Goal: Task Accomplishment & Management: Manage account settings

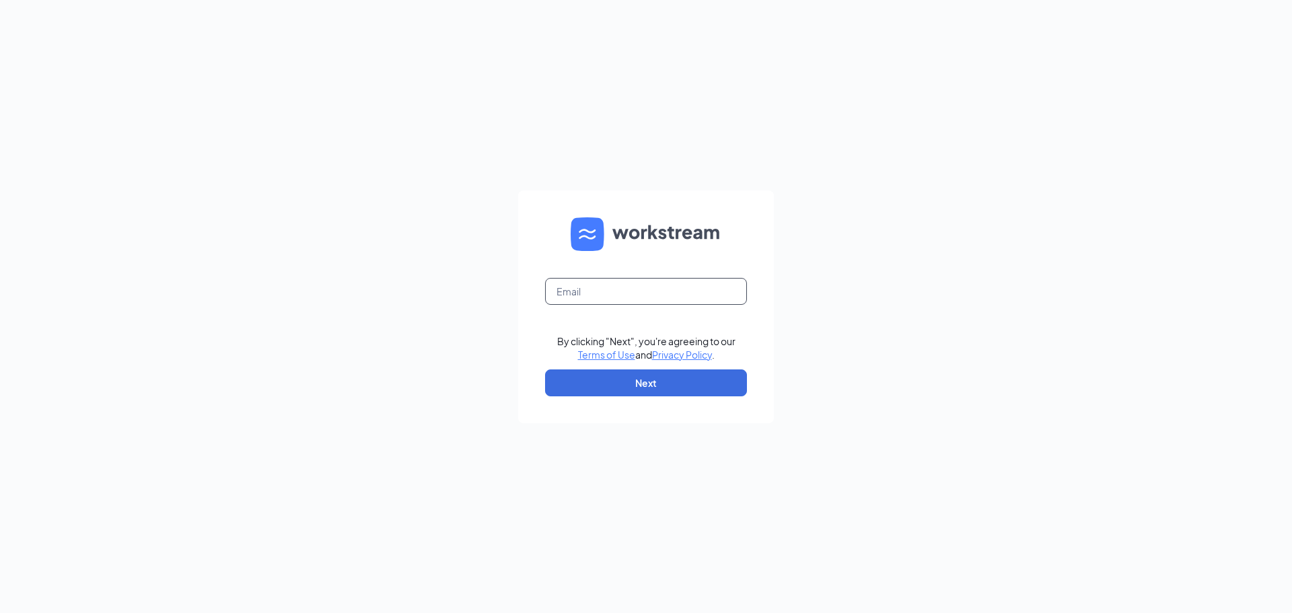
click at [613, 286] on input "text" at bounding box center [646, 291] width 202 height 27
paste input "00931@chick-fil-a.com"
type input "00931@chick-fil-a.com"
click at [639, 381] on button "Next" at bounding box center [646, 383] width 202 height 27
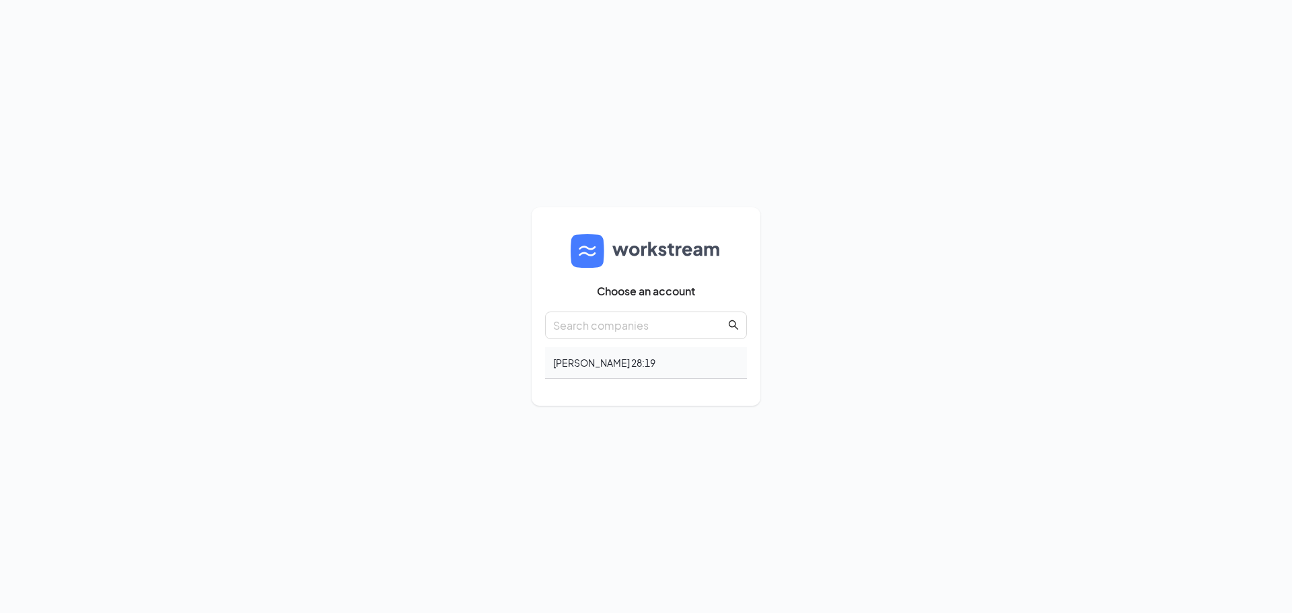
click at [623, 366] on div "Matthew 28:19" at bounding box center [646, 363] width 202 height 32
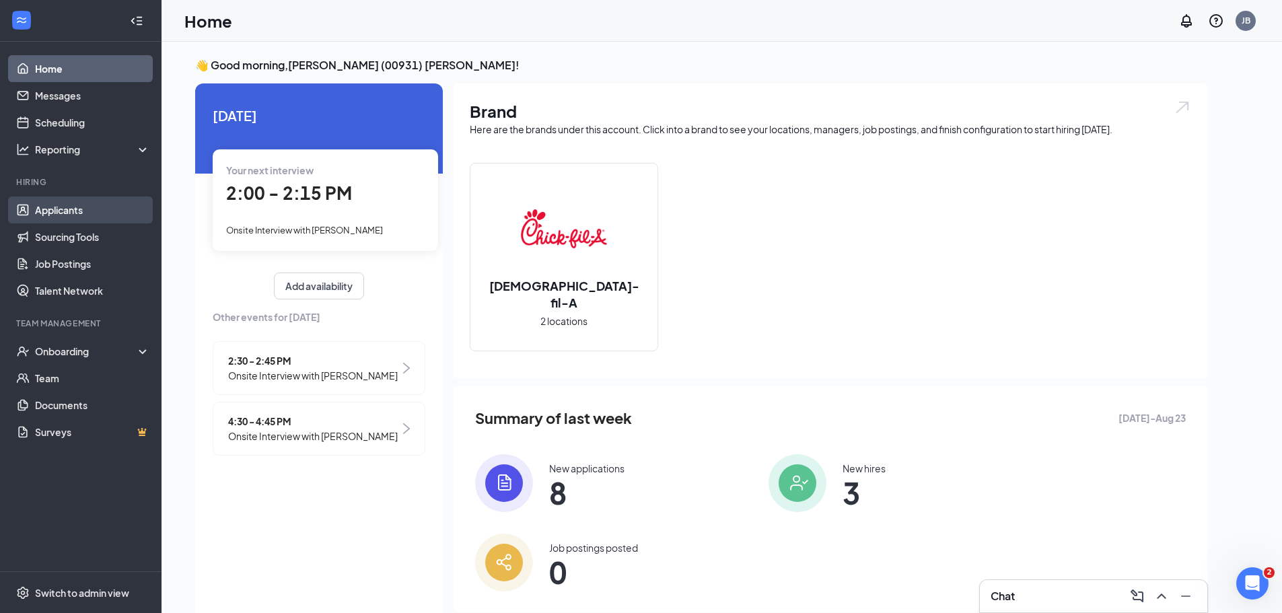
click at [101, 217] on link "Applicants" at bounding box center [92, 210] width 115 height 27
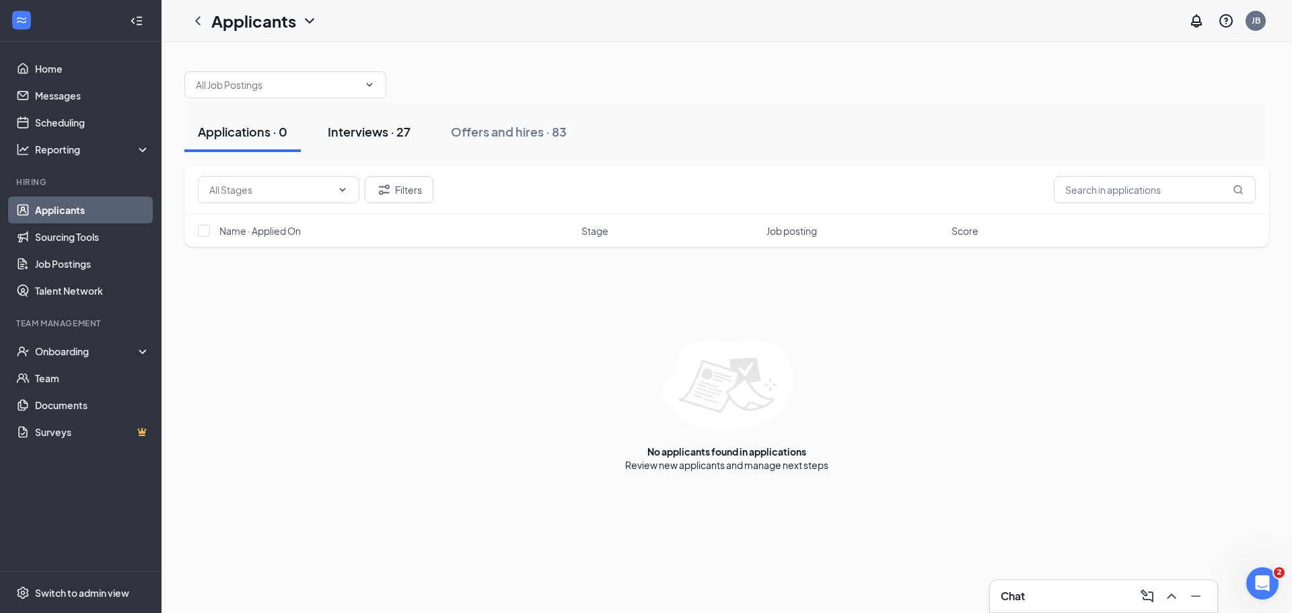
click at [394, 136] on div "Interviews · 27" at bounding box center [369, 131] width 83 height 17
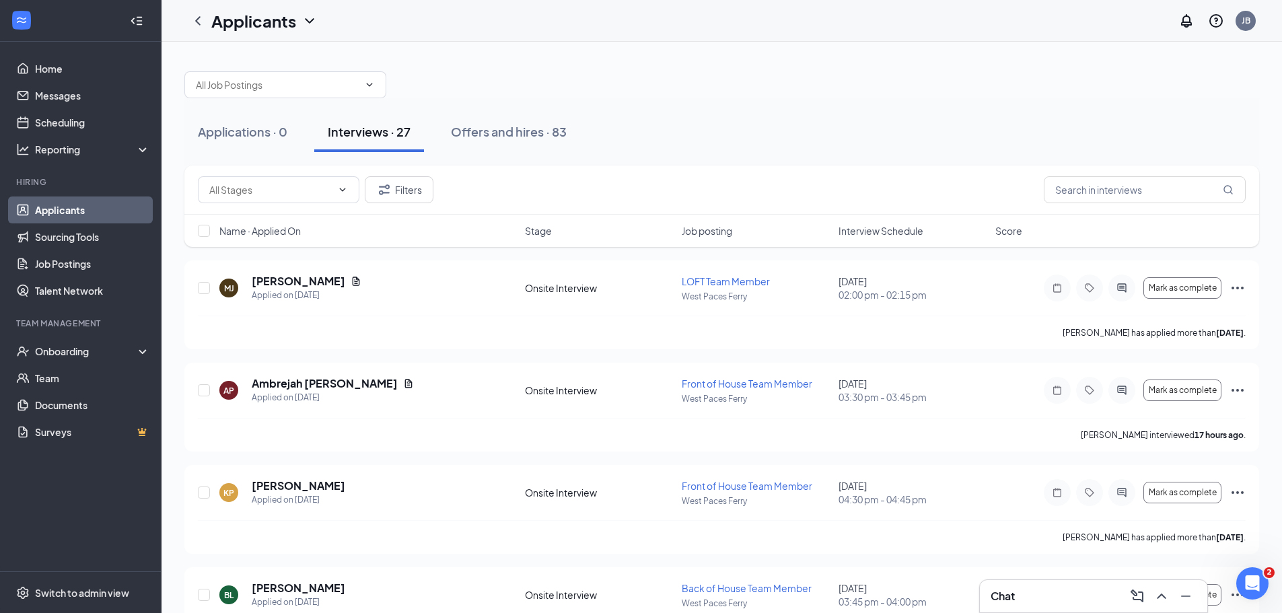
click at [83, 212] on link "Applicants" at bounding box center [92, 210] width 115 height 27
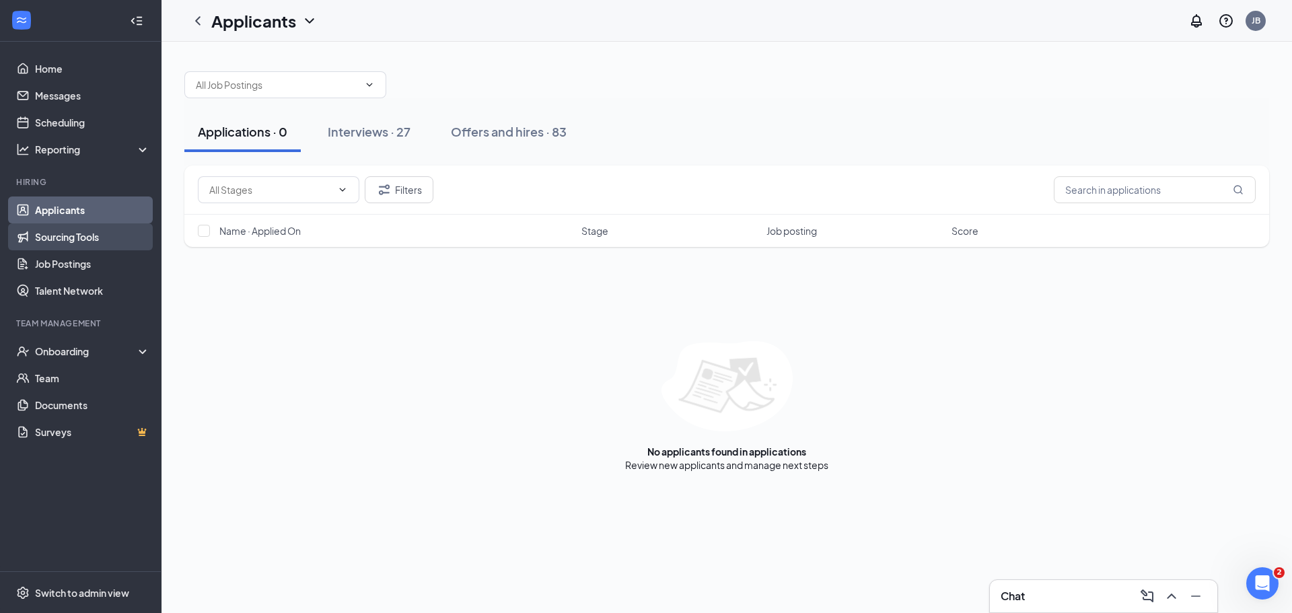
click at [88, 238] on link "Sourcing Tools" at bounding box center [92, 236] width 115 height 27
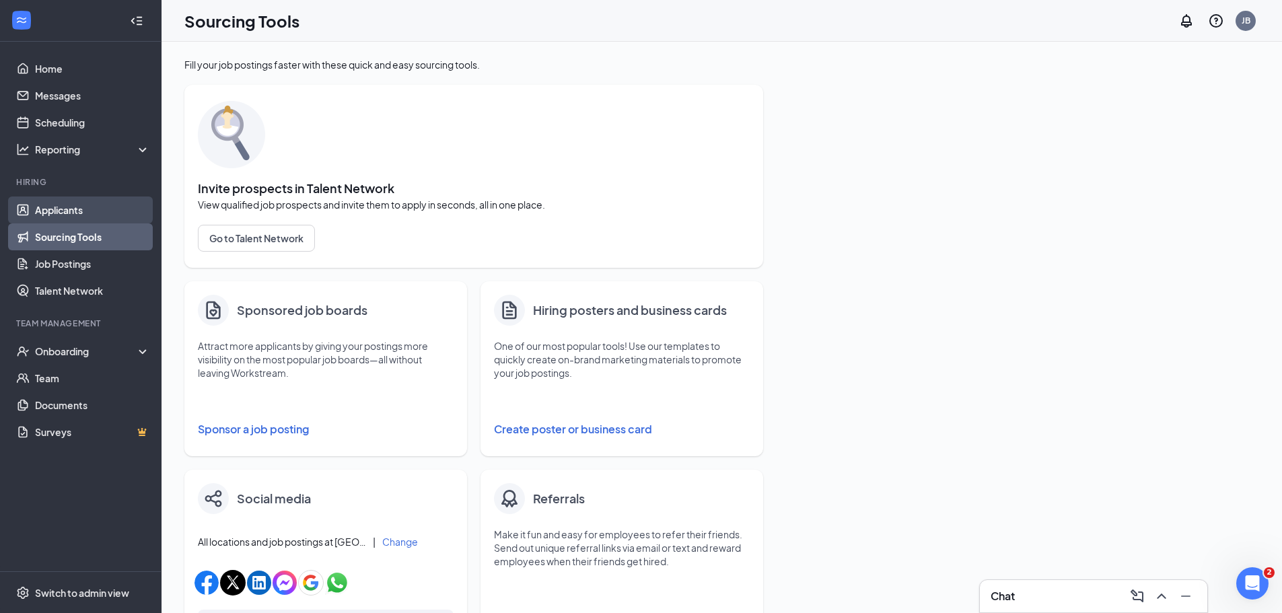
click at [85, 211] on link "Applicants" at bounding box center [92, 210] width 115 height 27
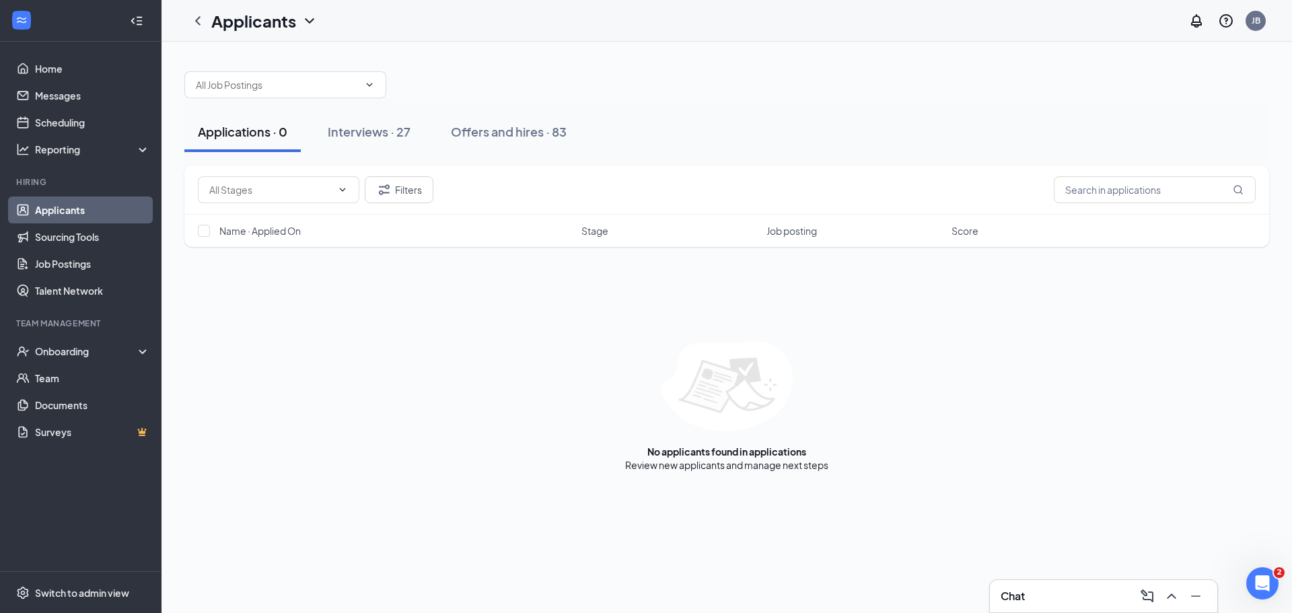
click at [253, 140] on button "Applications · 0" at bounding box center [242, 132] width 116 height 40
click at [352, 126] on div "Interviews · 27" at bounding box center [369, 131] width 83 height 17
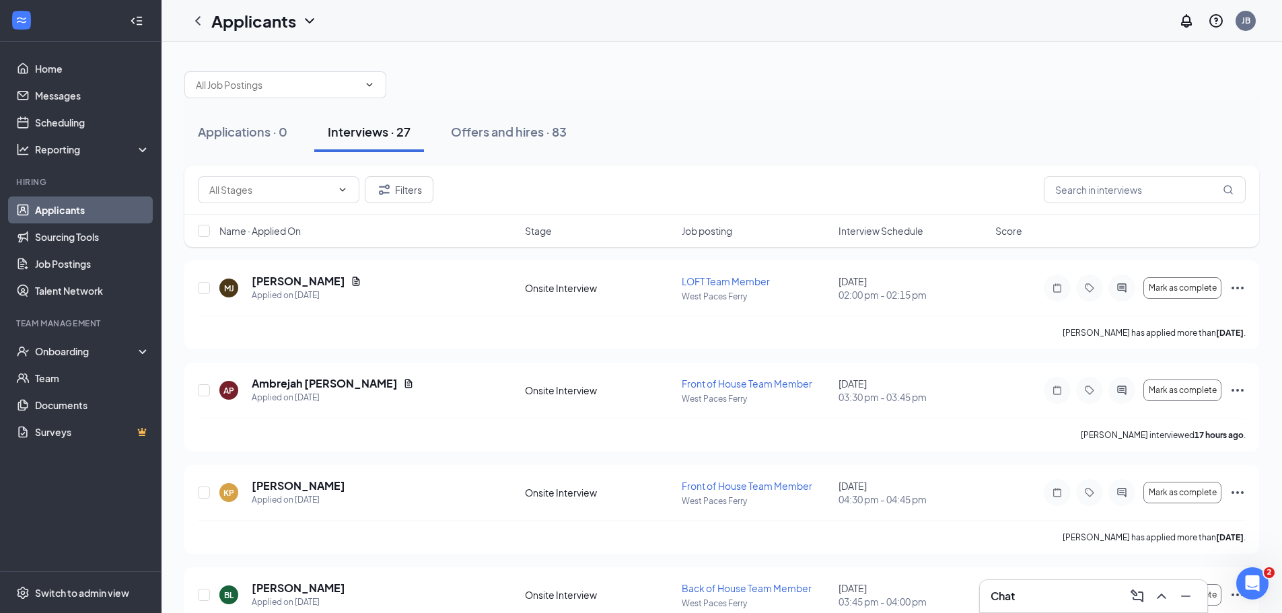
click at [377, 129] on div "Interviews · 27" at bounding box center [369, 131] width 83 height 17
click at [489, 136] on div "Offers and hires · 83" at bounding box center [509, 131] width 116 height 17
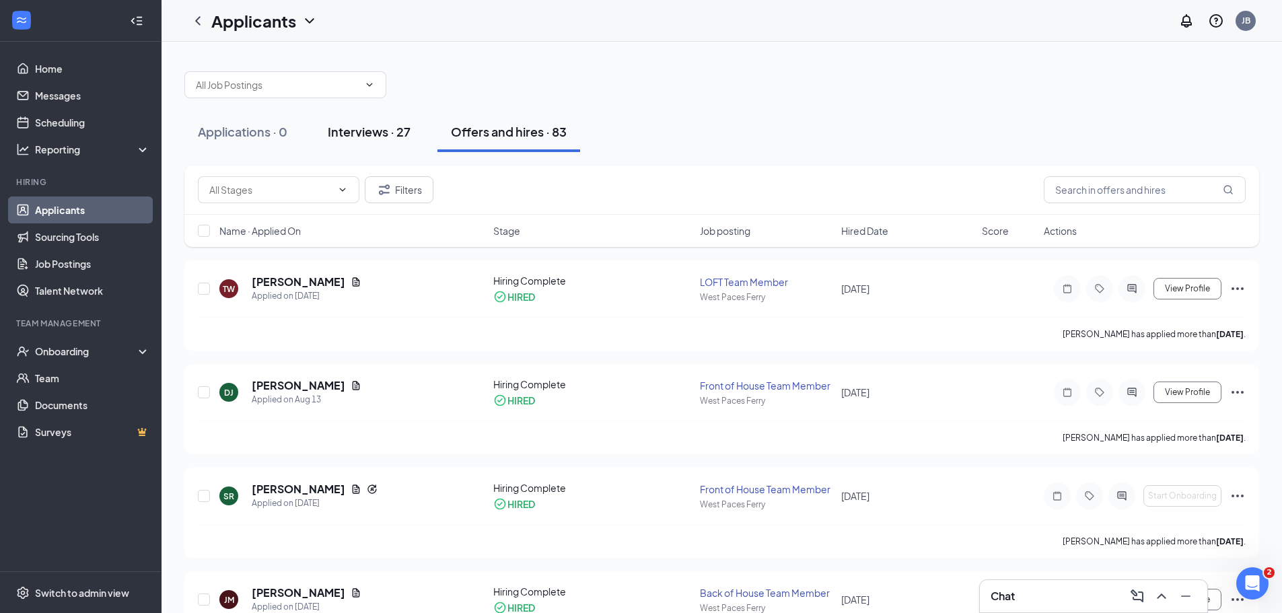
click at [348, 137] on div "Interviews · 27" at bounding box center [369, 131] width 83 height 17
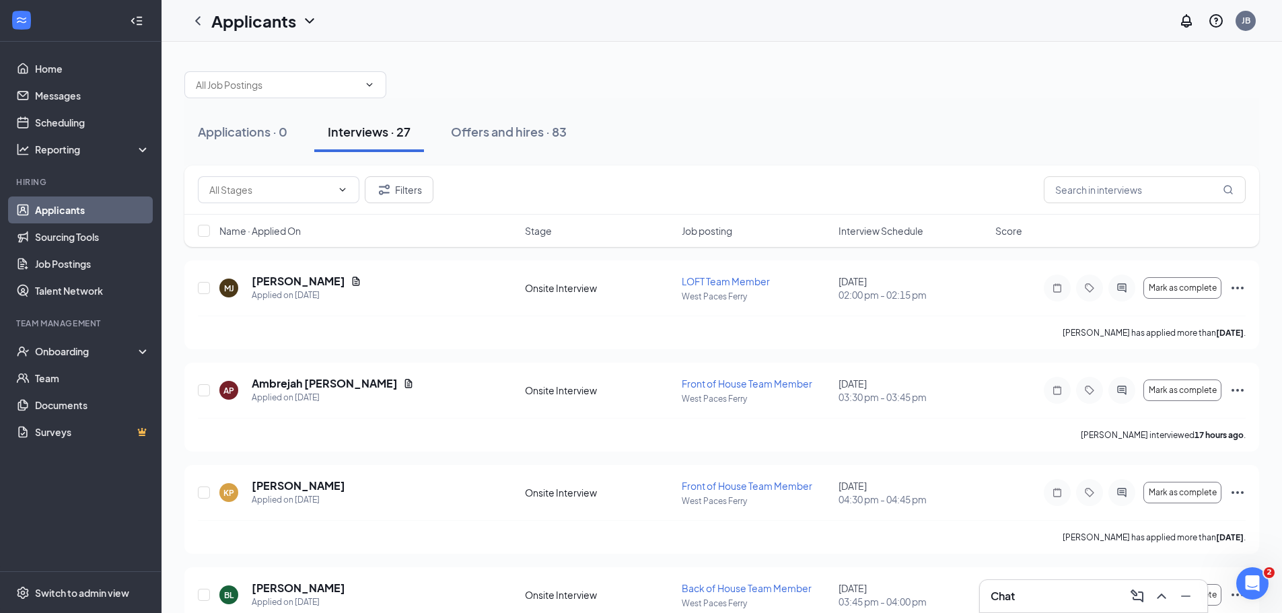
click at [870, 229] on span "Interview Schedule" at bounding box center [881, 230] width 85 height 13
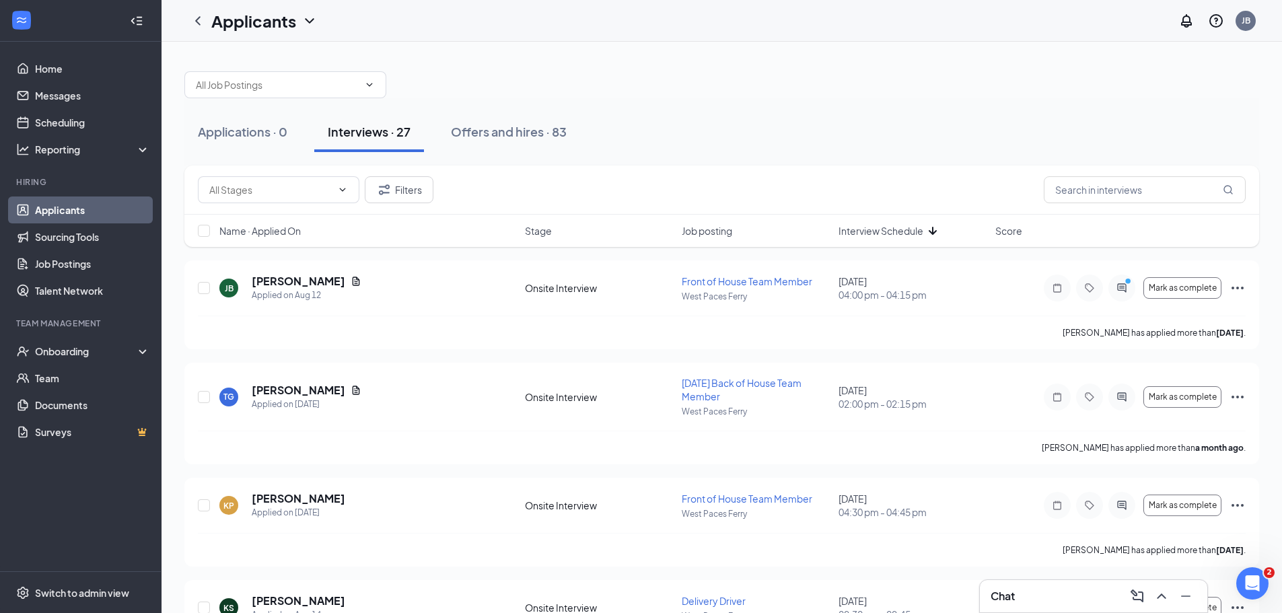
click at [880, 236] on span "Interview Schedule" at bounding box center [881, 230] width 85 height 13
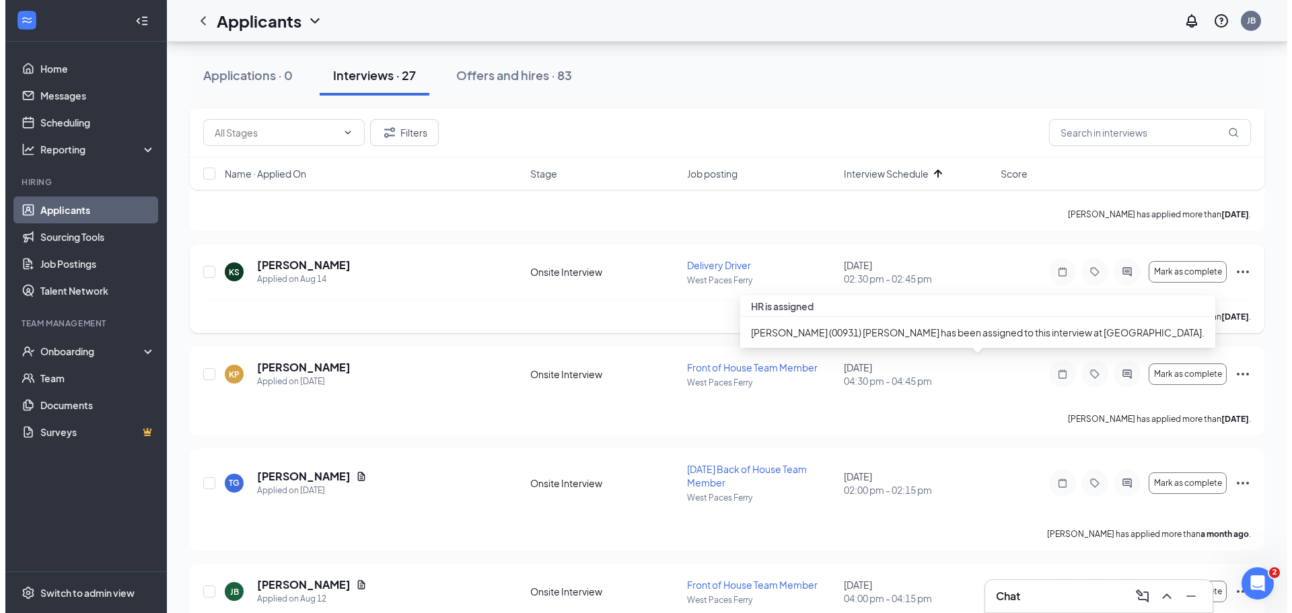
scroll to position [337, 0]
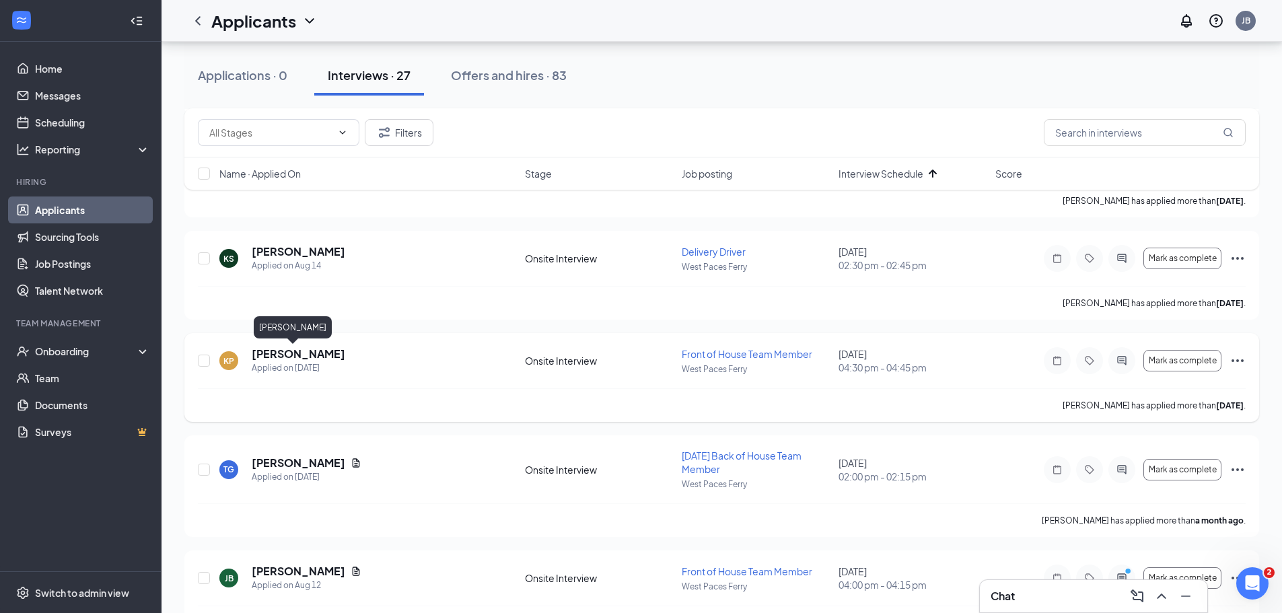
click at [275, 349] on h5 "[PERSON_NAME]" at bounding box center [299, 354] width 94 height 15
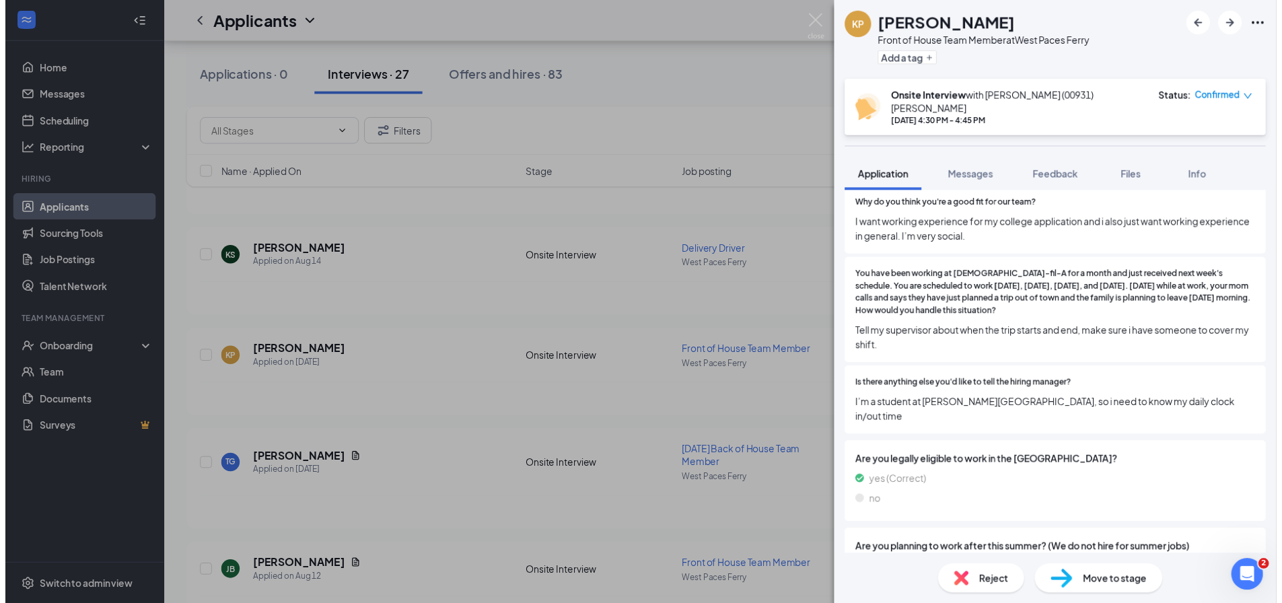
scroll to position [1037, 0]
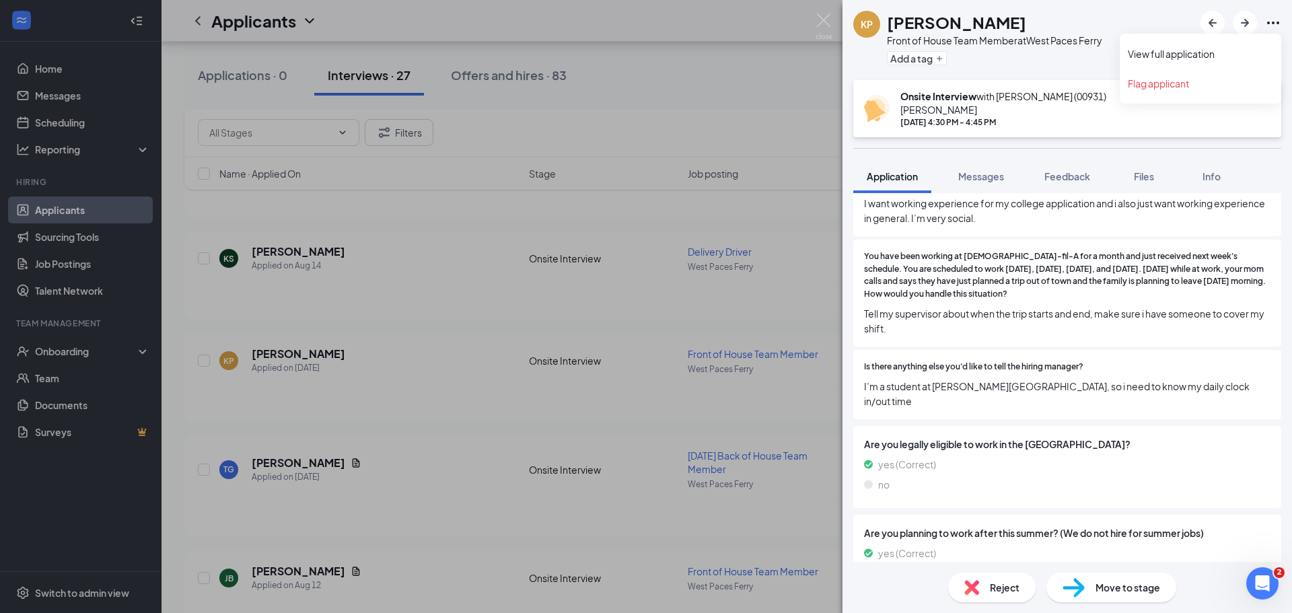
click at [1278, 20] on icon "Ellipses" at bounding box center [1274, 23] width 16 height 16
click at [804, 89] on div "KP Kai Parker Front of House Team Member at West Paces Ferry Add a tag Onsite I…" at bounding box center [646, 306] width 1292 height 613
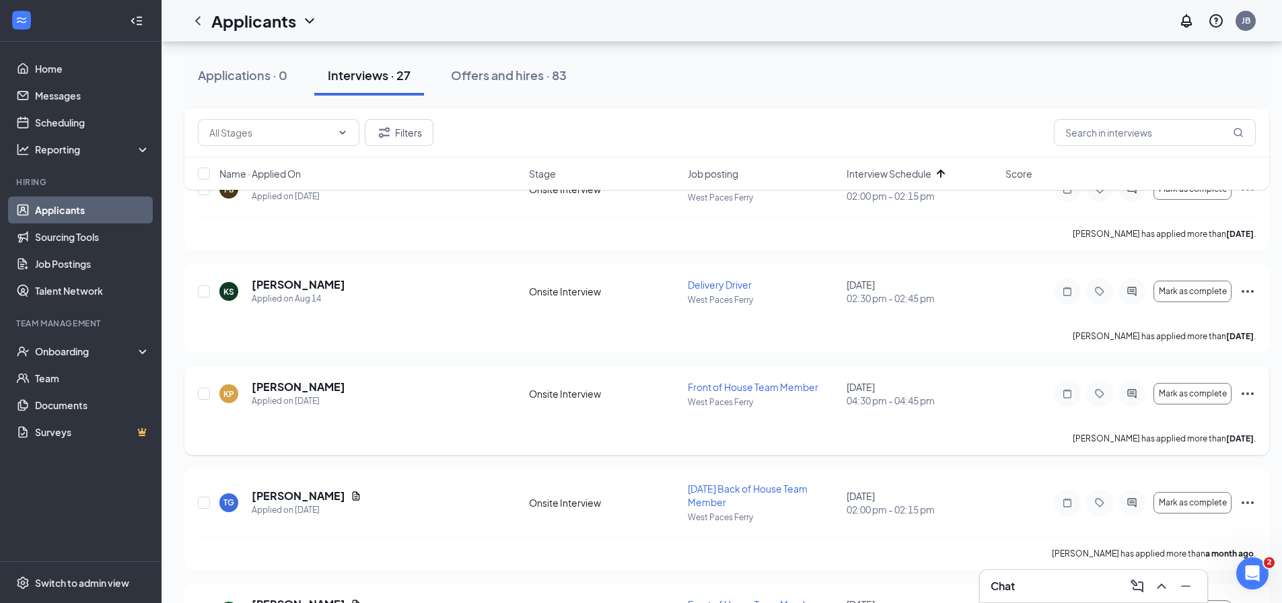
scroll to position [337, 0]
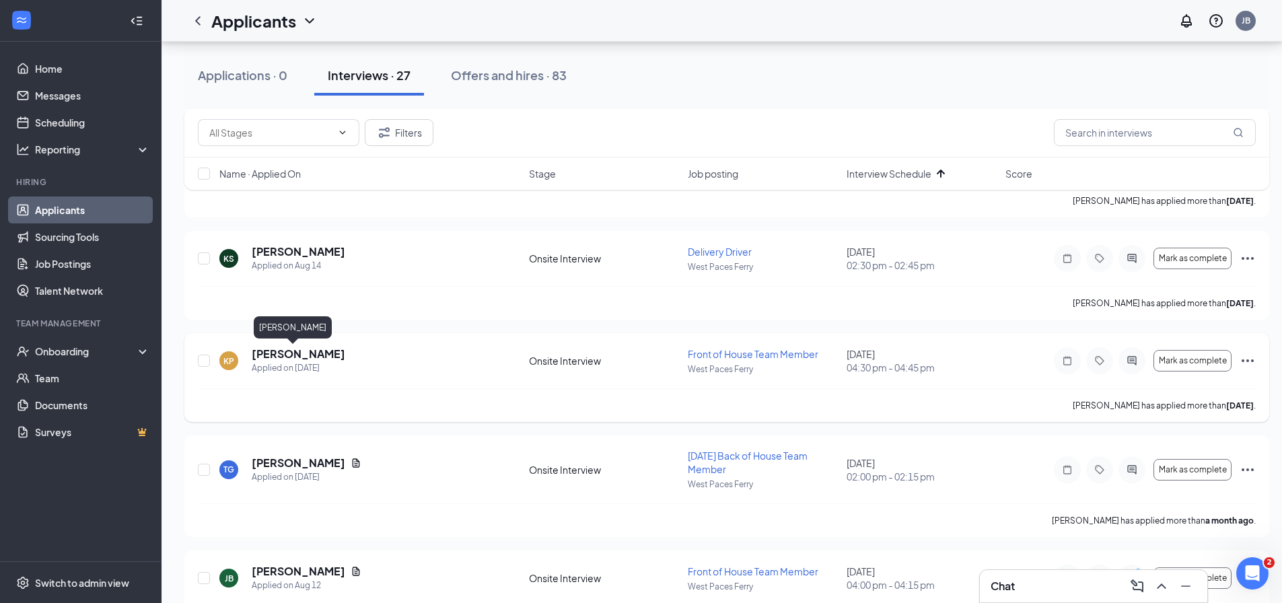
click at [284, 353] on h5 "[PERSON_NAME]" at bounding box center [299, 354] width 94 height 15
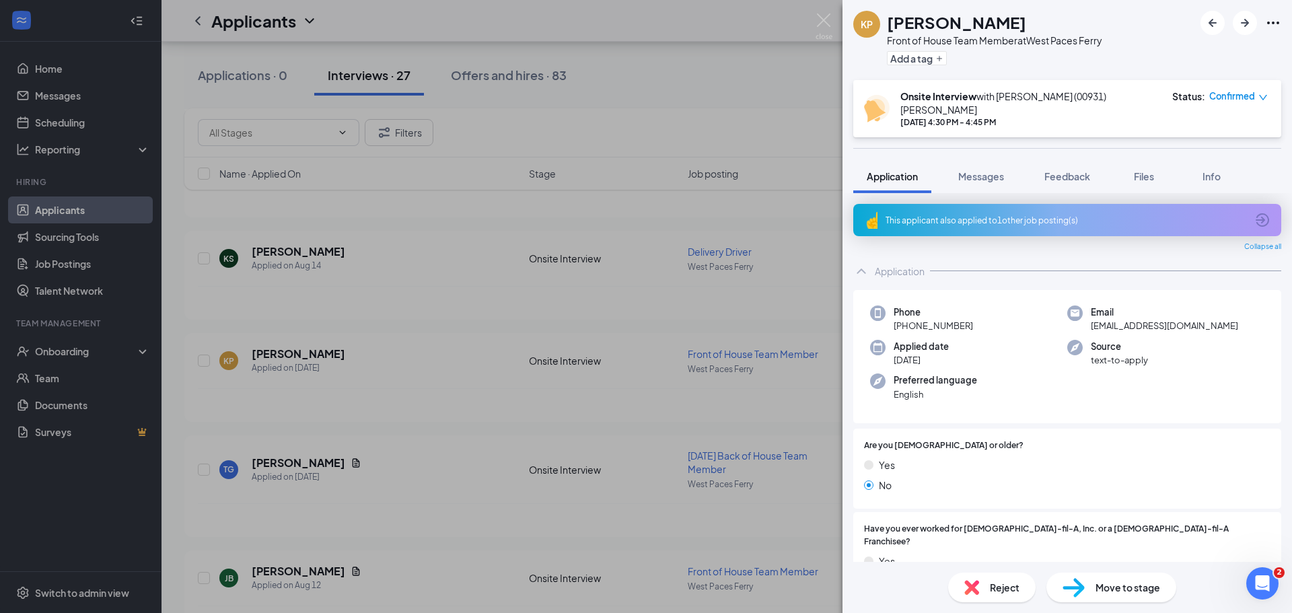
click at [1223, 97] on span "Confirmed" at bounding box center [1233, 96] width 46 height 13
click at [1221, 139] on span "Request Reschedule" at bounding box center [1211, 135] width 92 height 15
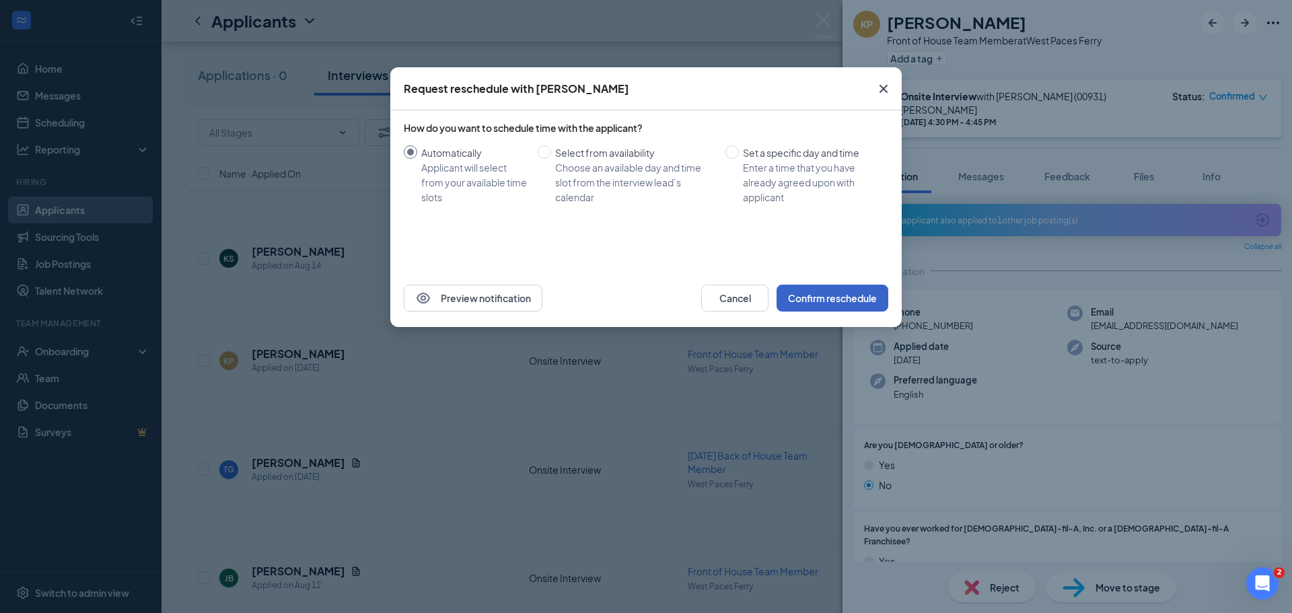
click at [836, 300] on button "Confirm reschedule" at bounding box center [833, 298] width 112 height 27
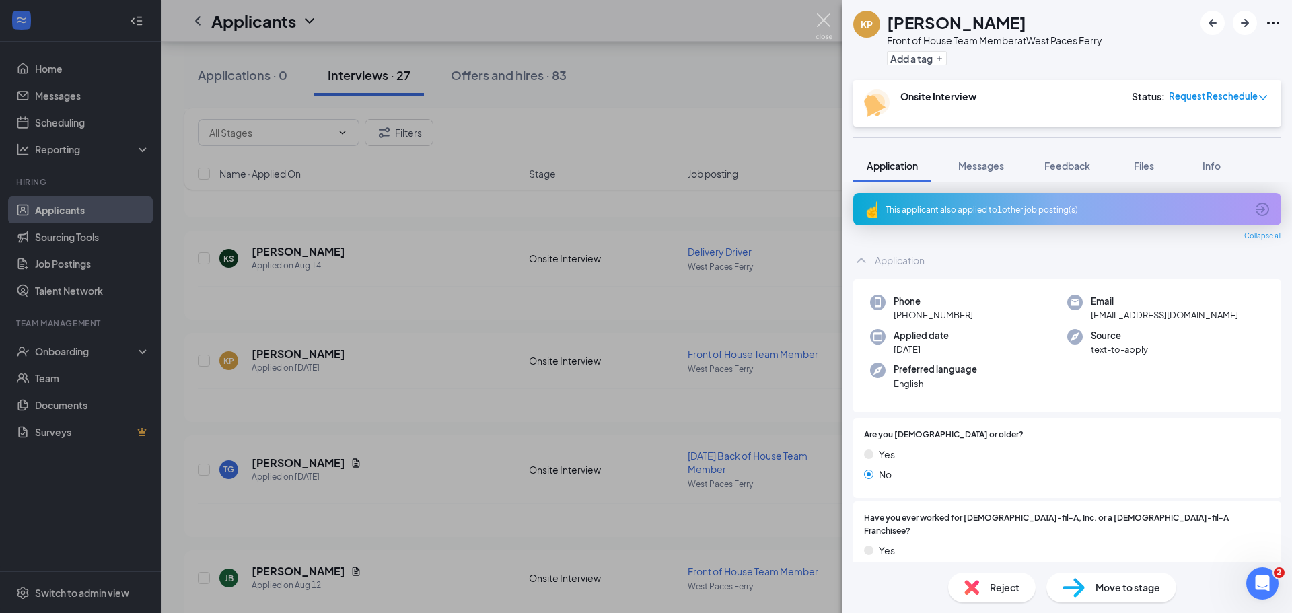
click at [825, 21] on img at bounding box center [824, 26] width 17 height 26
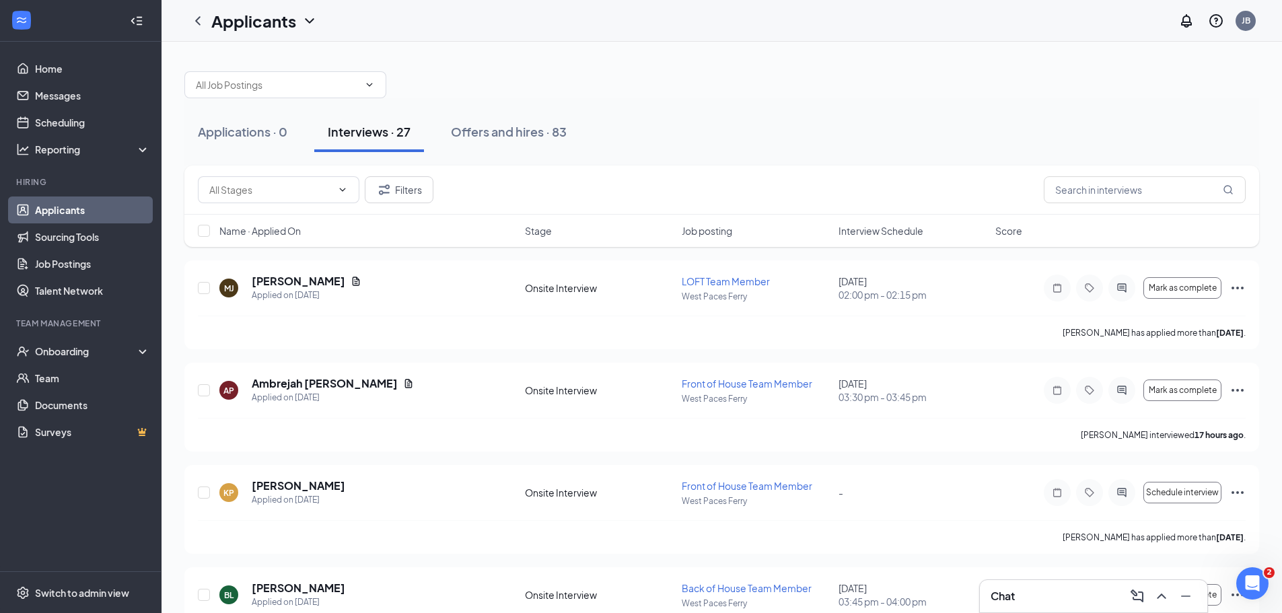
click at [865, 232] on span "Interview Schedule" at bounding box center [881, 230] width 85 height 13
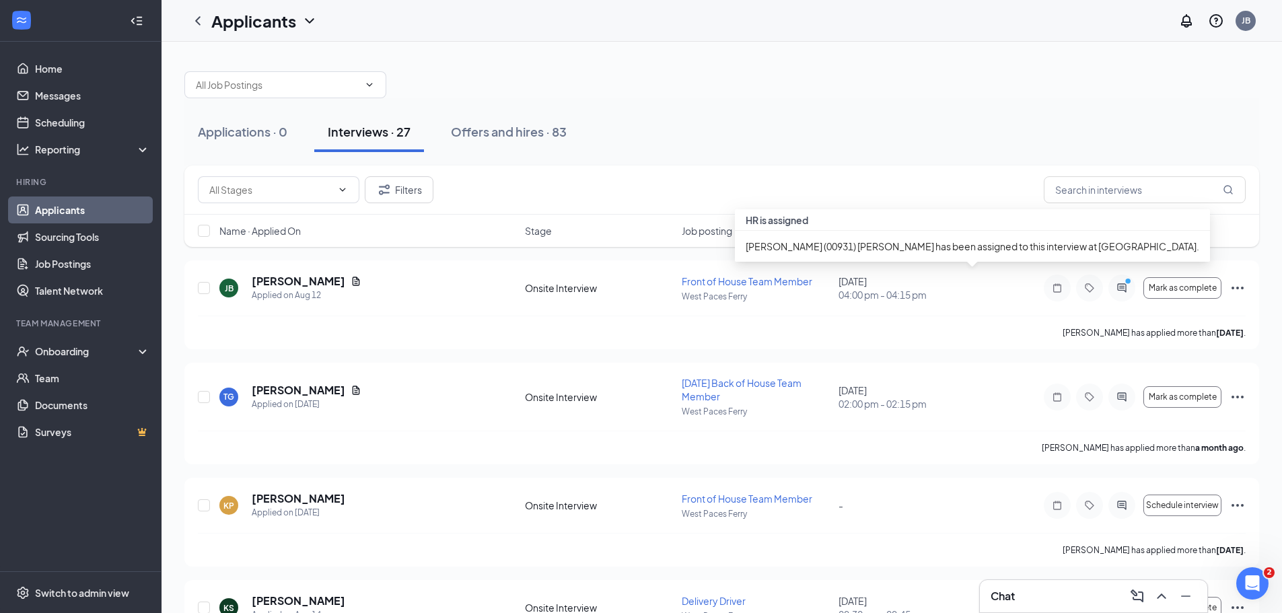
click at [897, 233] on div "Jason (00931) Bilotti has been assigned to this interview at West Paces Ferry." at bounding box center [972, 246] width 475 height 31
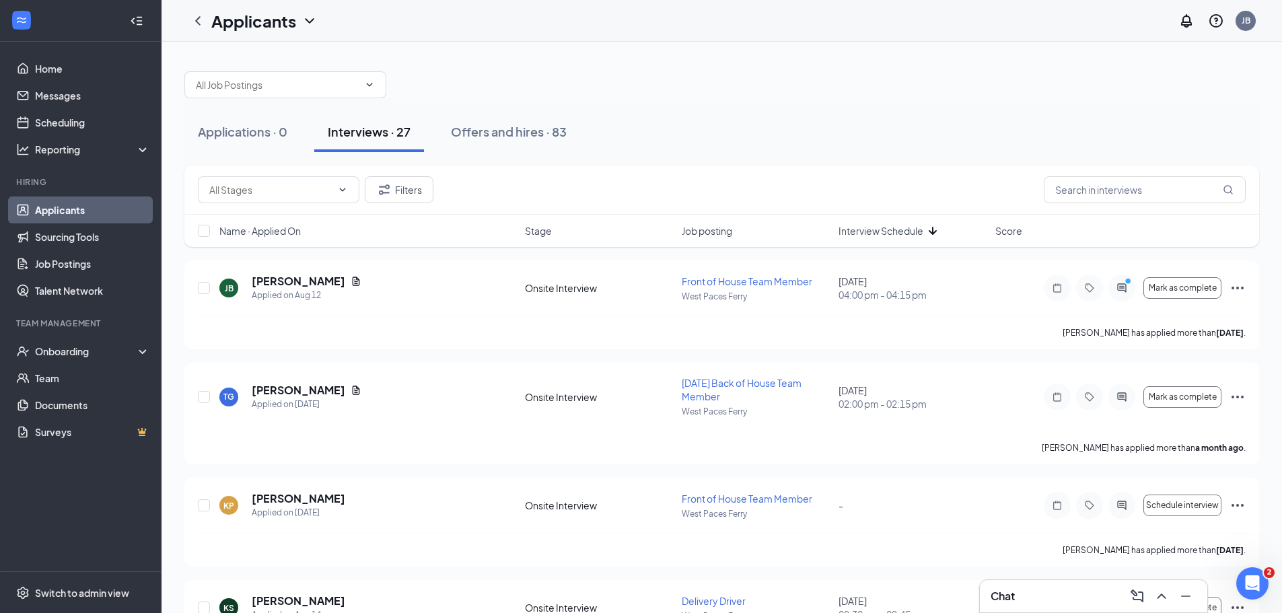
click at [893, 233] on span "Interview Schedule" at bounding box center [881, 230] width 85 height 13
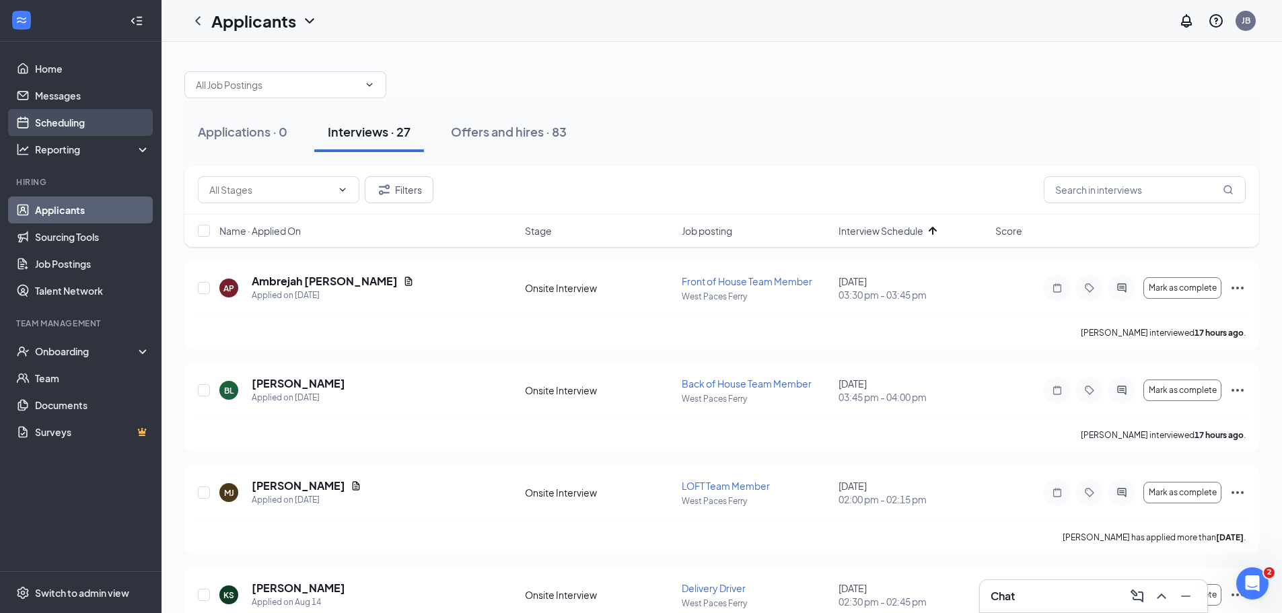
click at [78, 127] on link "Scheduling" at bounding box center [92, 122] width 115 height 27
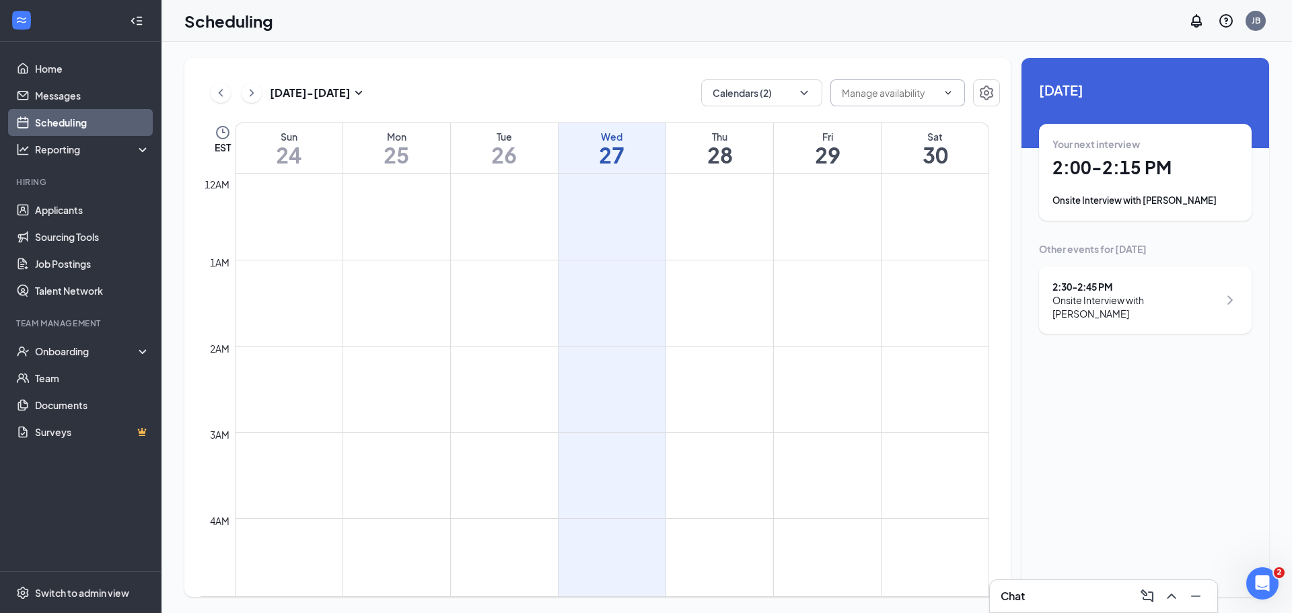
click at [901, 101] on span at bounding box center [898, 92] width 135 height 27
click at [957, 76] on div "Aug 24 - Aug 30 Calendars (2) EST Sun 24 Mon 25 Tue 26 Wed 27 Thu 28 Fri 29 Sat…" at bounding box center [597, 327] width 827 height 539
click at [990, 96] on icon "Settings" at bounding box center [987, 93] width 16 height 16
click at [909, 97] on input "text" at bounding box center [890, 92] width 96 height 15
click at [948, 89] on icon "ChevronUp" at bounding box center [948, 93] width 11 height 11
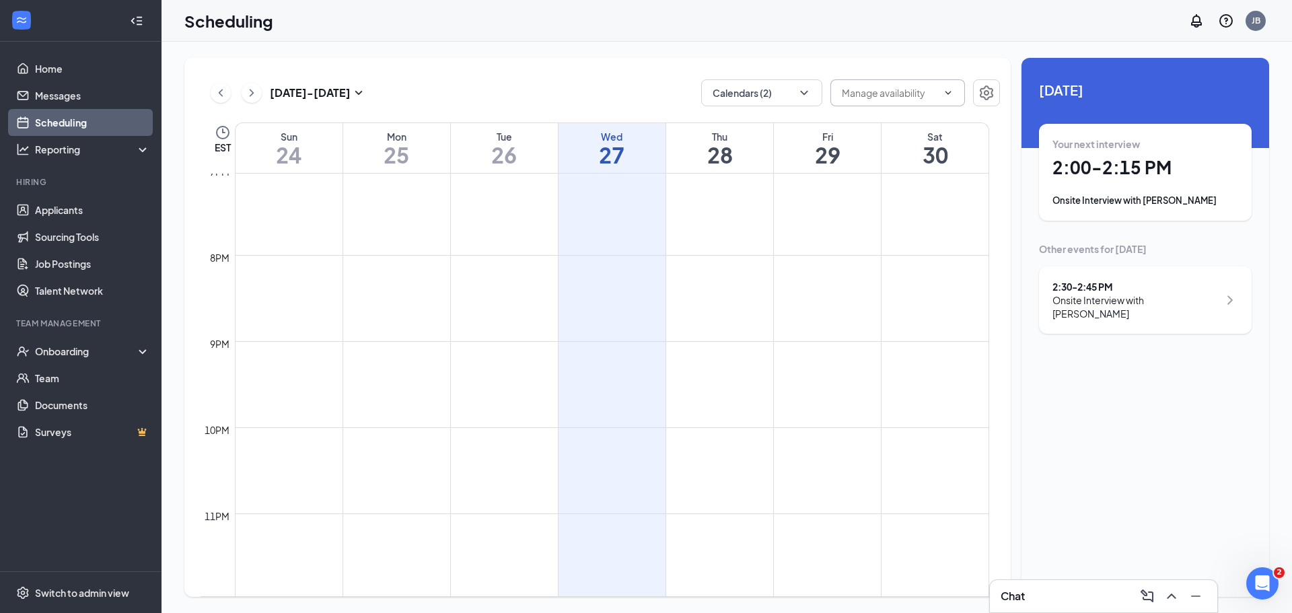
scroll to position [1645, 0]
click at [252, 96] on icon "ChevronRight" at bounding box center [251, 93] width 13 height 16
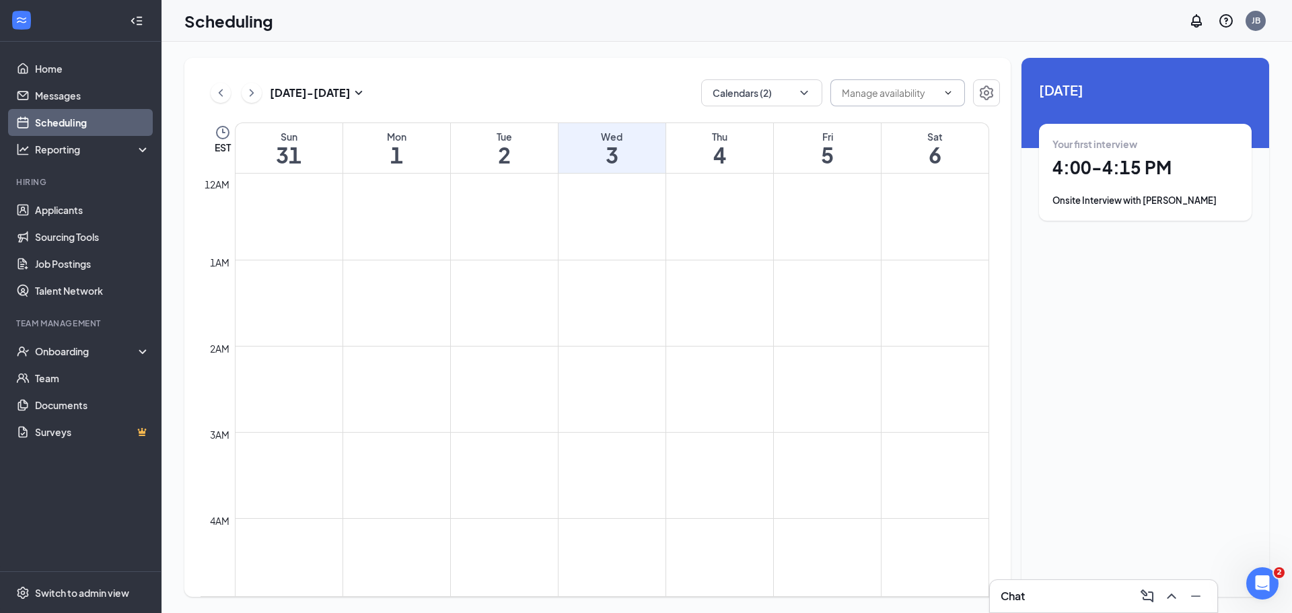
click at [885, 101] on span at bounding box center [898, 92] width 135 height 27
click at [221, 90] on icon "ChevronLeft" at bounding box center [220, 93] width 13 height 16
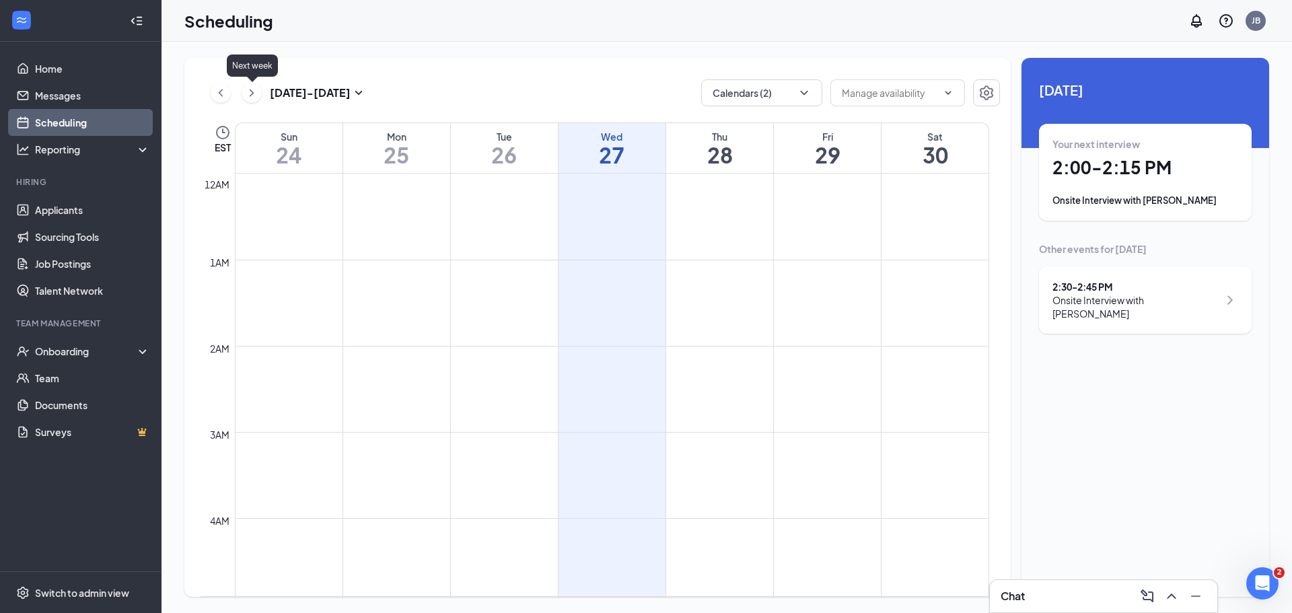
click at [254, 94] on icon "ChevronRight" at bounding box center [251, 93] width 13 height 16
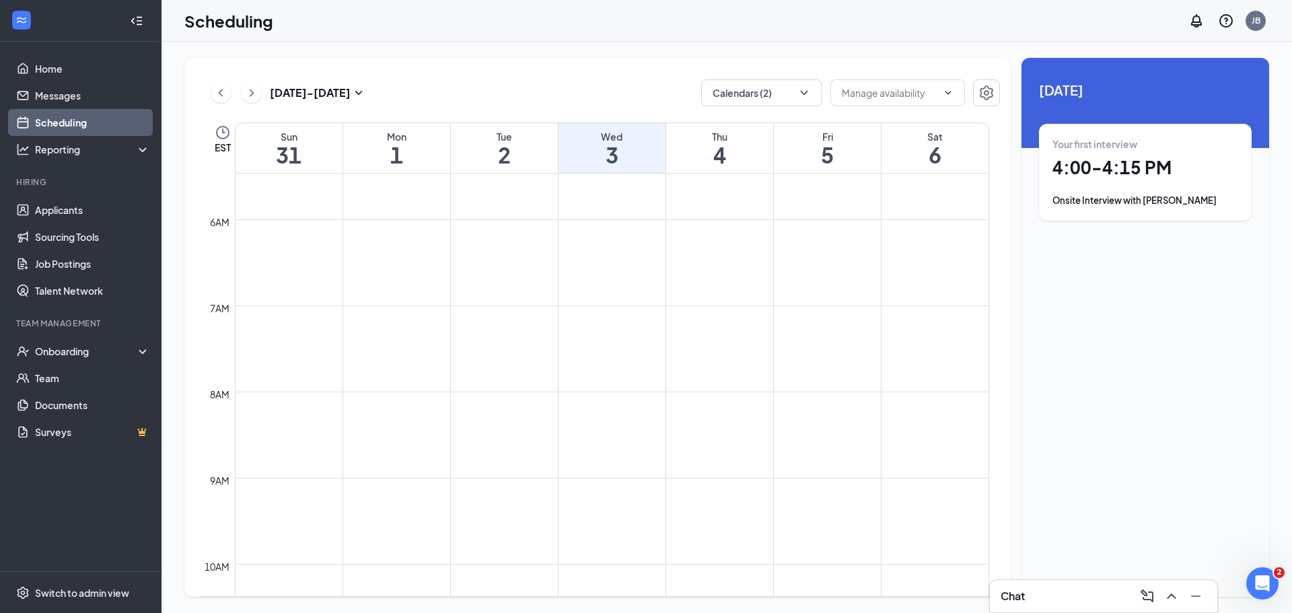
scroll to position [539, 0]
click at [384, 349] on td at bounding box center [612, 357] width 755 height 22
click at [357, 346] on td at bounding box center [612, 357] width 755 height 22
click at [915, 92] on input "text" at bounding box center [890, 92] width 96 height 15
click at [948, 88] on icon "ChevronUp" at bounding box center [948, 93] width 11 height 11
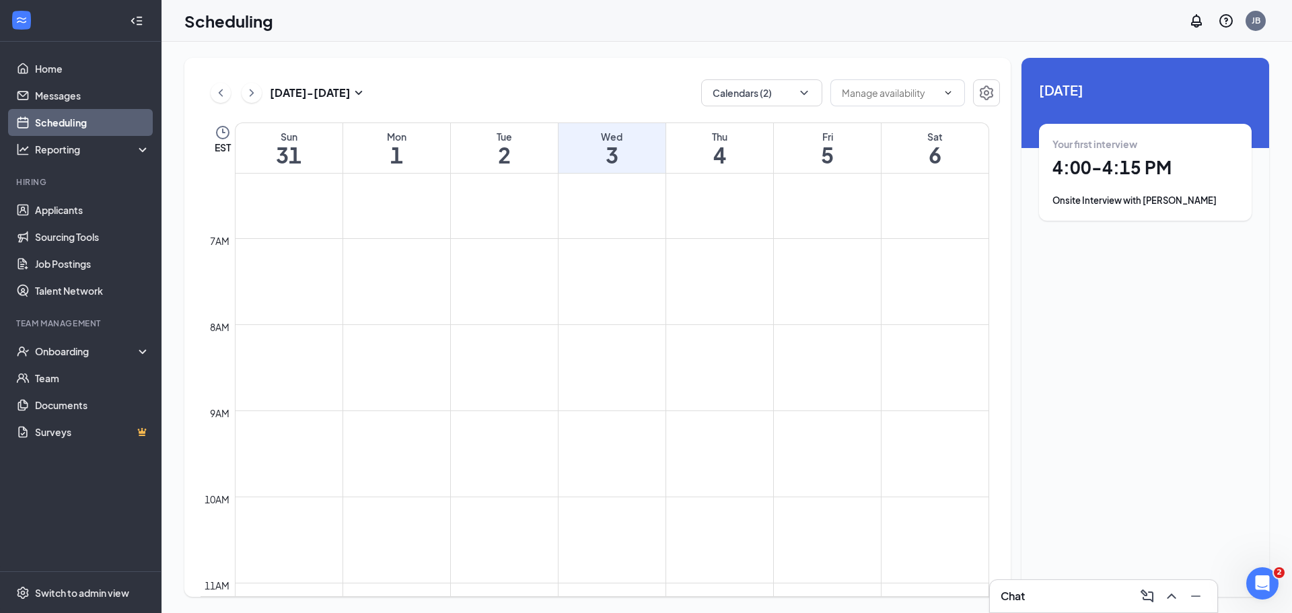
click at [945, 94] on icon "ChevronDown" at bounding box center [948, 93] width 11 height 11
click at [915, 120] on div "Delete all availability" at bounding box center [885, 124] width 88 height 15
type input "Delete all availability"
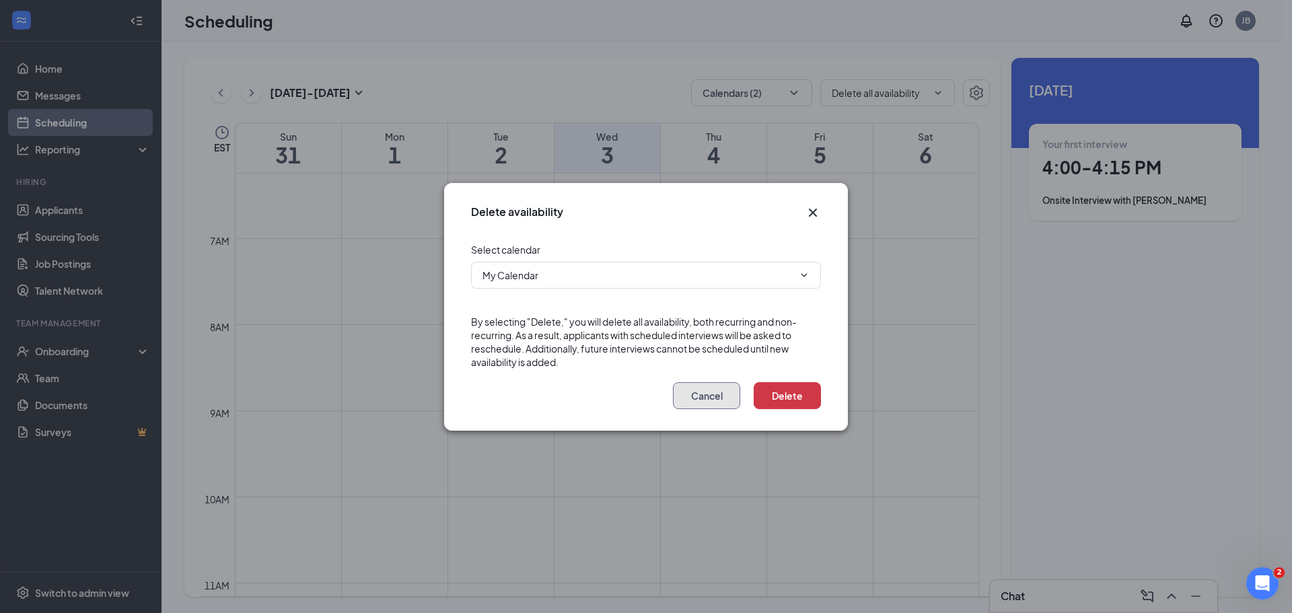
click at [720, 396] on button "Cancel" at bounding box center [706, 395] width 67 height 27
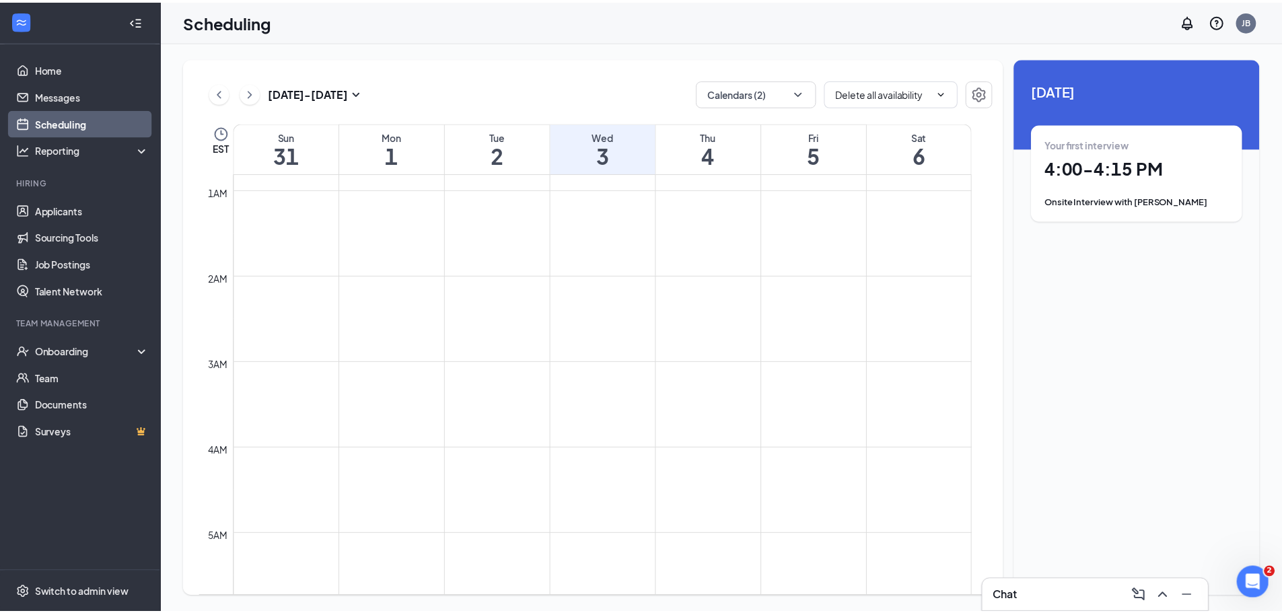
scroll to position [67, 0]
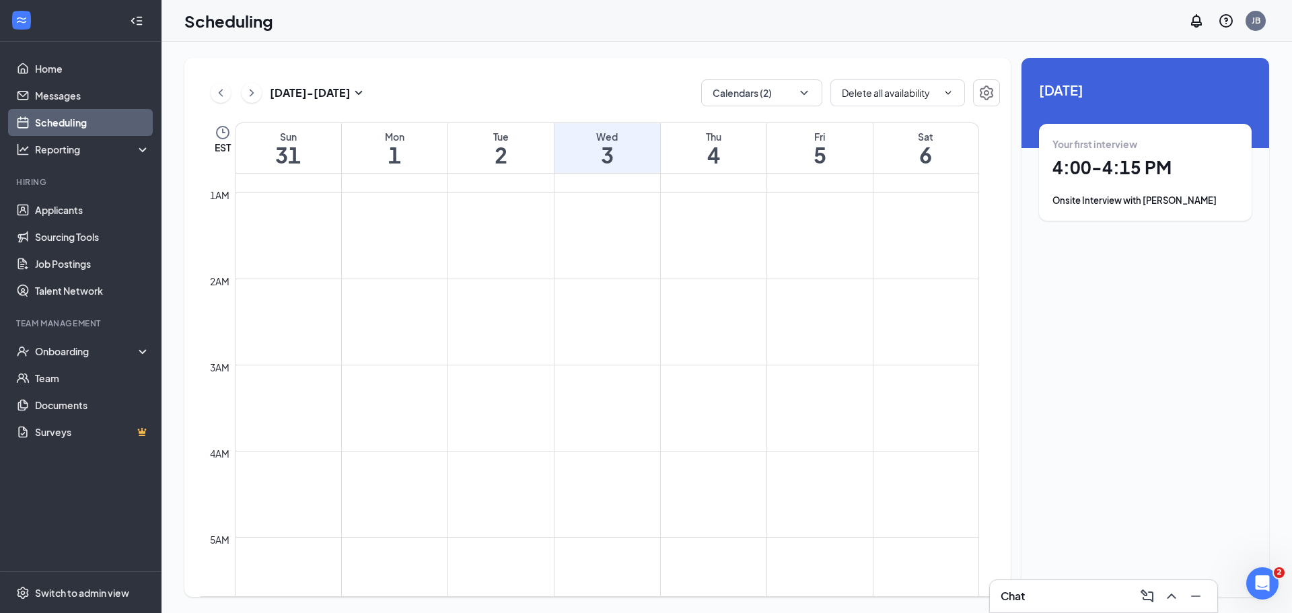
click at [948, 95] on icon "ChevronDown" at bounding box center [948, 93] width 11 height 11
click at [877, 126] on div "Delete all availability" at bounding box center [885, 124] width 88 height 15
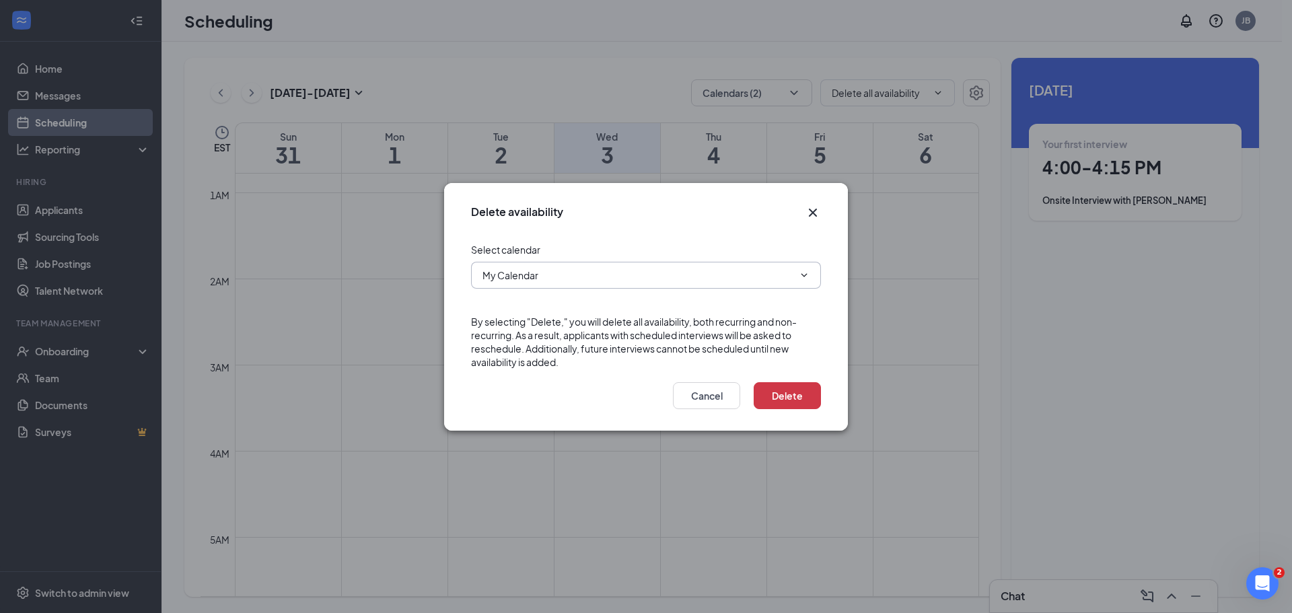
click at [707, 267] on span "My Calendar" at bounding box center [646, 275] width 350 height 27
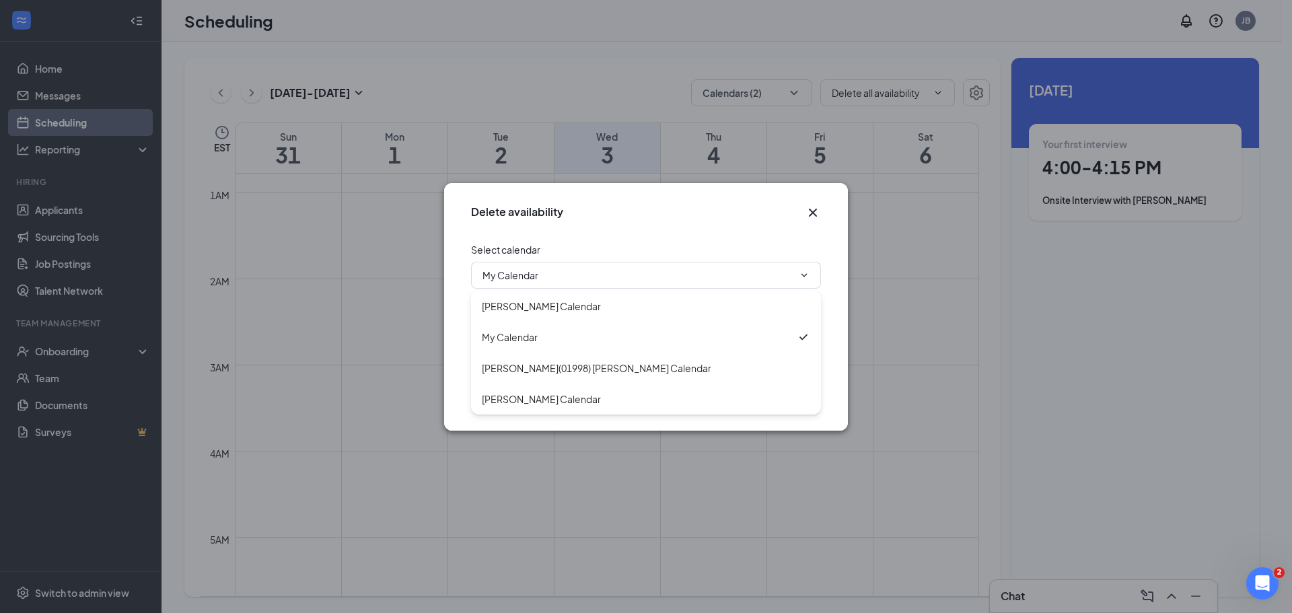
click at [815, 212] on icon "Cross" at bounding box center [813, 213] width 16 height 16
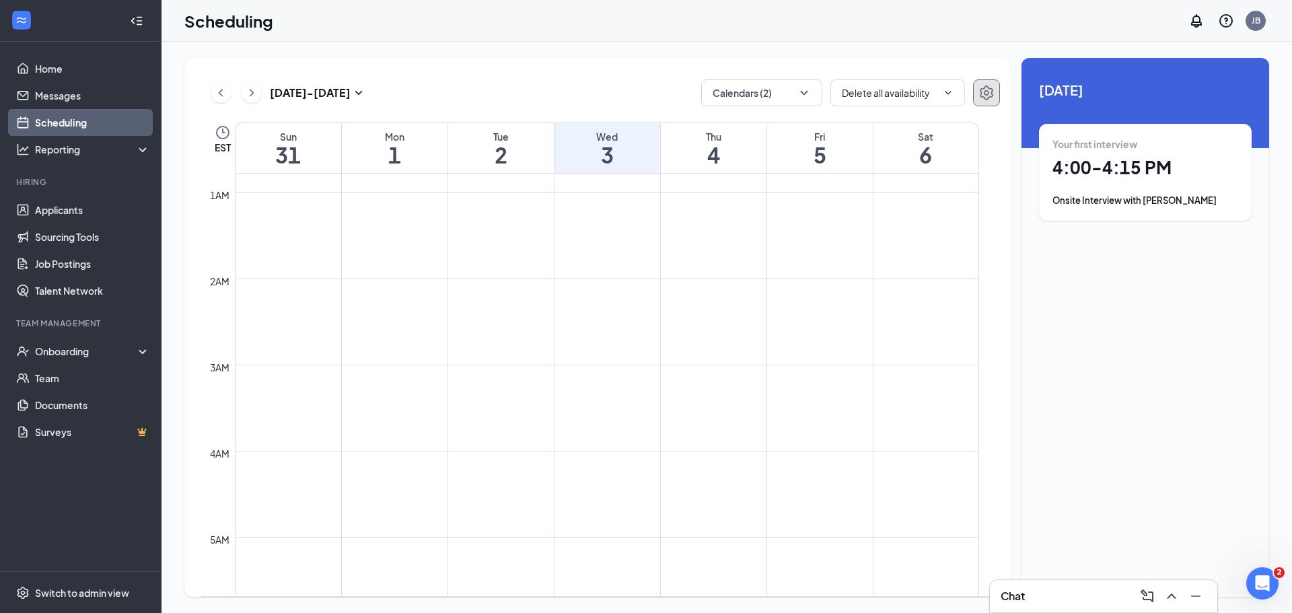
click at [980, 101] on button "button" at bounding box center [986, 92] width 27 height 27
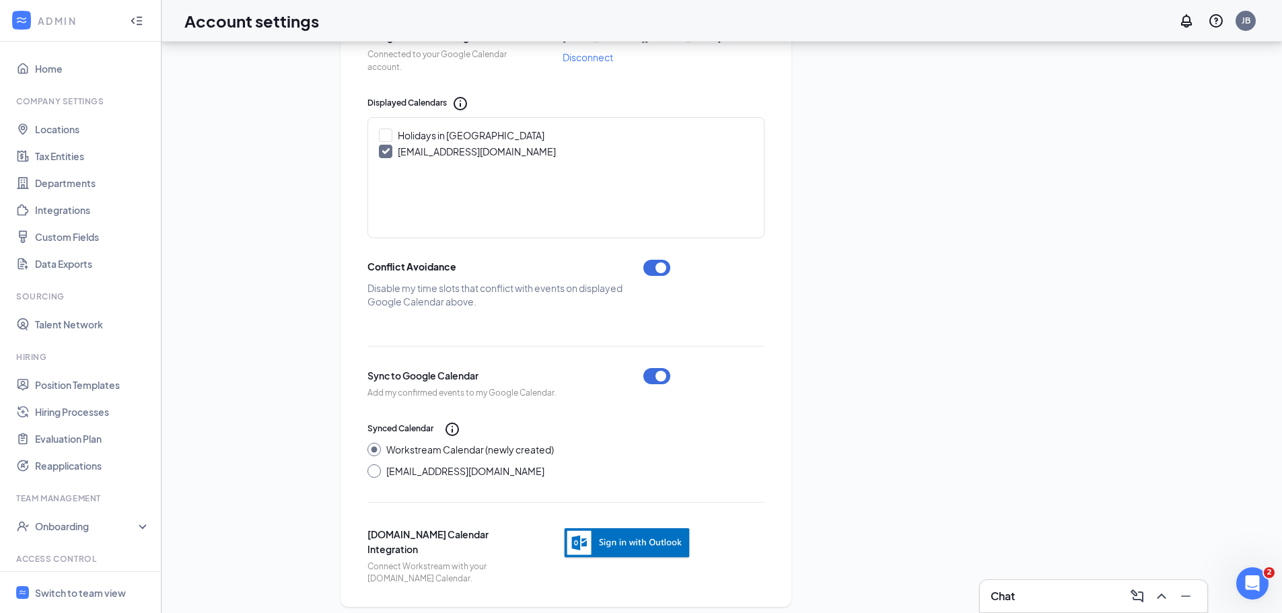
scroll to position [435, 0]
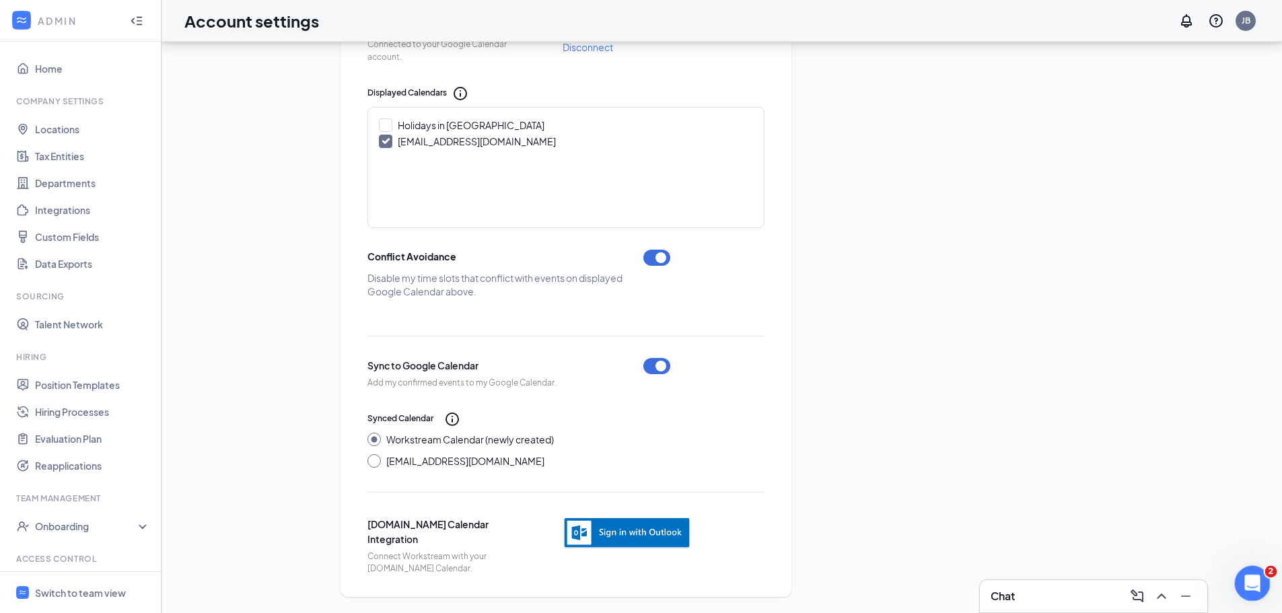
click at [1262, 578] on div "Open Intercom Messenger" at bounding box center [1250, 581] width 44 height 44
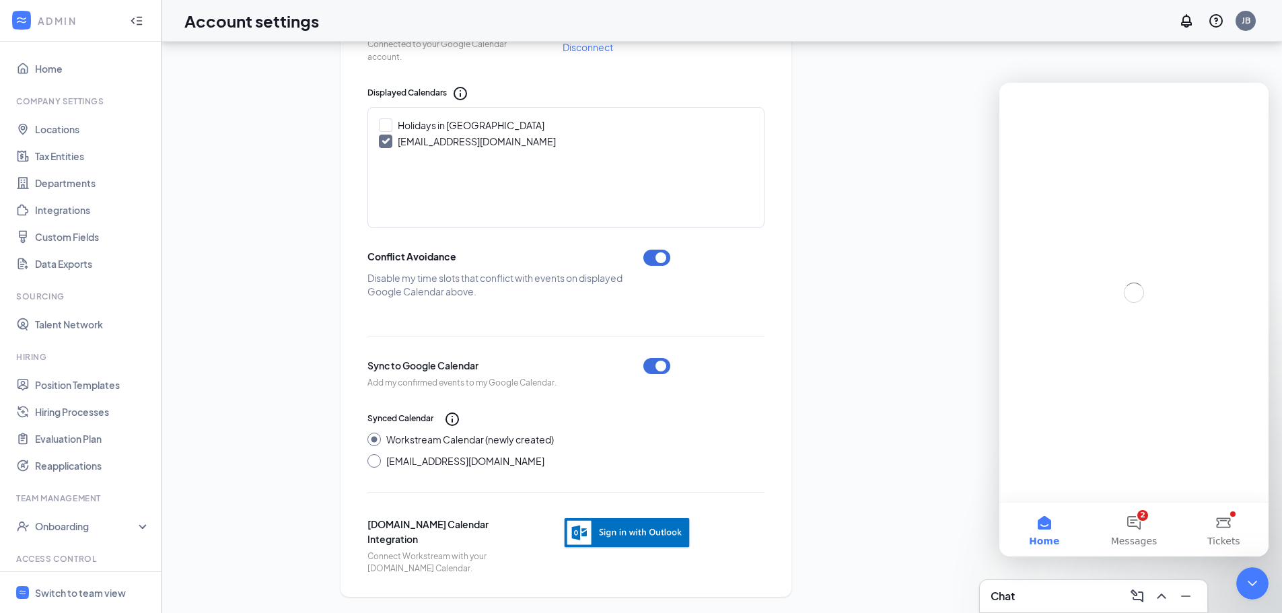
scroll to position [0, 0]
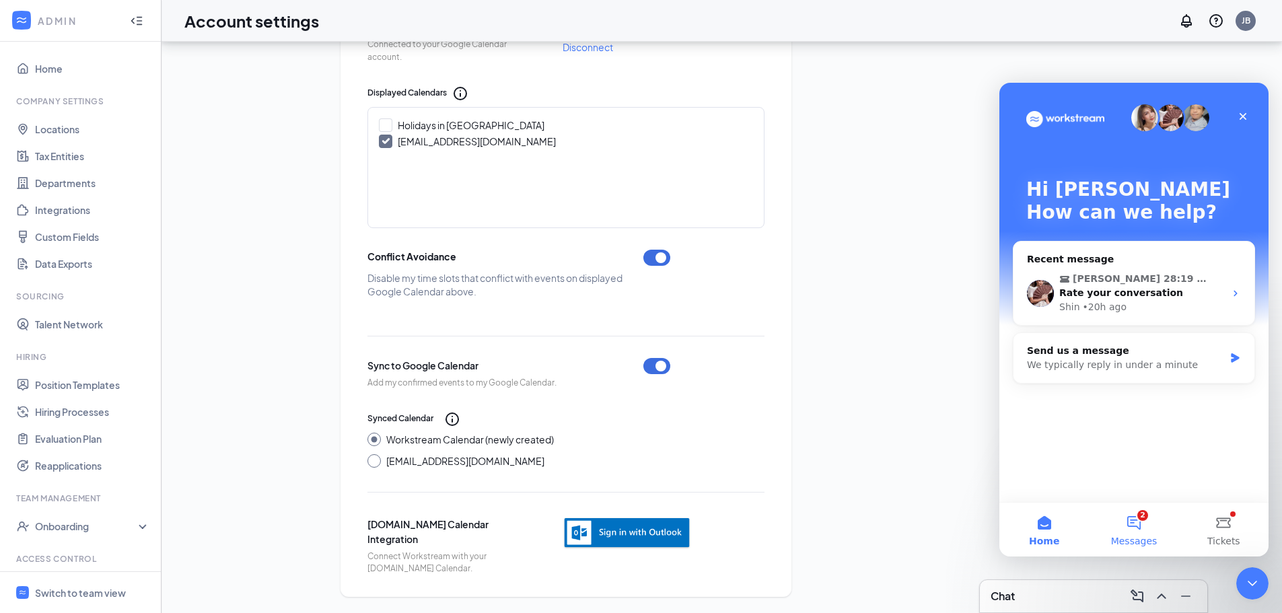
click at [1151, 529] on button "2 Messages" at bounding box center [1134, 530] width 90 height 54
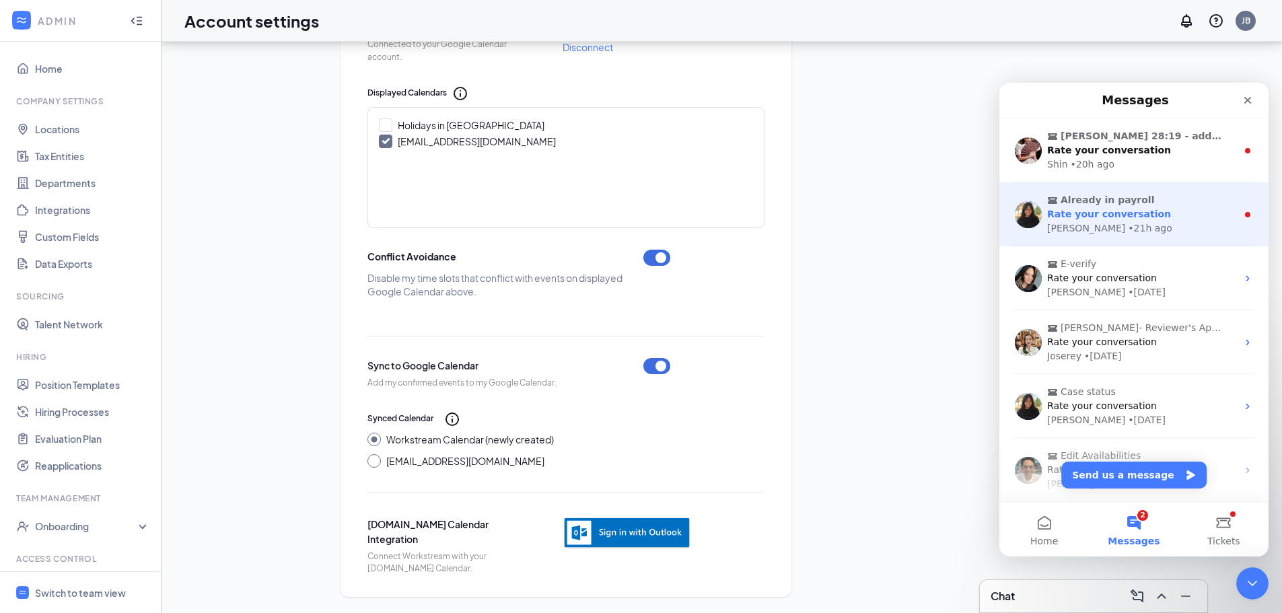
click at [1128, 229] on div "• 21h ago" at bounding box center [1150, 228] width 44 height 14
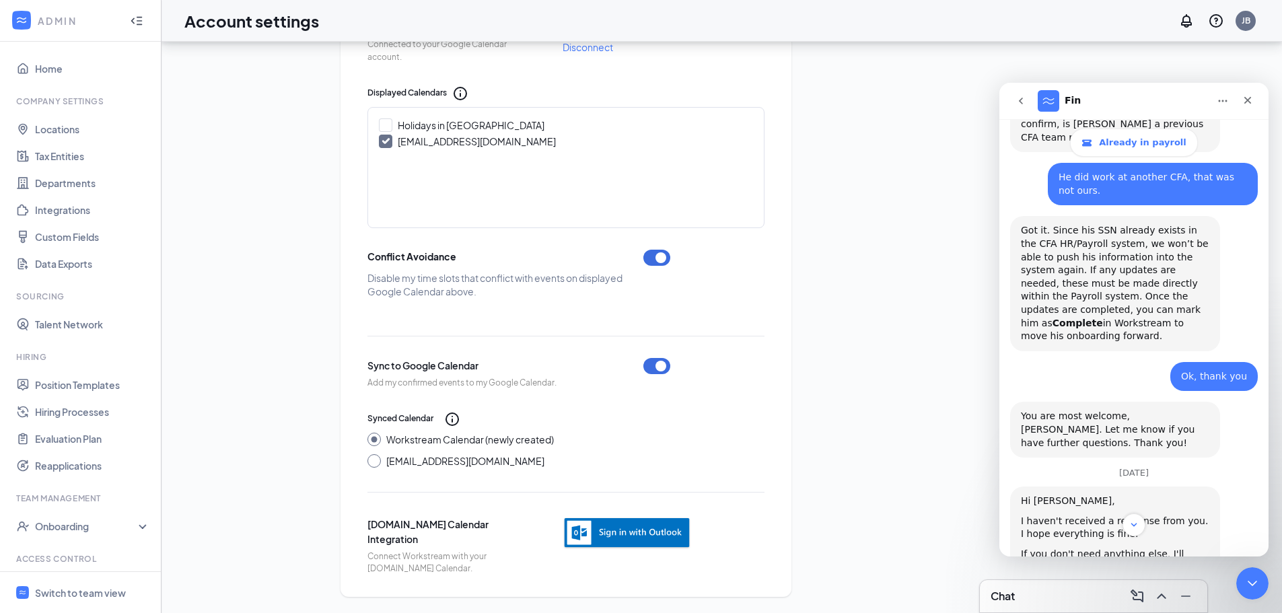
scroll to position [679, 0]
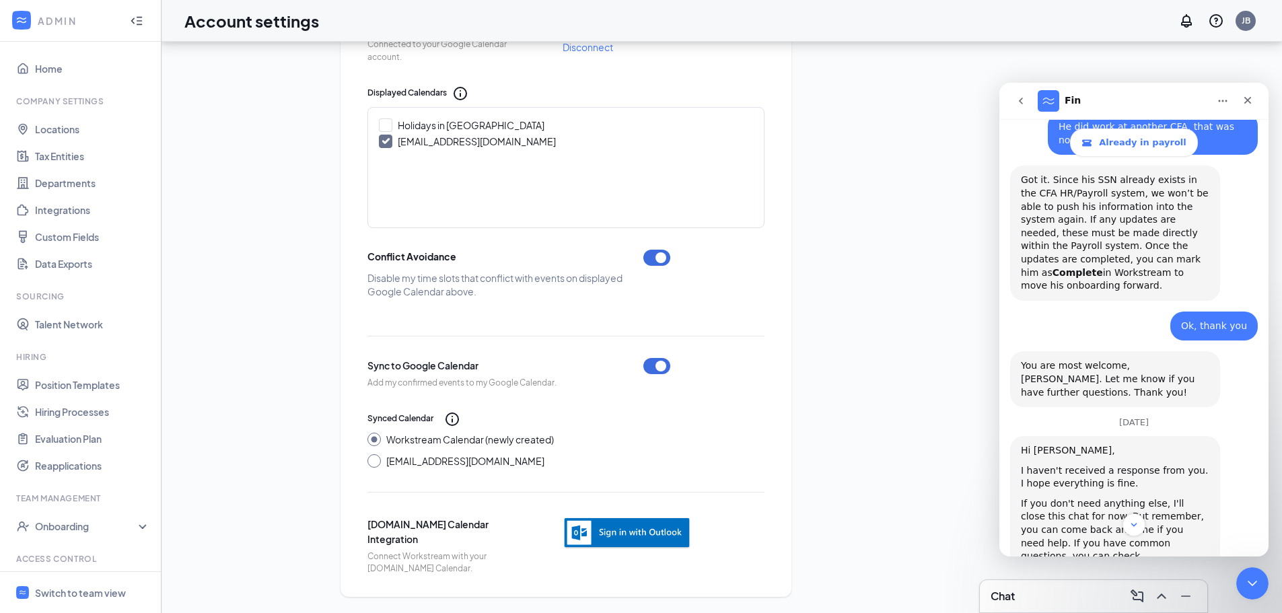
click at [1024, 100] on icon "go back" at bounding box center [1021, 101] width 11 height 11
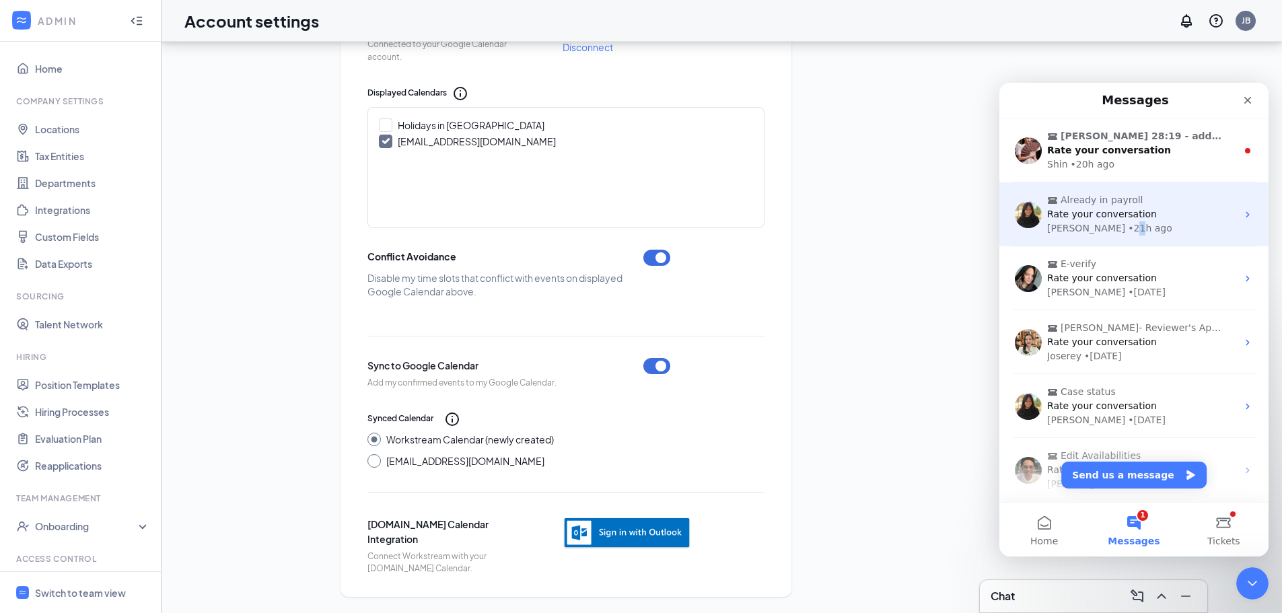
click at [1128, 222] on div "• 21h ago" at bounding box center [1150, 228] width 44 height 14
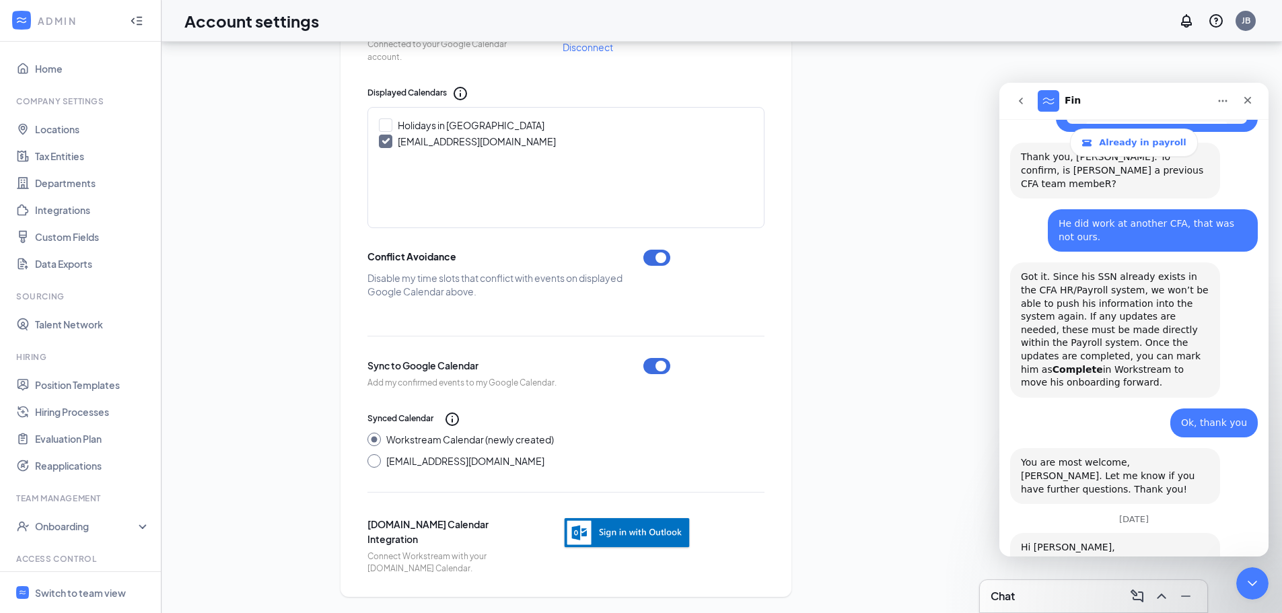
scroll to position [545, 0]
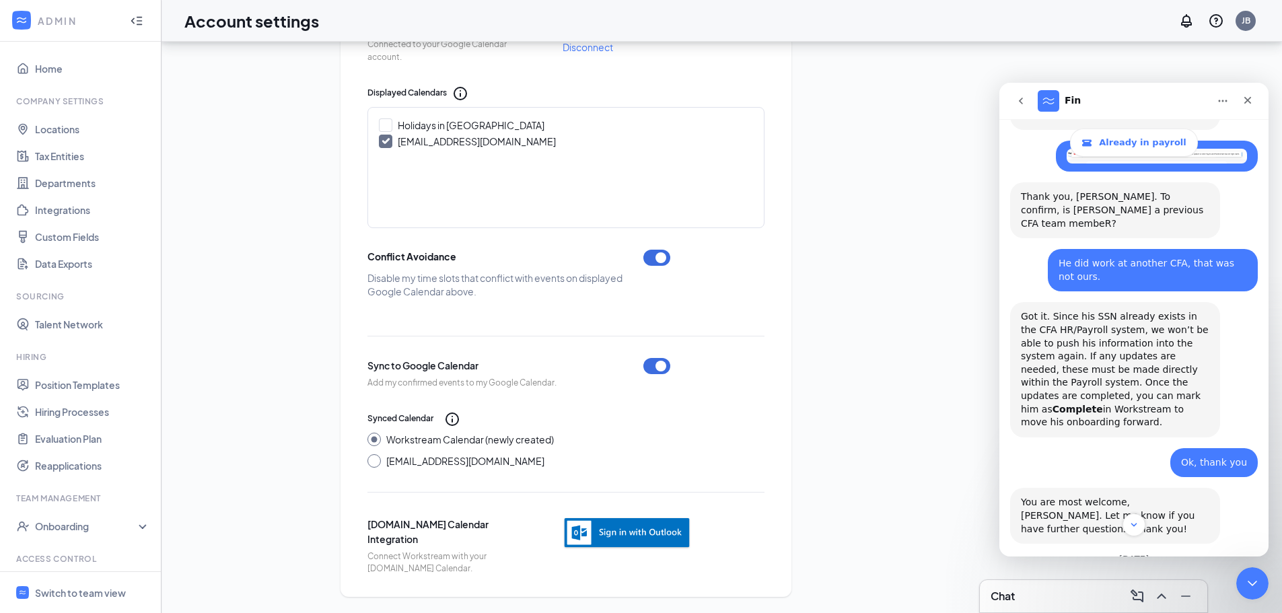
click at [1020, 110] on button "go back" at bounding box center [1021, 101] width 26 height 26
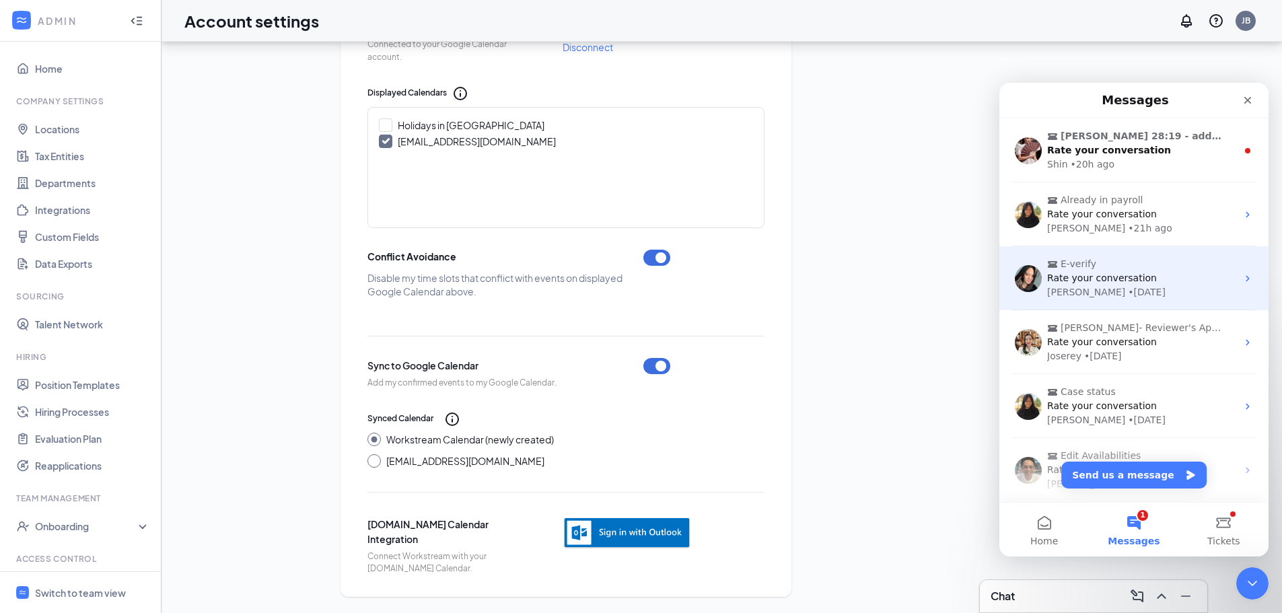
click at [1163, 277] on div "Rate your conversation" at bounding box center [1142, 278] width 190 height 14
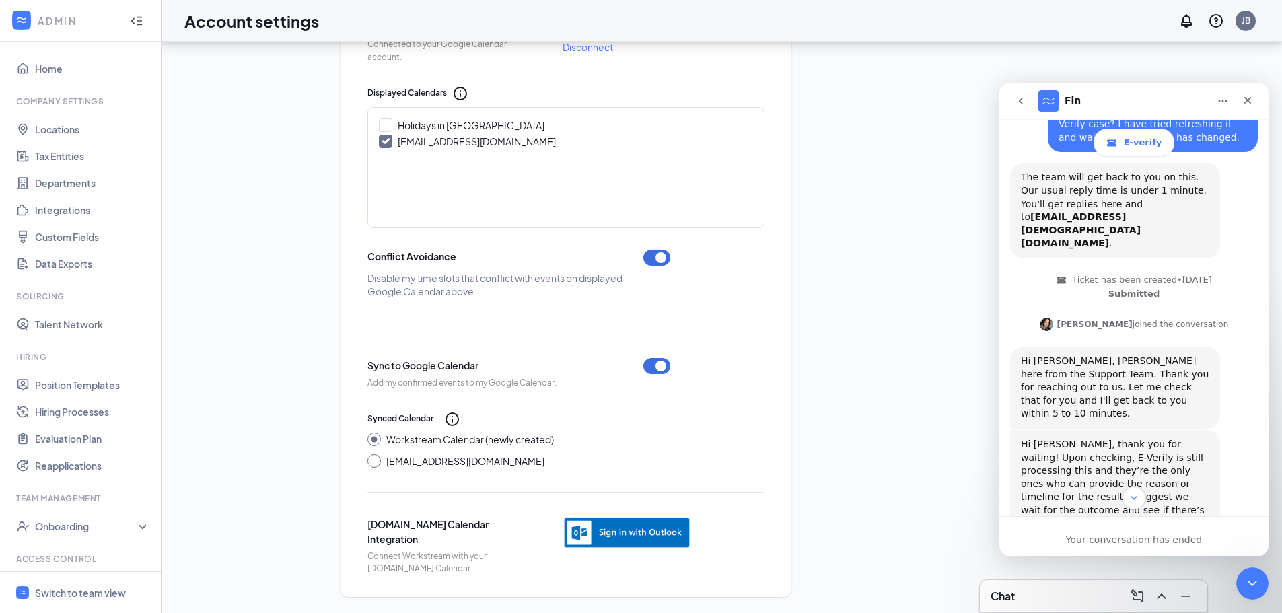
scroll to position [112, 0]
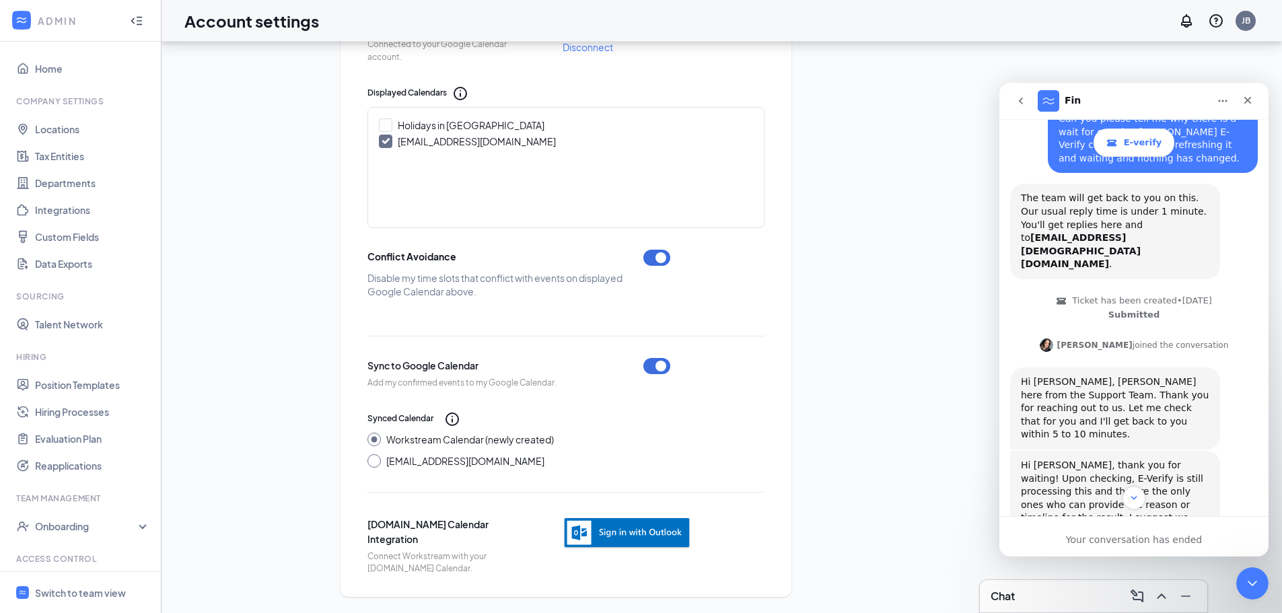
click at [1016, 100] on icon "go back" at bounding box center [1021, 101] width 11 height 11
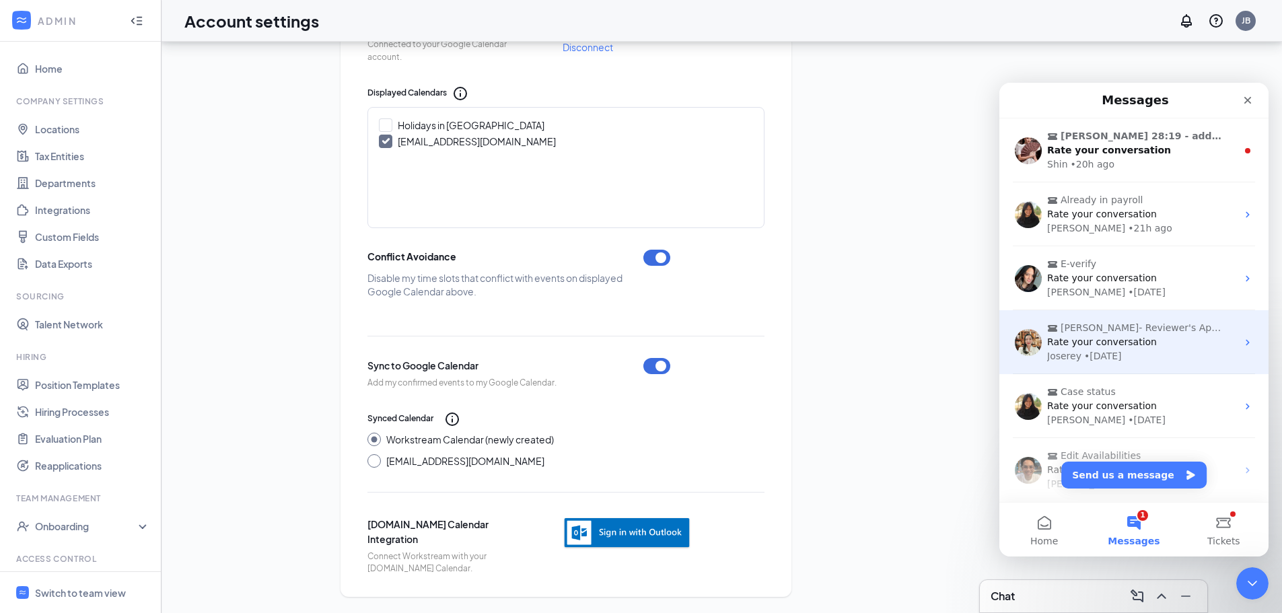
click at [1146, 340] on div "Rate your conversation" at bounding box center [1142, 342] width 190 height 14
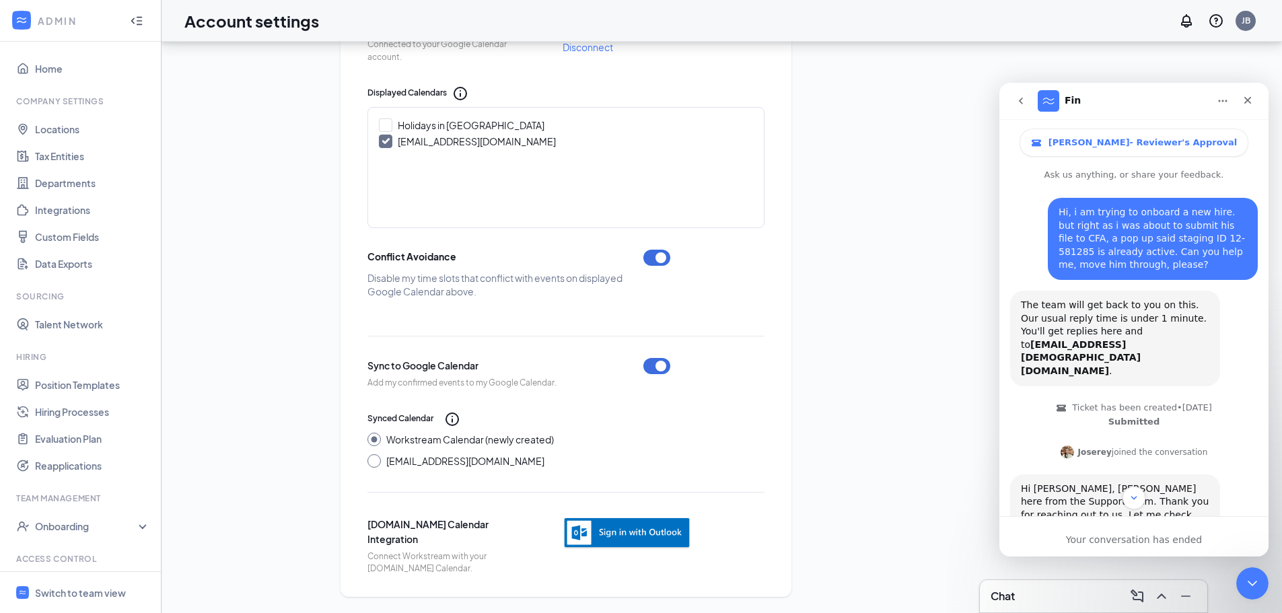
click at [1024, 100] on icon "go back" at bounding box center [1021, 101] width 11 height 11
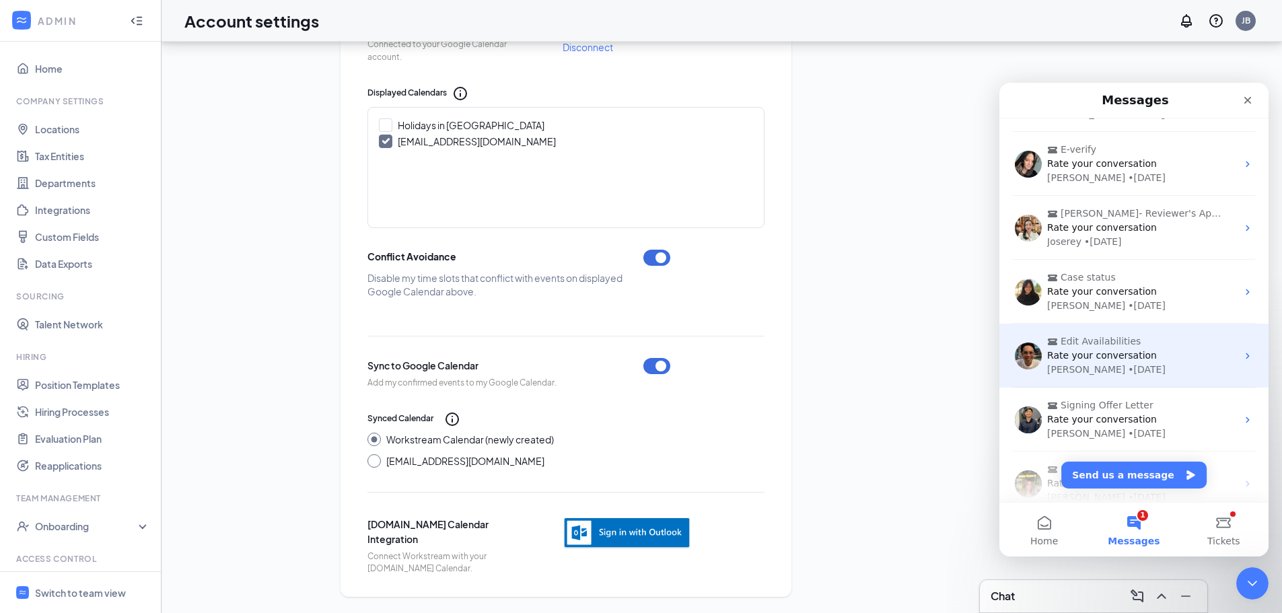
scroll to position [135, 0]
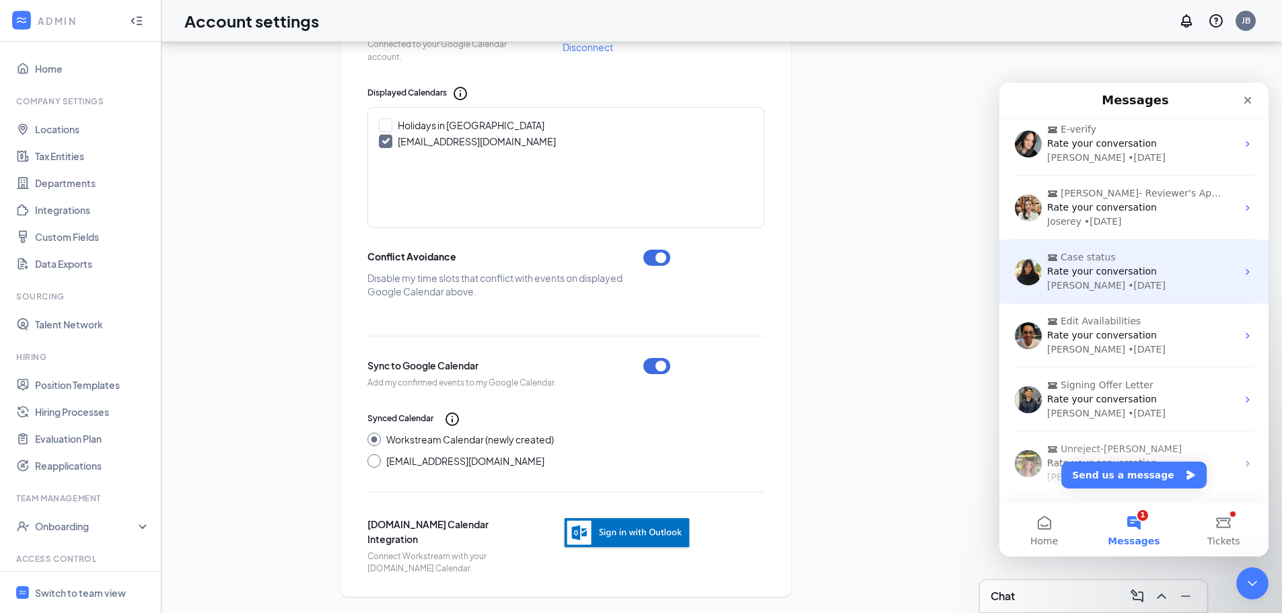
click at [1123, 267] on span "Rate your conversation" at bounding box center [1102, 271] width 110 height 11
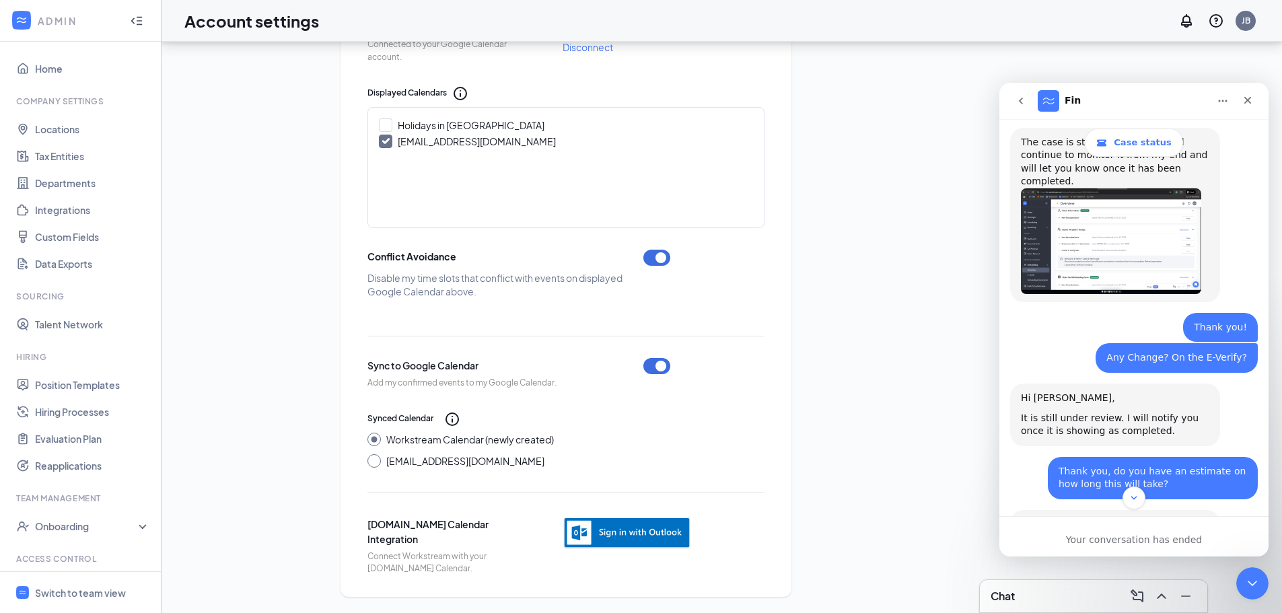
scroll to position [1988, 0]
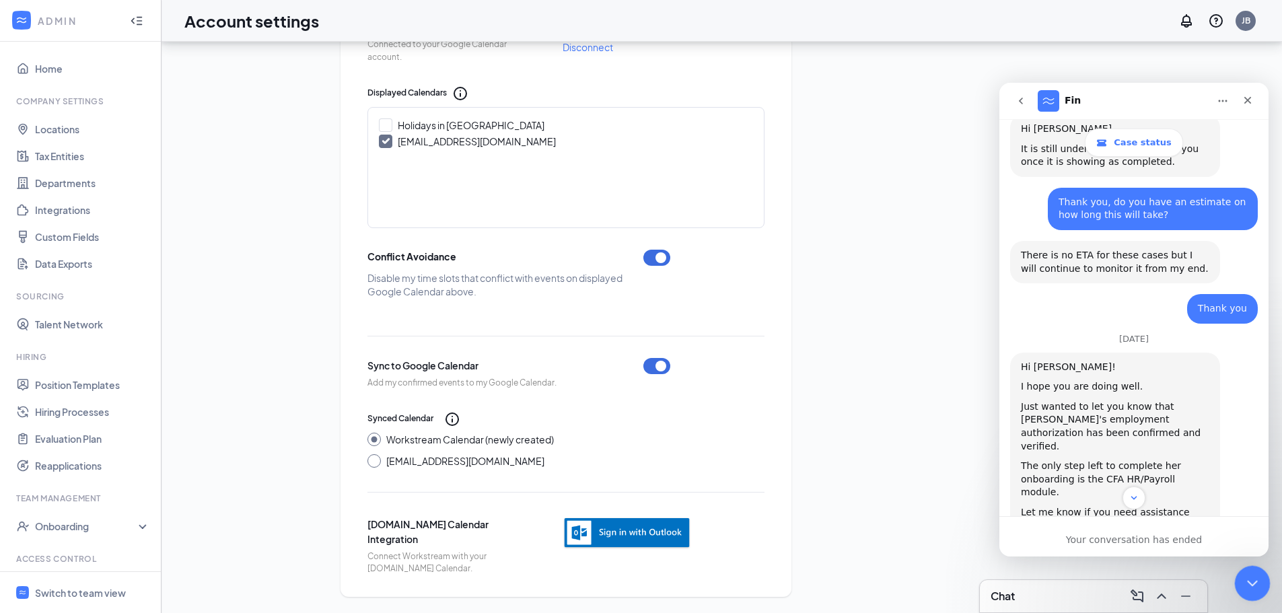
click at [1255, 569] on div "Close Intercom Messenger" at bounding box center [1251, 581] width 32 height 32
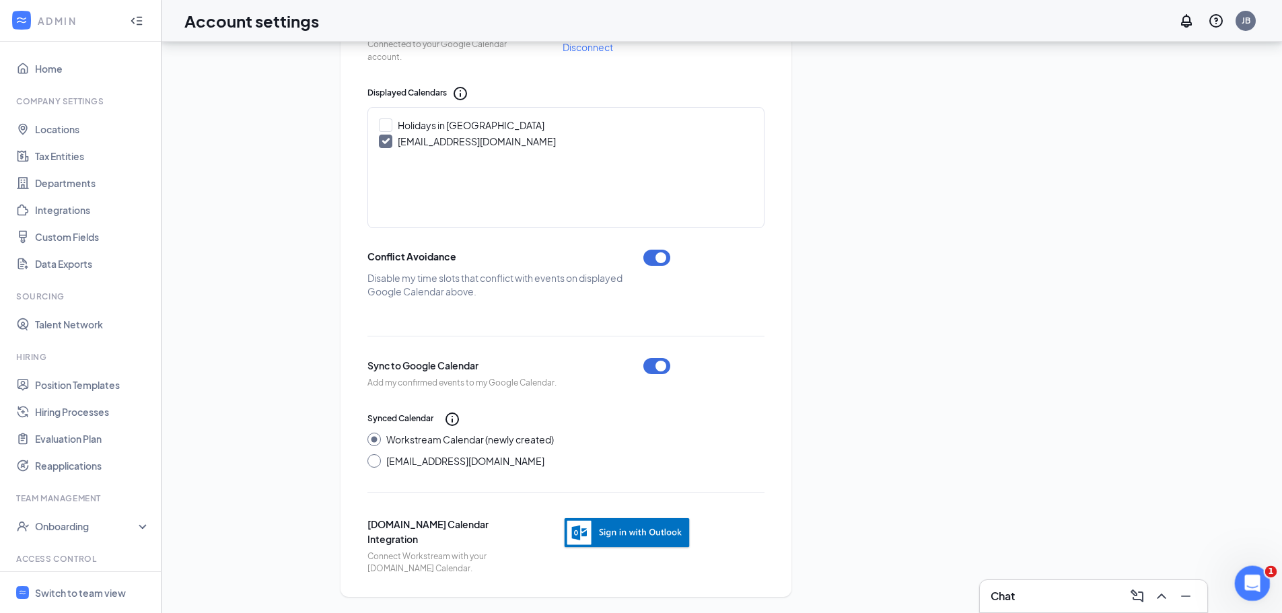
scroll to position [2324, 0]
click at [1249, 582] on icon "Open Intercom Messenger" at bounding box center [1251, 582] width 22 height 22
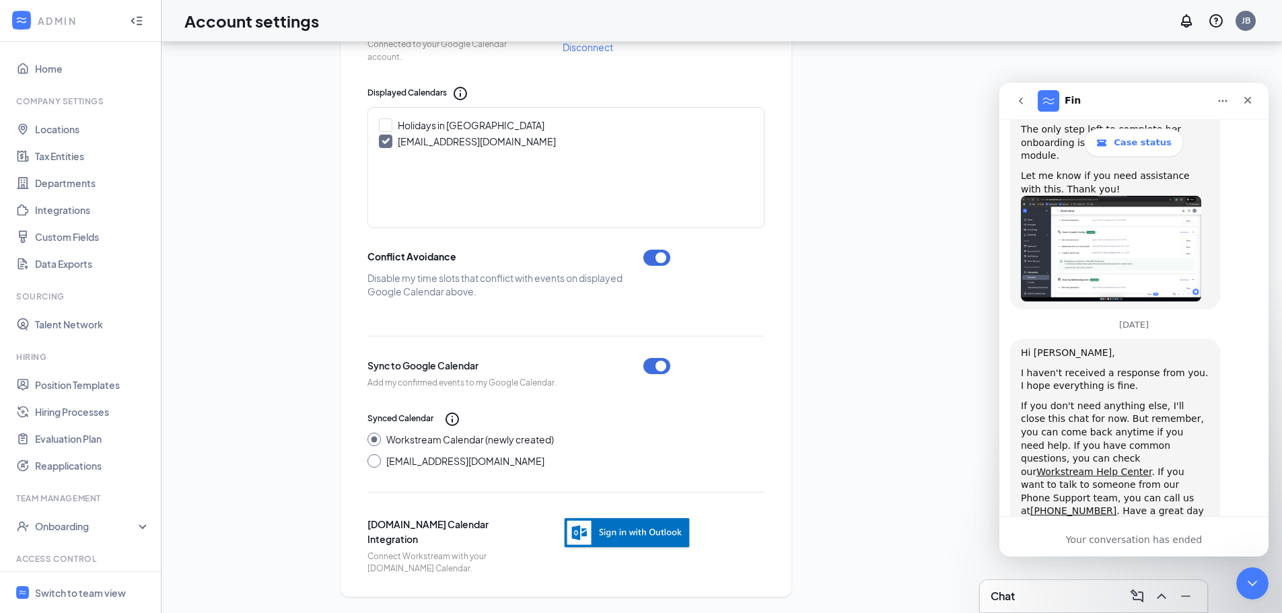
click at [1018, 100] on icon "go back" at bounding box center [1021, 101] width 11 height 11
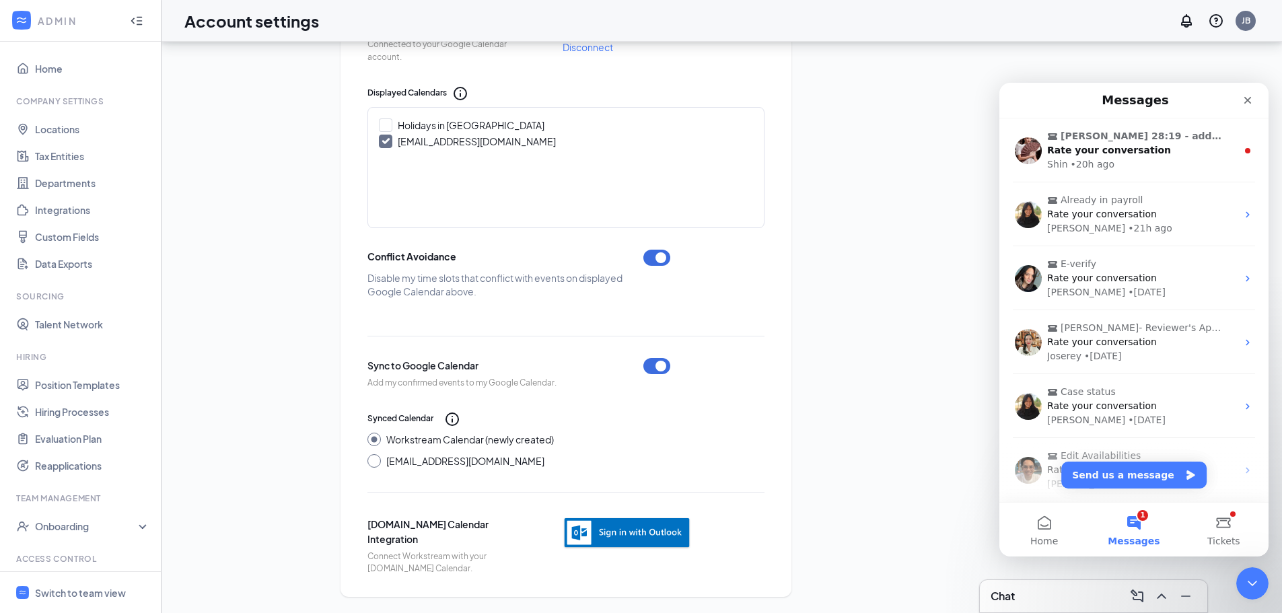
scroll to position [0, 0]
click at [1120, 469] on button "Send us a message" at bounding box center [1134, 475] width 145 height 27
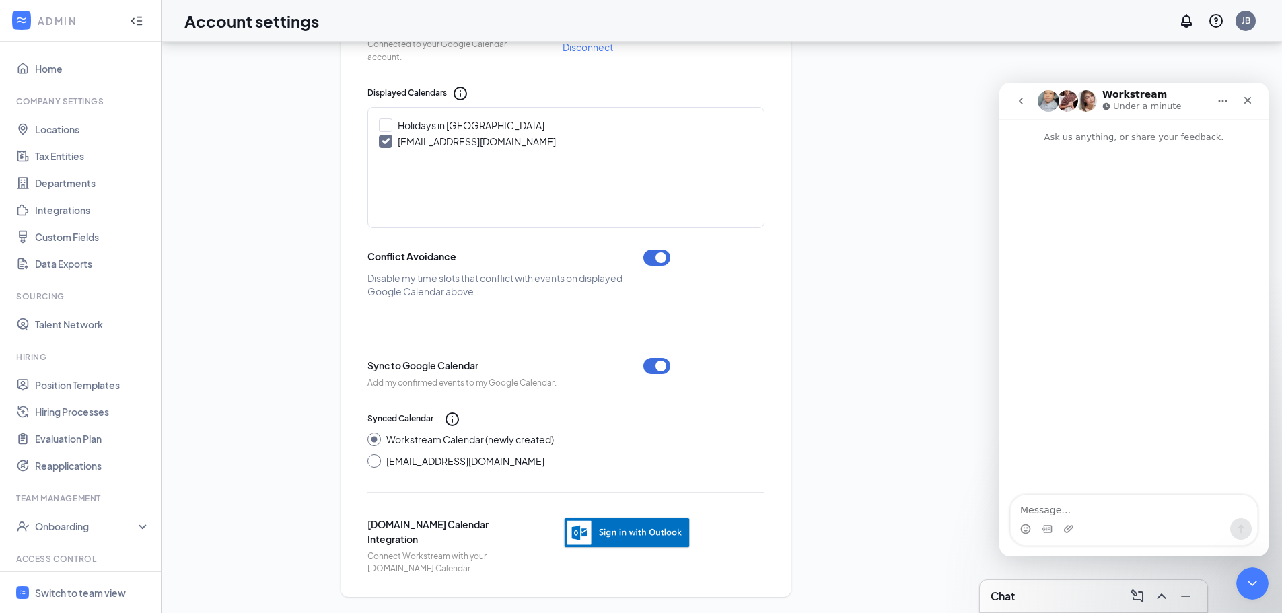
click at [1096, 518] on div "Intercom messenger" at bounding box center [1134, 529] width 246 height 22
click at [1091, 512] on textarea "Message…" at bounding box center [1134, 506] width 246 height 23
type textarea "Good morning"
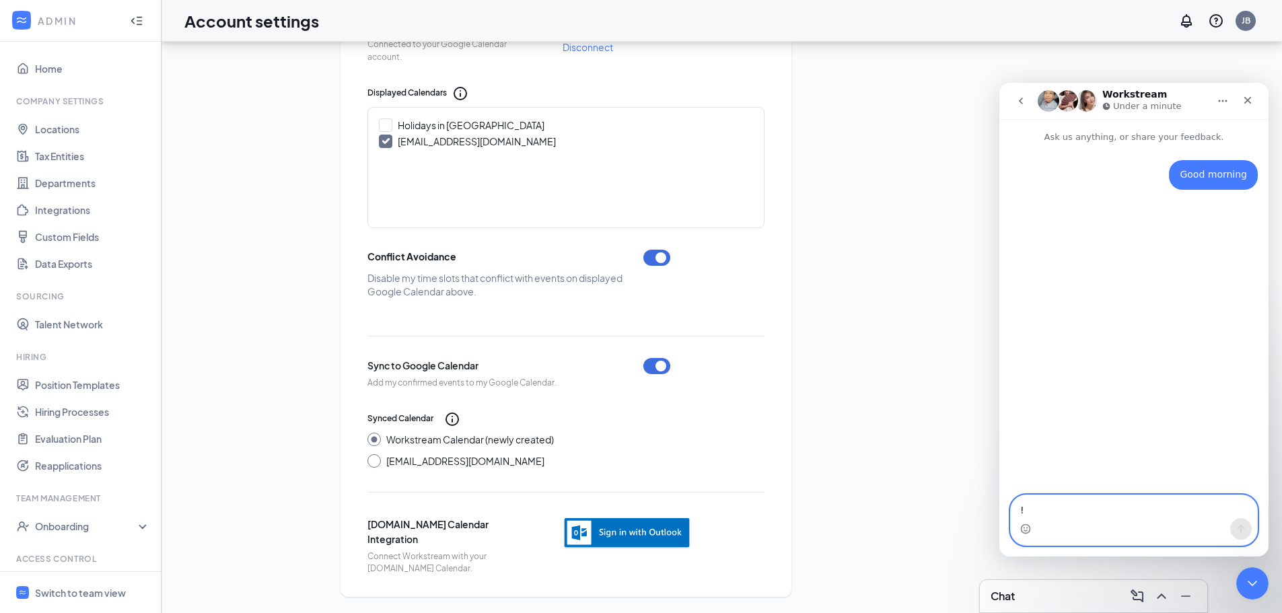
type textarea "!"
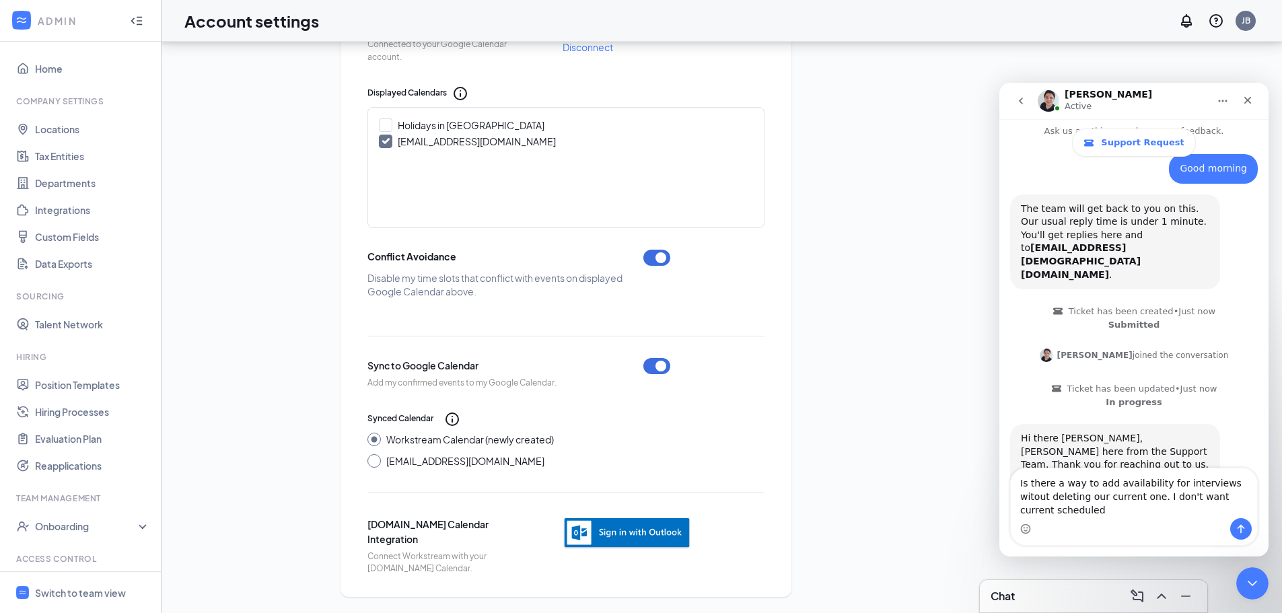
scroll to position [57, 0]
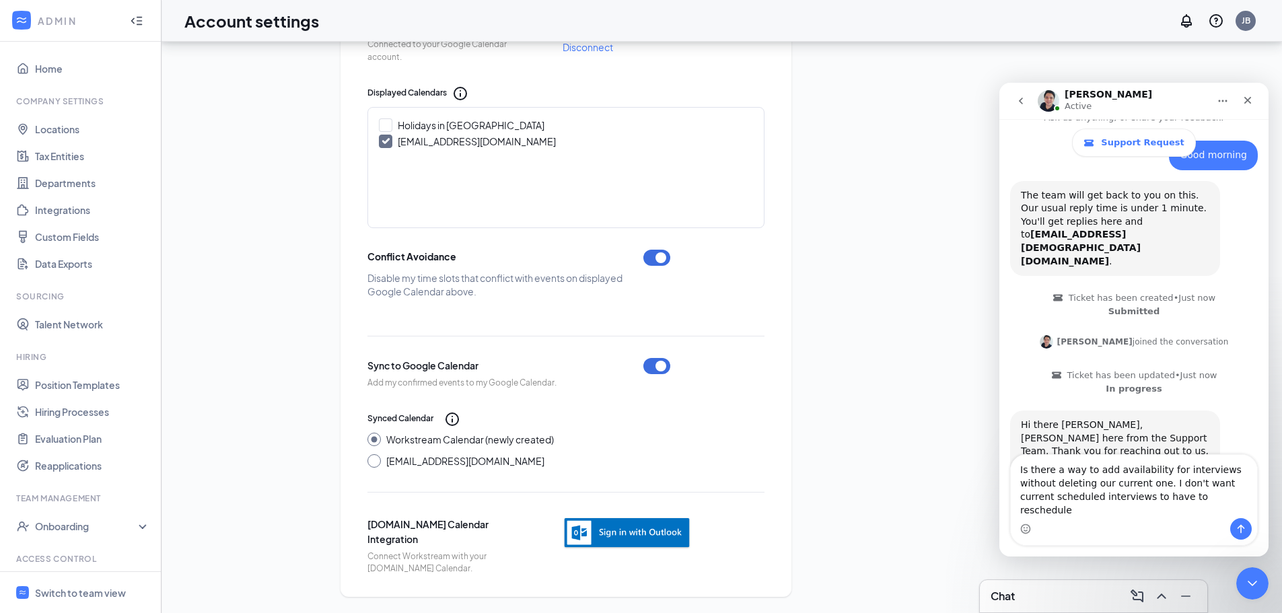
type textarea "Is there a way to add availability for interviews without deleting our current …"
click at [1247, 532] on button "Send a message…" at bounding box center [1242, 529] width 22 height 22
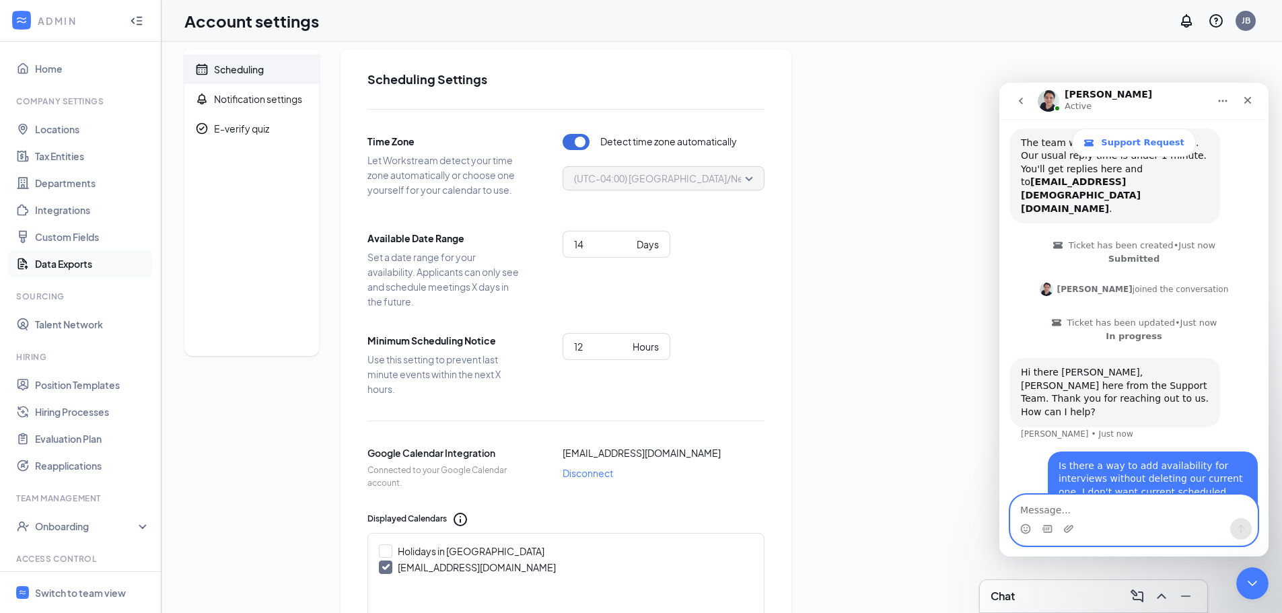
scroll to position [0, 0]
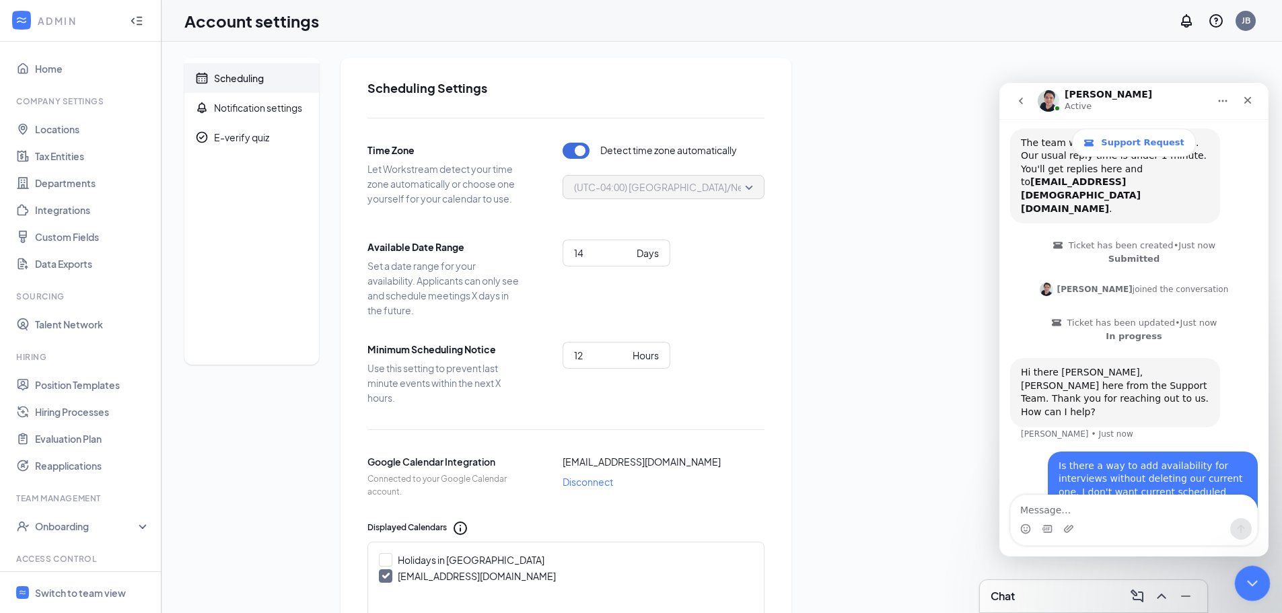
click at [1256, 574] on icon "Close Intercom Messenger" at bounding box center [1251, 582] width 16 height 16
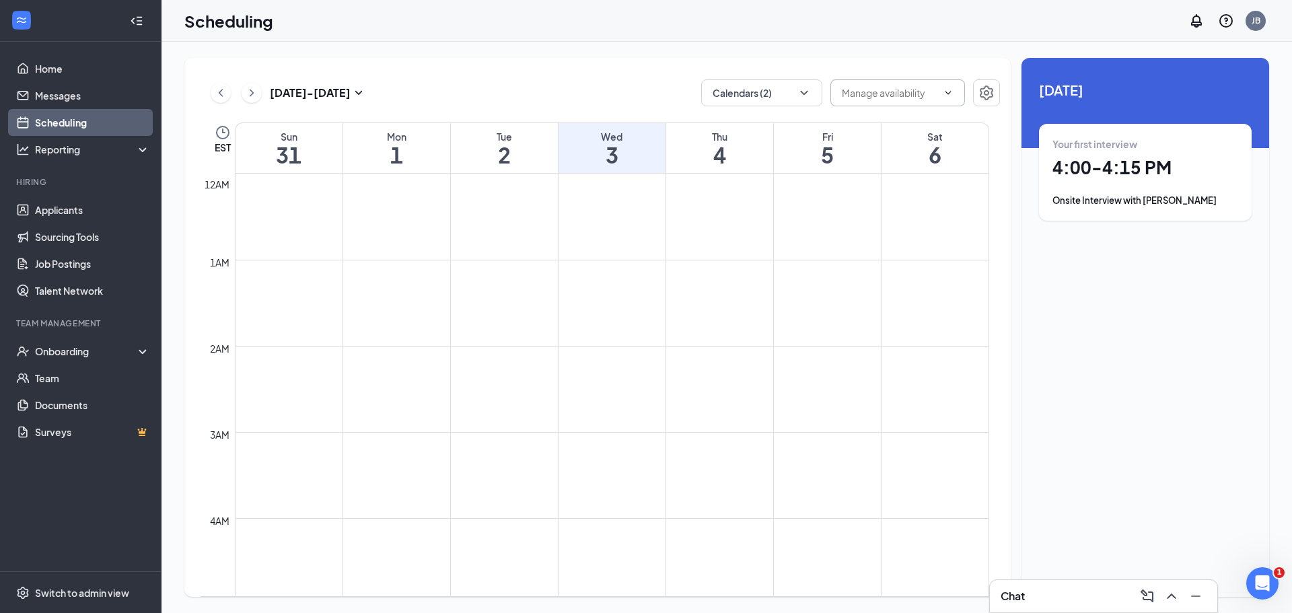
click at [934, 92] on input "text" at bounding box center [890, 92] width 96 height 15
click at [949, 91] on icon "ChevronUp" at bounding box center [948, 93] width 11 height 11
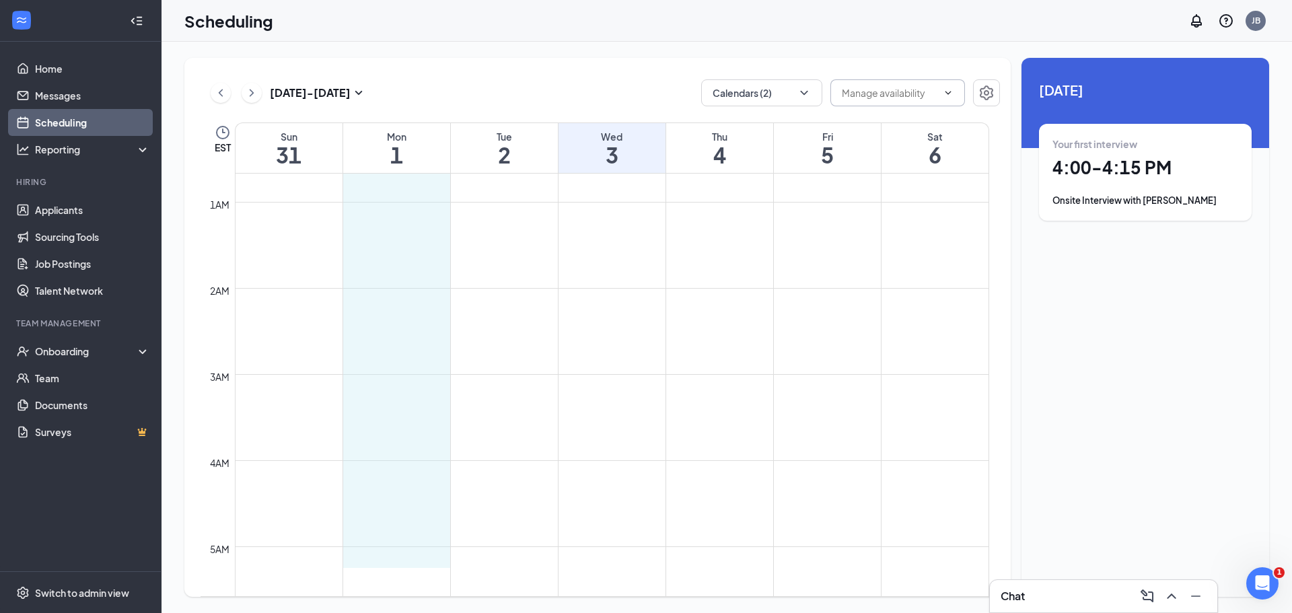
scroll to position [59, 0]
drag, startPoint x: 415, startPoint y: 178, endPoint x: 419, endPoint y: 566, distance: 388.4
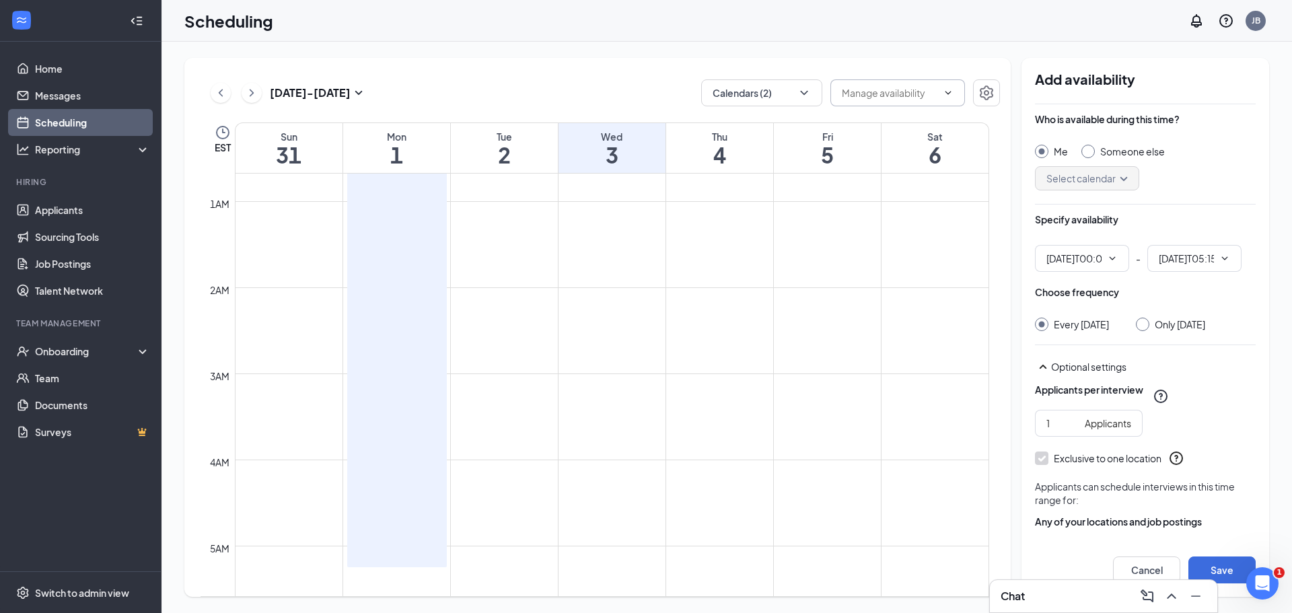
type input "12:00 AM"
type input "05:15 AM"
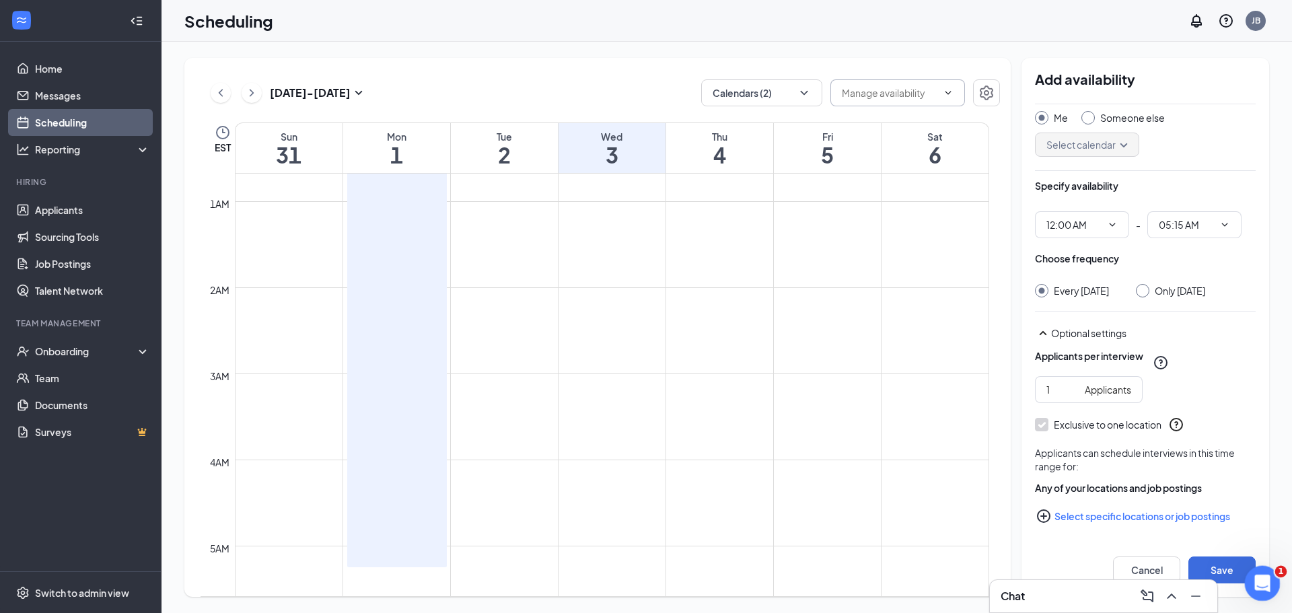
click at [1257, 568] on div "Open Intercom Messenger" at bounding box center [1261, 581] width 44 height 44
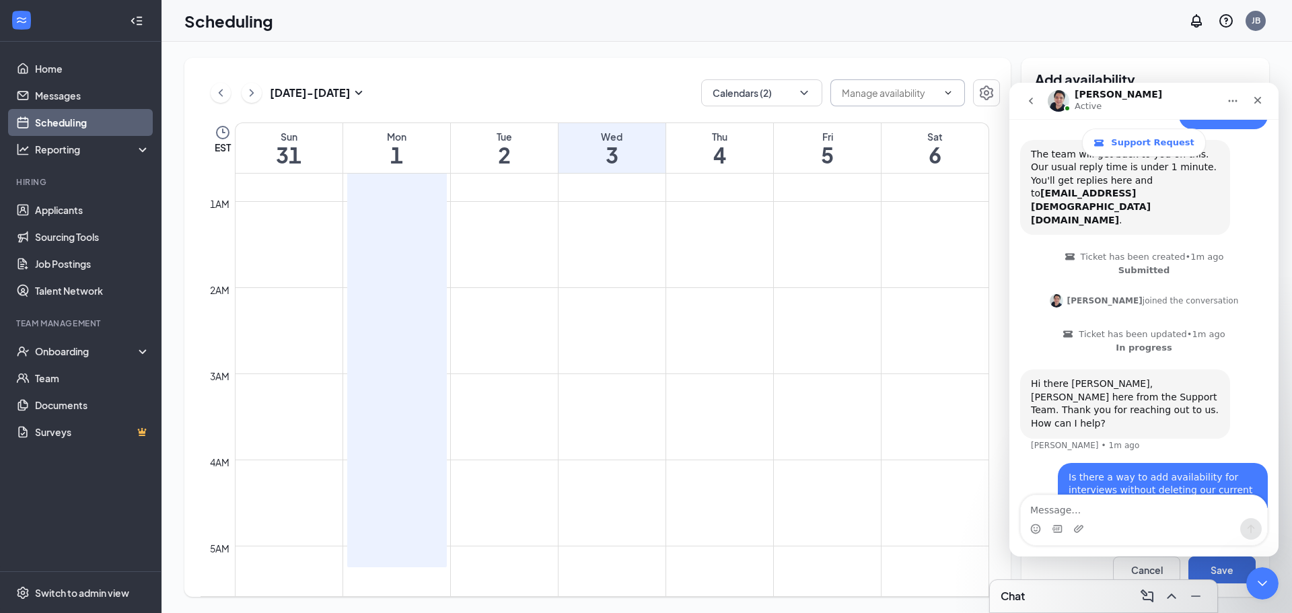
scroll to position [110, 0]
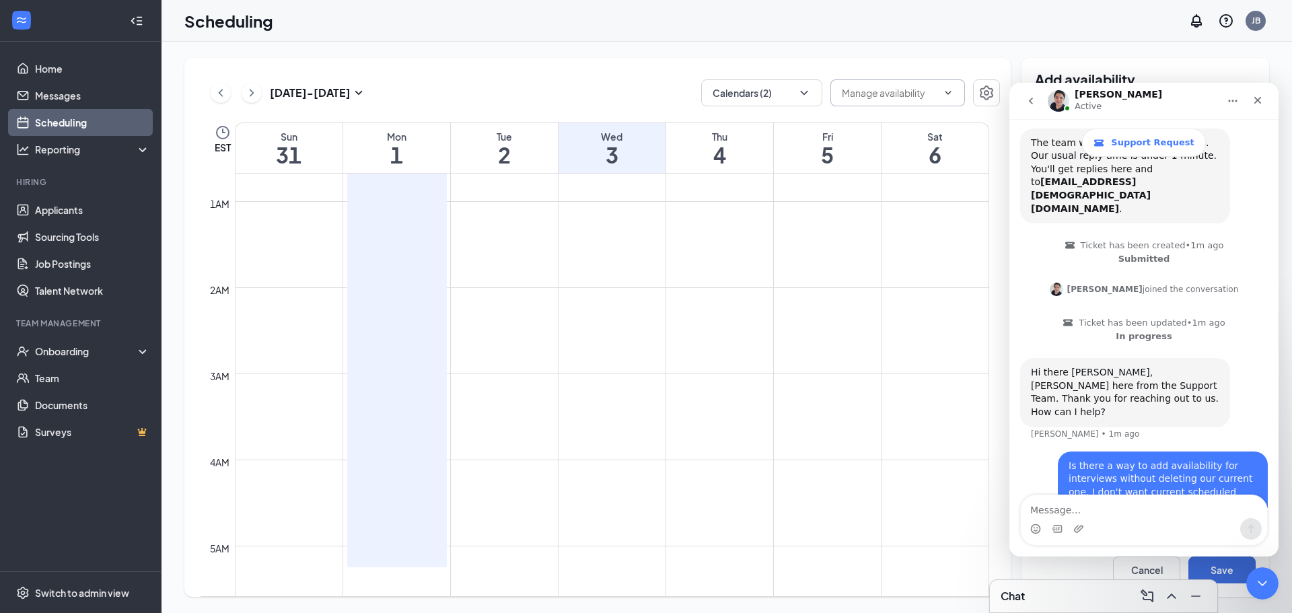
click at [1137, 524] on div "Intercom messenger" at bounding box center [1144, 529] width 246 height 22
click at [1123, 512] on textarea "Message…" at bounding box center [1144, 506] width 246 height 23
type textarea "I think i figured it our"
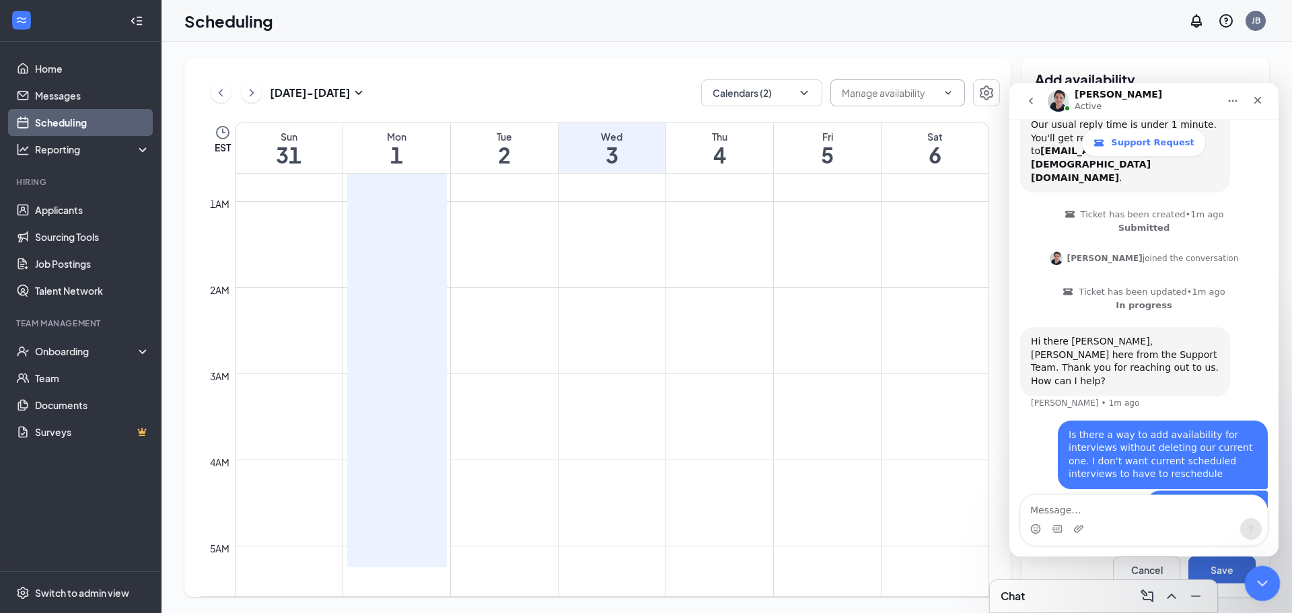
click at [1266, 585] on icon "Close Intercom Messenger" at bounding box center [1261, 582] width 16 height 16
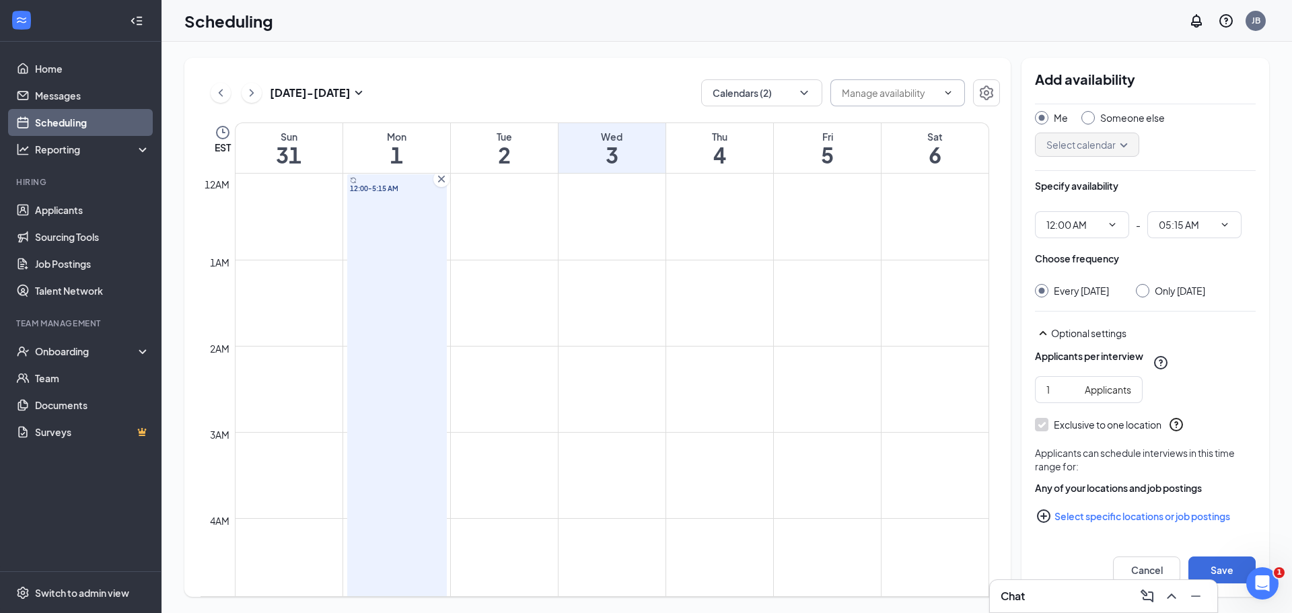
scroll to position [193, 0]
drag, startPoint x: 408, startPoint y: 347, endPoint x: 450, endPoint y: 236, distance: 118.9
click at [428, 403] on link "12:00-5:15 AM" at bounding box center [396, 400] width 103 height 452
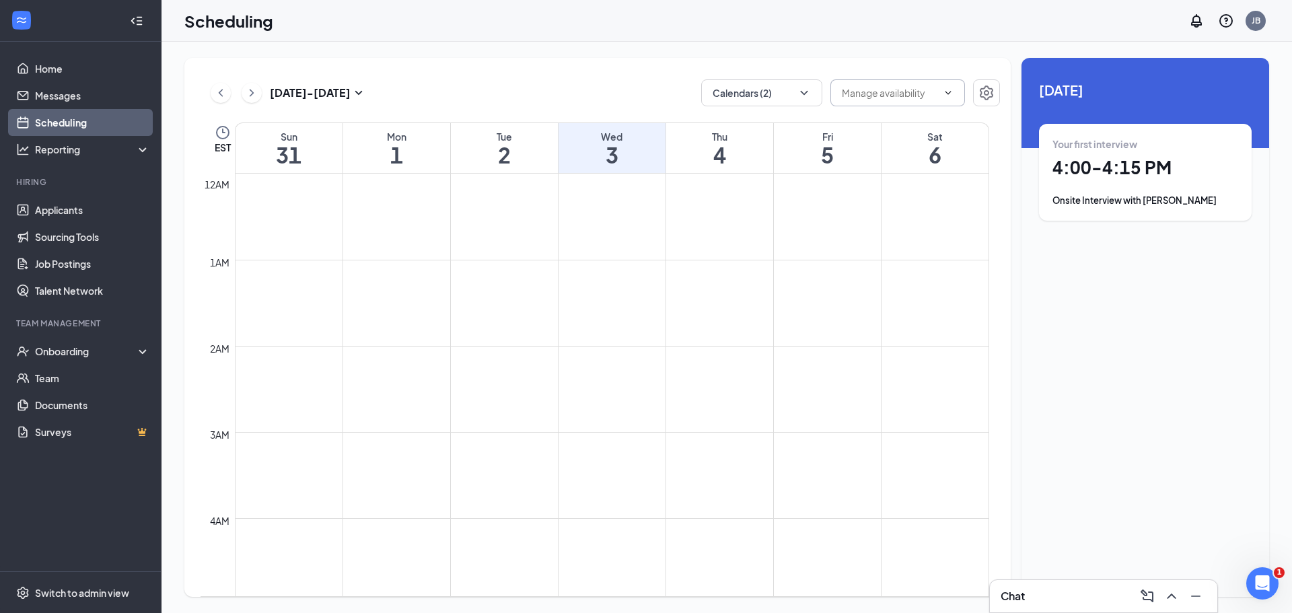
click at [407, 241] on td at bounding box center [612, 249] width 755 height 22
click at [368, 339] on td at bounding box center [612, 335] width 755 height 22
drag, startPoint x: 355, startPoint y: 340, endPoint x: 415, endPoint y: 345, distance: 59.5
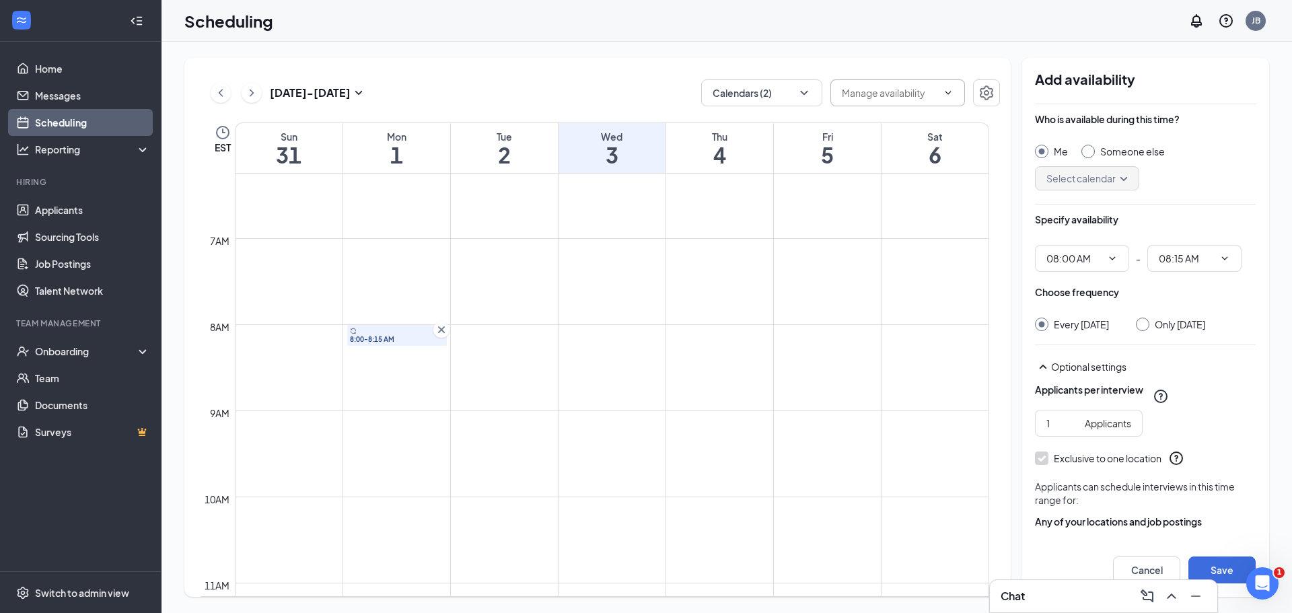
click at [354, 361] on td at bounding box center [612, 357] width 755 height 22
drag, startPoint x: 351, startPoint y: 357, endPoint x: 407, endPoint y: 352, distance: 55.4
drag, startPoint x: 359, startPoint y: 377, endPoint x: 413, endPoint y: 378, distance: 53.9
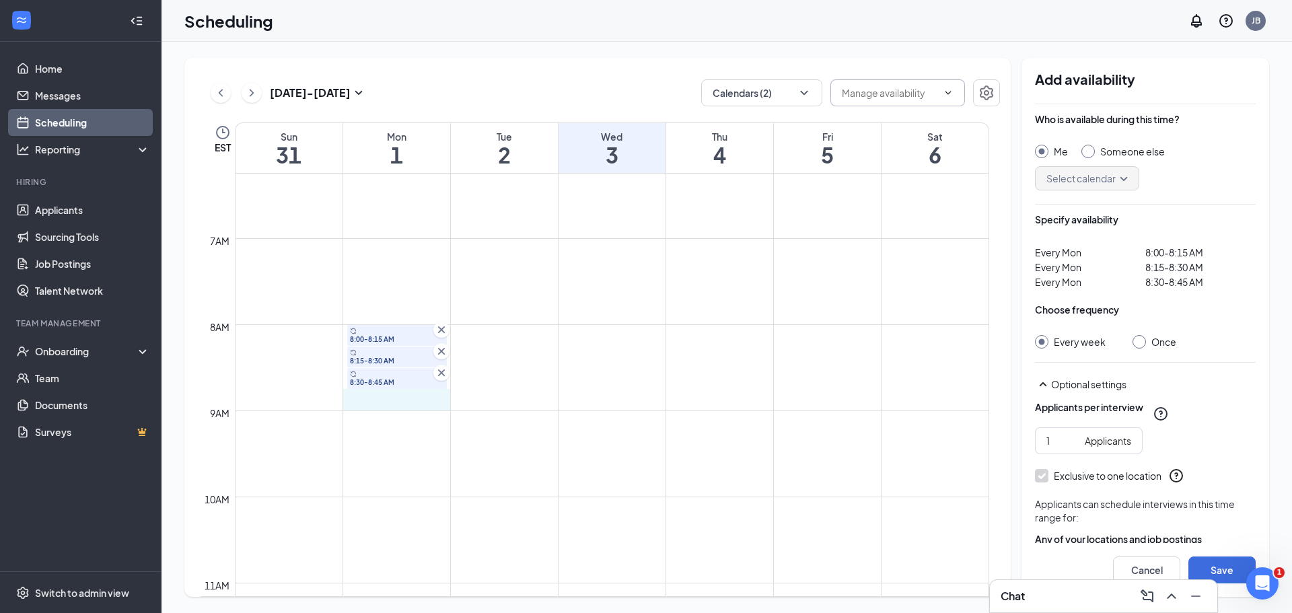
drag, startPoint x: 359, startPoint y: 400, endPoint x: 409, endPoint y: 400, distance: 50.5
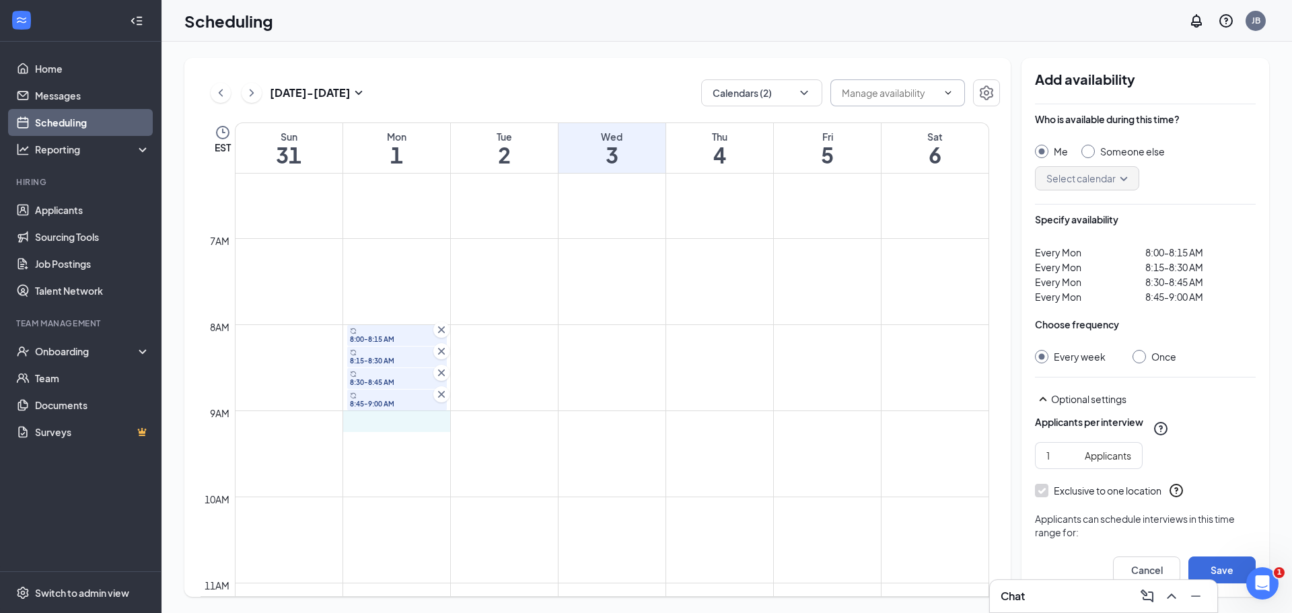
drag, startPoint x: 353, startPoint y: 422, endPoint x: 403, endPoint y: 421, distance: 49.8
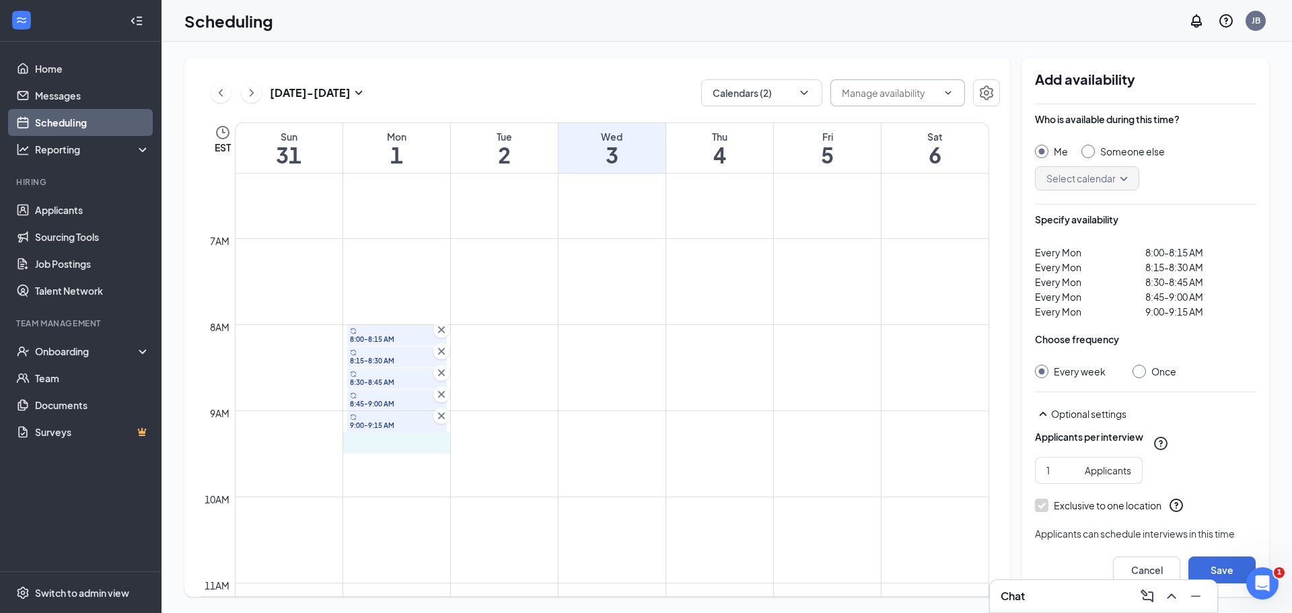
drag, startPoint x: 358, startPoint y: 446, endPoint x: 399, endPoint y: 445, distance: 40.4
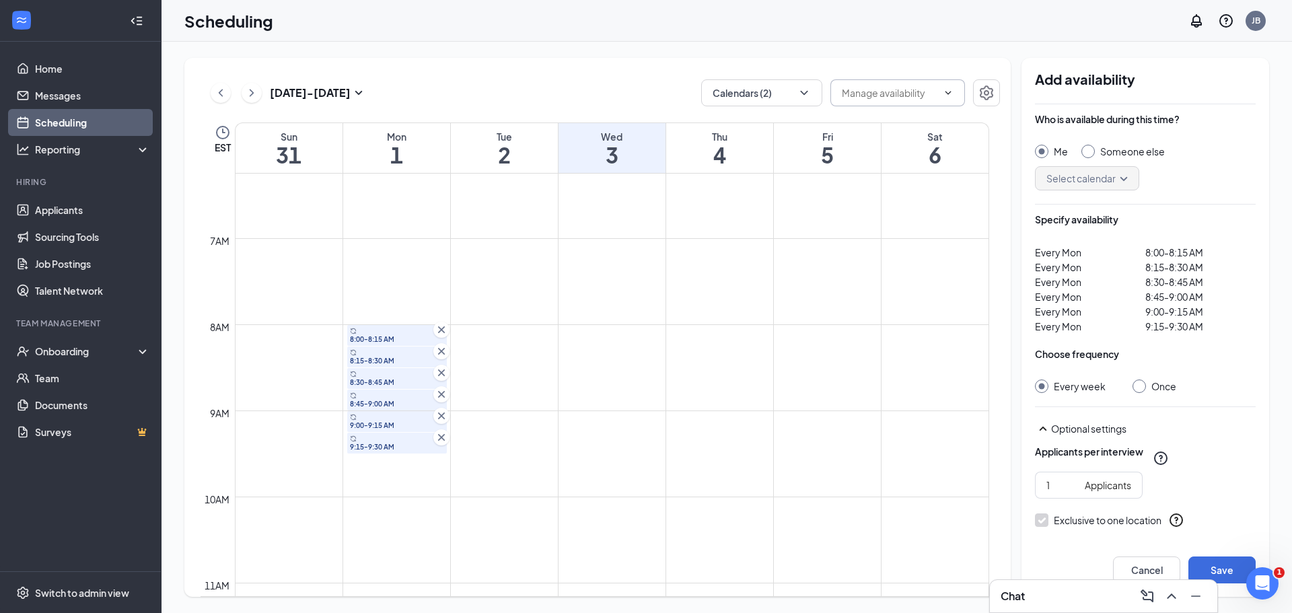
click at [442, 335] on icon "Cross" at bounding box center [441, 329] width 13 height 13
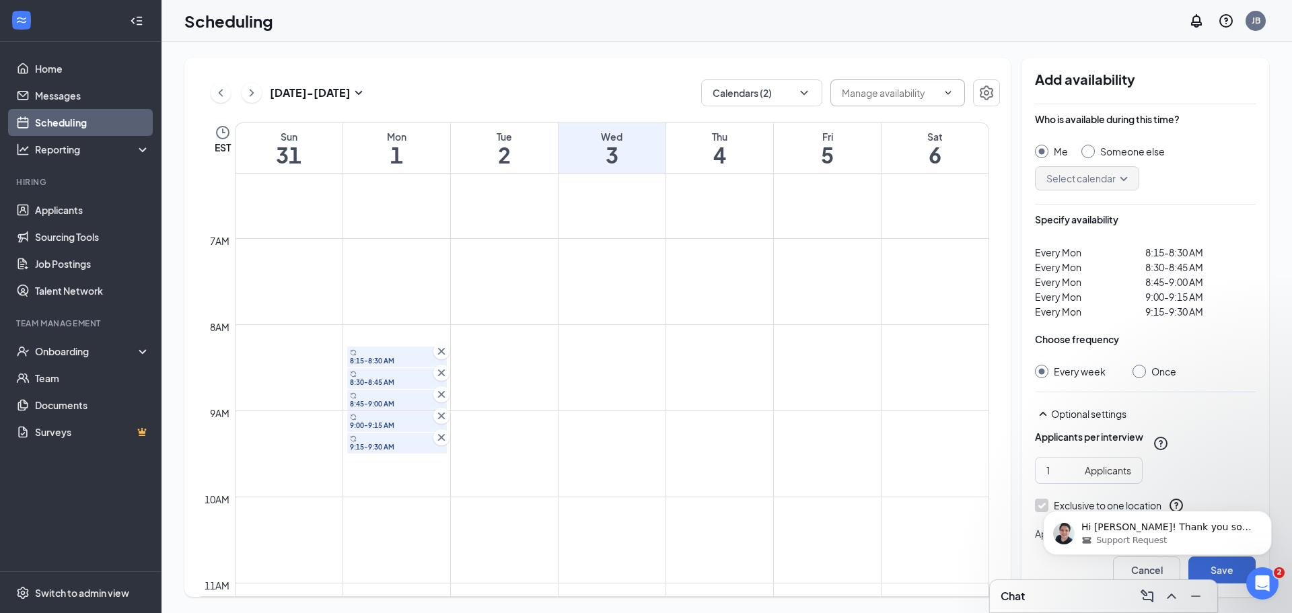
scroll to position [207, 0]
click at [441, 351] on icon "Cross" at bounding box center [441, 351] width 7 height 7
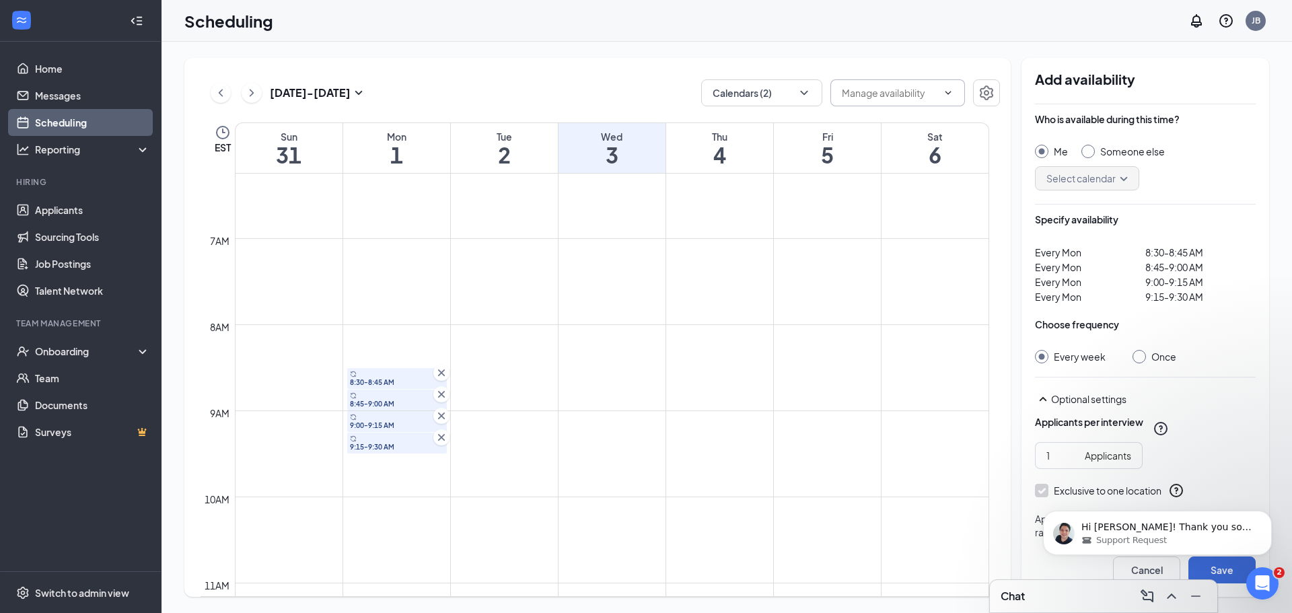
click at [440, 373] on icon "Cross" at bounding box center [441, 372] width 13 height 13
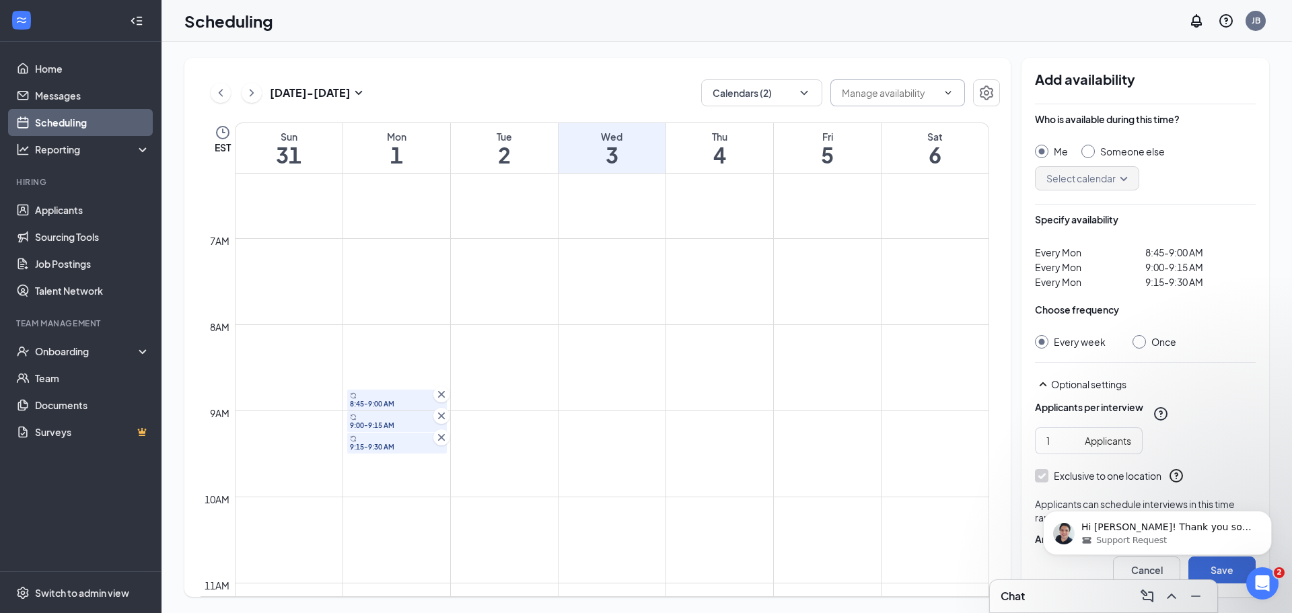
click at [442, 399] on icon "Cross" at bounding box center [441, 394] width 13 height 13
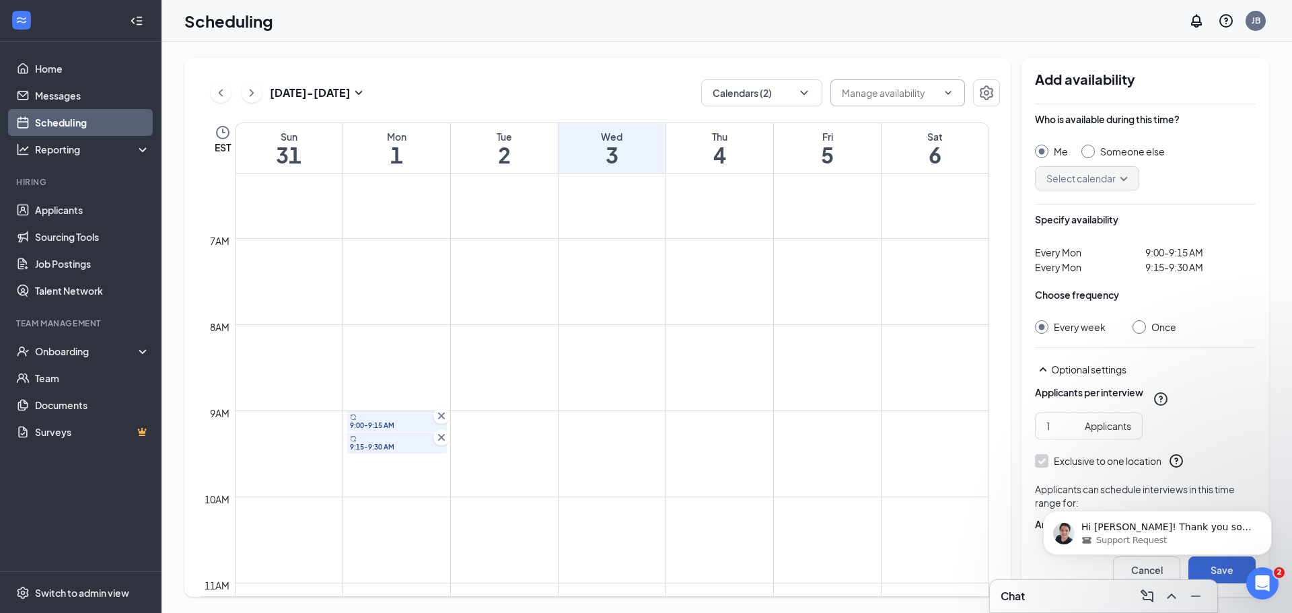
click at [444, 413] on icon "Cross" at bounding box center [441, 416] width 7 height 7
click at [443, 438] on icon "Cross" at bounding box center [441, 437] width 13 height 13
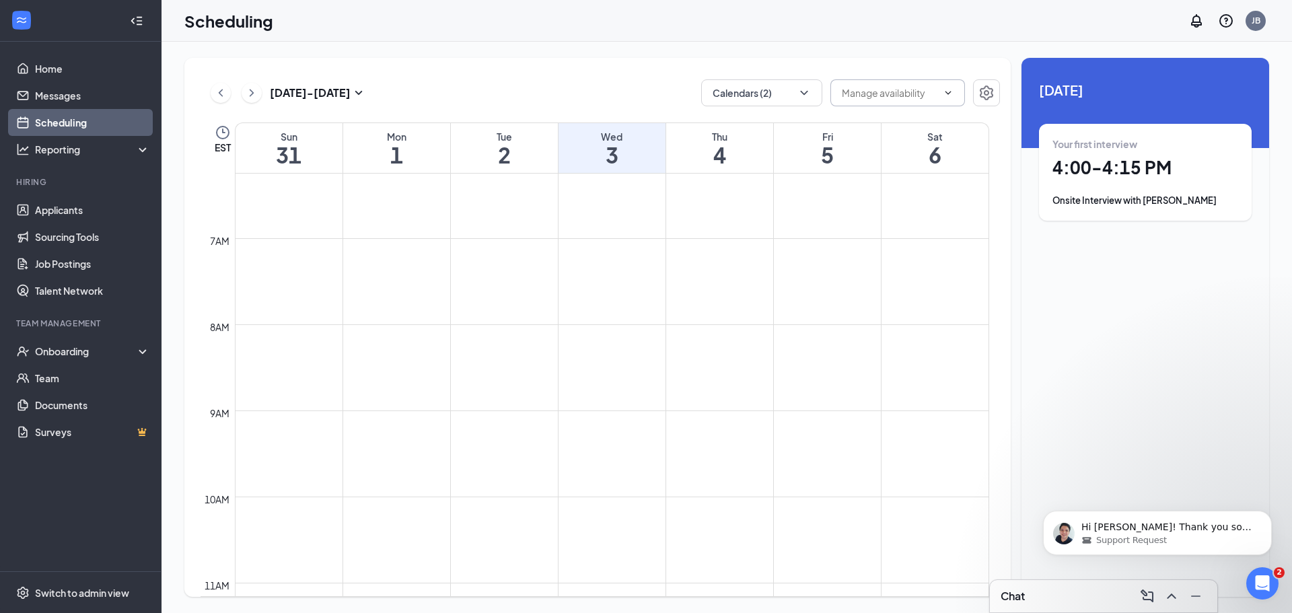
drag, startPoint x: 421, startPoint y: 427, endPoint x: 404, endPoint y: 449, distance: 27.3
click at [404, 449] on td at bounding box center [612, 443] width 755 height 22
click at [1262, 576] on icon "Open Intercom Messenger" at bounding box center [1261, 582] width 22 height 22
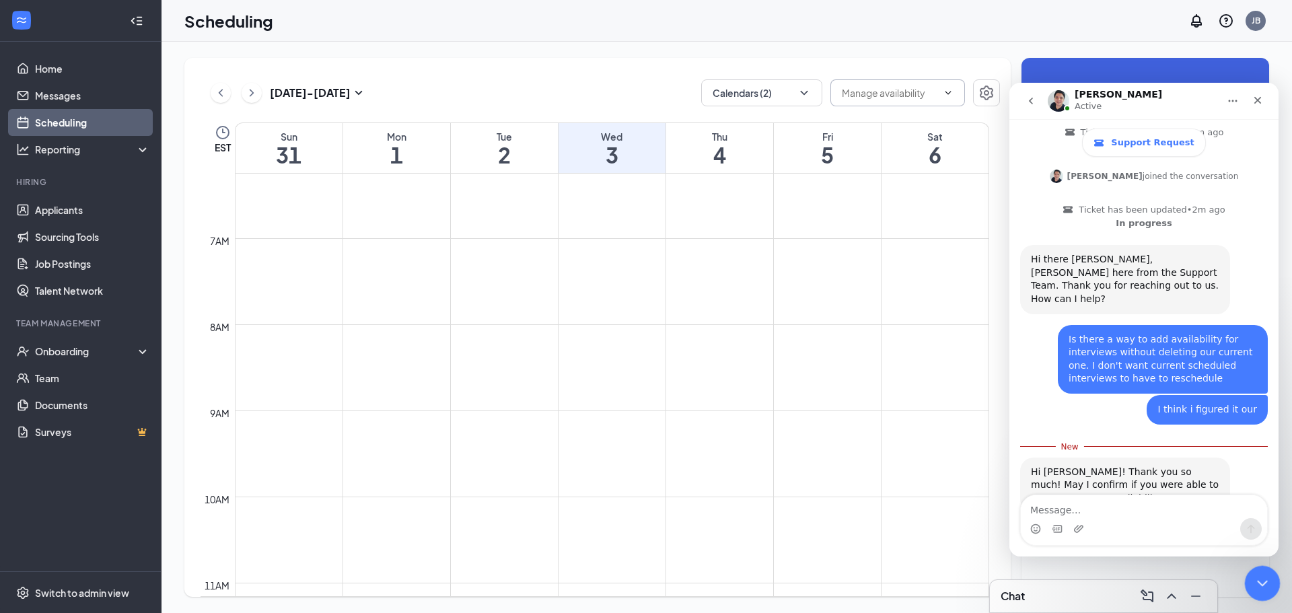
scroll to position [230, 0]
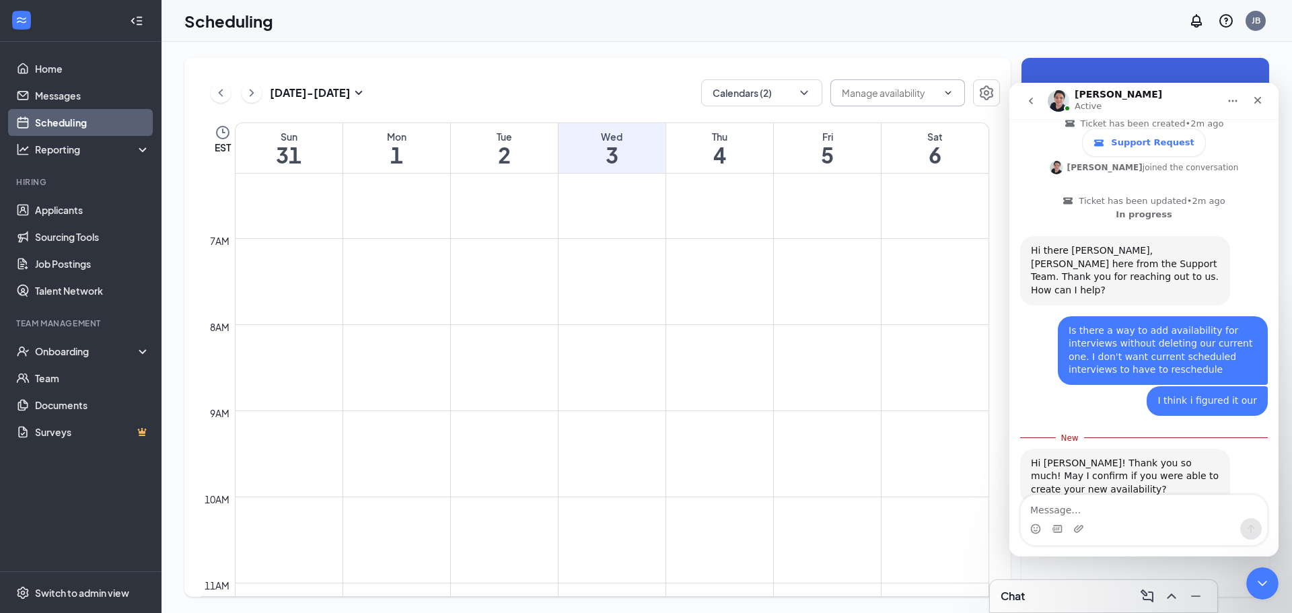
click at [1097, 508] on textarea "Message…" at bounding box center [1144, 506] width 246 height 23
type textarea "Actually, how do I block a day?"
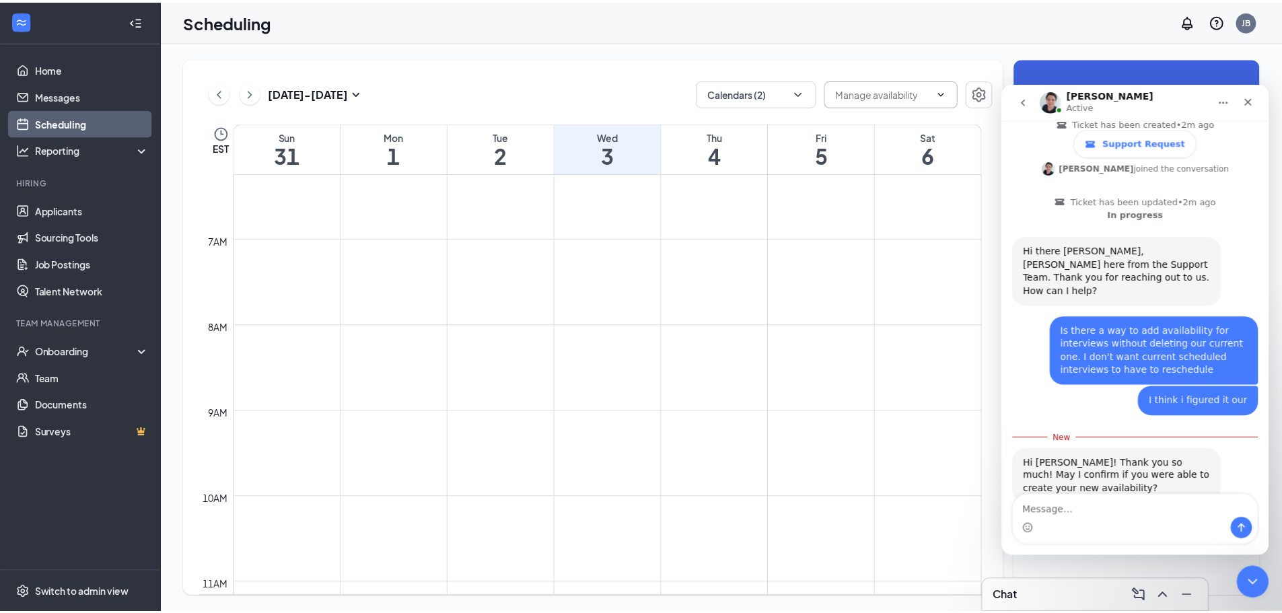
scroll to position [247, 0]
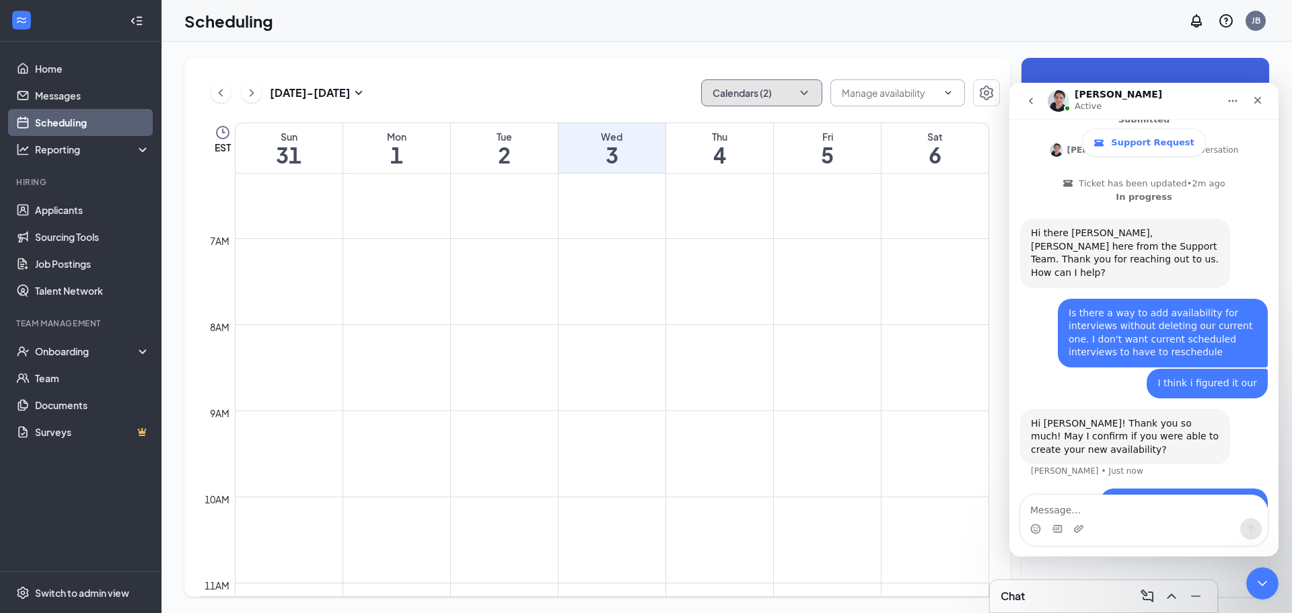
click at [804, 91] on icon "ChevronDown" at bounding box center [804, 92] width 13 height 13
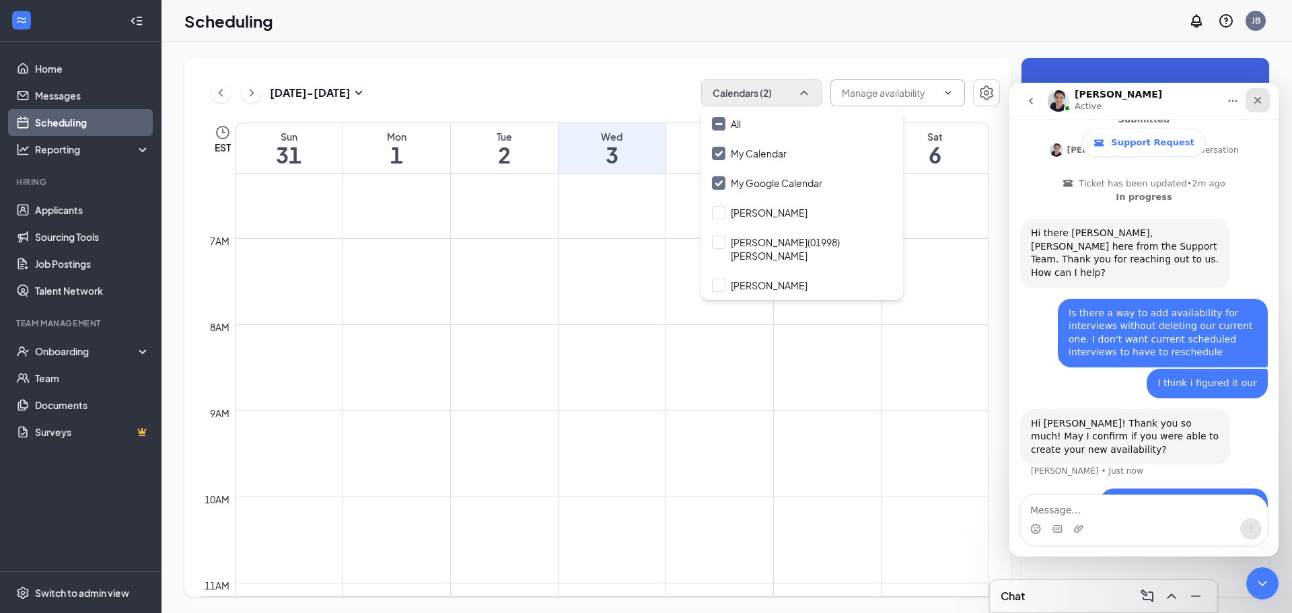
click at [1259, 106] on div "Close" at bounding box center [1258, 100] width 24 height 24
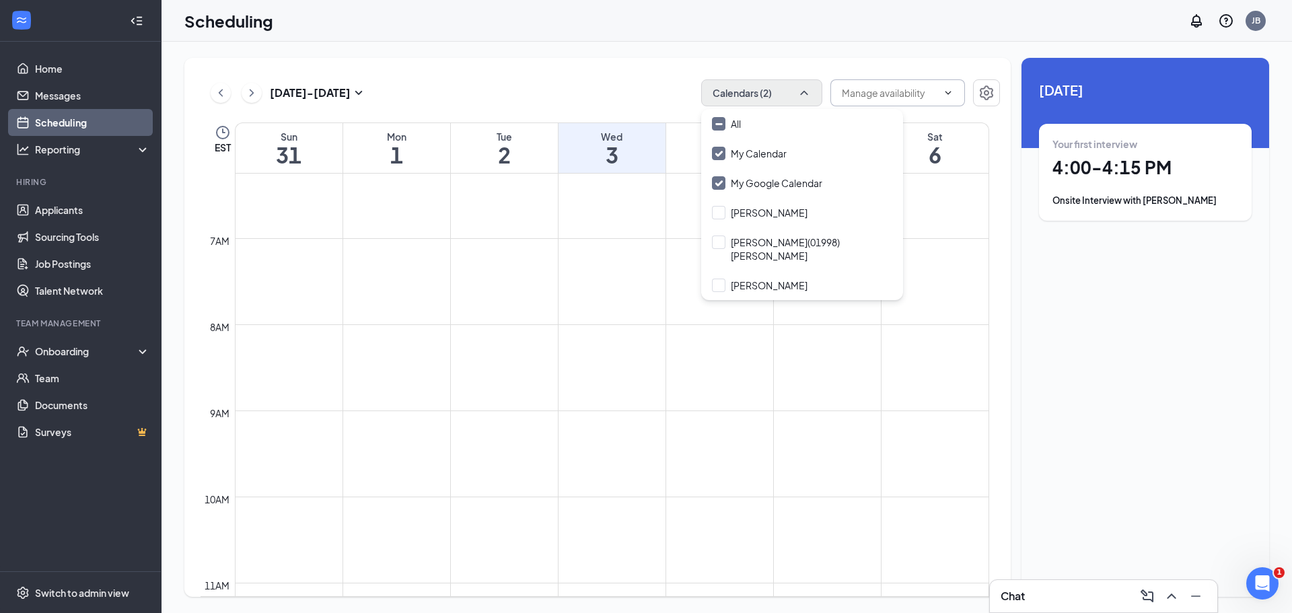
click at [408, 170] on div "Mon 1" at bounding box center [396, 148] width 107 height 50
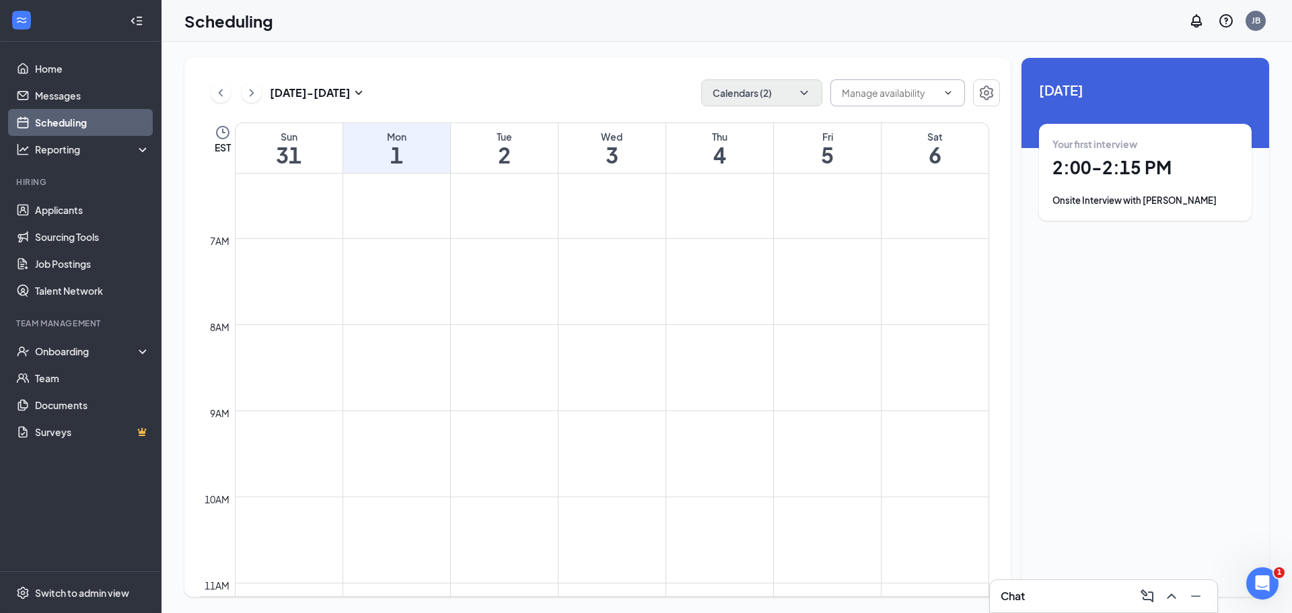
click at [394, 141] on div "Mon" at bounding box center [396, 136] width 107 height 13
click at [983, 97] on icon "Settings" at bounding box center [986, 92] width 13 height 15
click at [67, 120] on link "Scheduling" at bounding box center [92, 122] width 115 height 27
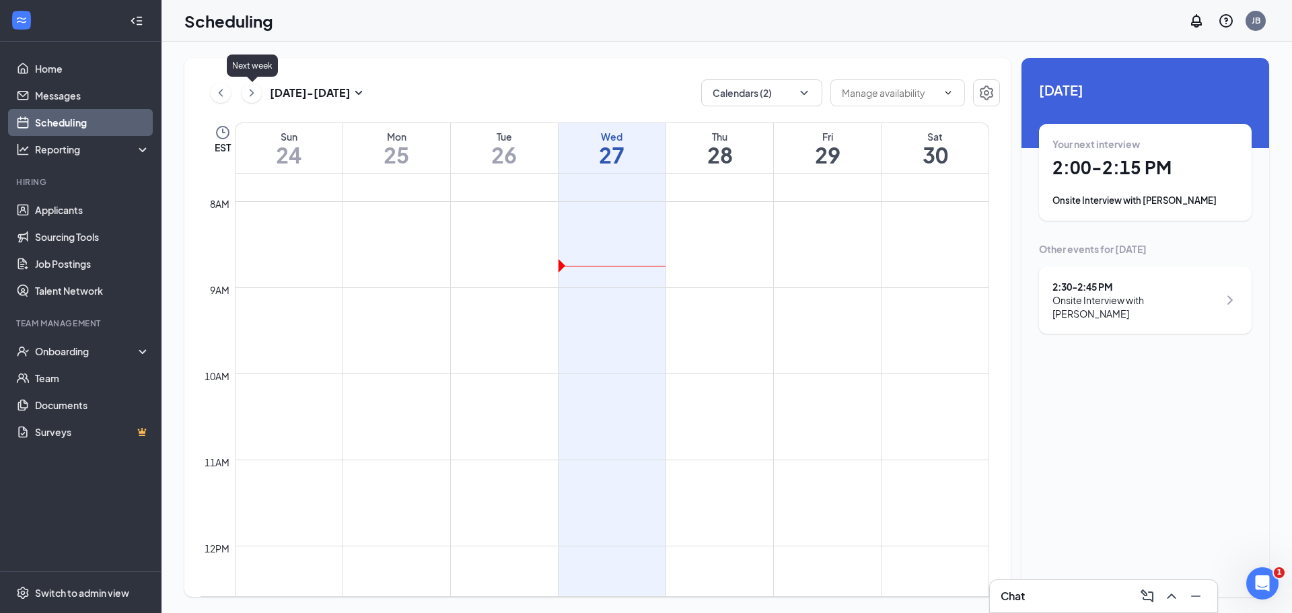
click at [257, 94] on icon "ChevronRight" at bounding box center [251, 93] width 13 height 16
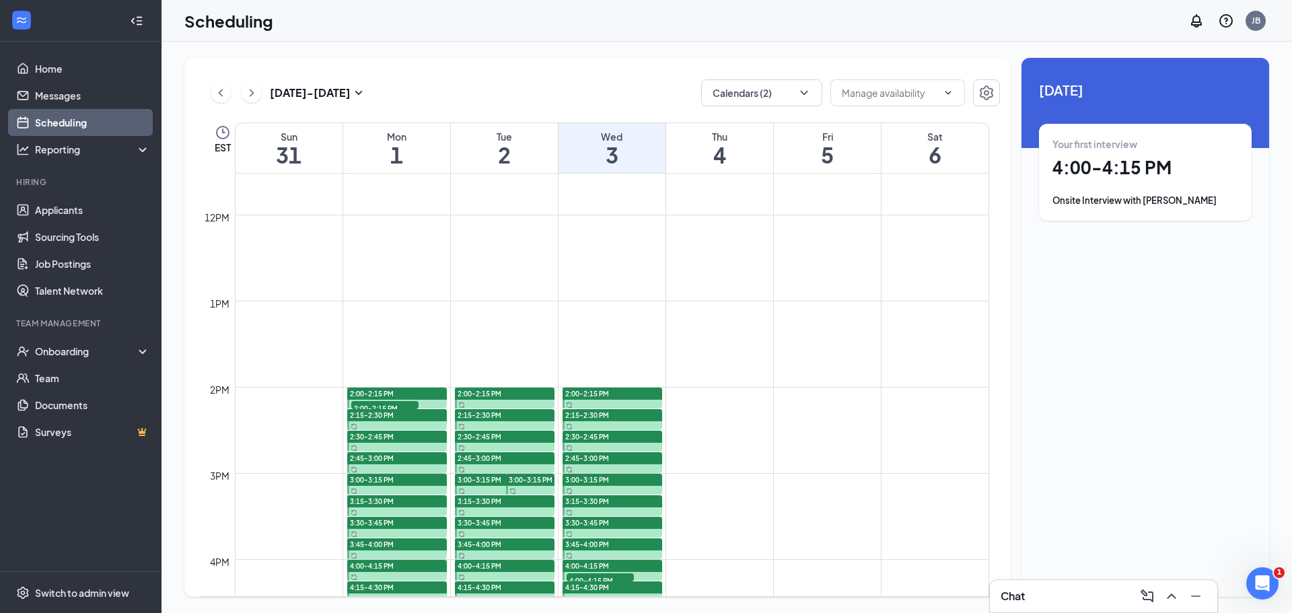
scroll to position [1133, 0]
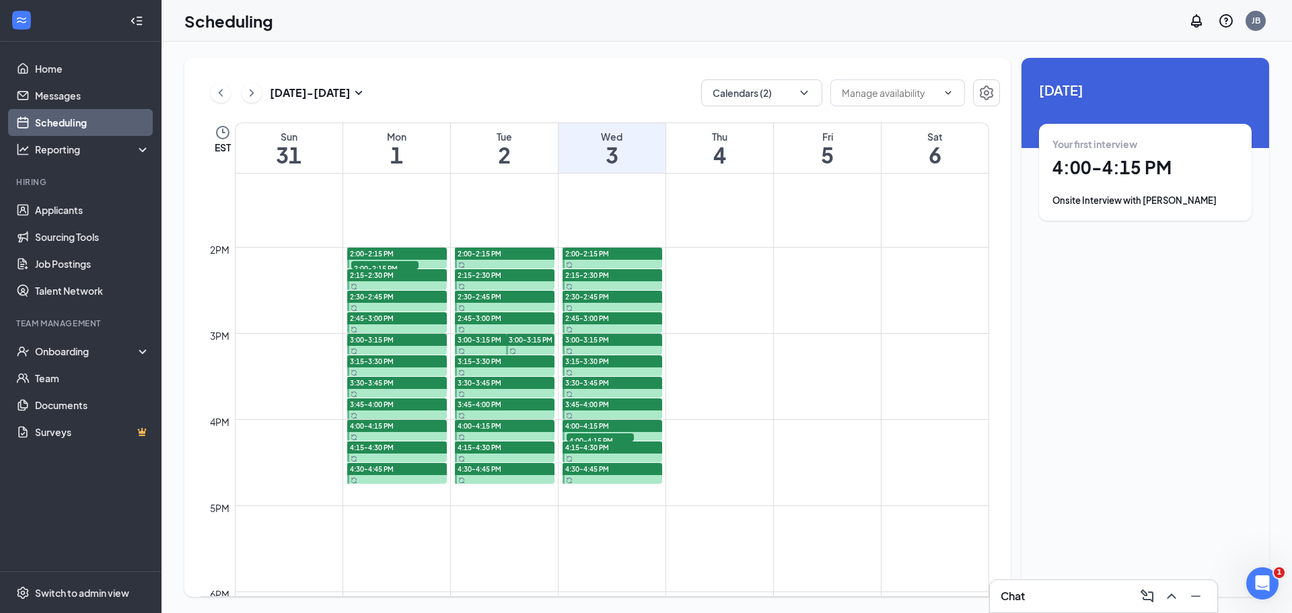
click at [410, 261] on div "2:00-2:15 PM 1" at bounding box center [385, 265] width 70 height 11
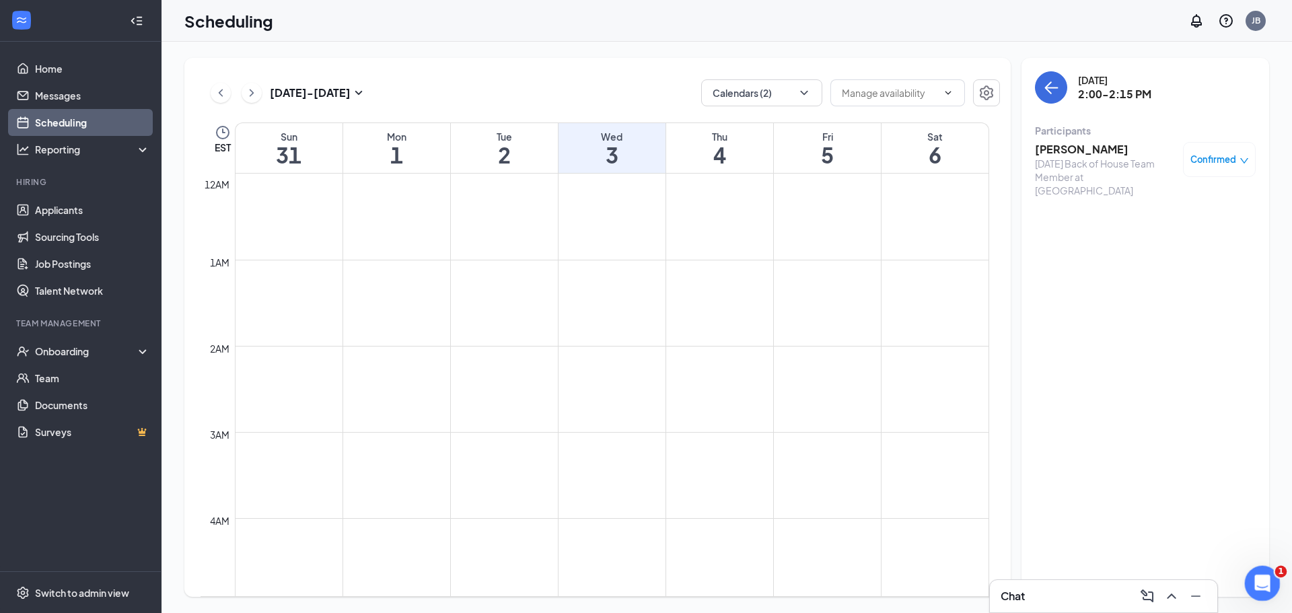
click at [1271, 573] on div "Open Intercom Messenger" at bounding box center [1261, 581] width 44 height 44
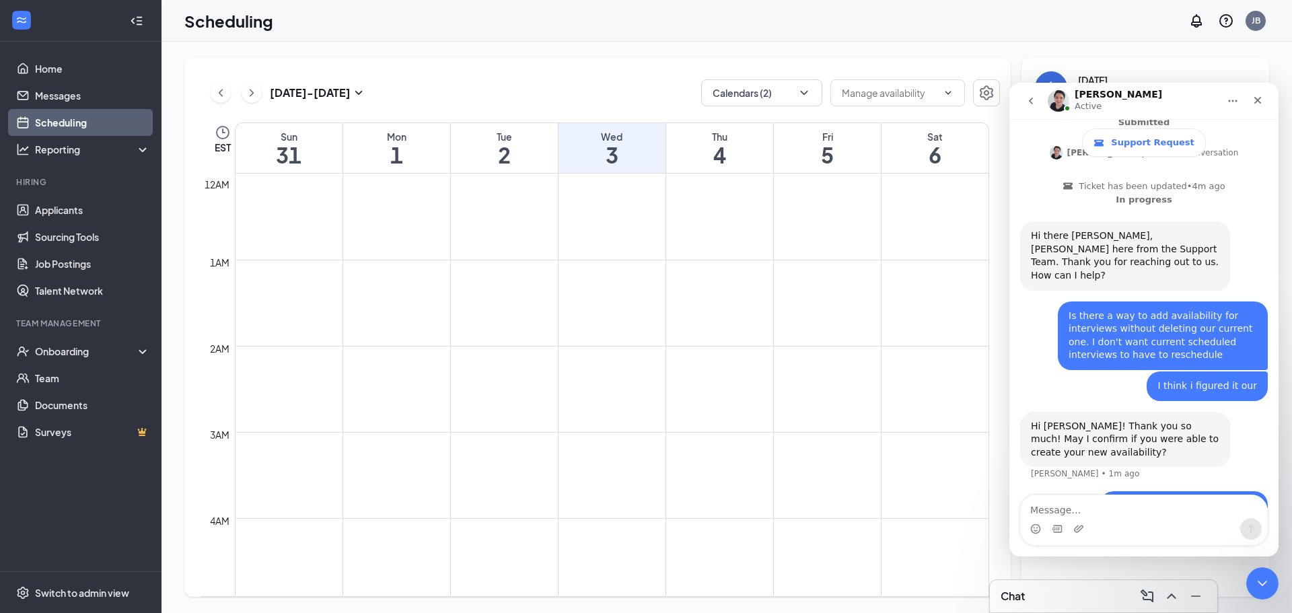
scroll to position [247, 0]
click at [1261, 574] on icon "Close Intercom Messenger" at bounding box center [1261, 582] width 16 height 16
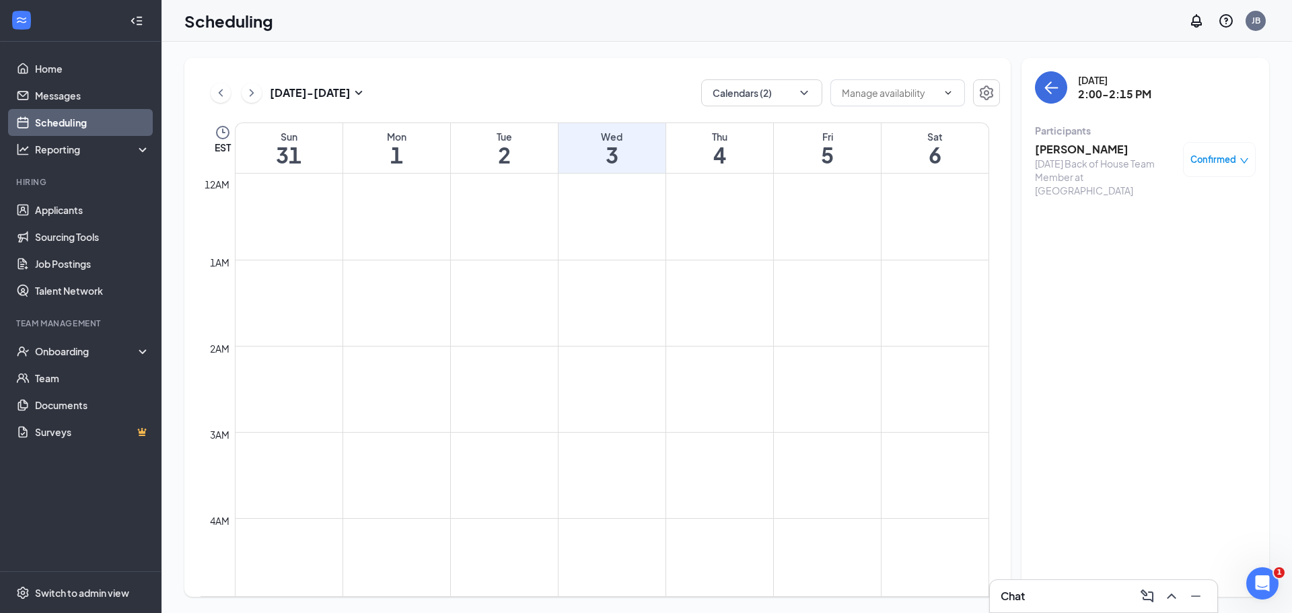
click at [1216, 168] on div "Confirmed" at bounding box center [1219, 159] width 73 height 35
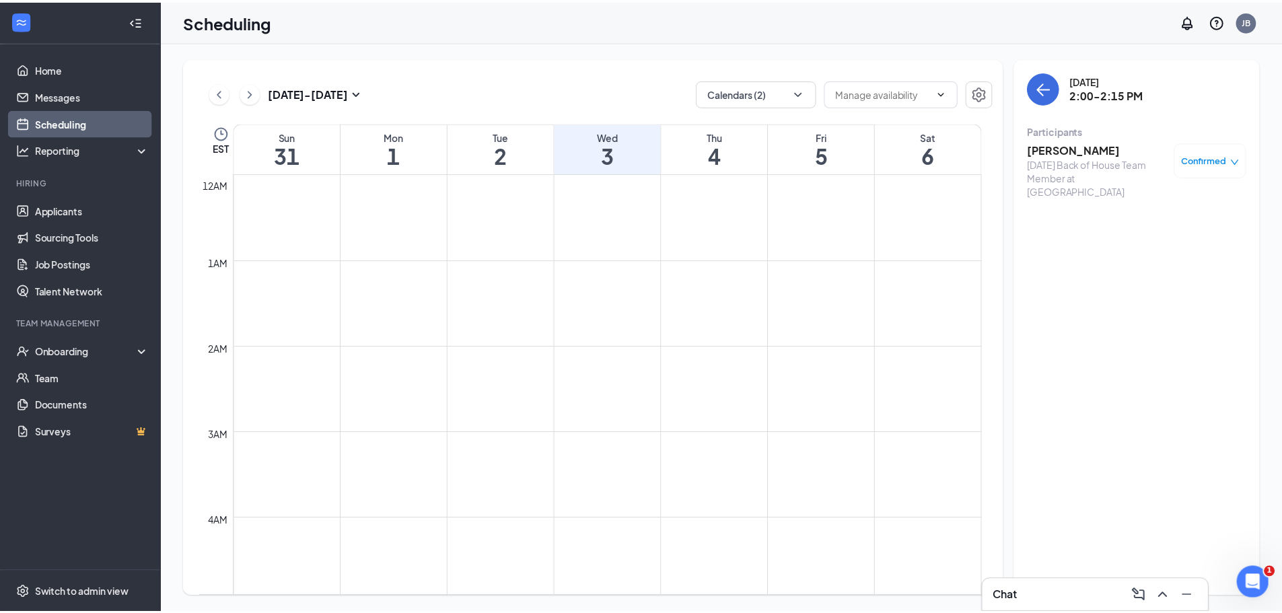
scroll to position [299, 0]
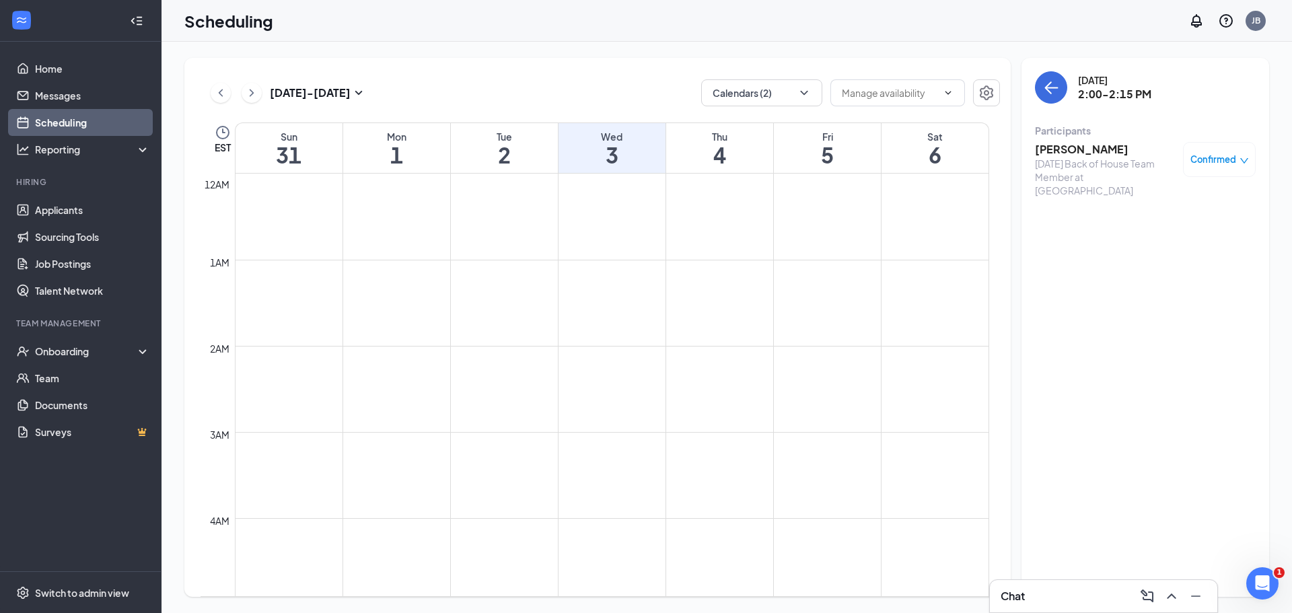
click at [1222, 161] on span "Confirmed" at bounding box center [1214, 159] width 46 height 13
click at [1202, 196] on span "Request Reschedule" at bounding box center [1189, 197] width 92 height 15
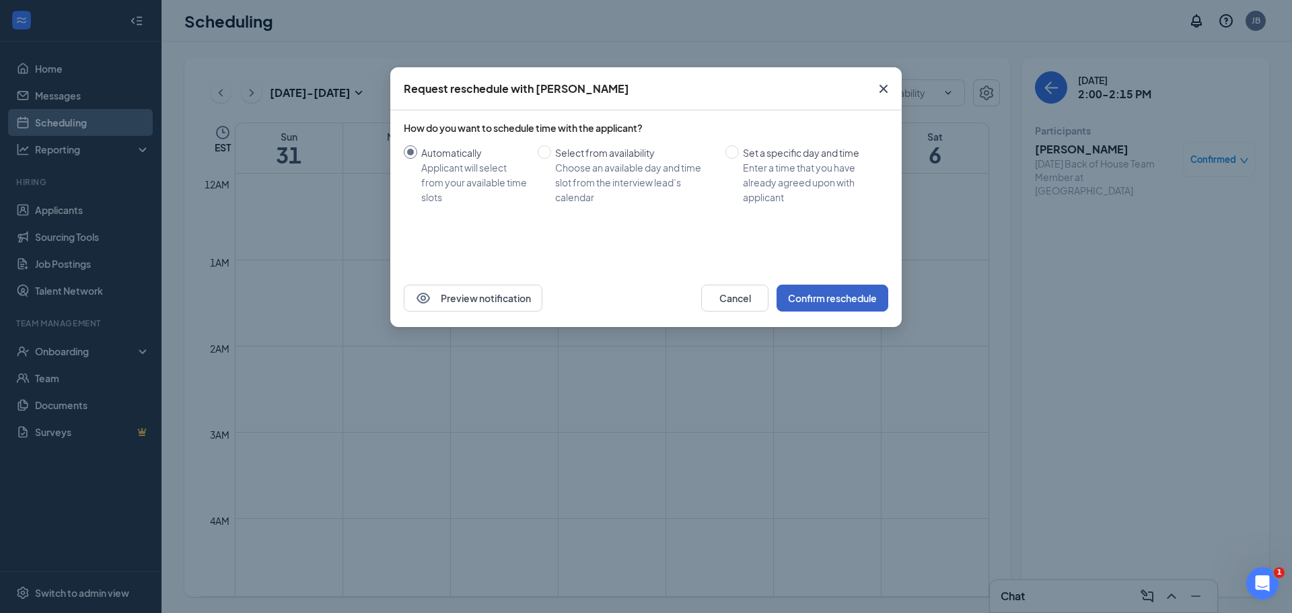
click at [821, 296] on button "Confirm reschedule" at bounding box center [833, 298] width 112 height 27
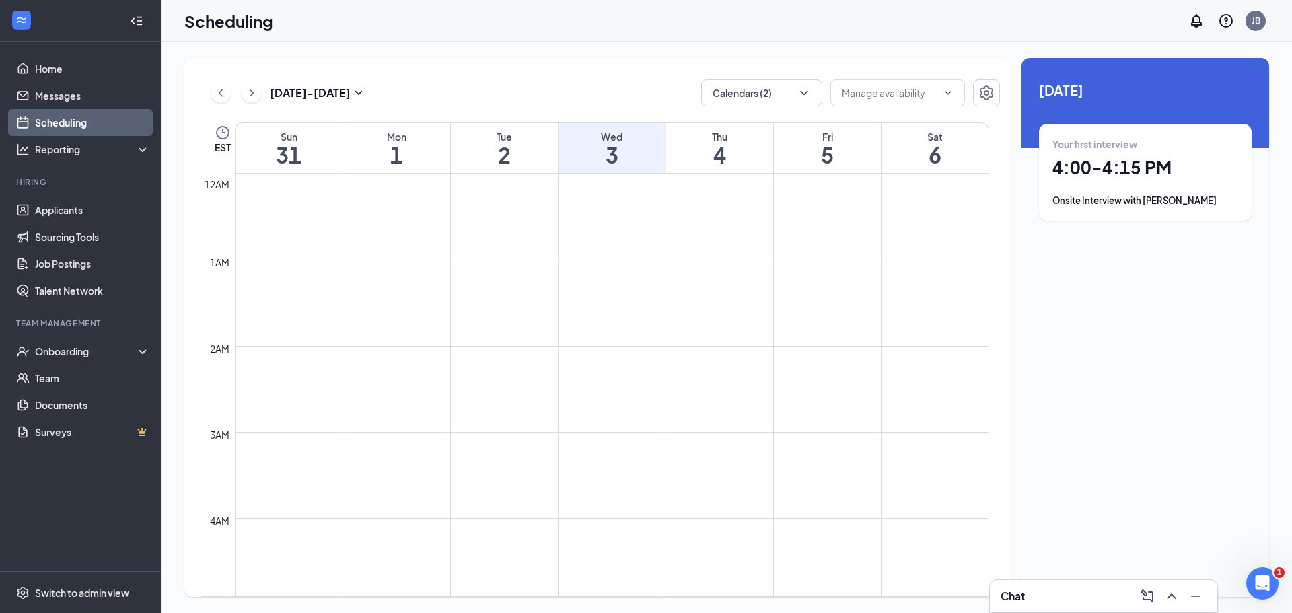
click at [429, 151] on h1 "1" at bounding box center [396, 154] width 107 height 23
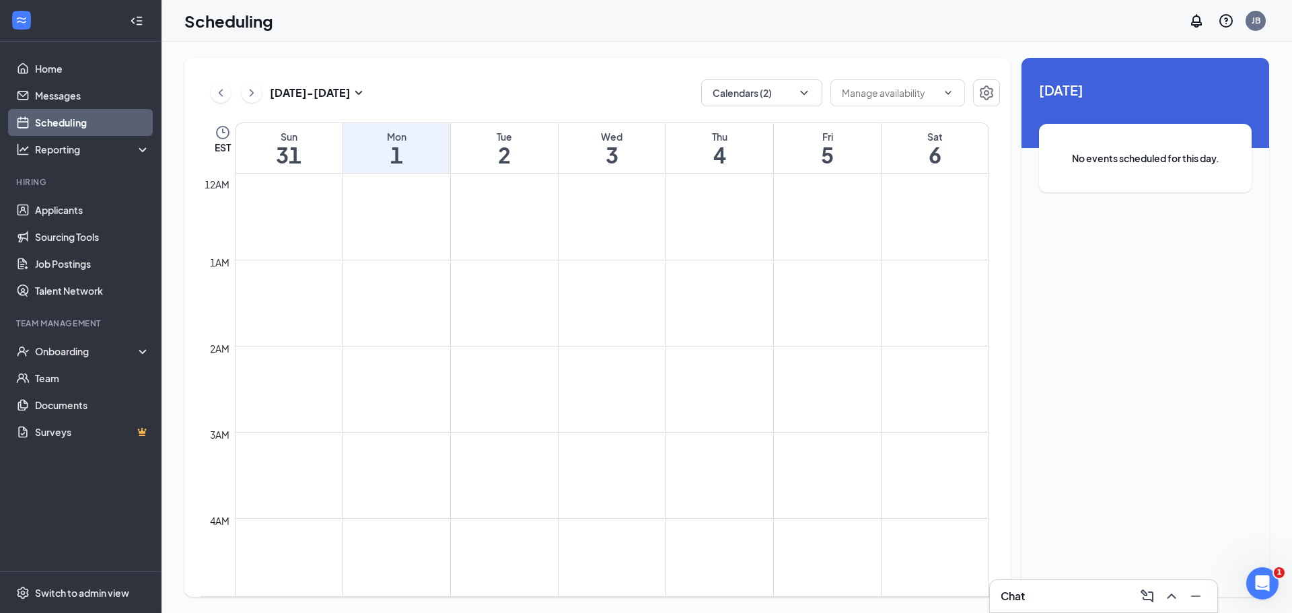
click at [419, 199] on td at bounding box center [612, 206] width 755 height 22
click at [419, 216] on td at bounding box center [612, 206] width 755 height 22
drag, startPoint x: 1142, startPoint y: 160, endPoint x: 981, endPoint y: 94, distance: 173.9
click at [981, 94] on icon "Settings" at bounding box center [987, 93] width 16 height 16
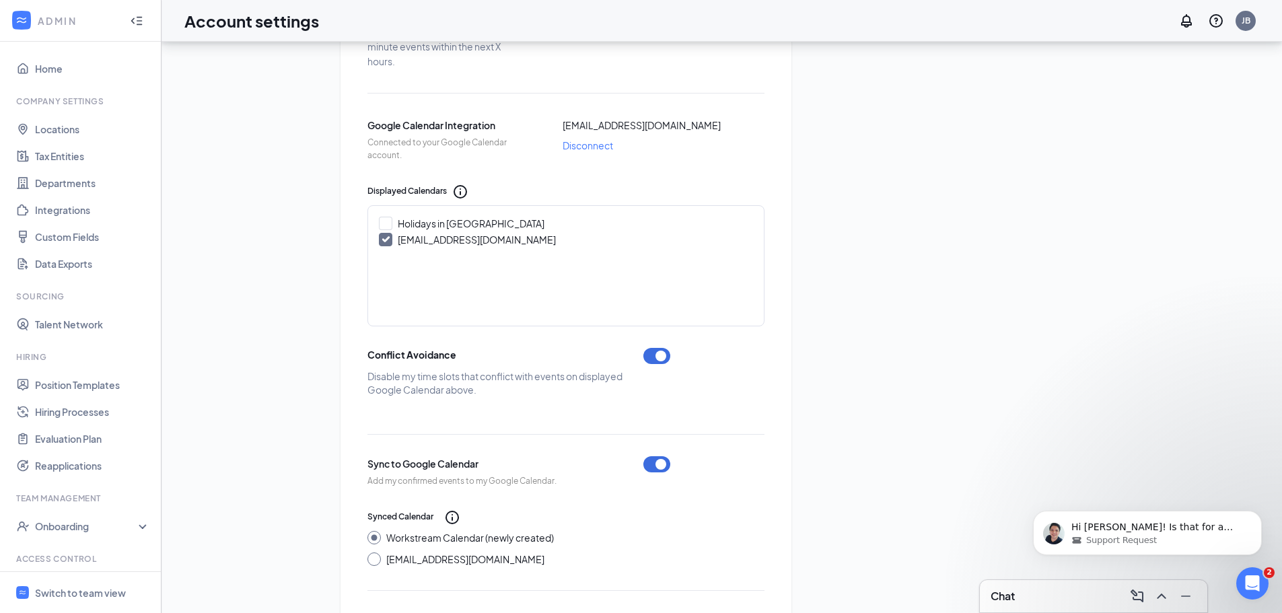
scroll to position [287, 0]
click at [1232, 584] on div "Scheduling Notification settings E-verify quiz Scheduling Settings Time Zone Le…" at bounding box center [721, 208] width 1075 height 974
click at [1244, 578] on icon "Open Intercom Messenger" at bounding box center [1251, 582] width 22 height 22
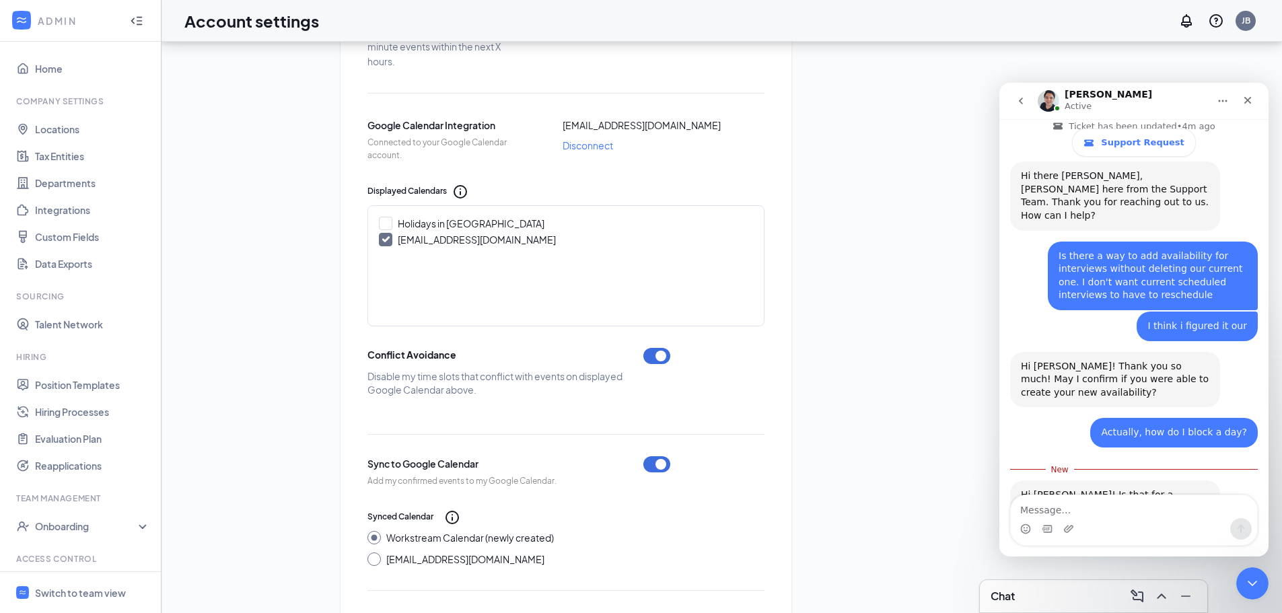
scroll to position [310, 0]
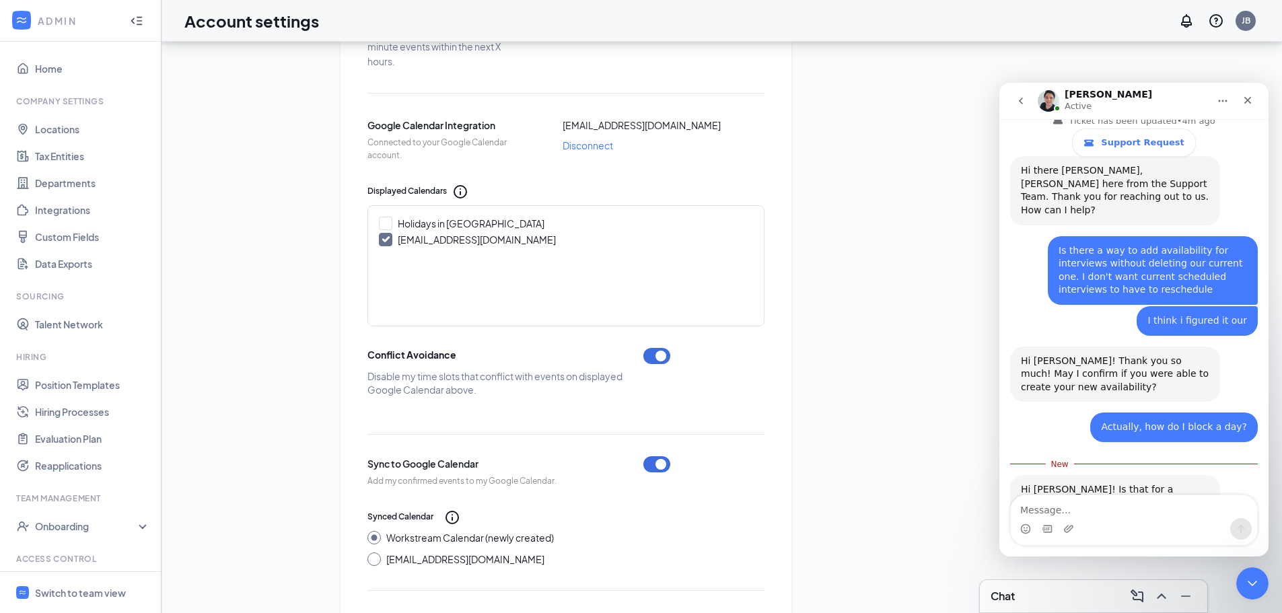
click at [1110, 516] on textarea "Message…" at bounding box center [1134, 506] width 246 height 23
type textarea "U"
type textarea "I"
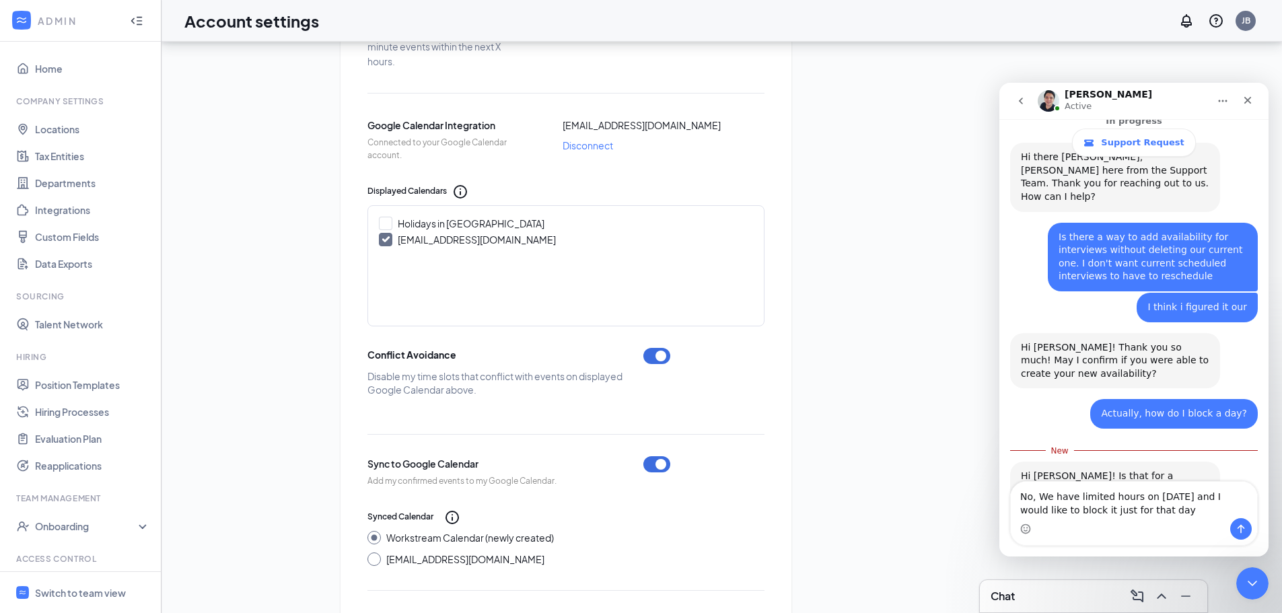
type textarea "No, We have limited hours on Labor day and I would like to block it just for th…"
click at [1241, 531] on icon "Send a message…" at bounding box center [1241, 529] width 11 height 11
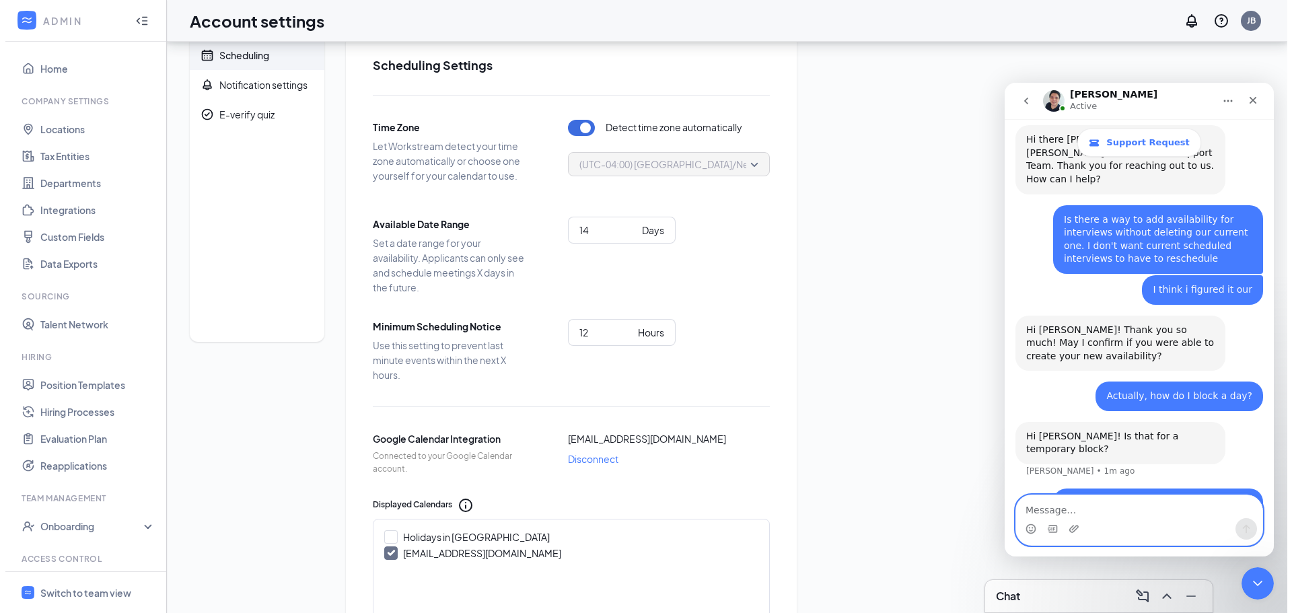
scroll to position [0, 0]
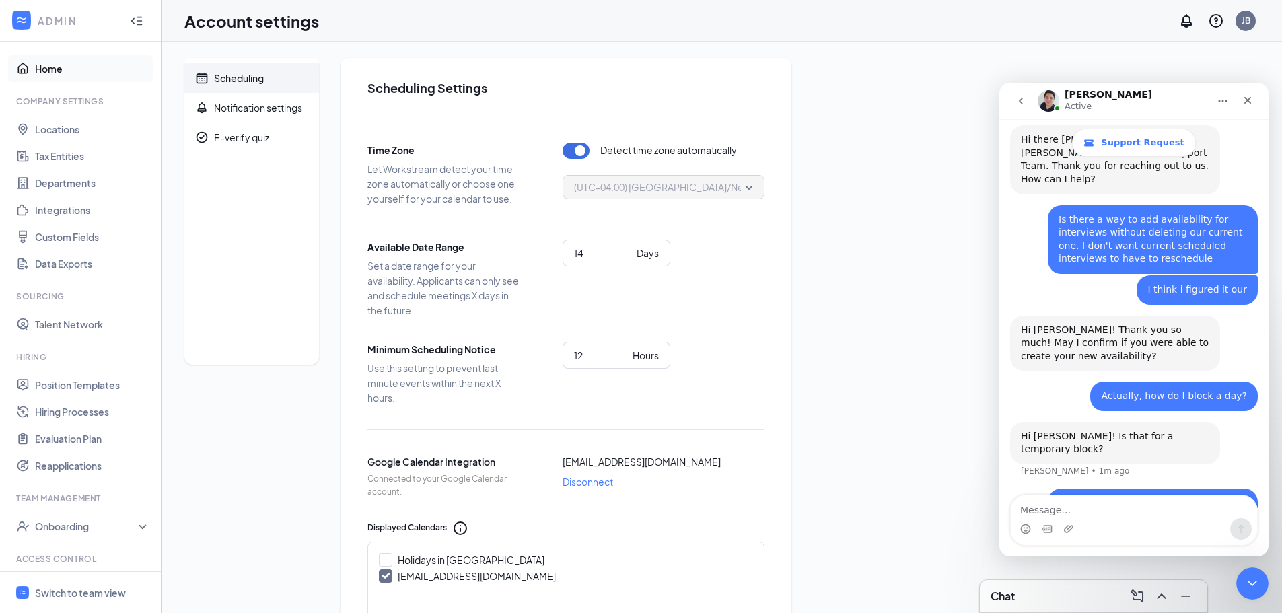
click at [42, 69] on link "Home" at bounding box center [92, 68] width 115 height 27
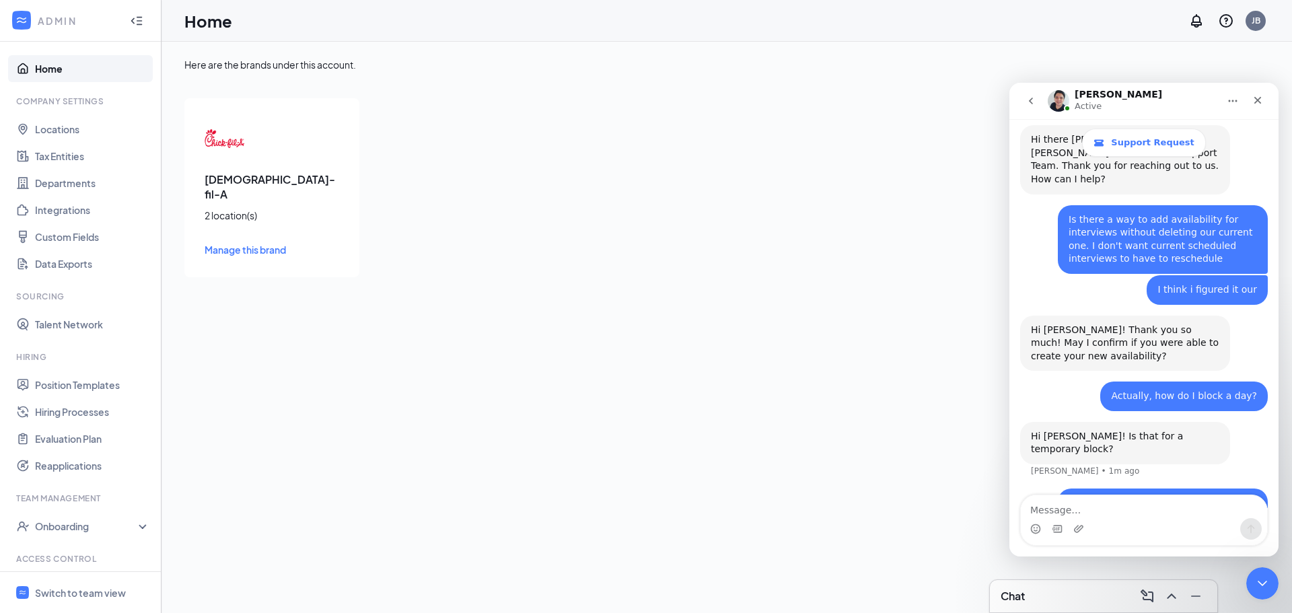
click at [53, 26] on div "ADMIN" at bounding box center [78, 20] width 80 height 13
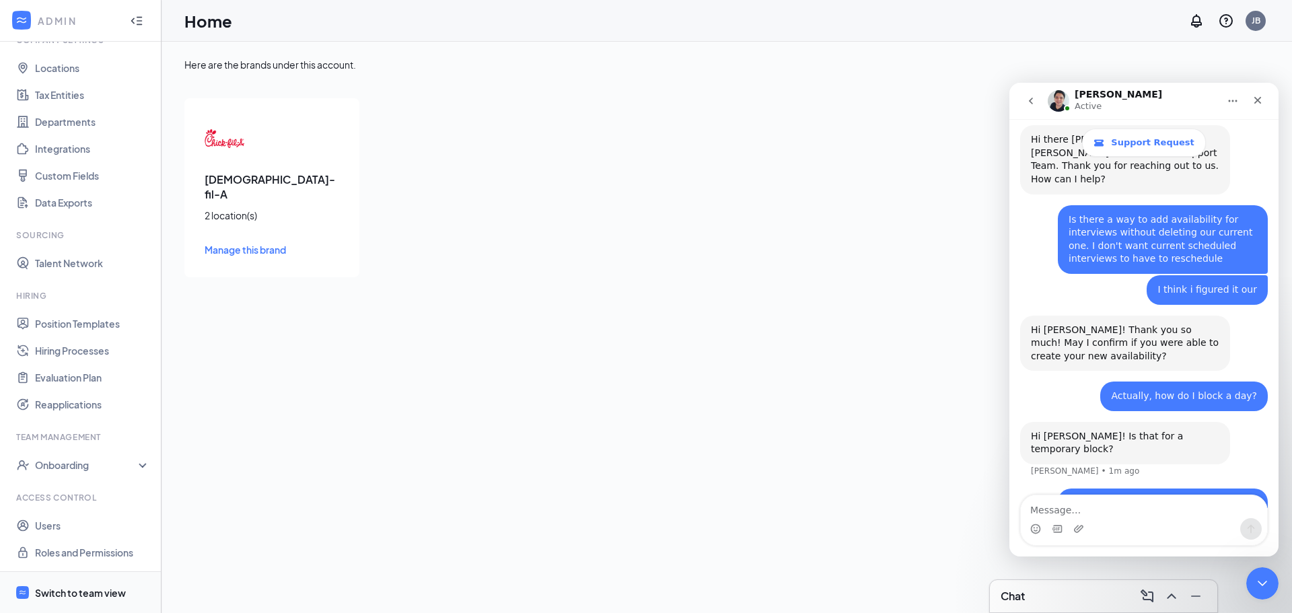
click at [104, 594] on div "Switch to team view" at bounding box center [80, 592] width 91 height 13
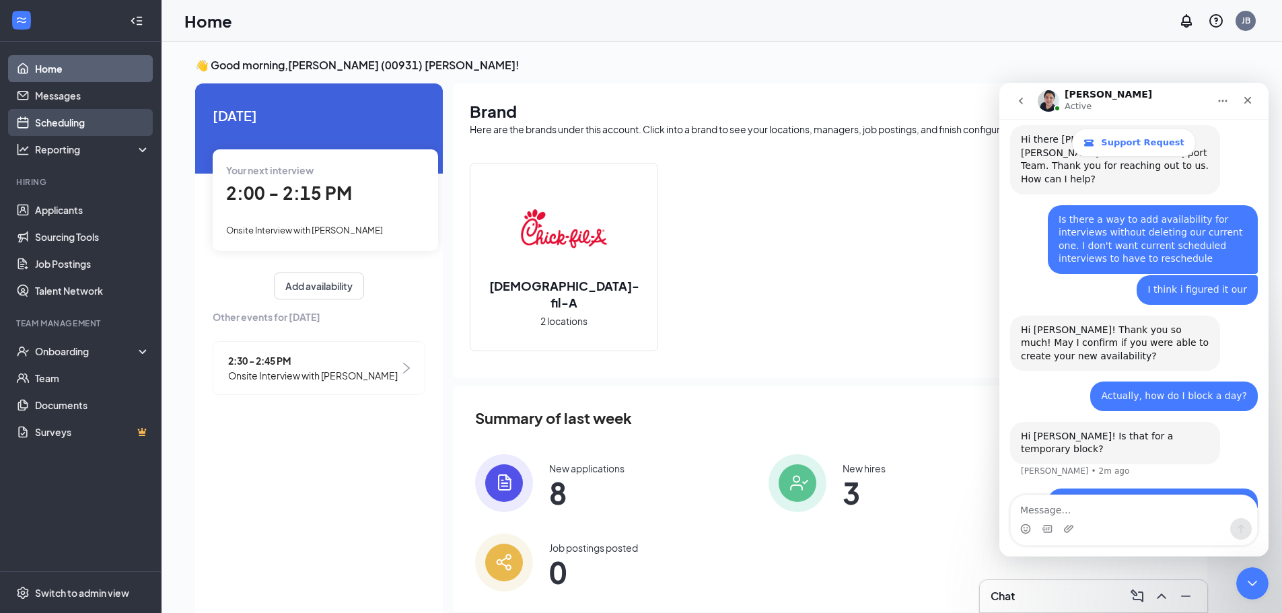
click at [71, 127] on link "Scheduling" at bounding box center [92, 122] width 115 height 27
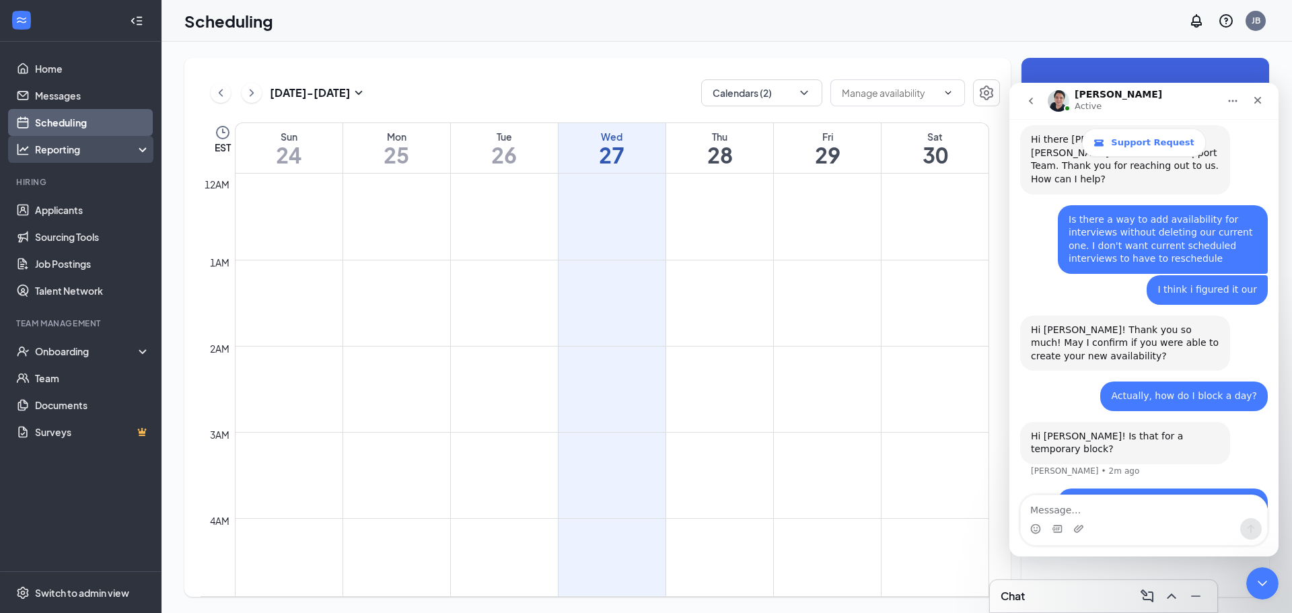
scroll to position [662, 0]
click at [1261, 582] on icon "Close Intercom Messenger" at bounding box center [1260, 581] width 9 height 5
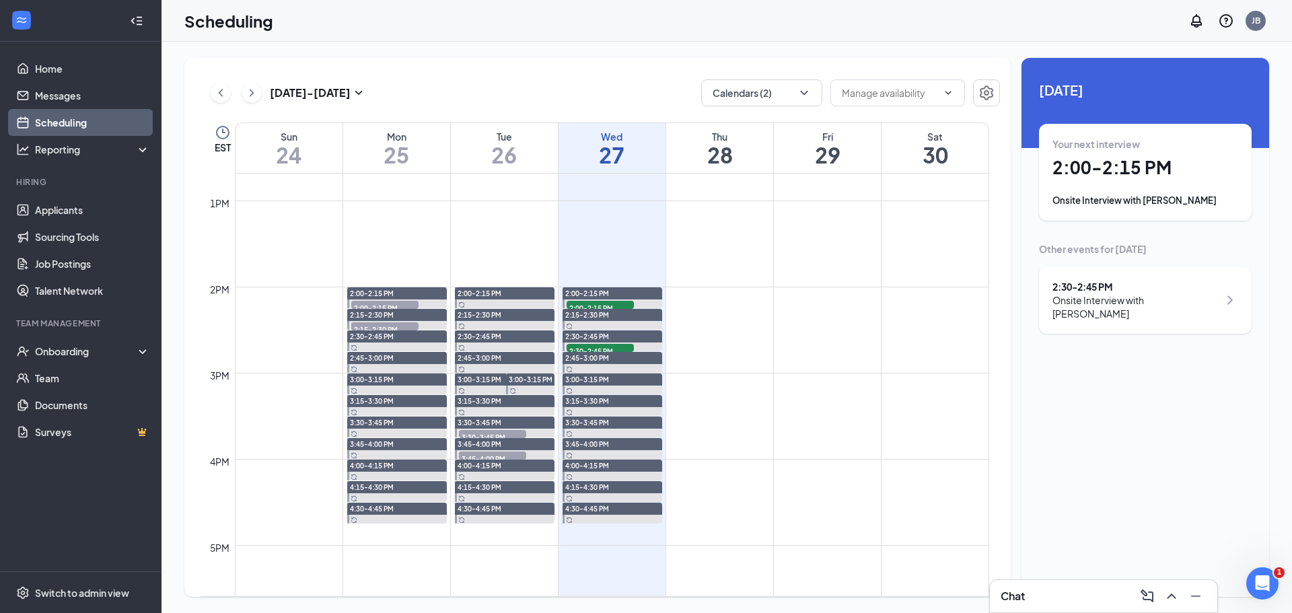
scroll to position [1077, 0]
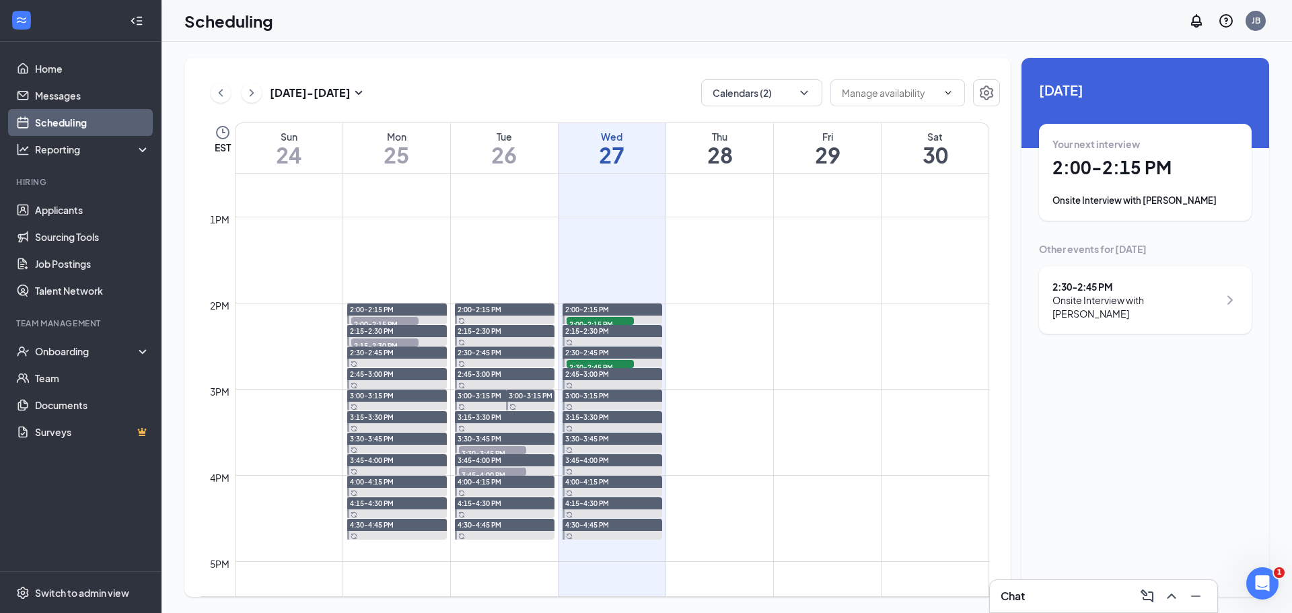
click at [257, 91] on icon "ChevronRight" at bounding box center [251, 93] width 13 height 16
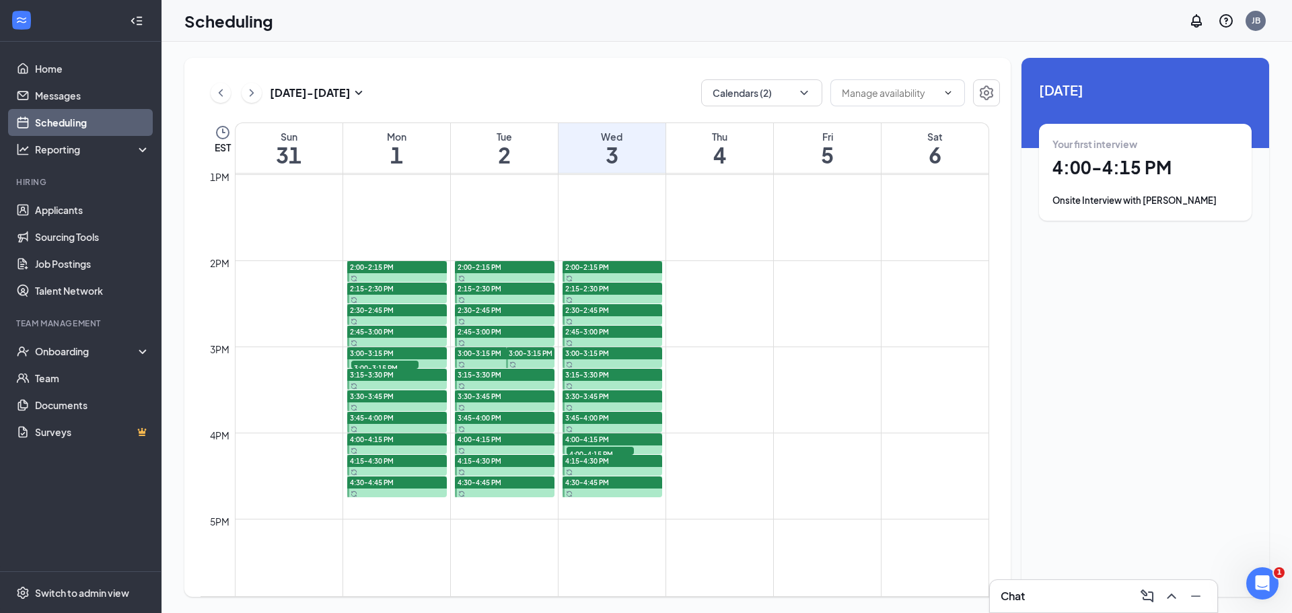
scroll to position [1200, 0]
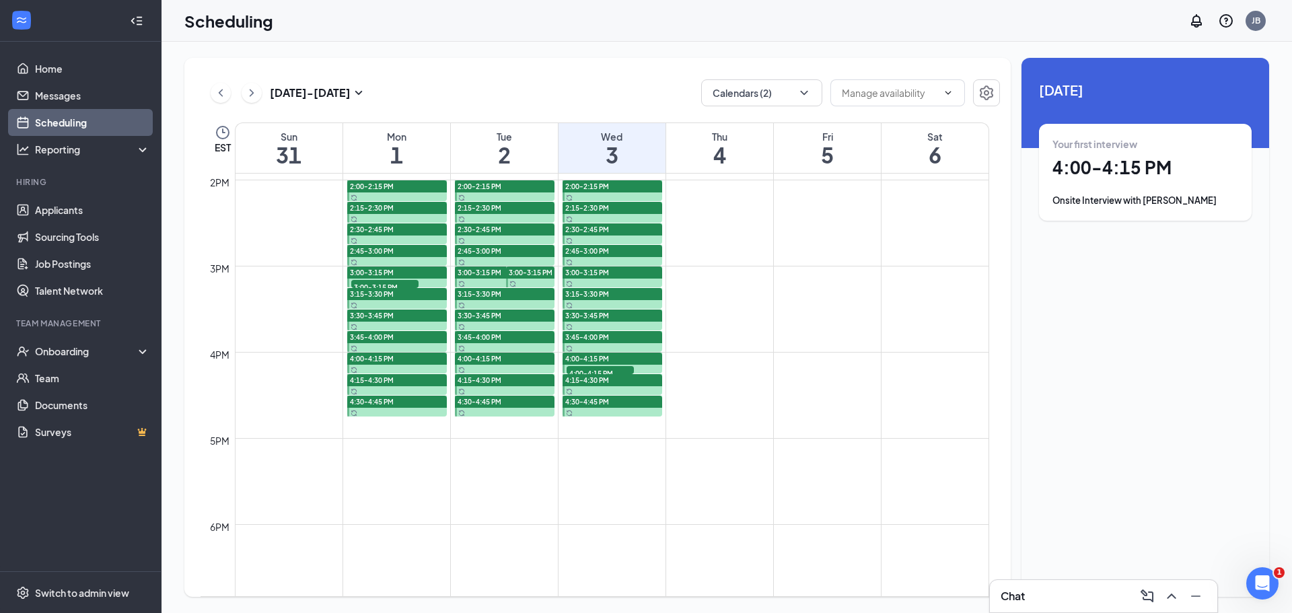
click at [388, 284] on span "3:00-3:15 PM" at bounding box center [384, 286] width 67 height 13
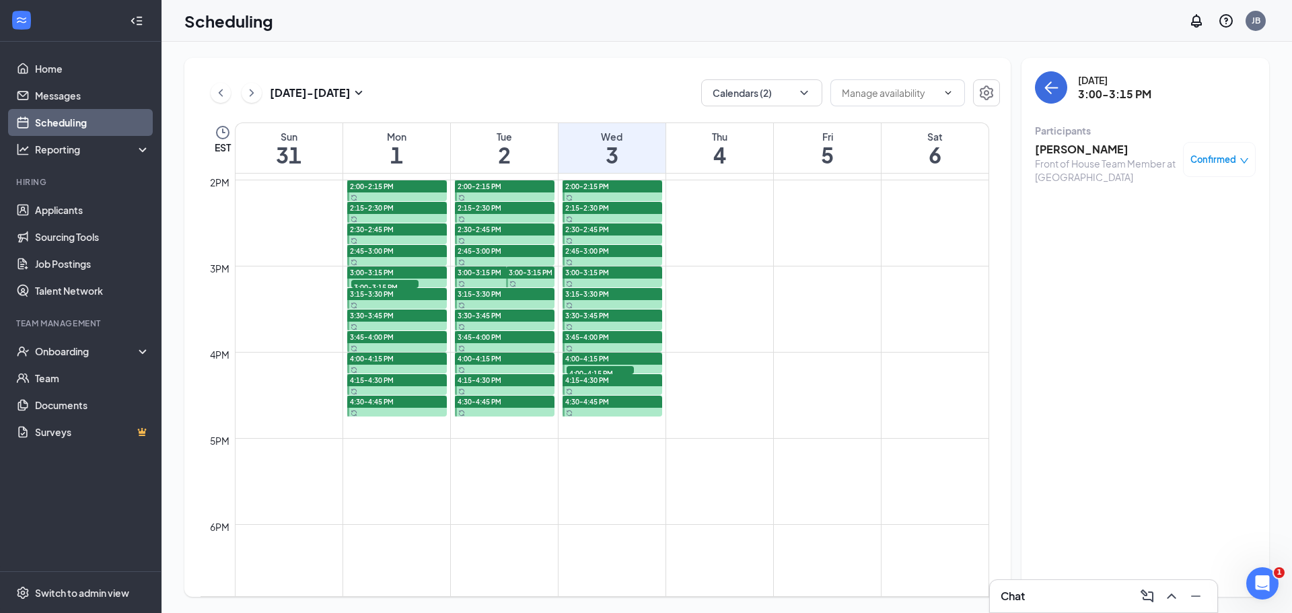
click at [1179, 326] on div "Monday, Sep 1 3:00-3:15 PM Participants Kai Parker Front of House Team Member a…" at bounding box center [1146, 327] width 248 height 539
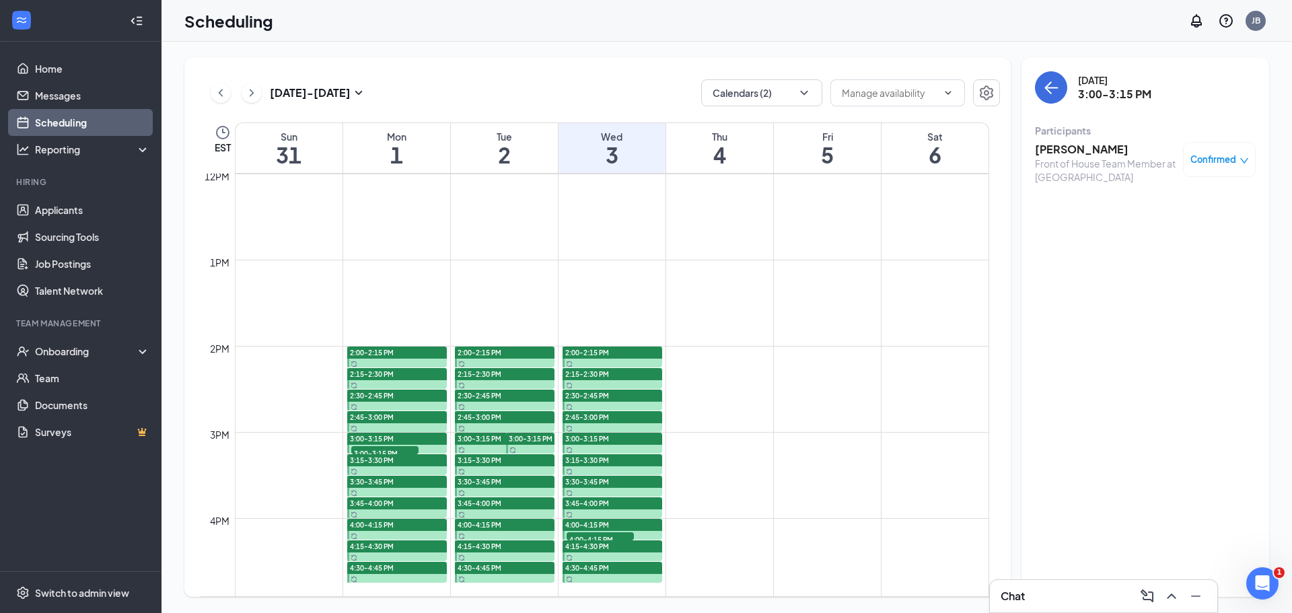
scroll to position [998, 0]
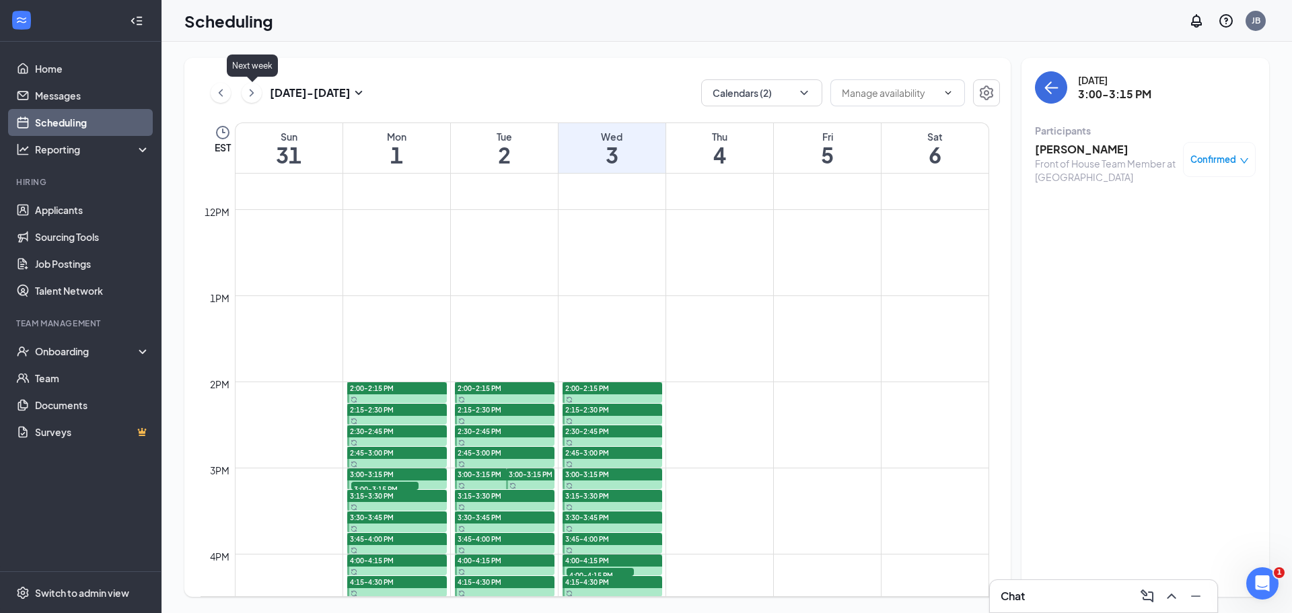
click at [252, 96] on icon "ChevronRight" at bounding box center [251, 93] width 13 height 16
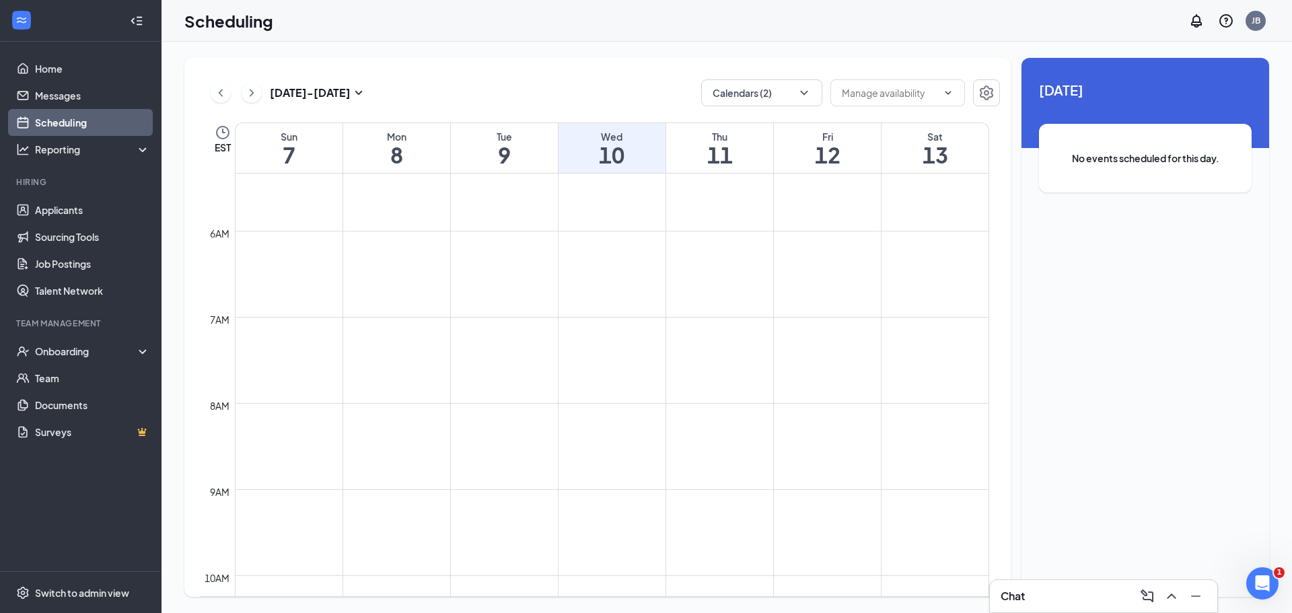
scroll to position [527, 0]
drag, startPoint x: 355, startPoint y: 343, endPoint x: 401, endPoint y: 350, distance: 46.3
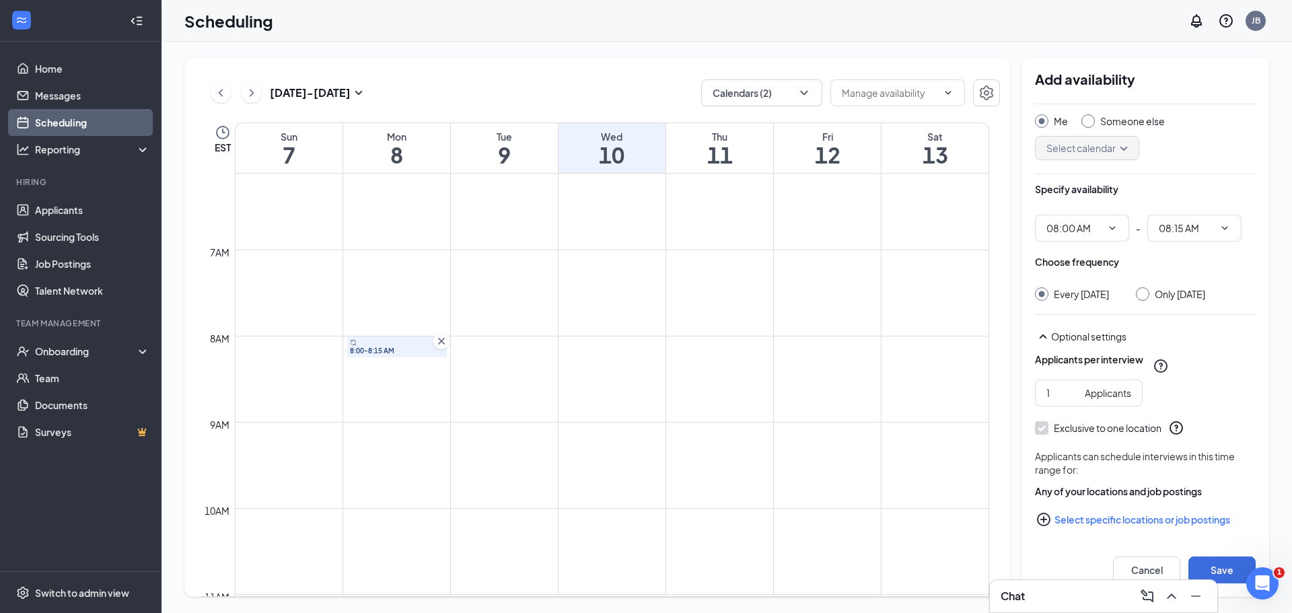
scroll to position [47, 0]
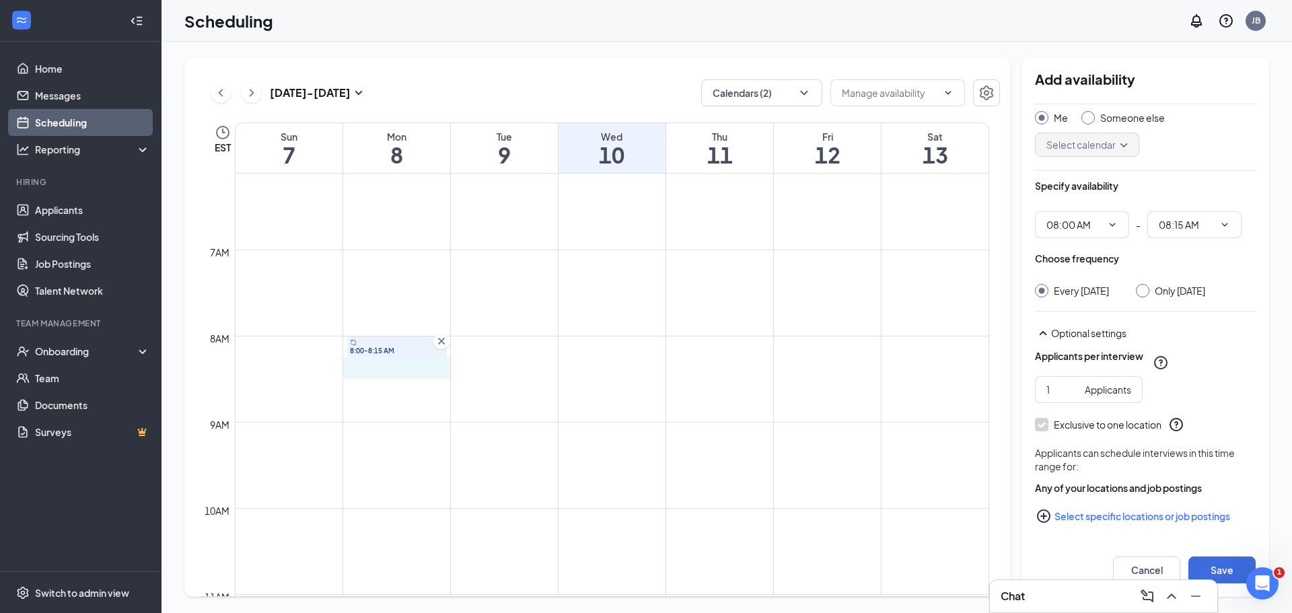
drag, startPoint x: 354, startPoint y: 365, endPoint x: 372, endPoint y: 389, distance: 30.3
drag, startPoint x: 354, startPoint y: 391, endPoint x: 412, endPoint y: 394, distance: 58.0
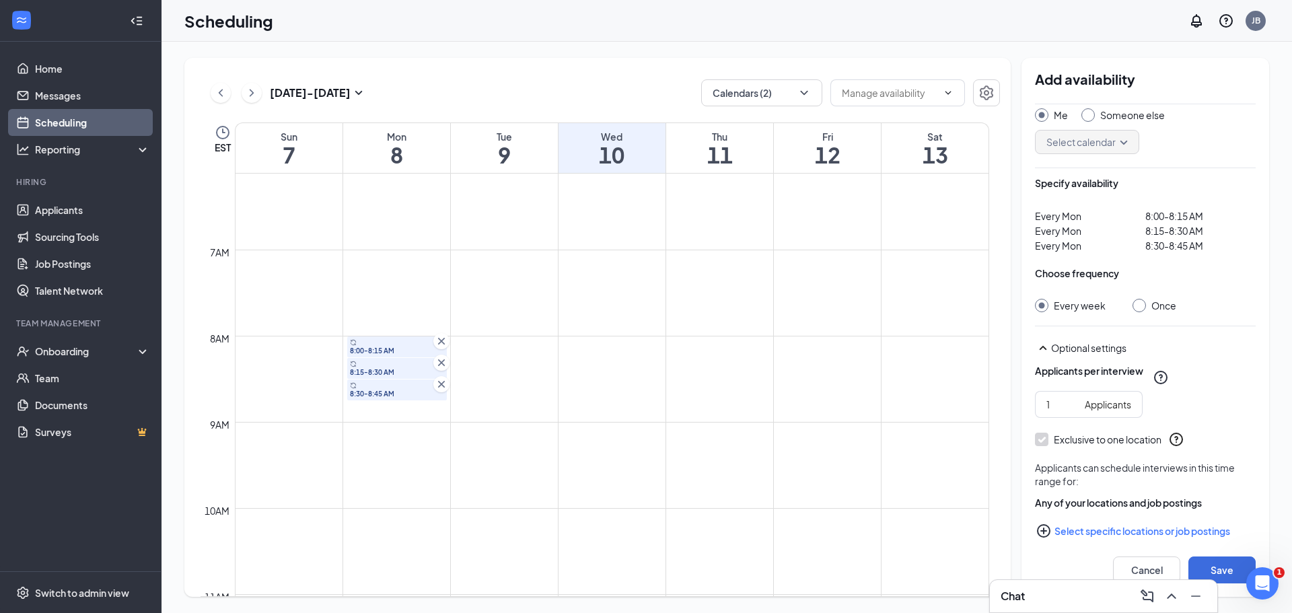
scroll to position [47, 0]
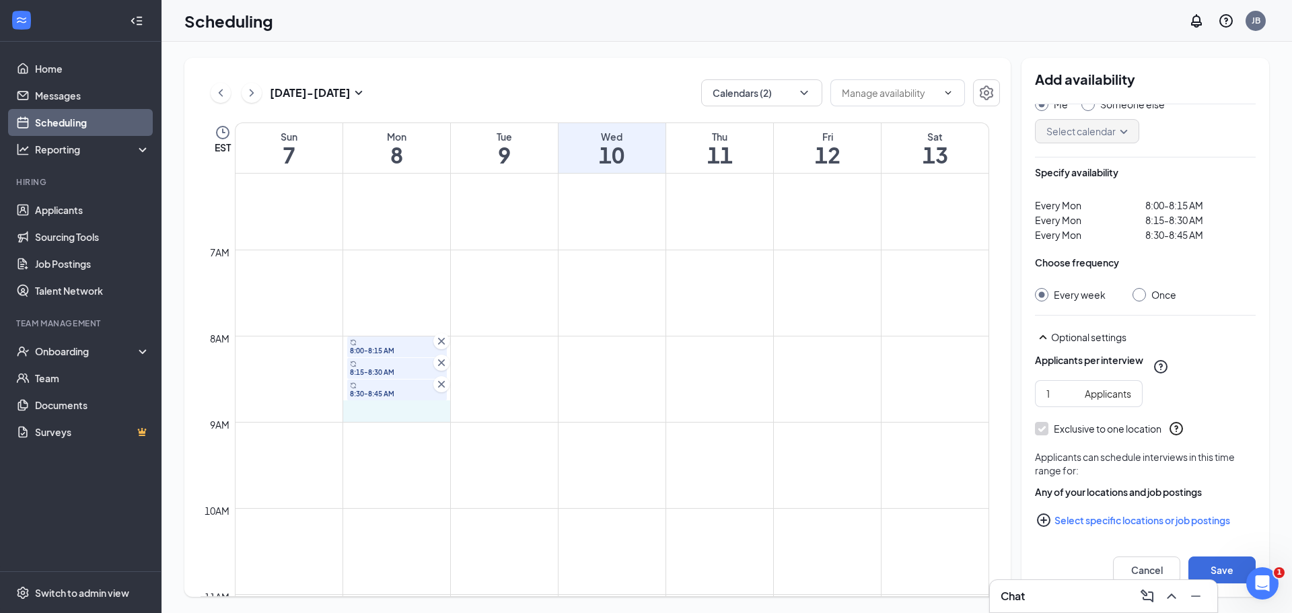
drag, startPoint x: 357, startPoint y: 408, endPoint x: 348, endPoint y: 436, distance: 29.2
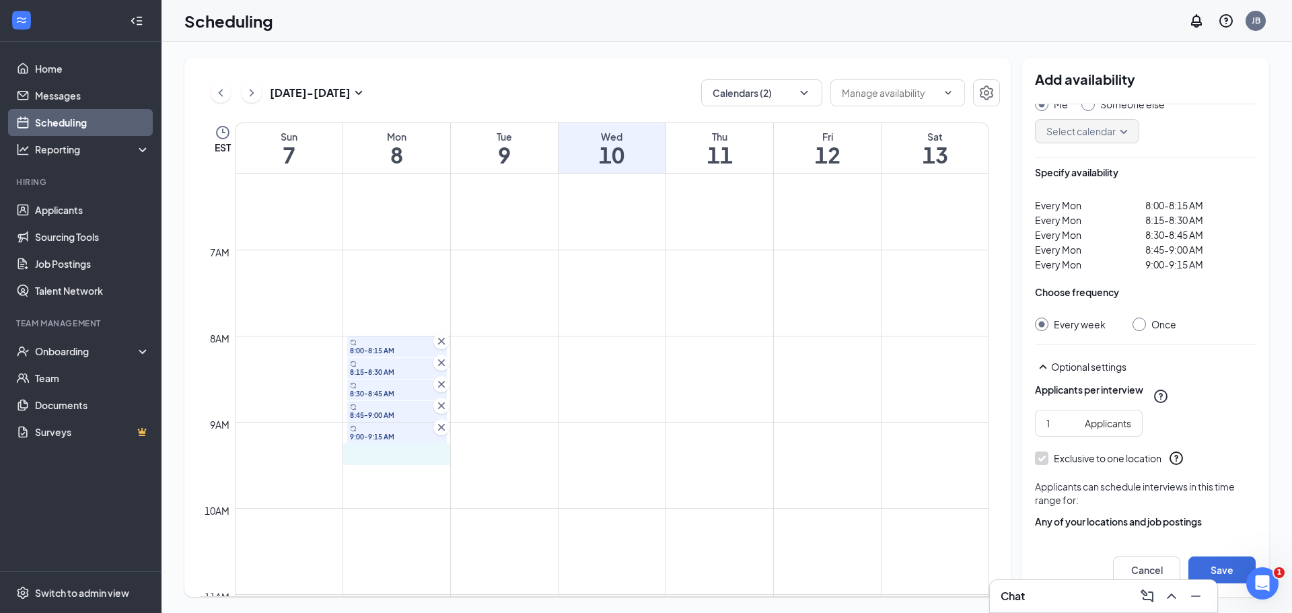
drag, startPoint x: 351, startPoint y: 452, endPoint x: 436, endPoint y: 458, distance: 84.3
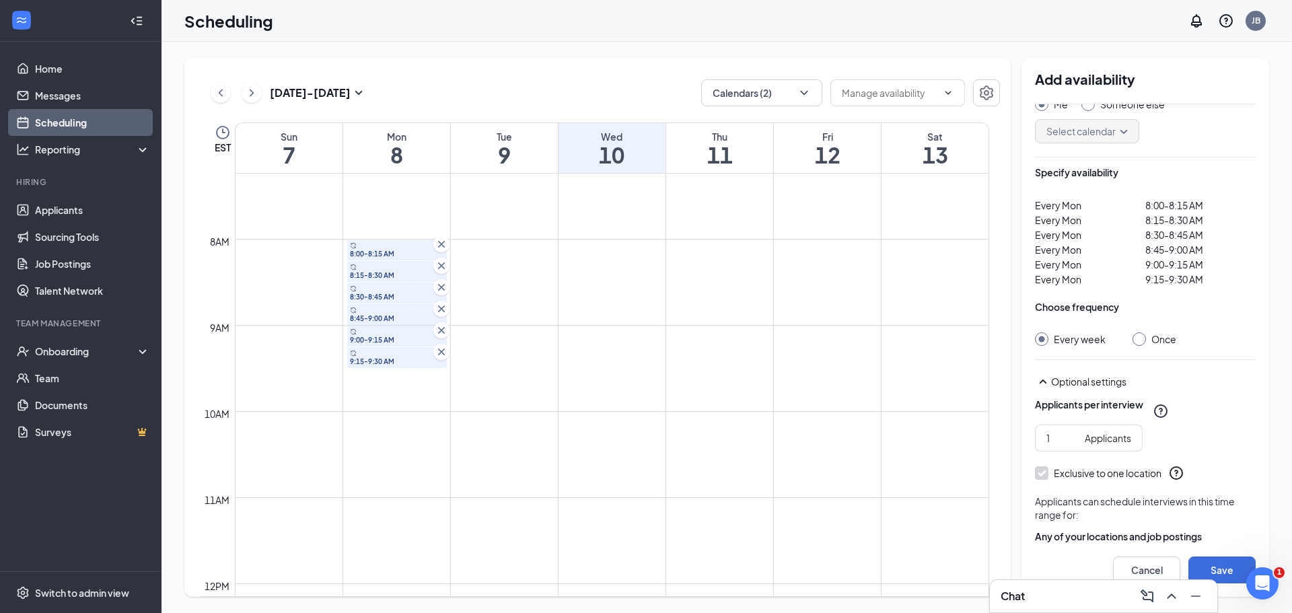
scroll to position [662, 0]
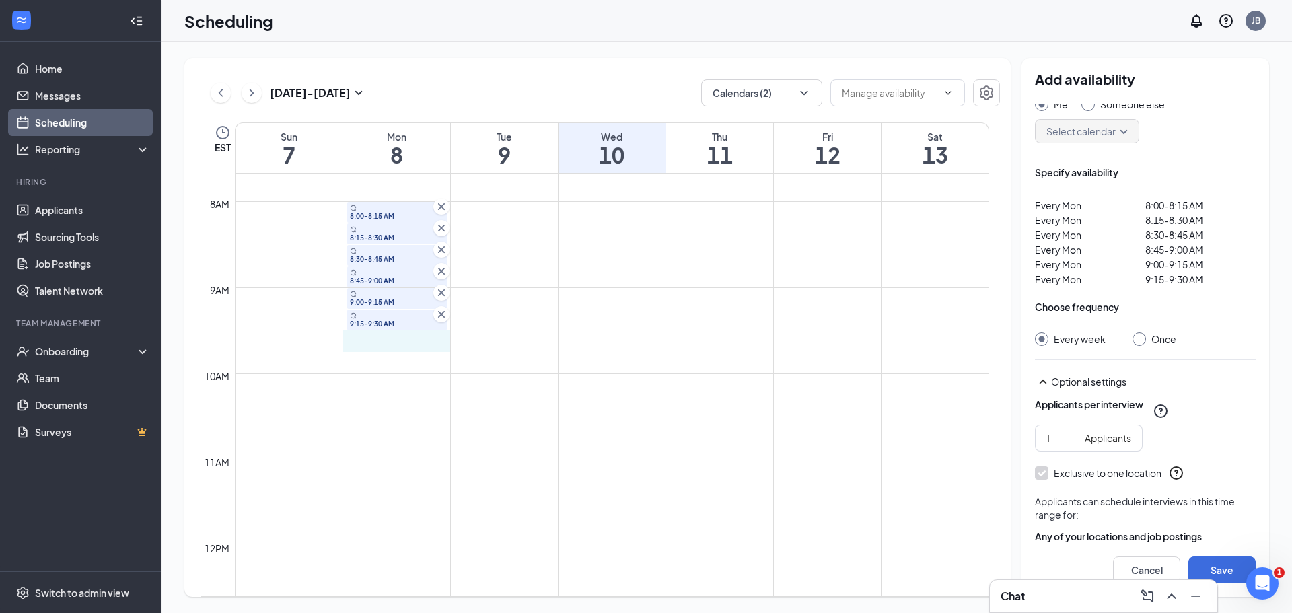
drag, startPoint x: 355, startPoint y: 335, endPoint x: 415, endPoint y: 339, distance: 60.0
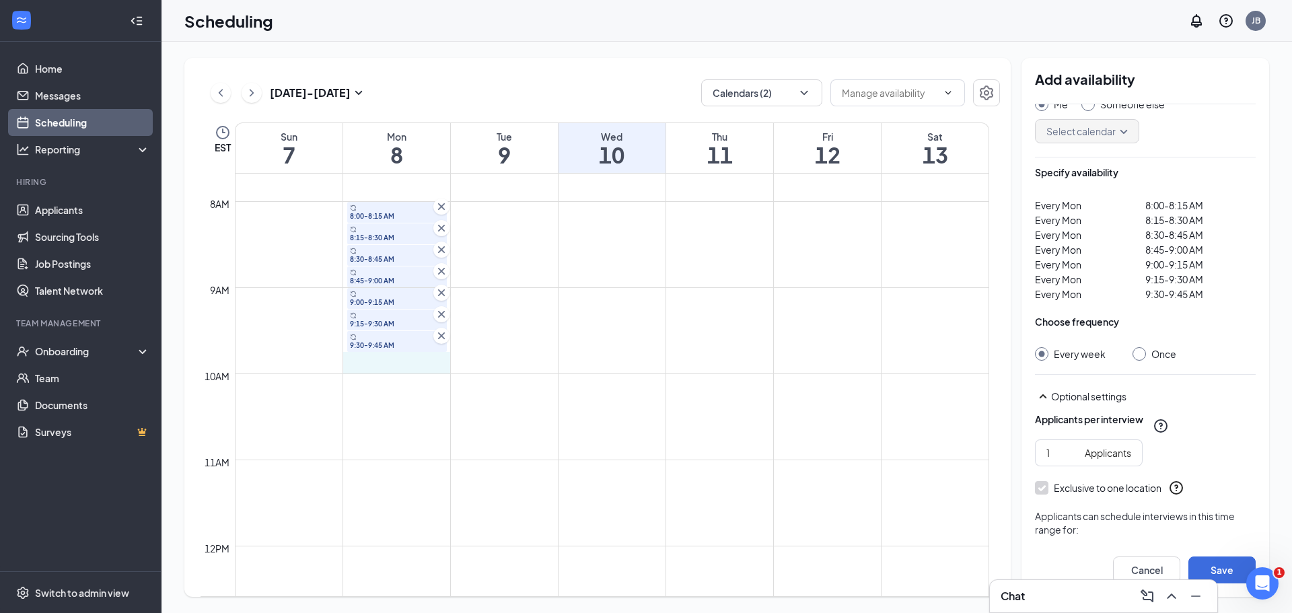
drag, startPoint x: 349, startPoint y: 358, endPoint x: 412, endPoint y: 359, distance: 63.3
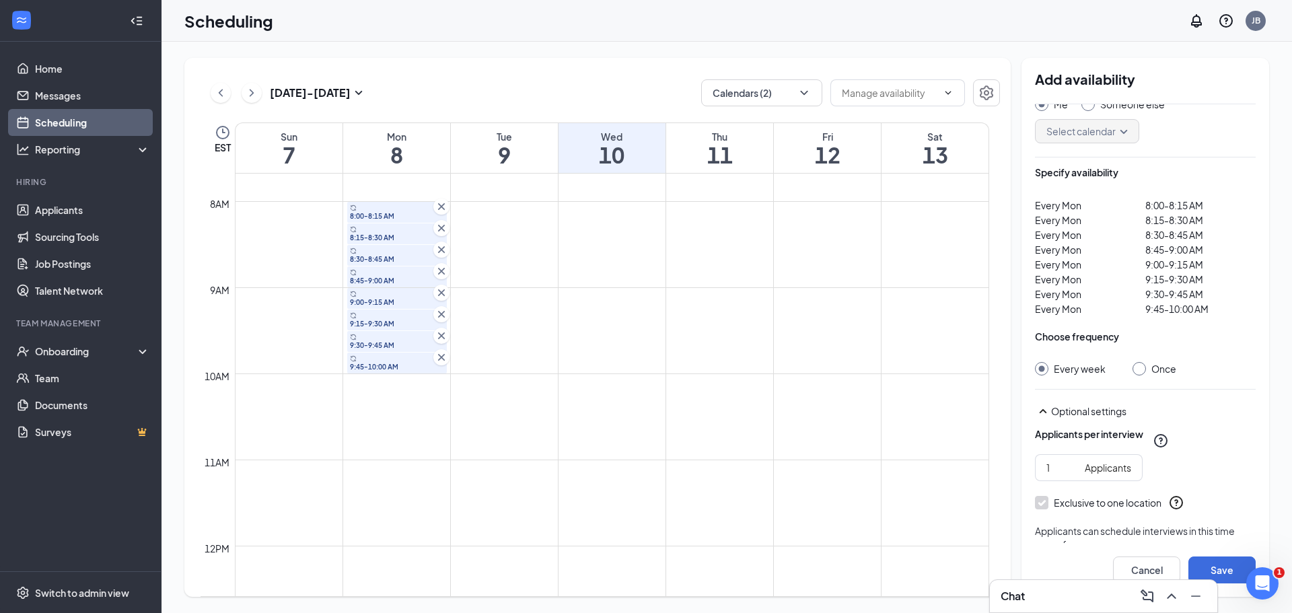
click at [445, 360] on icon "Cross" at bounding box center [441, 357] width 13 height 13
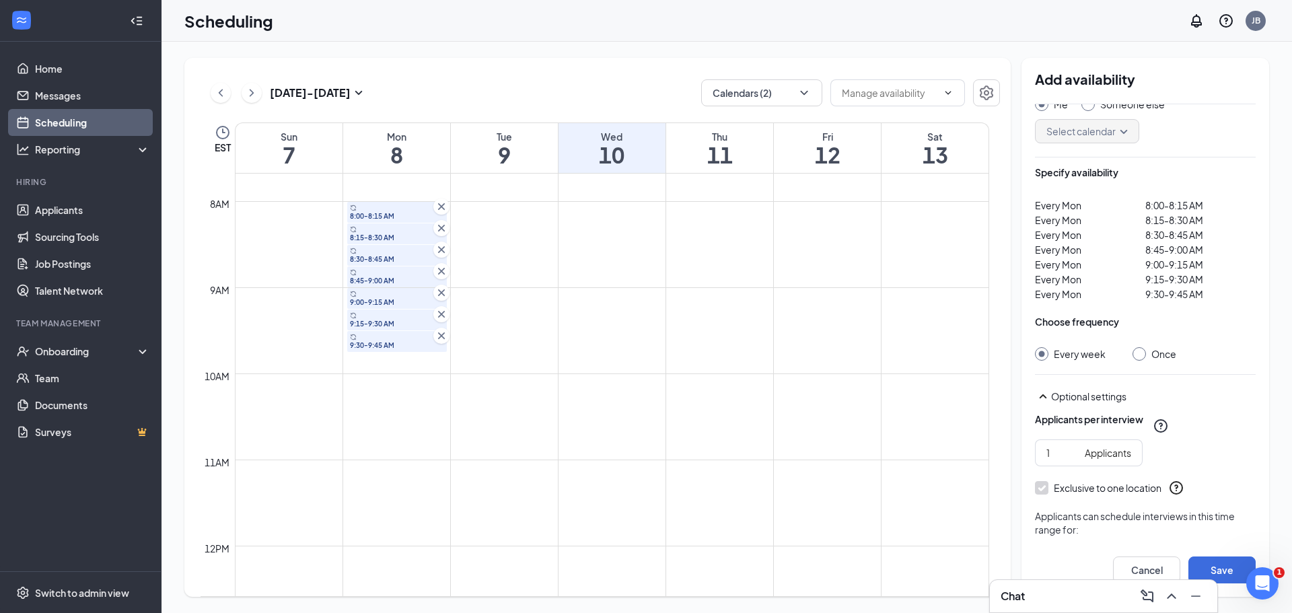
scroll to position [392, 0]
drag, startPoint x: 348, startPoint y: 413, endPoint x: 391, endPoint y: 411, distance: 43.2
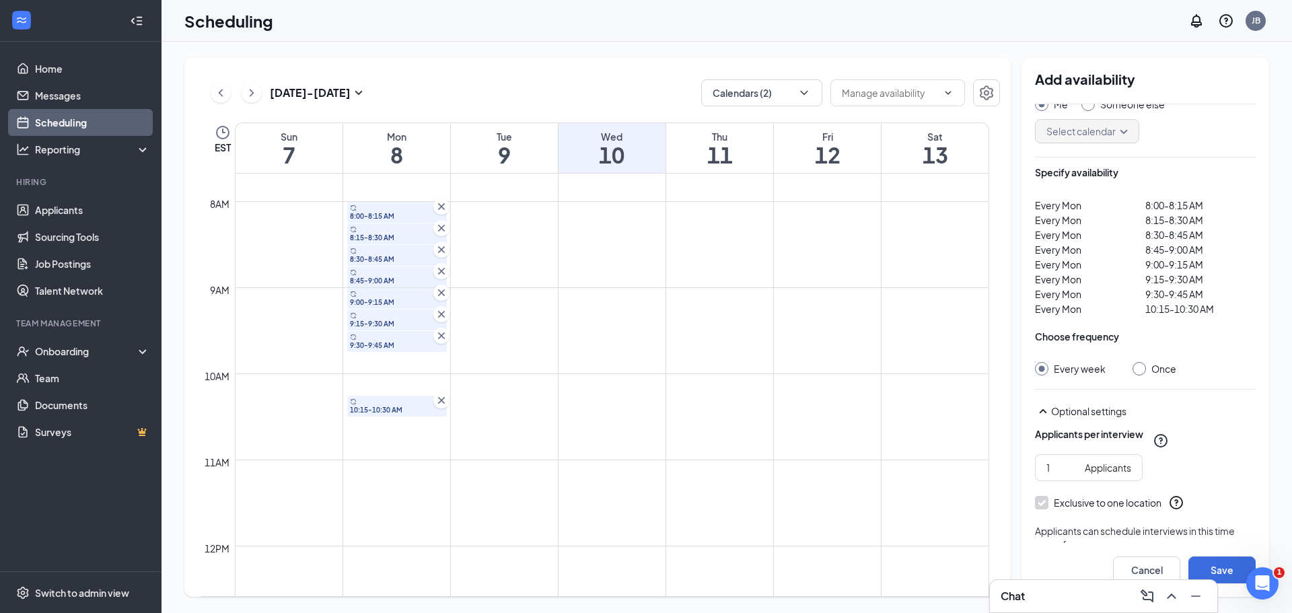
click at [438, 402] on icon "Cross" at bounding box center [441, 400] width 13 height 13
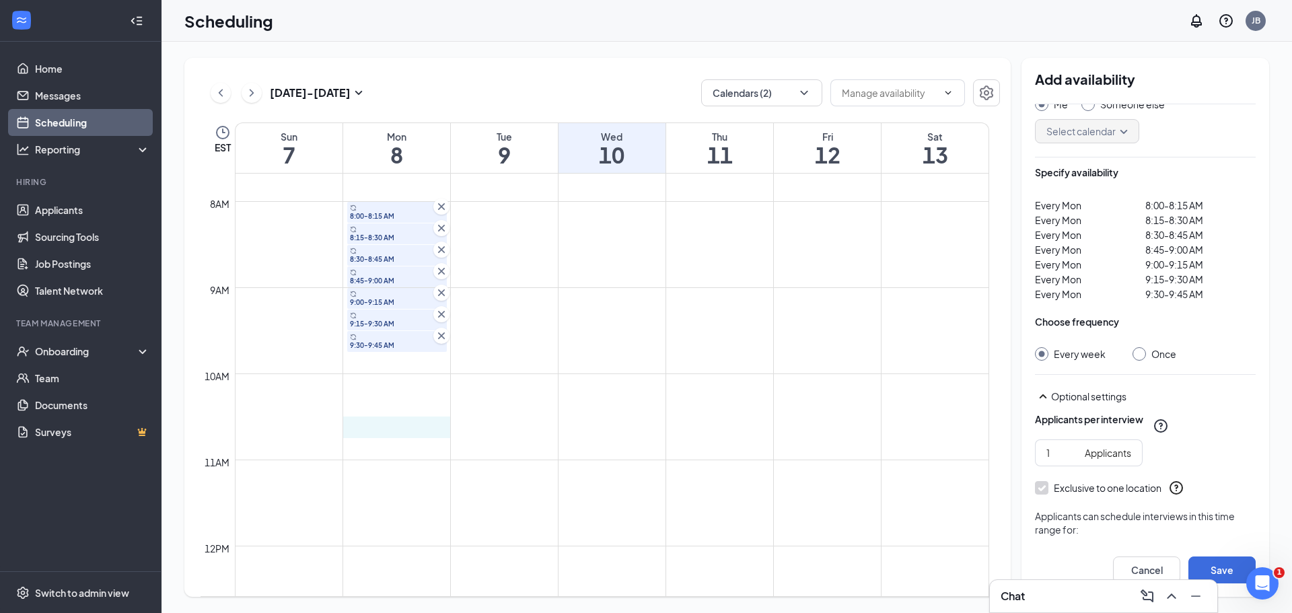
drag, startPoint x: 345, startPoint y: 434, endPoint x: 401, endPoint y: 428, distance: 55.5
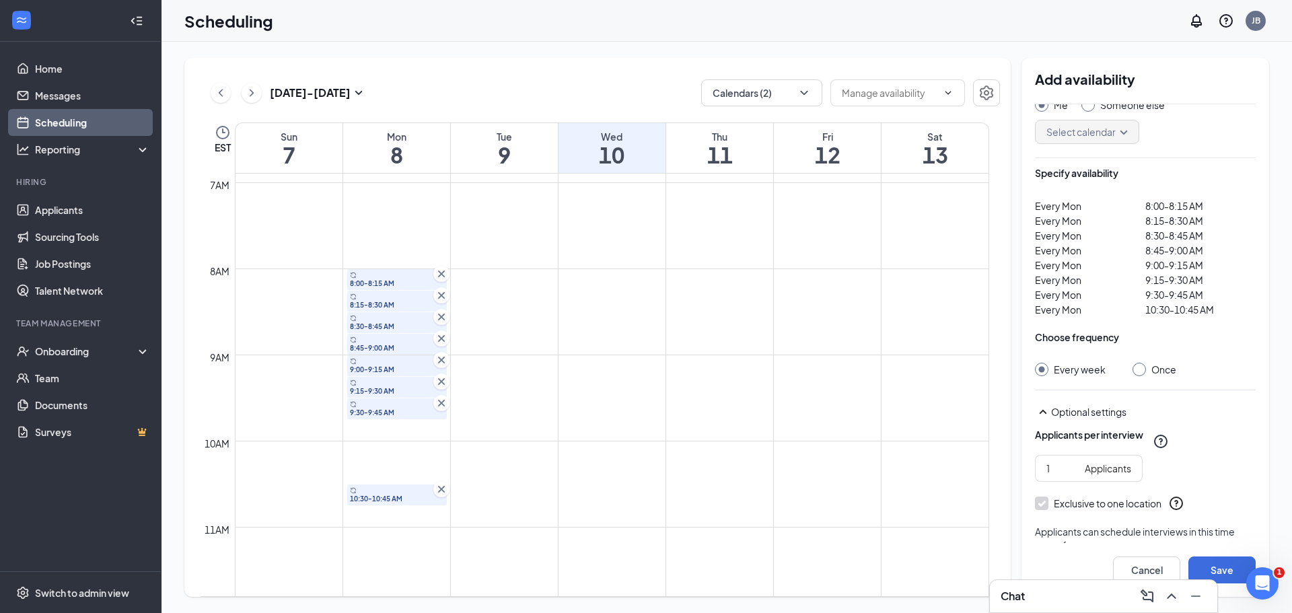
scroll to position [125, 0]
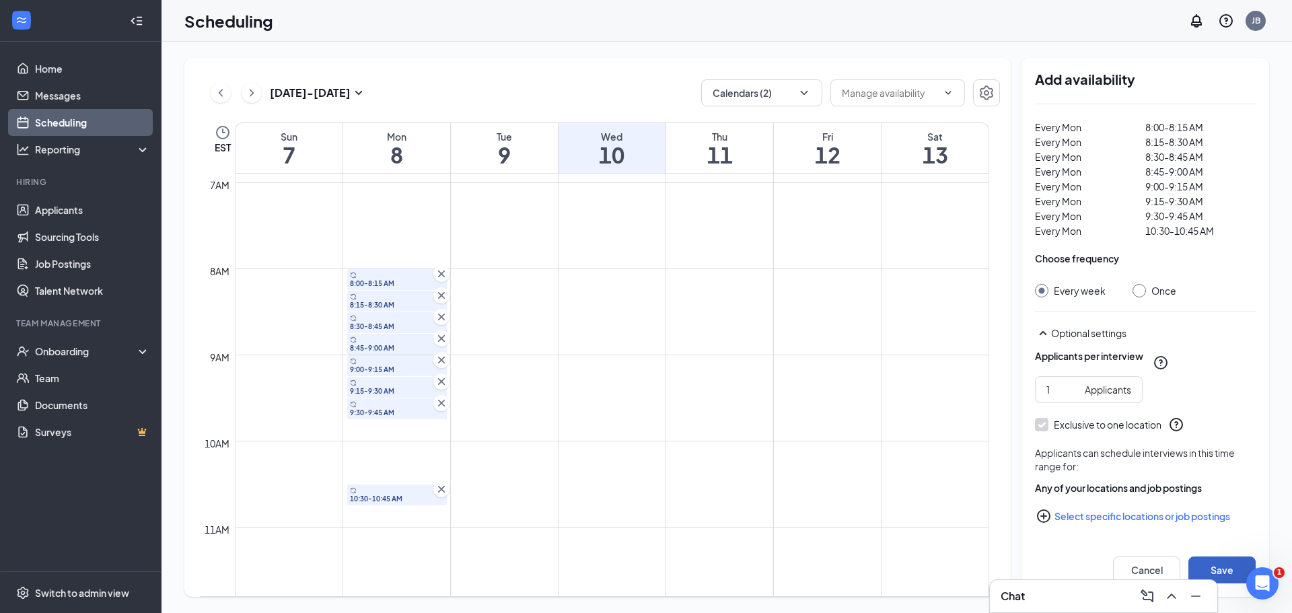
click at [1217, 567] on button "Save" at bounding box center [1222, 570] width 67 height 27
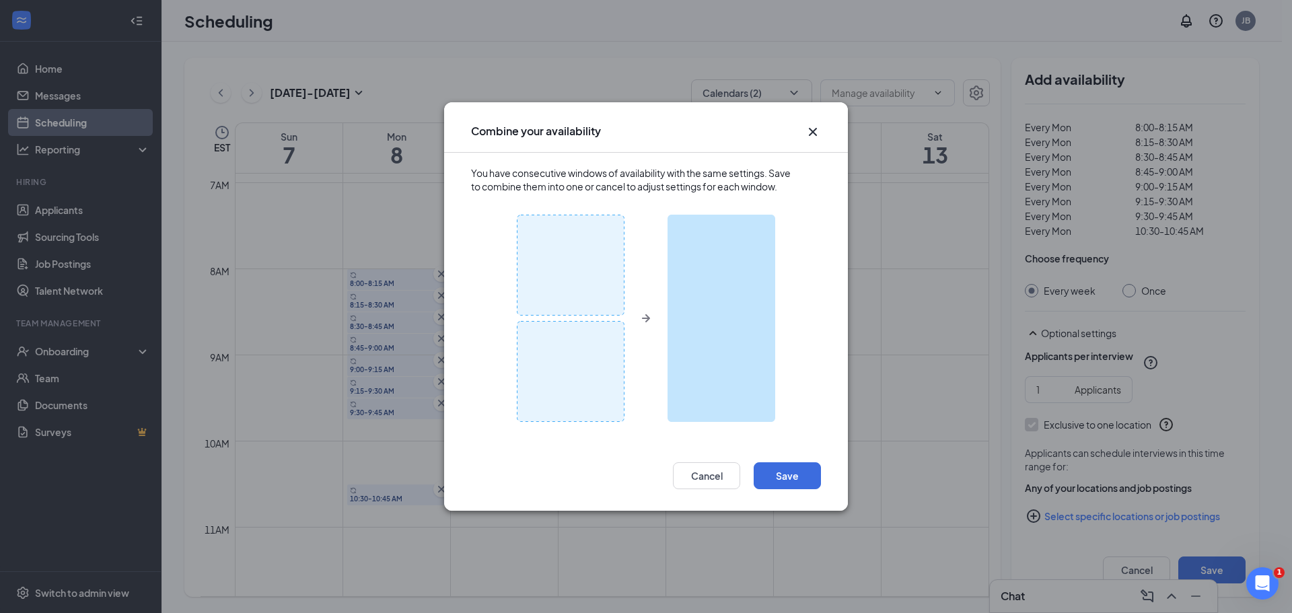
scroll to position [341, 0]
click at [783, 478] on button "Save" at bounding box center [787, 475] width 67 height 27
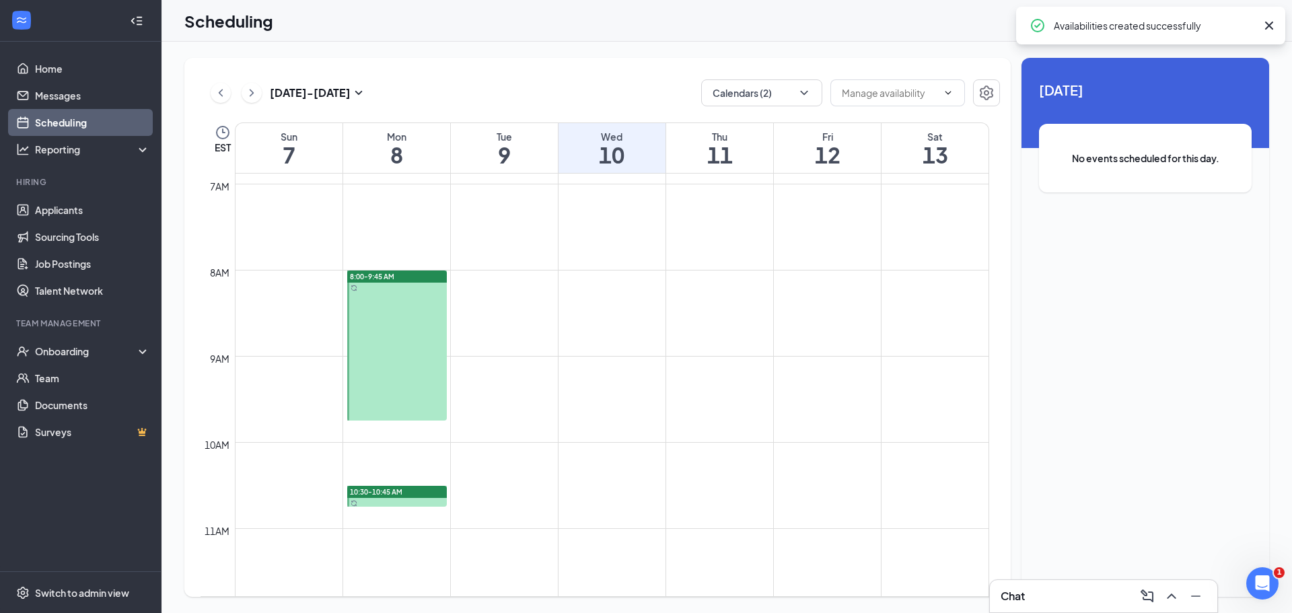
scroll to position [594, 0]
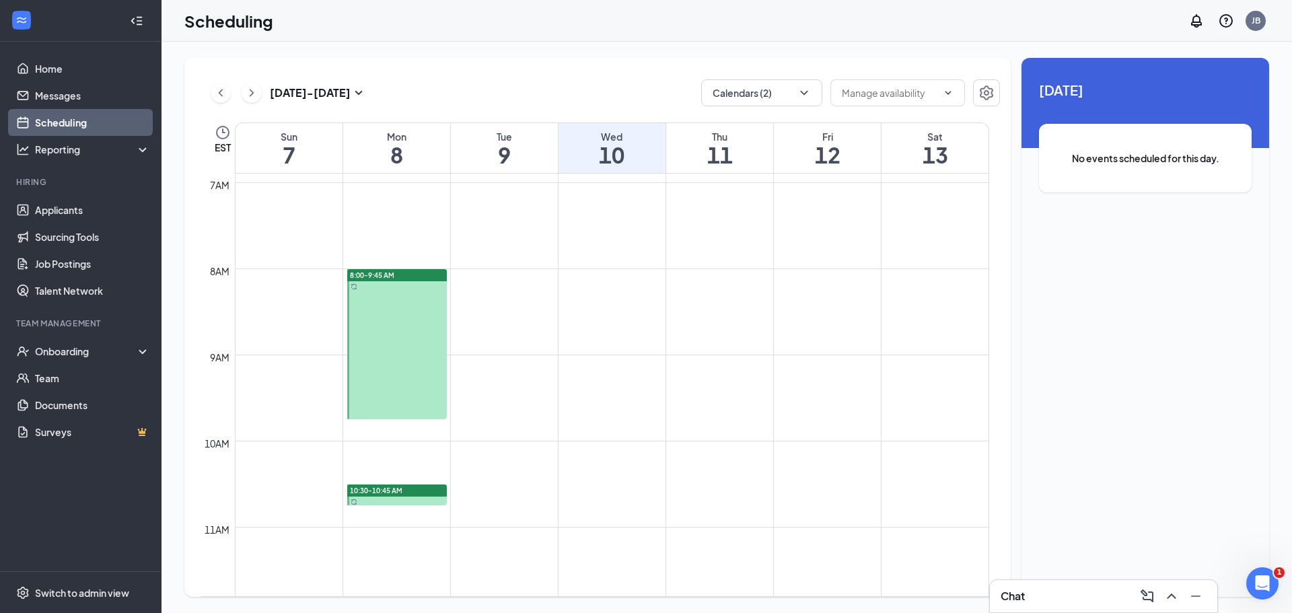
drag, startPoint x: 368, startPoint y: 365, endPoint x: 418, endPoint y: 378, distance: 51.6
click at [418, 378] on link "8:00-9:45 AM" at bounding box center [396, 344] width 103 height 151
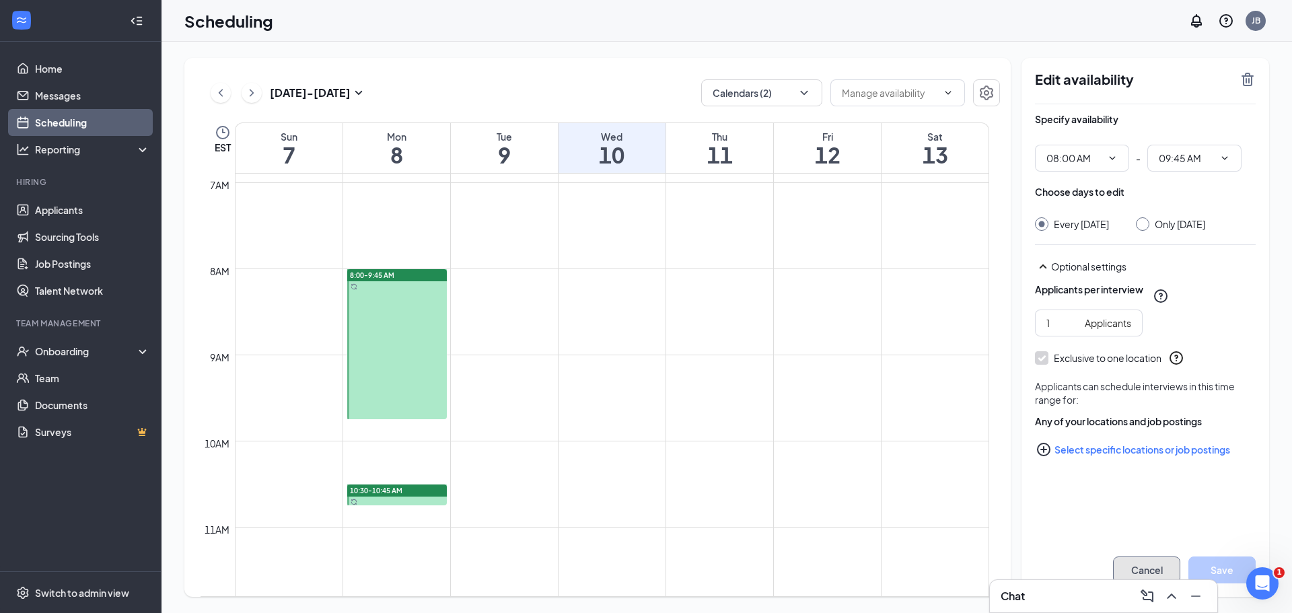
click at [1154, 566] on button "Cancel" at bounding box center [1146, 570] width 67 height 27
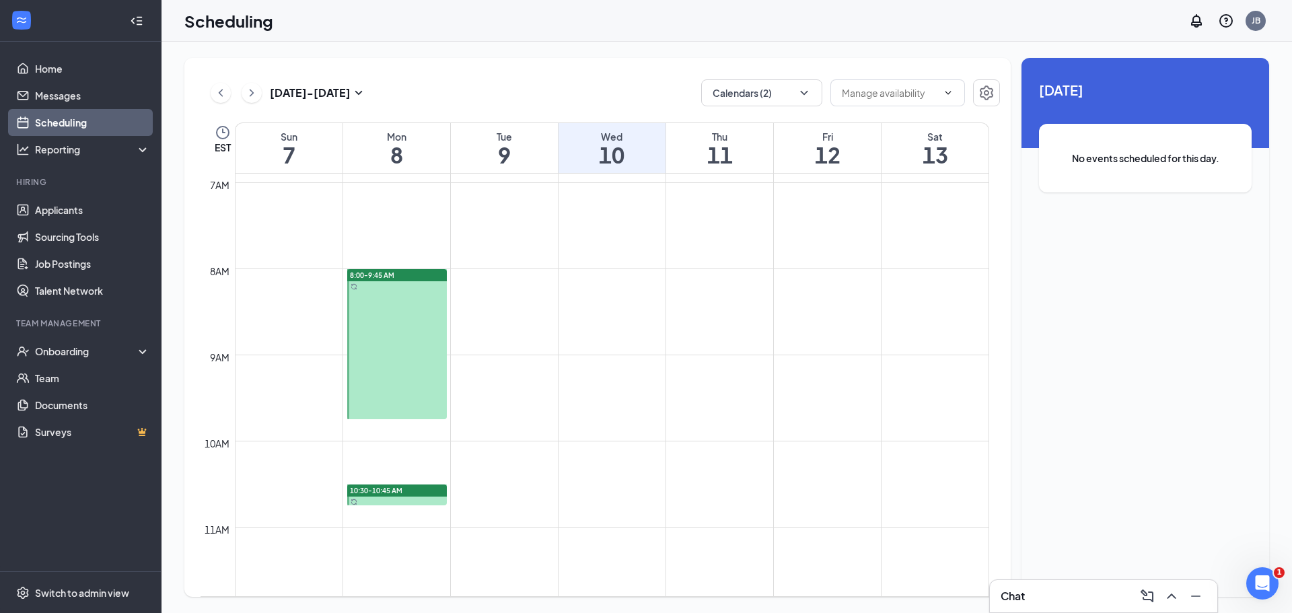
drag, startPoint x: 419, startPoint y: 339, endPoint x: 407, endPoint y: 388, distance: 50.1
click at [407, 388] on link "8:00-9:45 AM" at bounding box center [396, 344] width 103 height 151
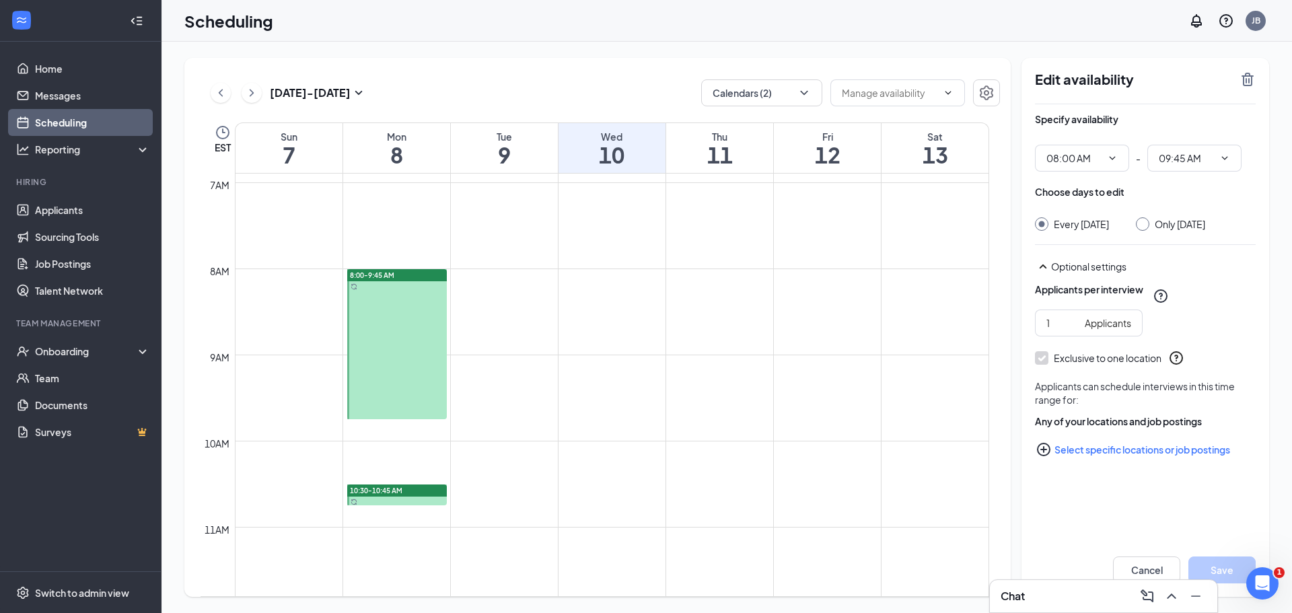
type input "08:00 AM"
type input "09:45 AM"
click at [421, 382] on link "8:00-9:45 AM" at bounding box center [396, 344] width 103 height 151
click at [980, 92] on icon "Settings" at bounding box center [987, 93] width 16 height 16
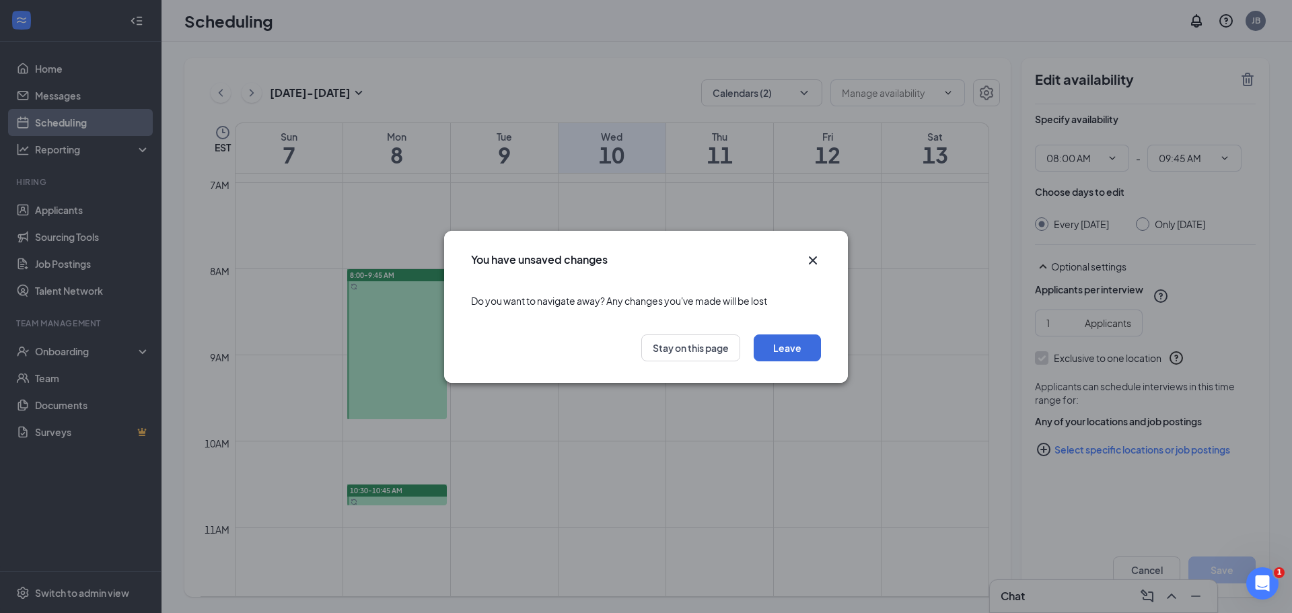
click at [810, 263] on icon "Cross" at bounding box center [813, 260] width 8 height 8
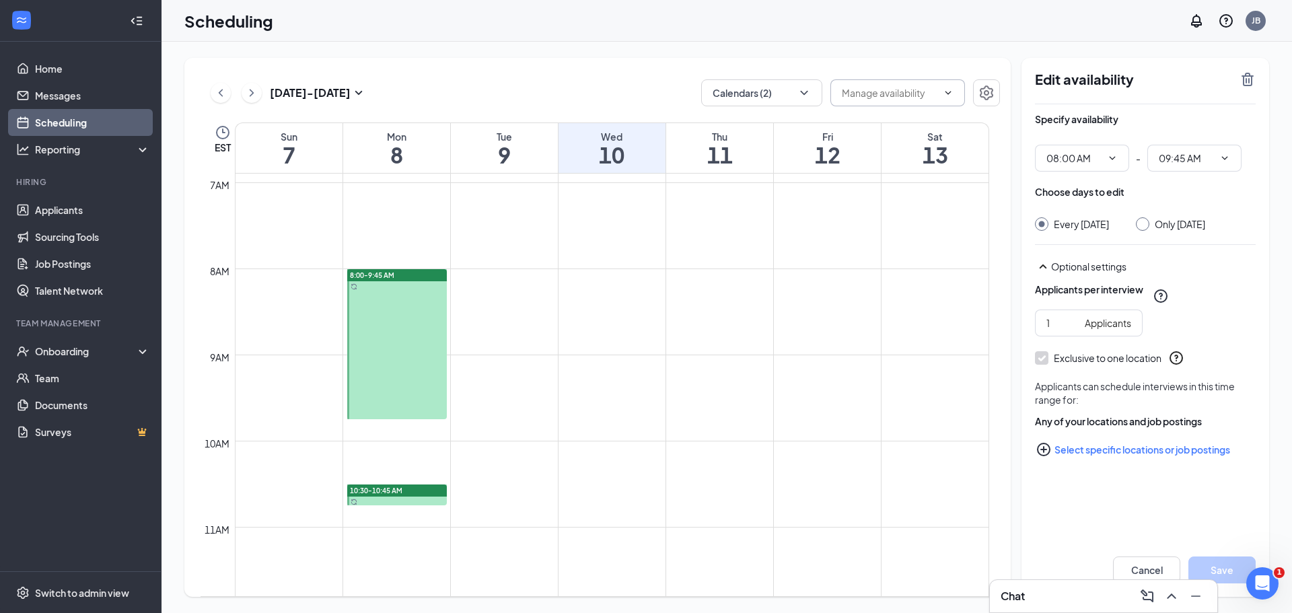
click at [938, 94] on span at bounding box center [898, 92] width 135 height 27
click at [903, 311] on td at bounding box center [612, 301] width 755 height 22
click at [424, 331] on div at bounding box center [397, 344] width 100 height 150
drag, startPoint x: 352, startPoint y: 281, endPoint x: 414, endPoint y: 285, distance: 62.1
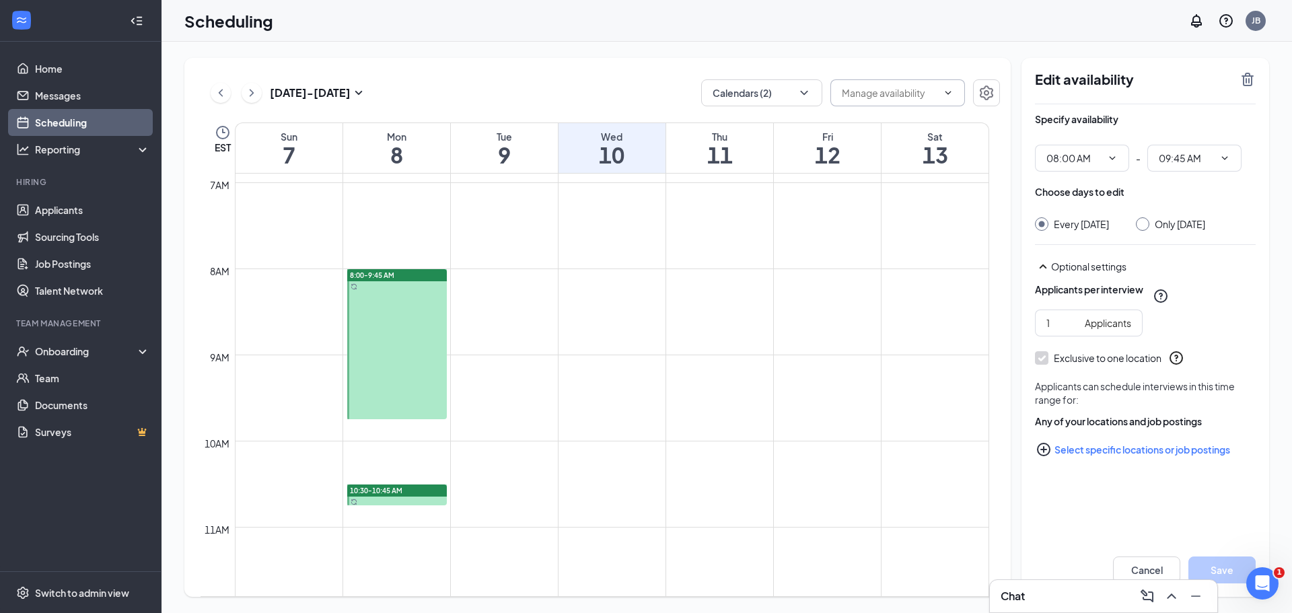
click at [414, 285] on div "8:00-9:45 AM" at bounding box center [397, 344] width 100 height 150
click at [355, 289] on icon "Sync" at bounding box center [354, 286] width 7 height 7
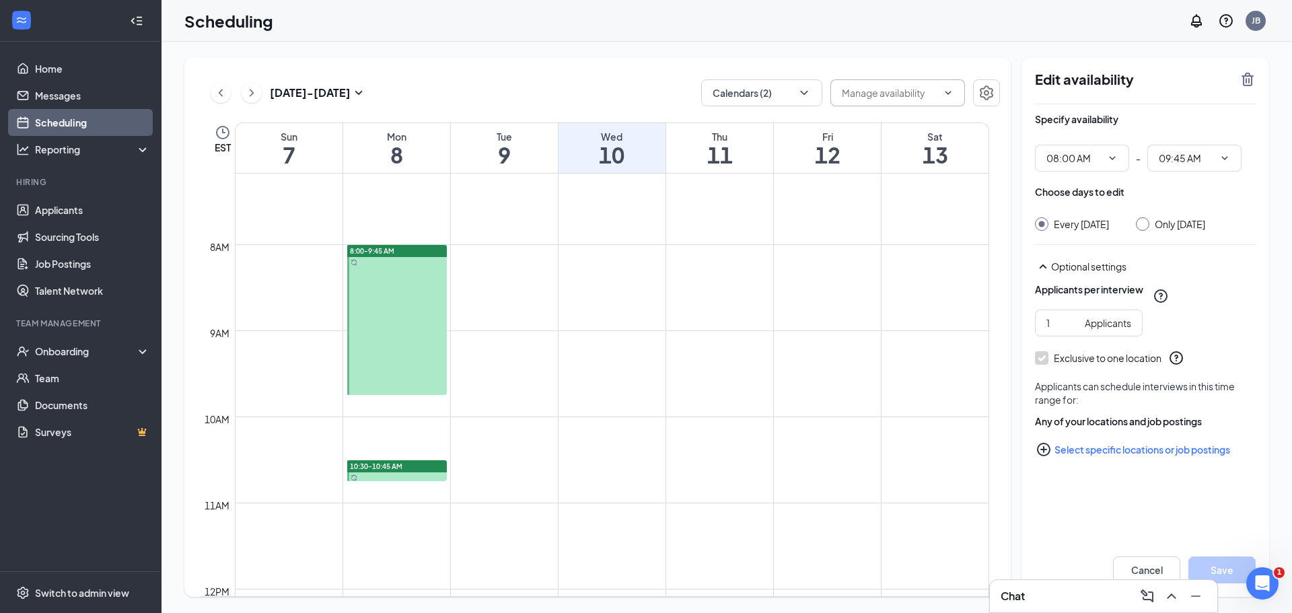
scroll to position [594, 0]
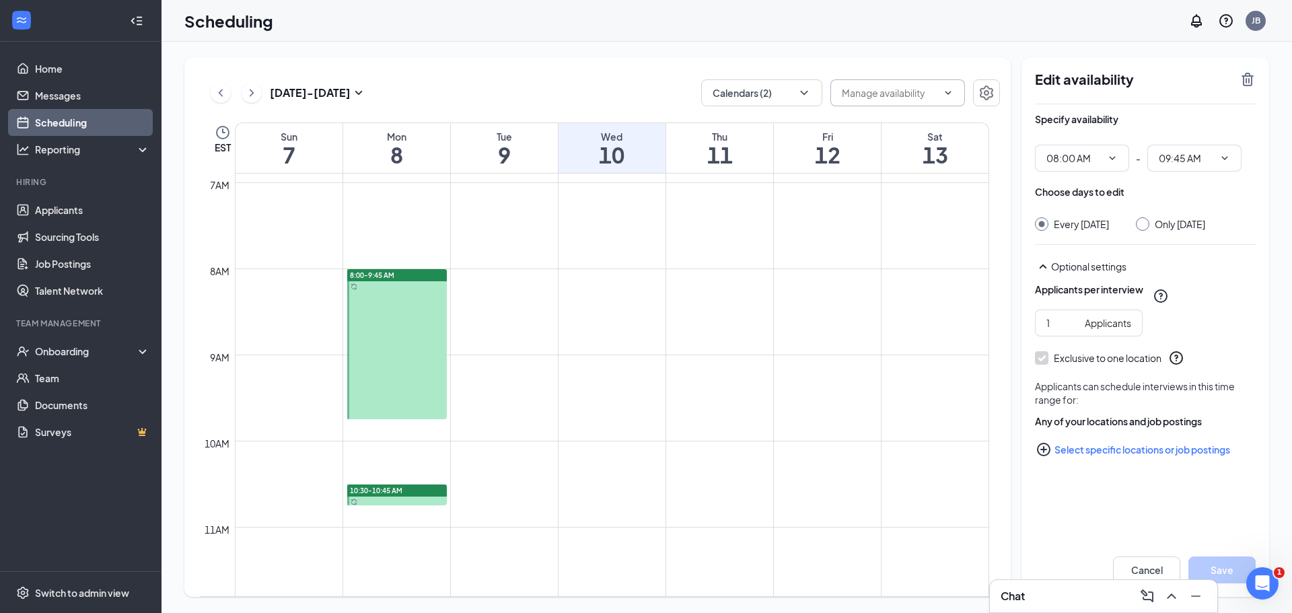
click at [403, 344] on div at bounding box center [397, 344] width 100 height 150
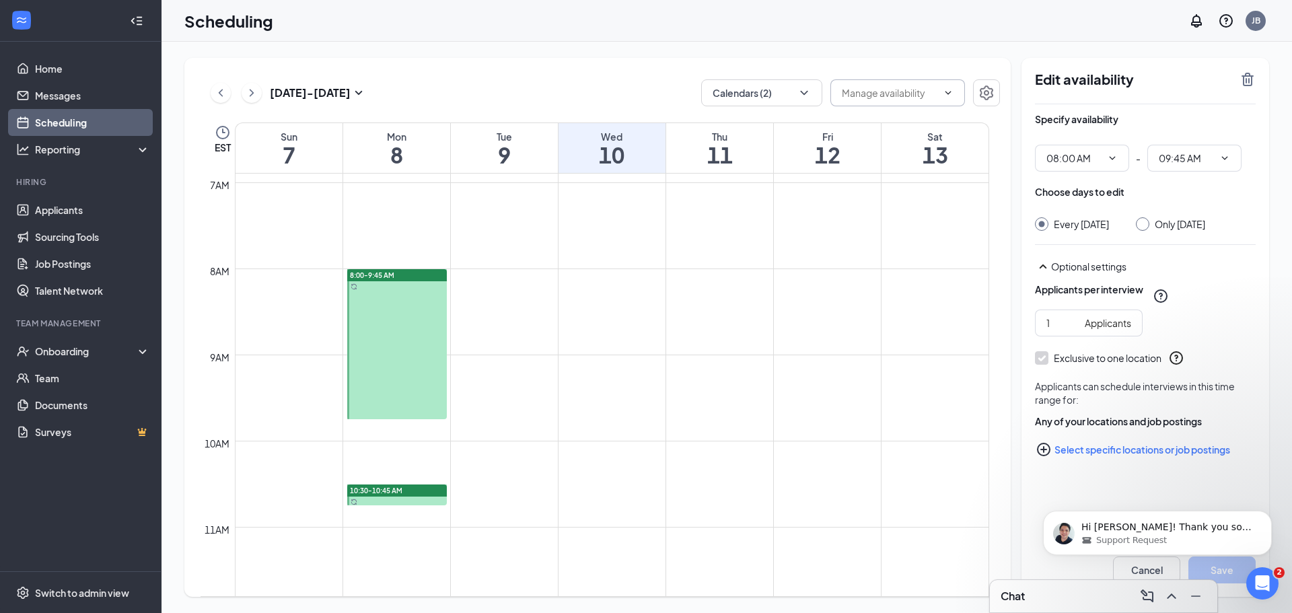
scroll to position [420, 0]
click at [1253, 83] on icon "TrashOutline" at bounding box center [1248, 79] width 16 height 16
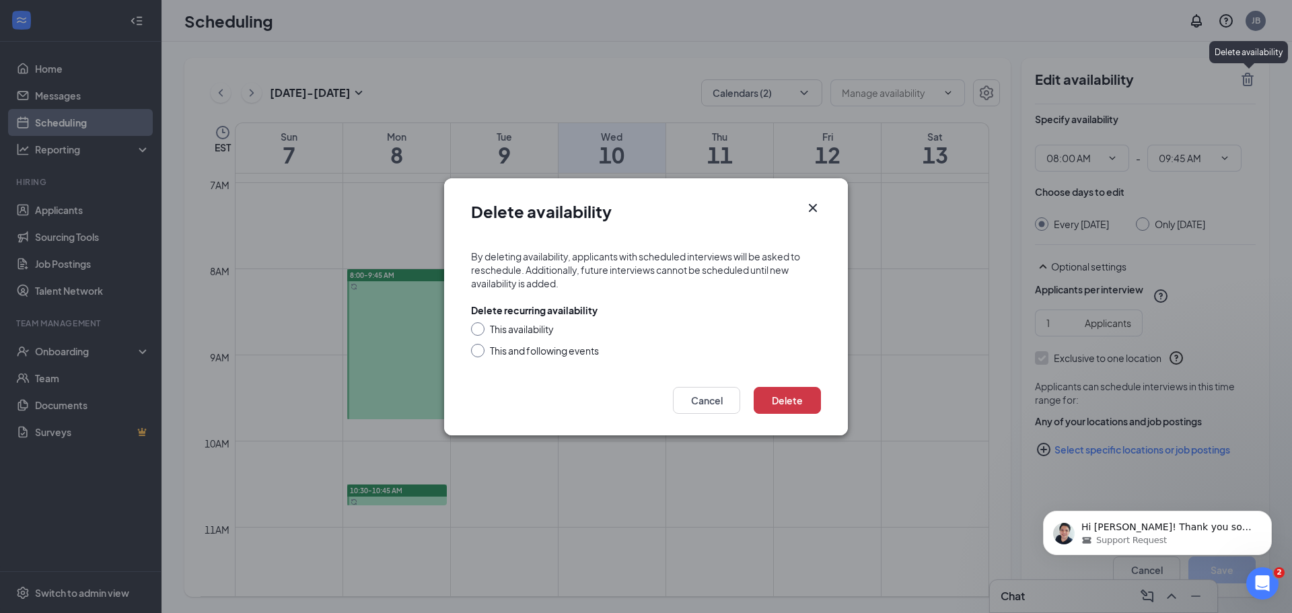
click at [476, 328] on input "This availability" at bounding box center [475, 326] width 9 height 9
radio input "true"
click at [575, 354] on div "This and following events" at bounding box center [544, 350] width 109 height 13
click at [481, 353] on input "This and following events" at bounding box center [475, 348] width 9 height 9
radio input "true"
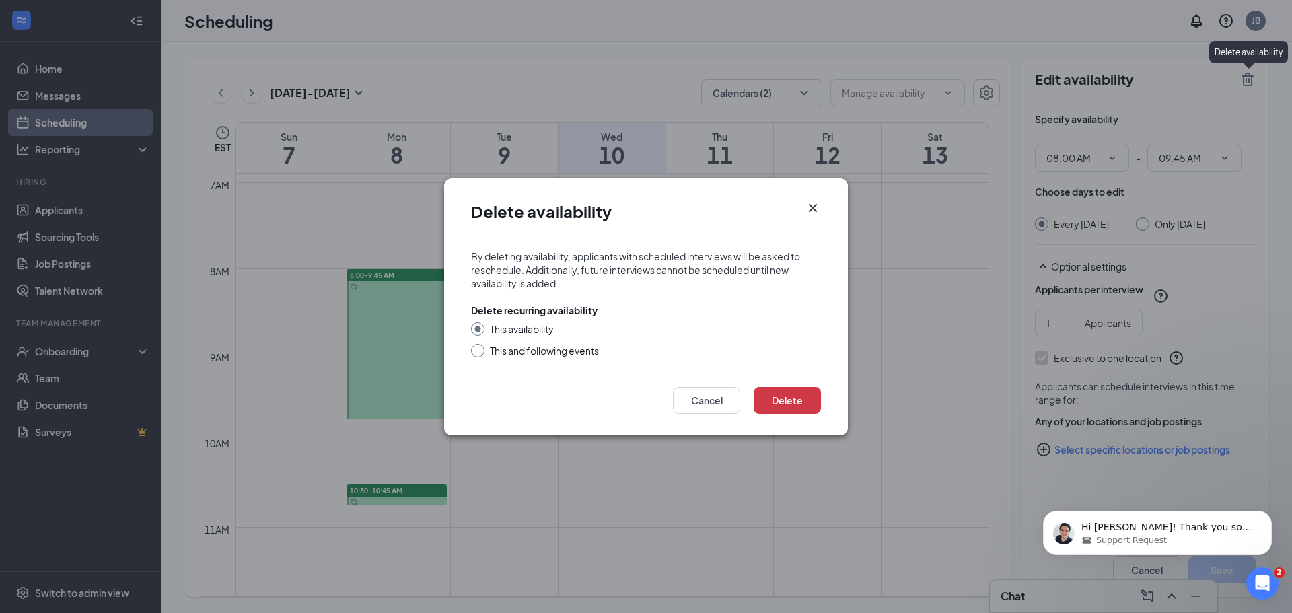
radio input "false"
click at [795, 396] on button "Delete" at bounding box center [787, 400] width 67 height 27
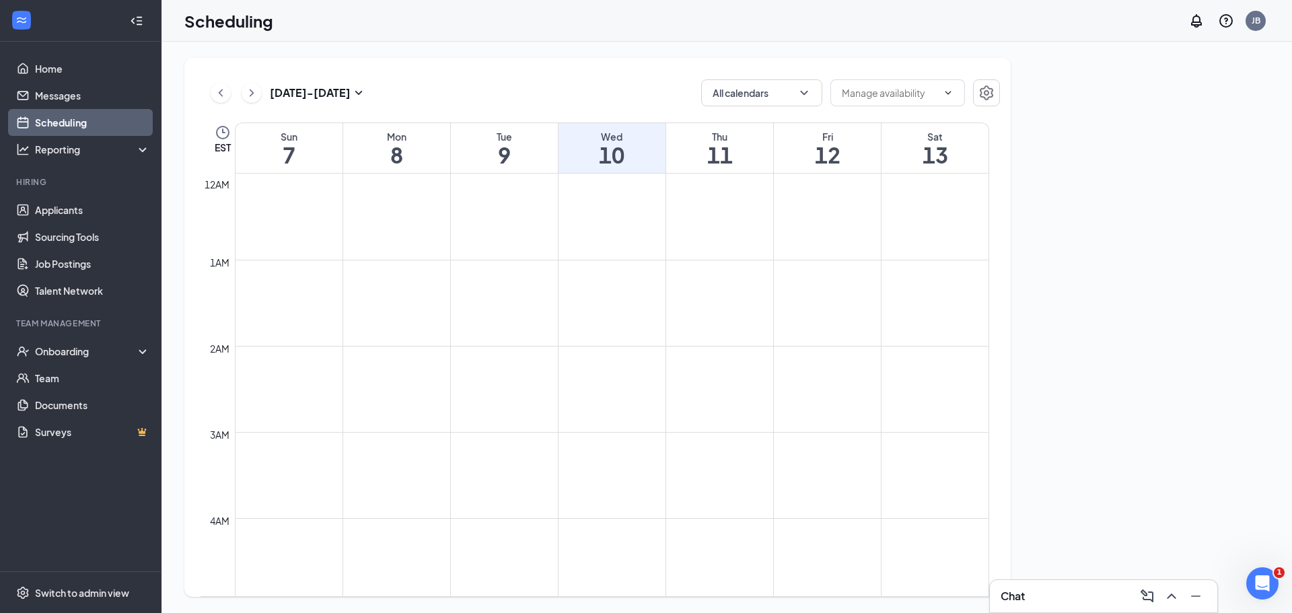
scroll to position [662, 0]
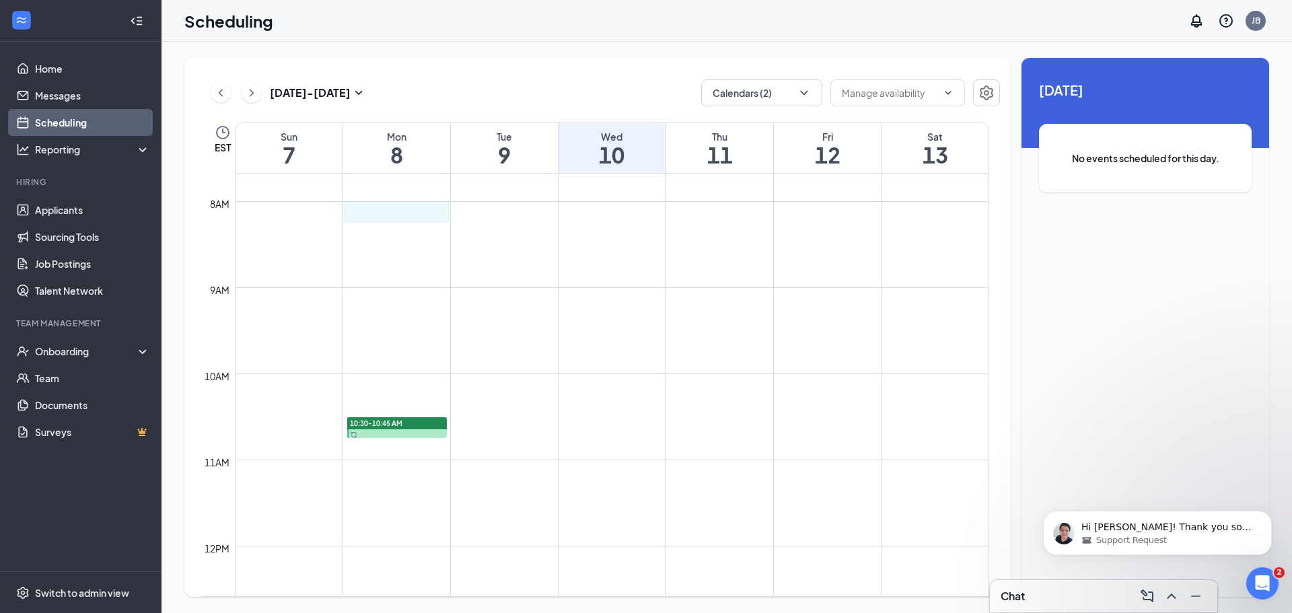
drag, startPoint x: 347, startPoint y: 206, endPoint x: 405, endPoint y: 209, distance: 58.0
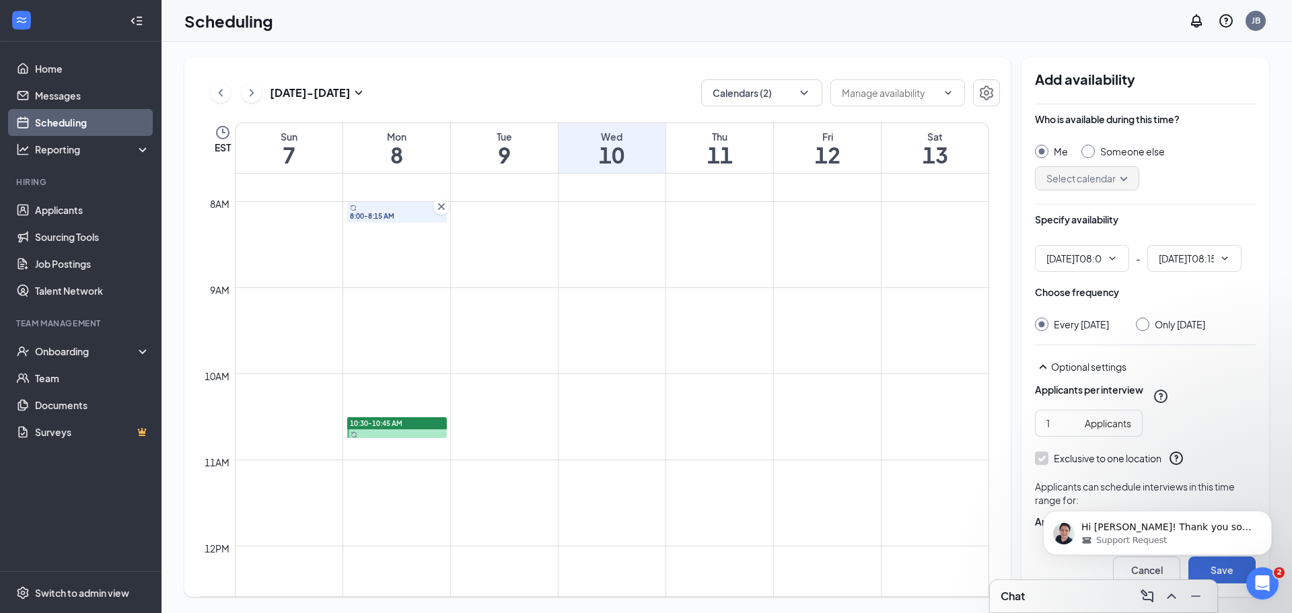
type input "08:00 AM"
type input "08:15 AM"
drag, startPoint x: 355, startPoint y: 231, endPoint x: 367, endPoint y: 265, distance: 35.5
drag, startPoint x: 357, startPoint y: 258, endPoint x: 390, endPoint y: 276, distance: 37.7
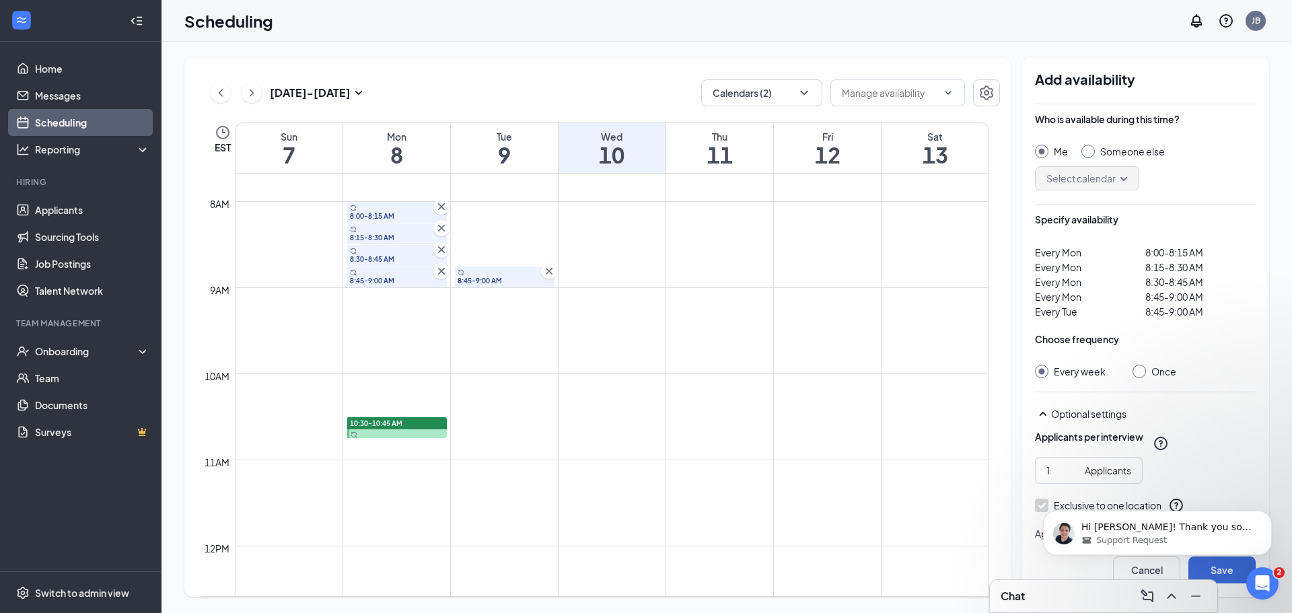
click at [547, 269] on icon "Cross" at bounding box center [549, 271] width 7 height 7
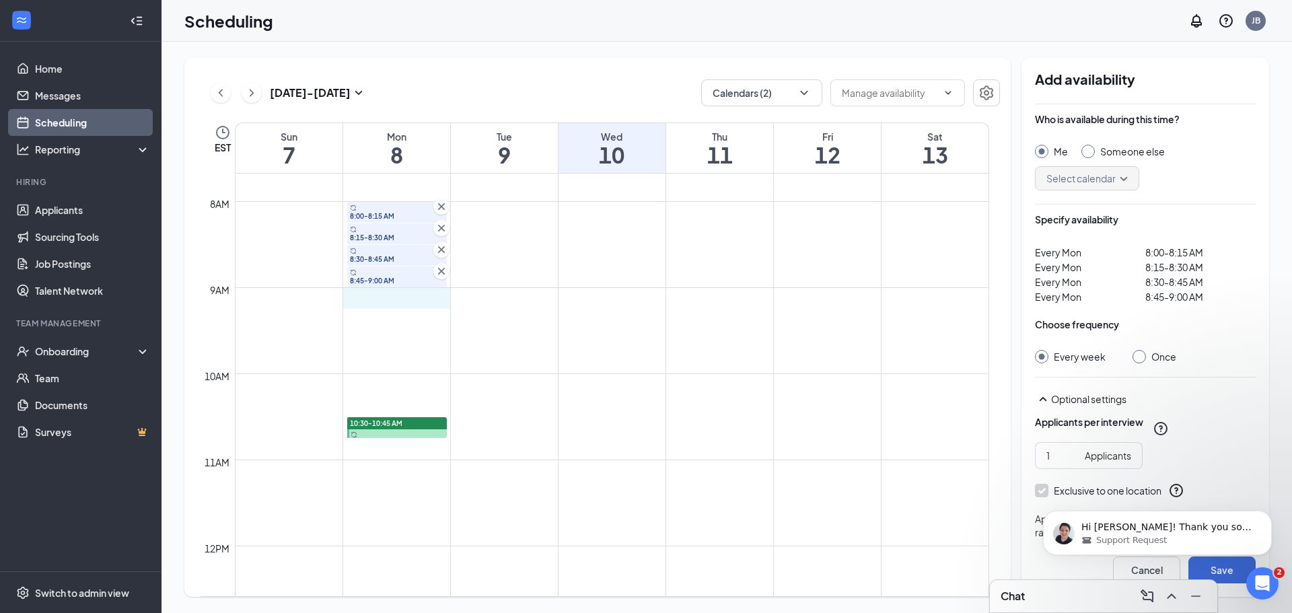
drag, startPoint x: 362, startPoint y: 293, endPoint x: 403, endPoint y: 294, distance: 41.1
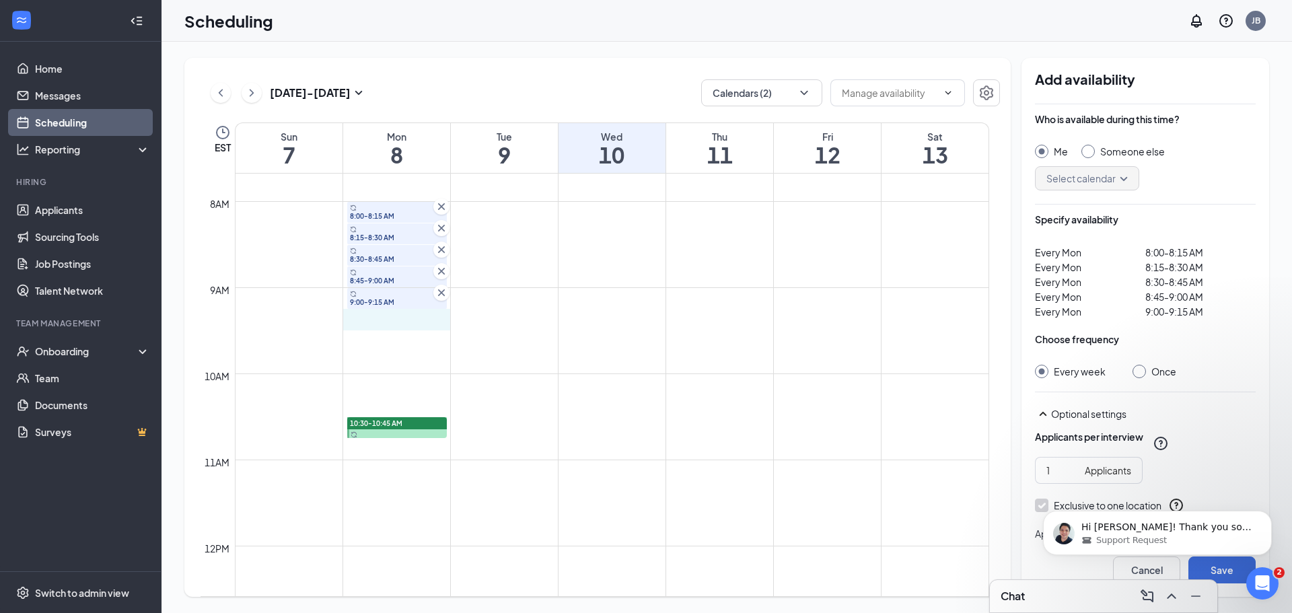
drag, startPoint x: 347, startPoint y: 316, endPoint x: 415, endPoint y: 319, distance: 68.7
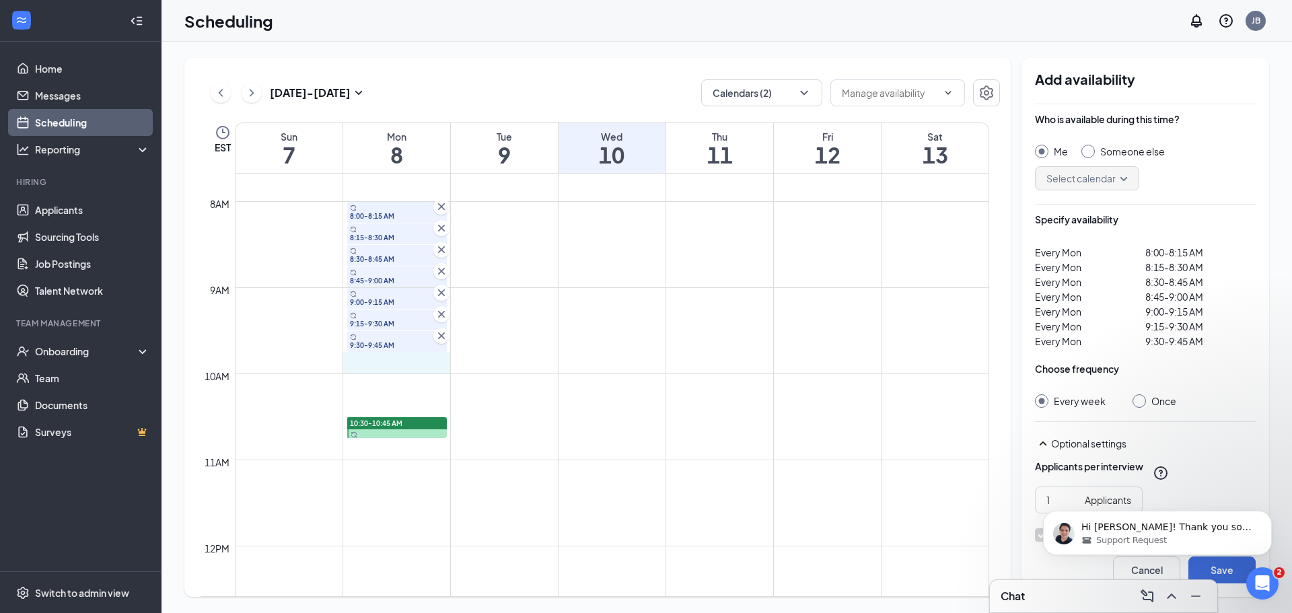
drag, startPoint x: 348, startPoint y: 358, endPoint x: 410, endPoint y: 363, distance: 62.2
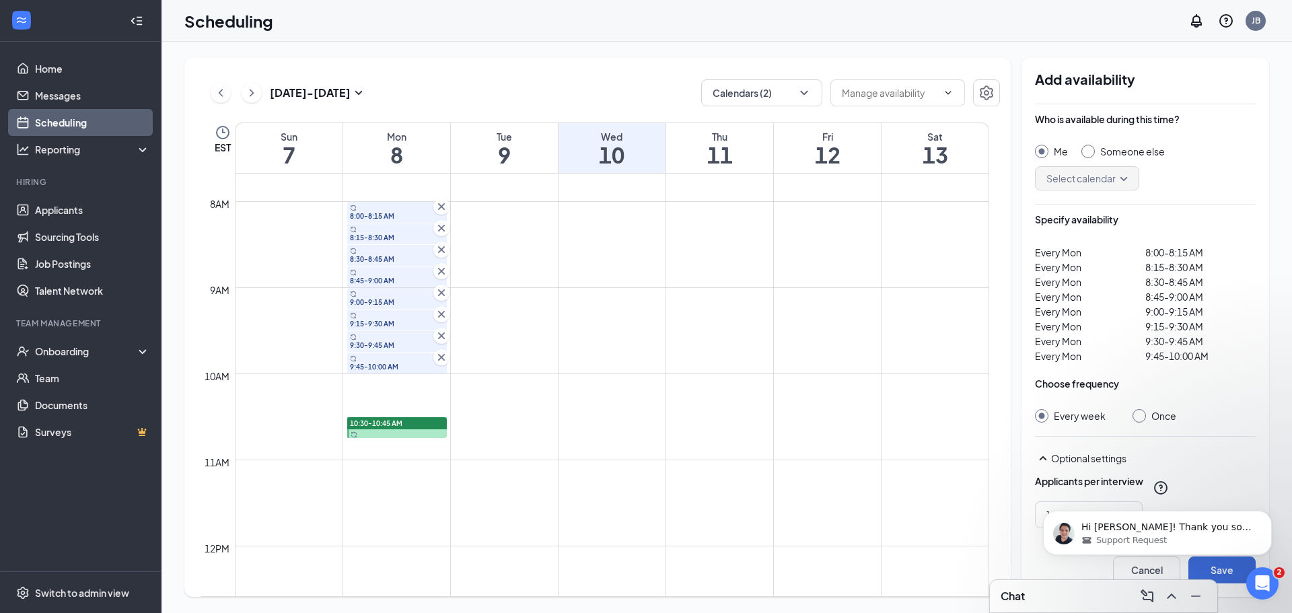
click at [1215, 567] on body "Hi Jason! Thank you so much for that information. May I ask if you integrate yo…" at bounding box center [1158, 529] width 258 height 83
click at [1216, 569] on body "Hi Jason! Thank you so much for that information. May I ask if you integrate yo…" at bounding box center [1158, 529] width 258 height 83
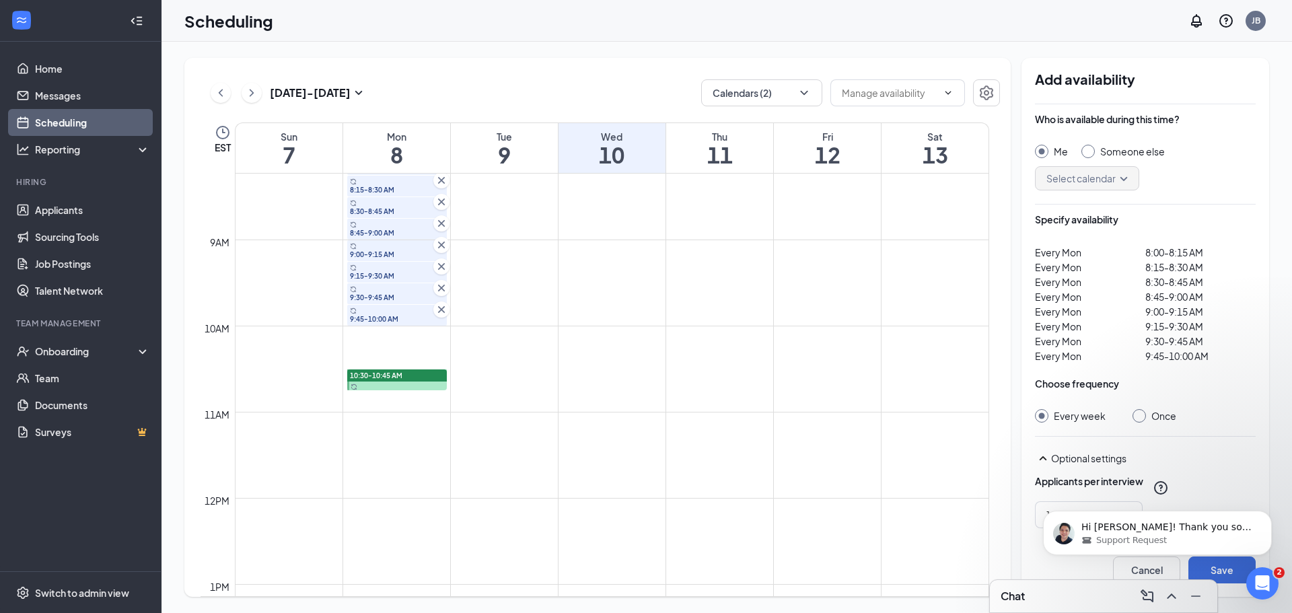
scroll to position [729, 0]
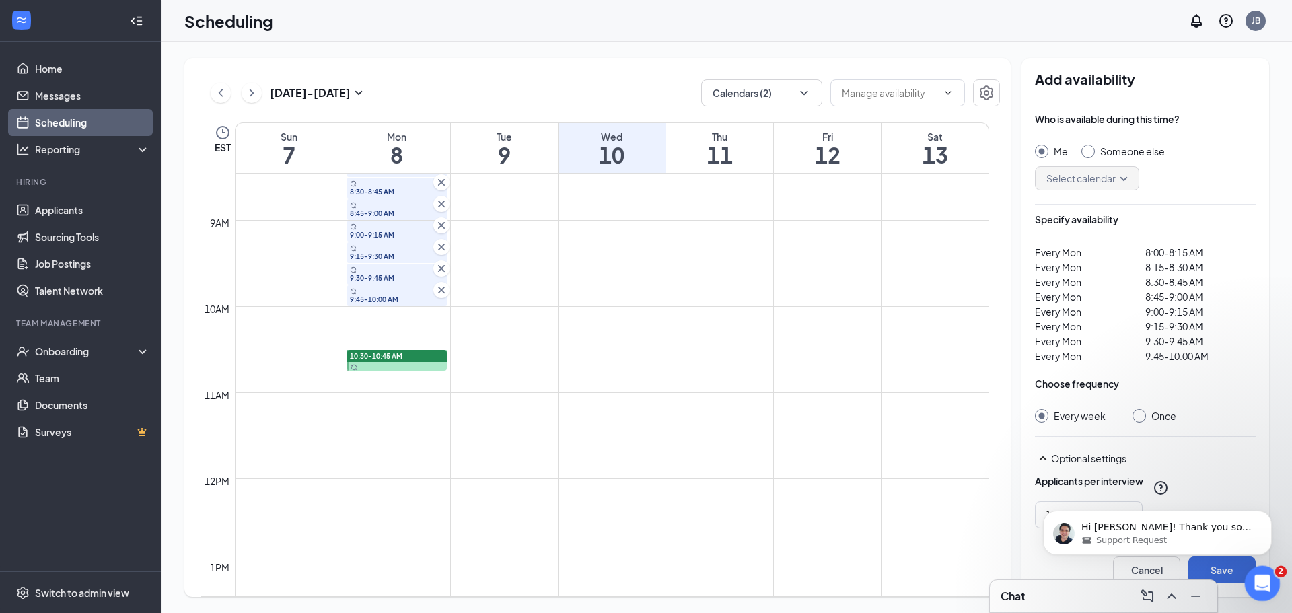
click at [1266, 576] on icon "Open Intercom Messenger" at bounding box center [1261, 582] width 22 height 22
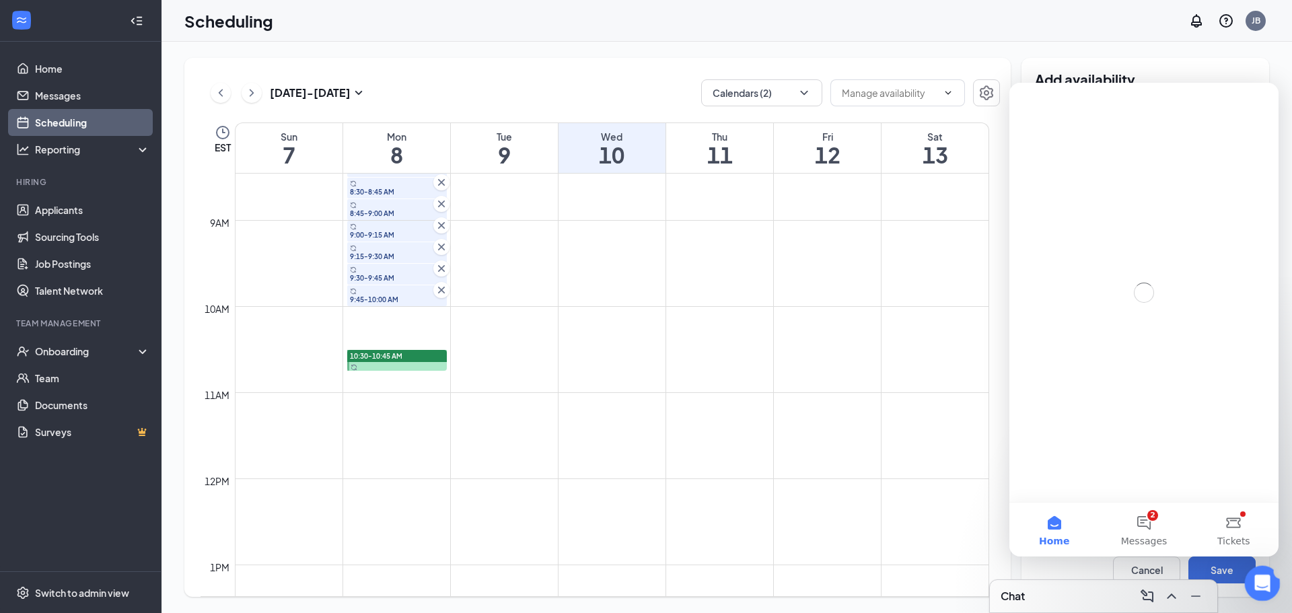
scroll to position [0, 0]
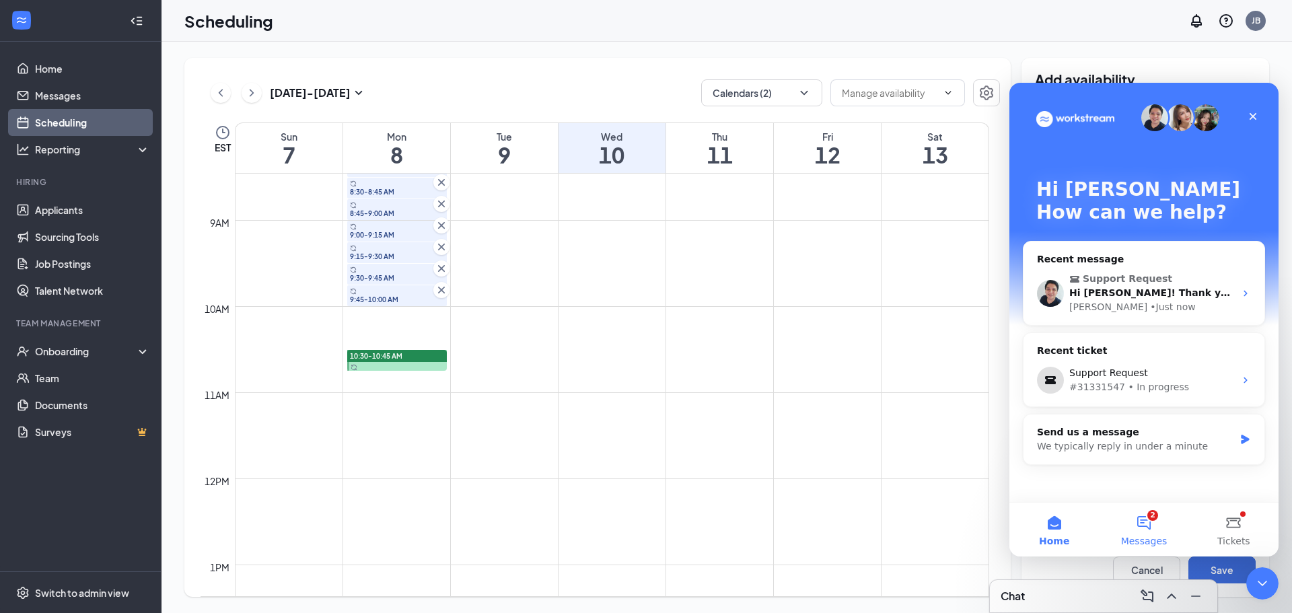
click at [1144, 529] on button "2 Messages" at bounding box center [1144, 530] width 90 height 54
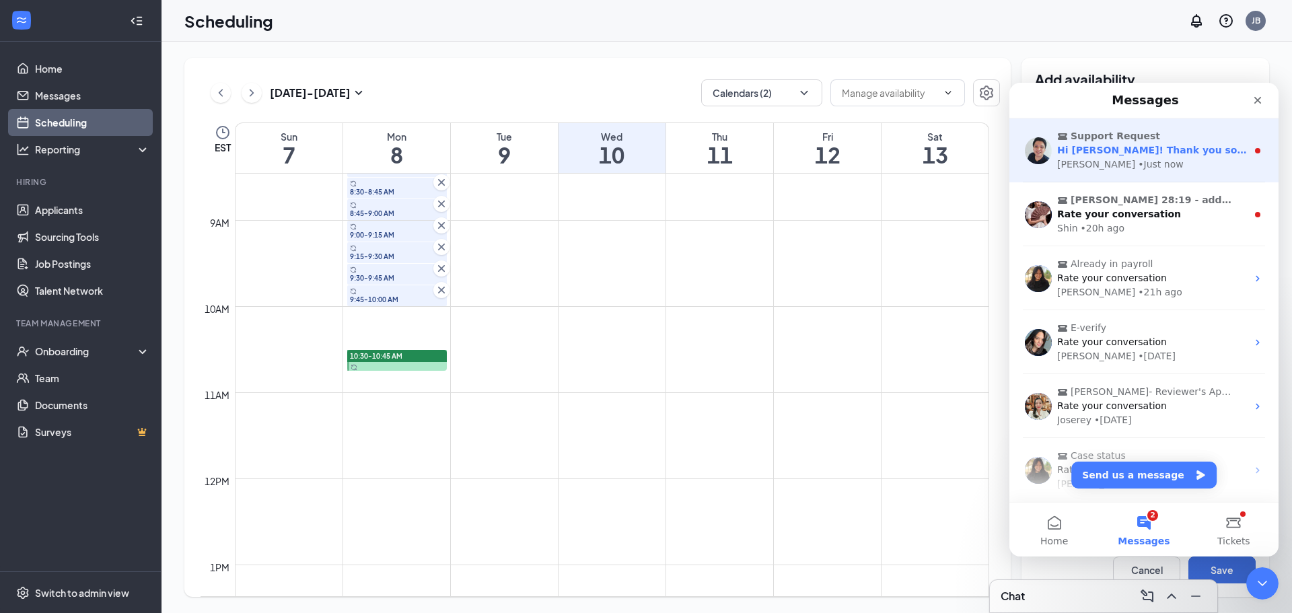
click at [1142, 162] on div "Adrian • Just now" at bounding box center [1153, 165] width 190 height 14
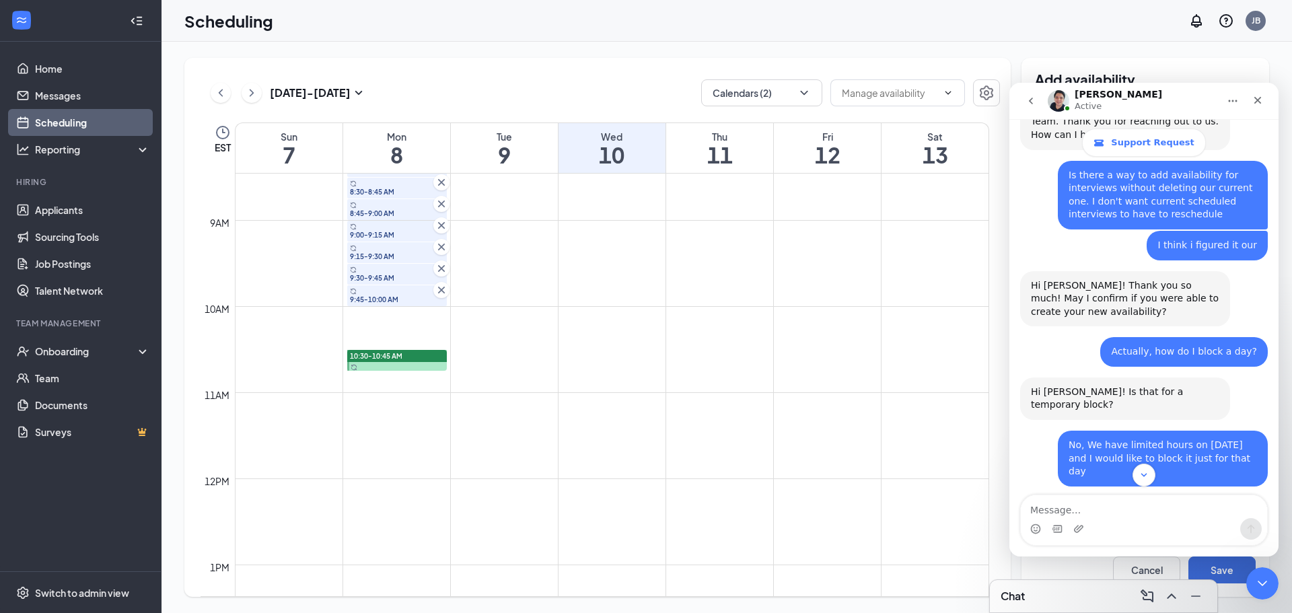
scroll to position [420, 0]
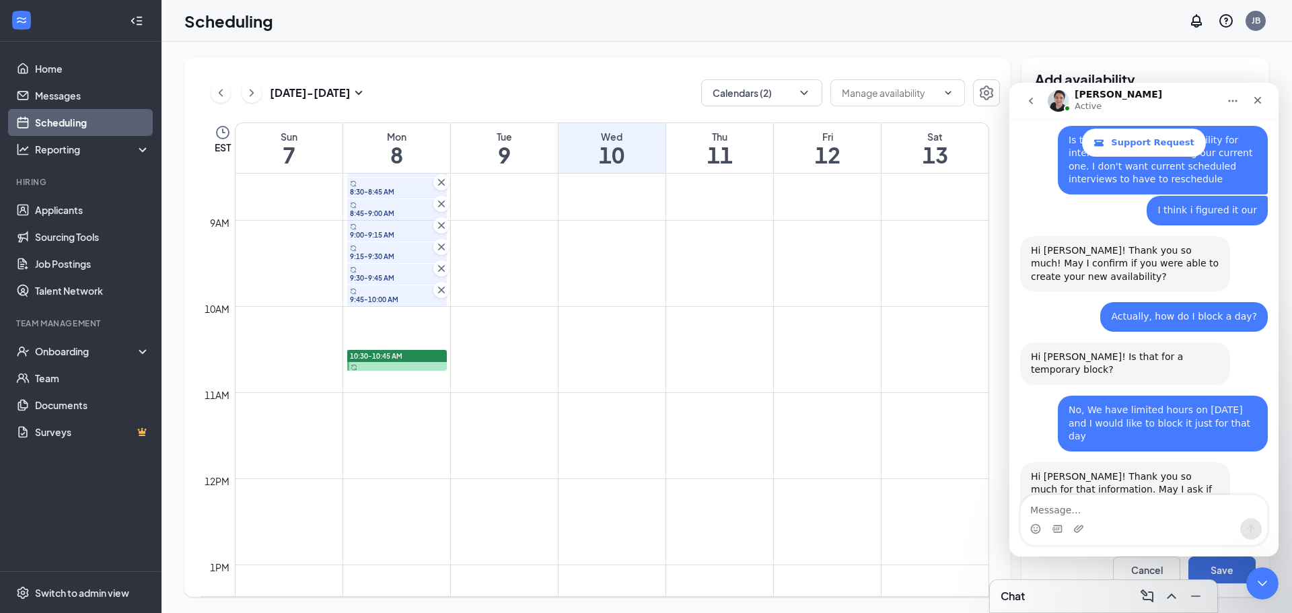
click at [1104, 516] on textarea "Message…" at bounding box center [1144, 506] width 246 height 23
type textarea "This is only for the WPF location"
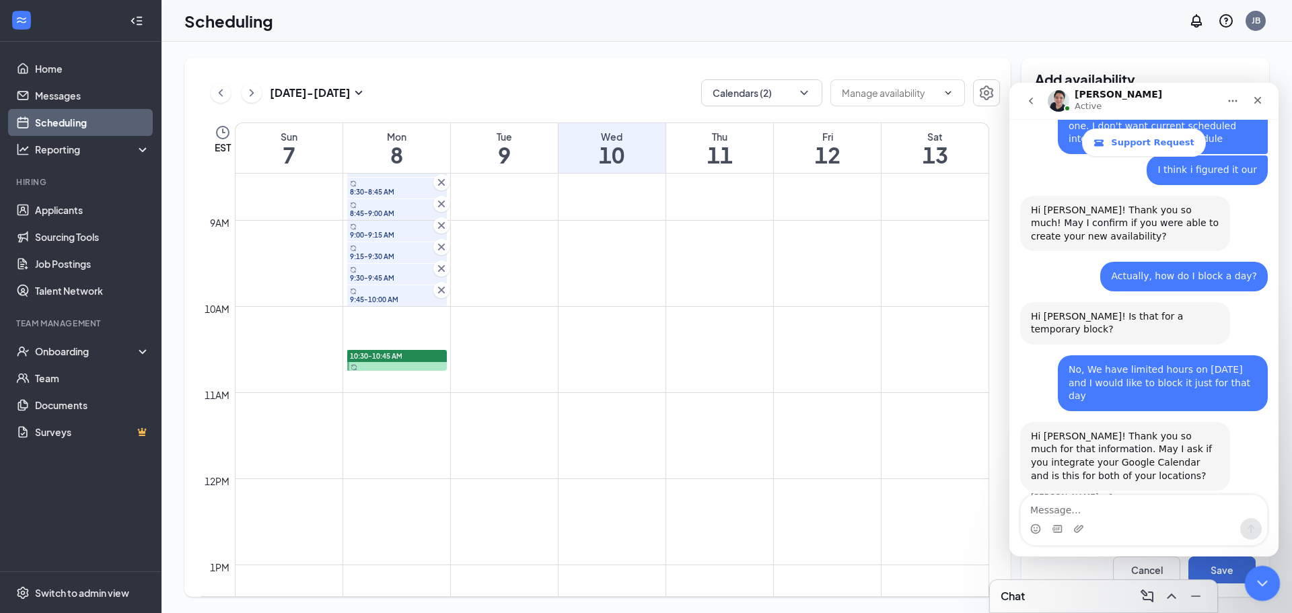
click at [1257, 581] on icon "Close Intercom Messenger" at bounding box center [1261, 582] width 16 height 16
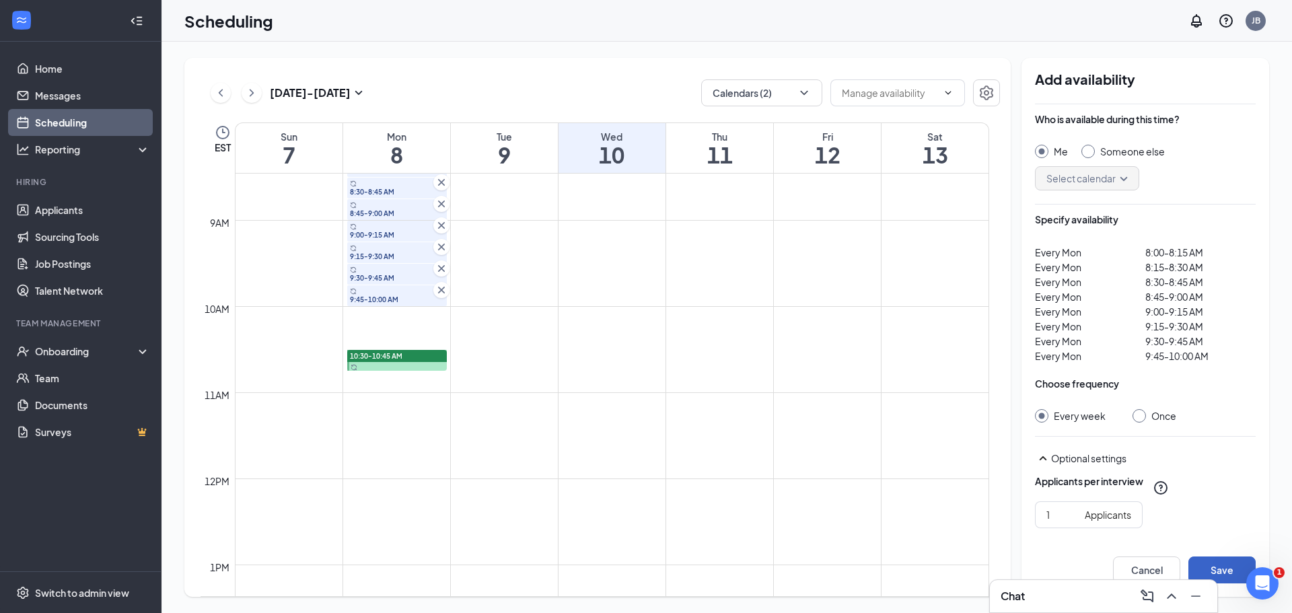
click at [1225, 572] on button "Save" at bounding box center [1222, 570] width 67 height 27
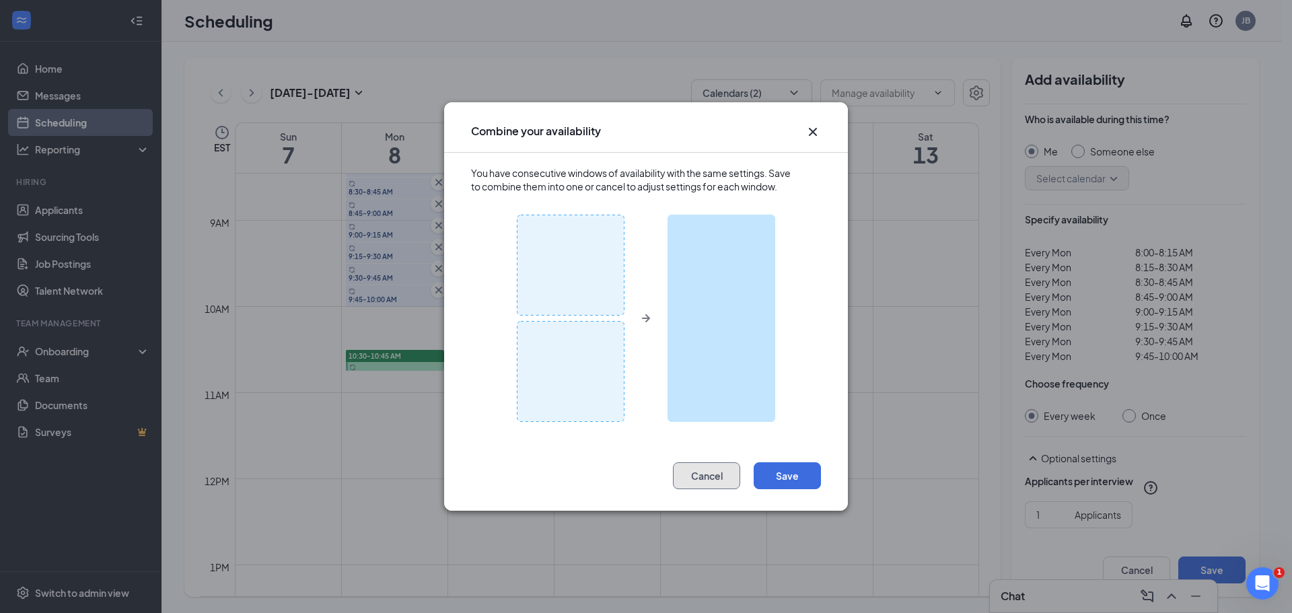
click at [705, 485] on button "Cancel" at bounding box center [706, 475] width 67 height 27
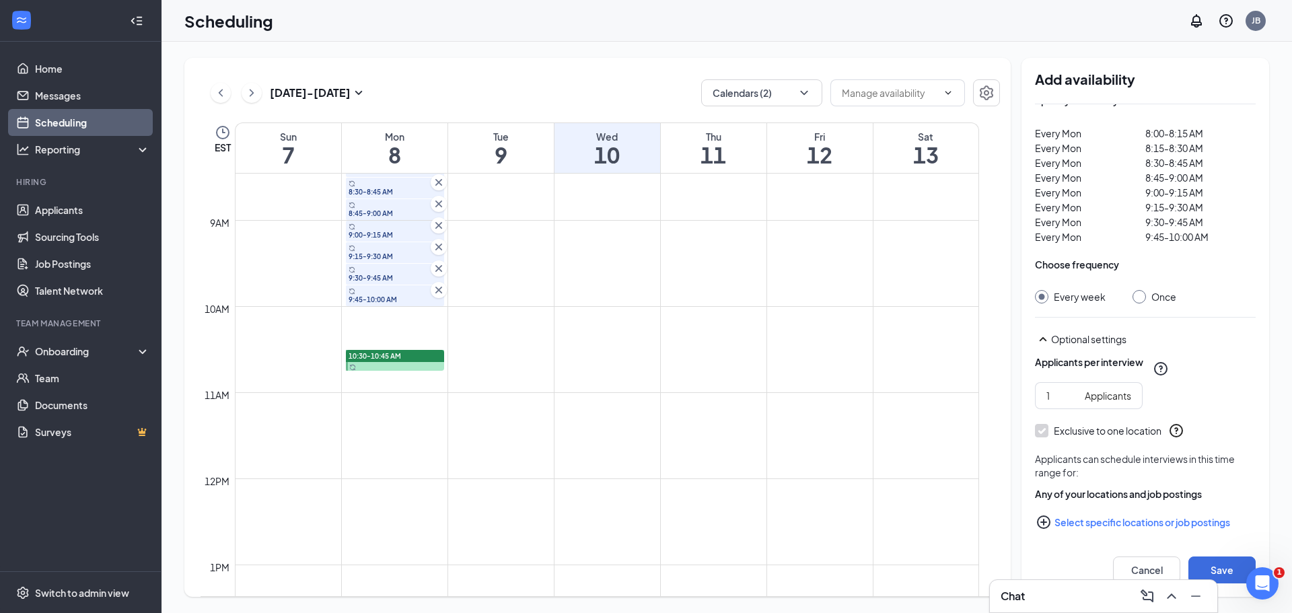
scroll to position [125, 0]
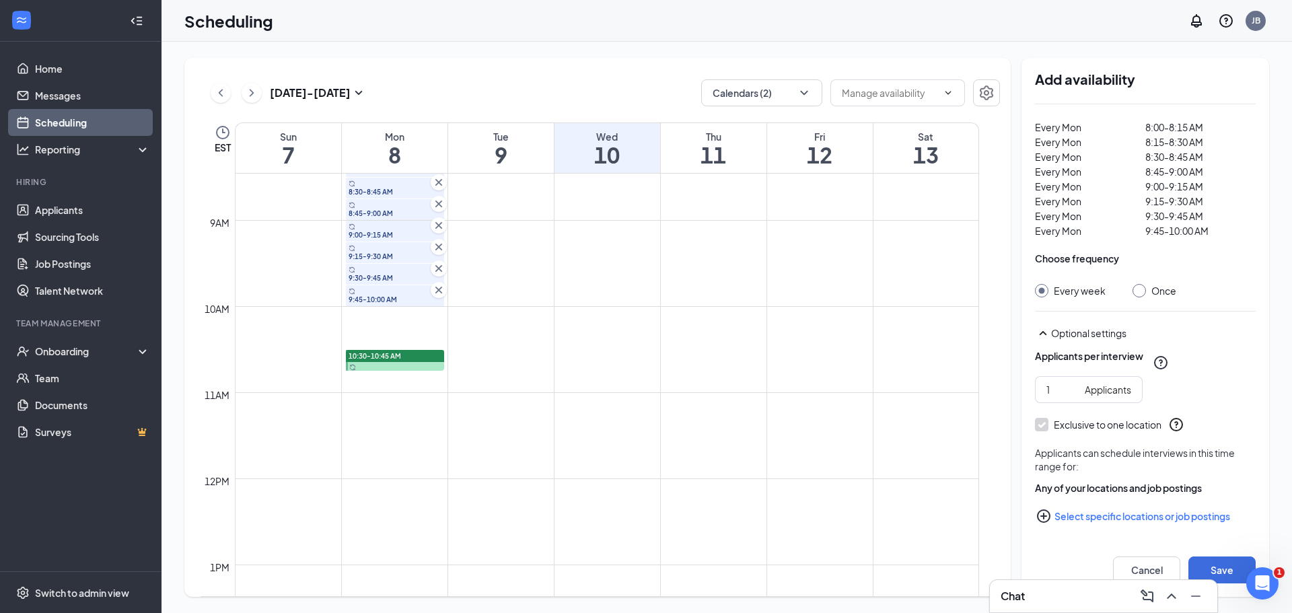
click at [1041, 334] on icon "SmallChevronUp" at bounding box center [1043, 333] width 7 height 4
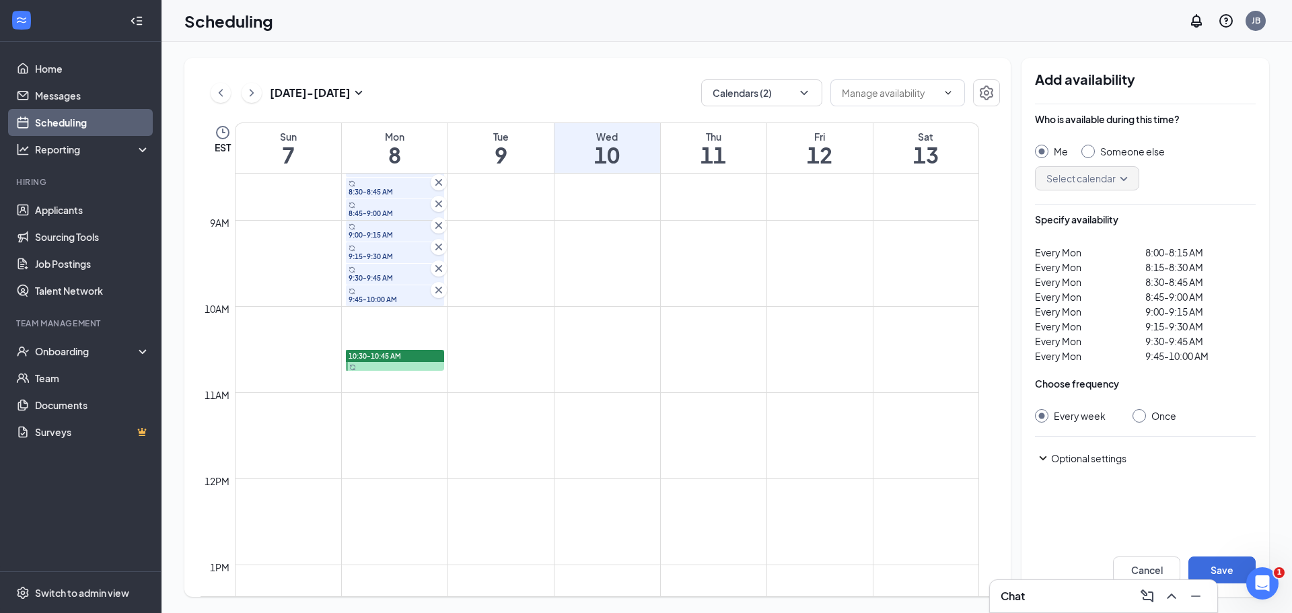
scroll to position [0, 0]
click at [1047, 459] on icon "SmallChevronDown" at bounding box center [1043, 458] width 16 height 16
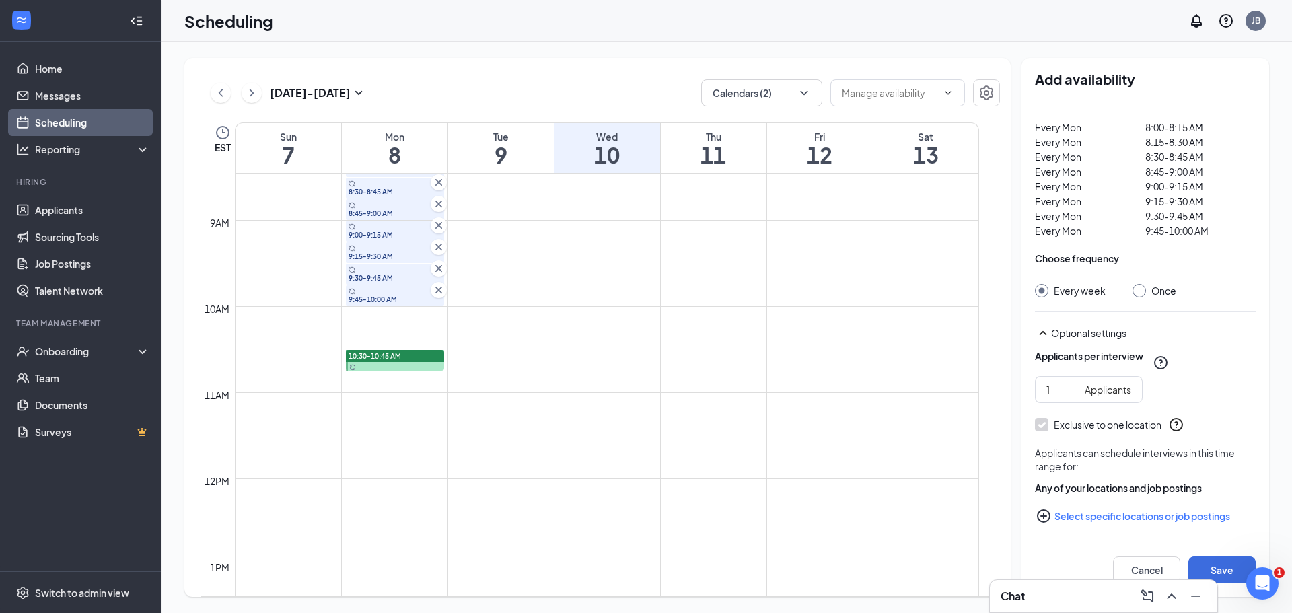
click at [1045, 514] on icon "PlusCircle" at bounding box center [1044, 516] width 16 height 16
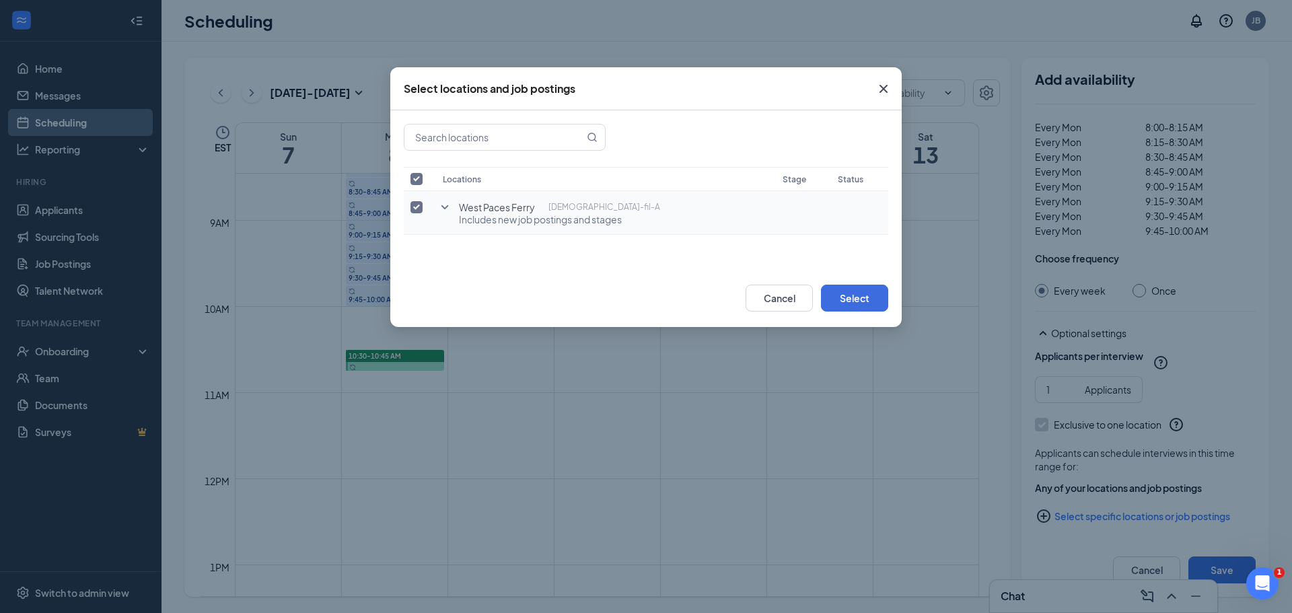
click at [546, 221] on span "Includes new job postings and stages" at bounding box center [559, 219] width 201 height 13
click at [860, 300] on button "Select" at bounding box center [854, 298] width 67 height 27
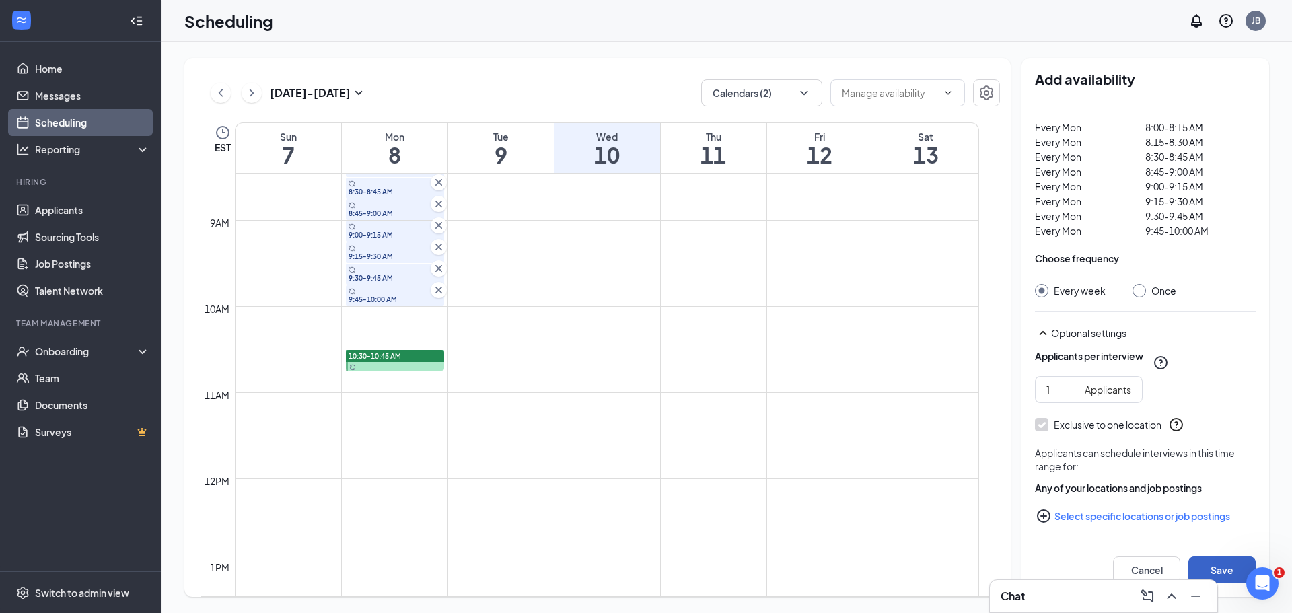
click at [1218, 570] on button "Save" at bounding box center [1222, 570] width 67 height 27
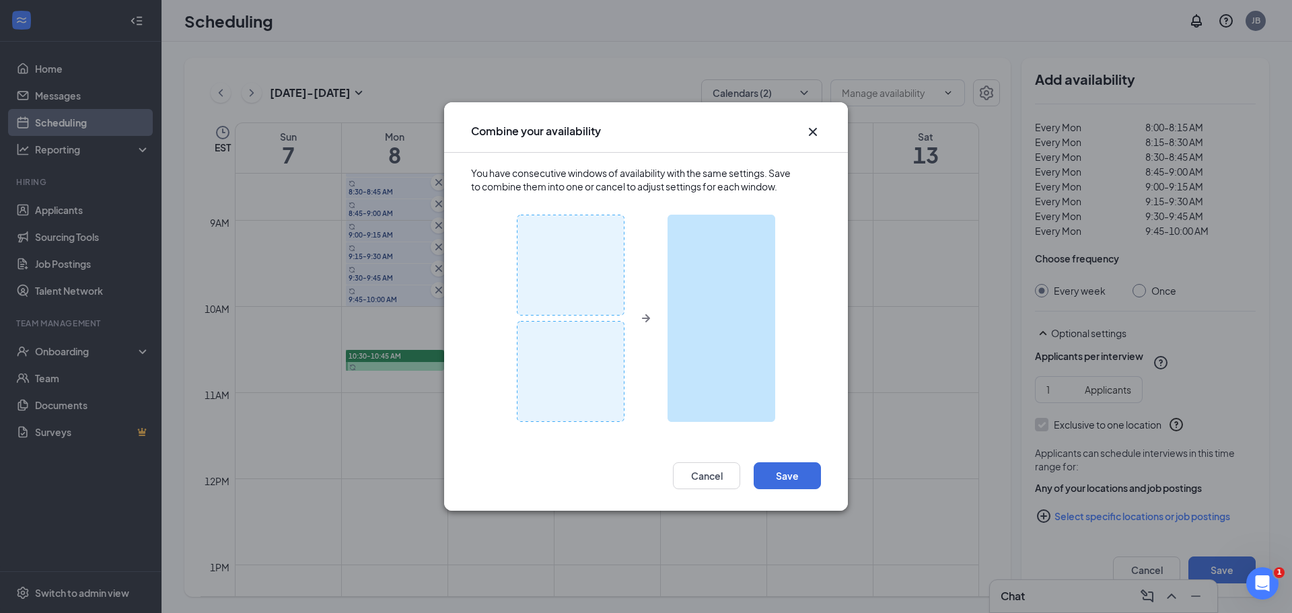
drag, startPoint x: 716, startPoint y: 308, endPoint x: 716, endPoint y: 279, distance: 28.3
drag, startPoint x: 716, startPoint y: 279, endPoint x: 788, endPoint y: 471, distance: 204.9
click at [788, 471] on button "Save" at bounding box center [787, 475] width 67 height 27
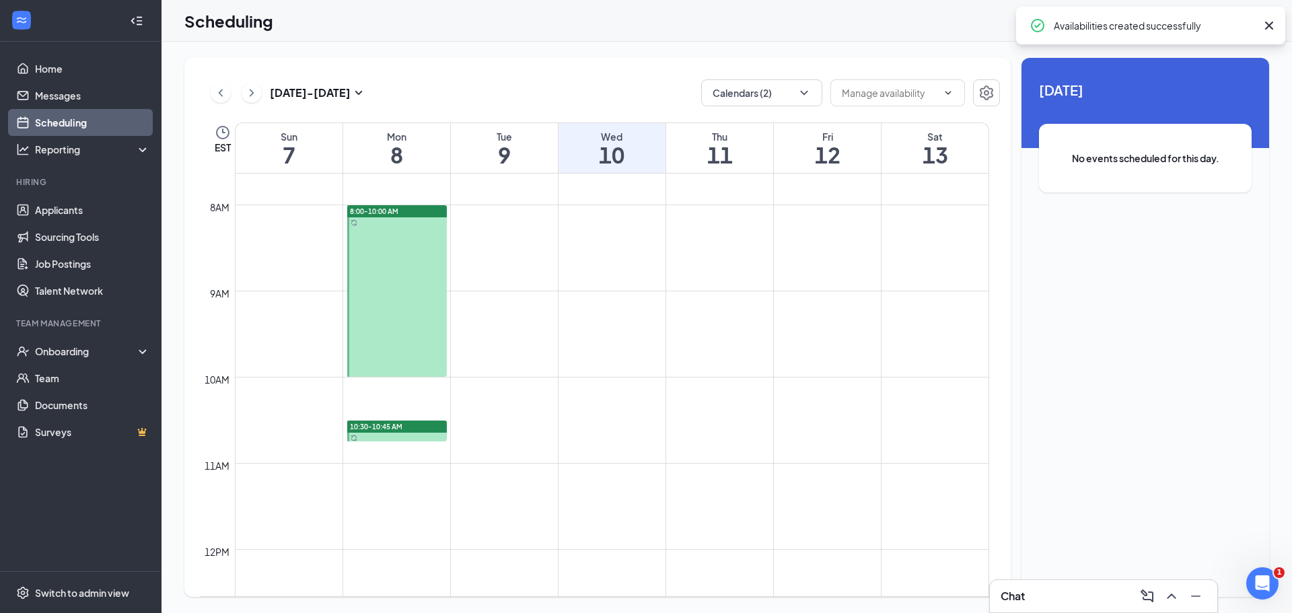
scroll to position [527, 0]
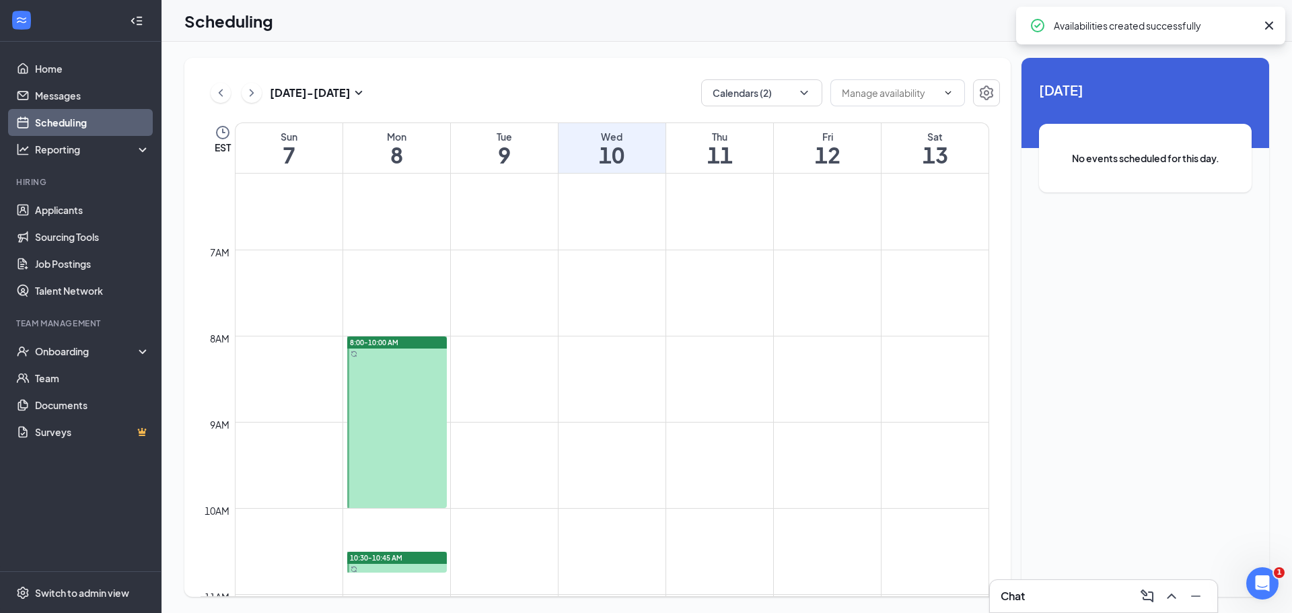
click at [413, 378] on link "8:00-10:00 AM" at bounding box center [396, 422] width 103 height 172
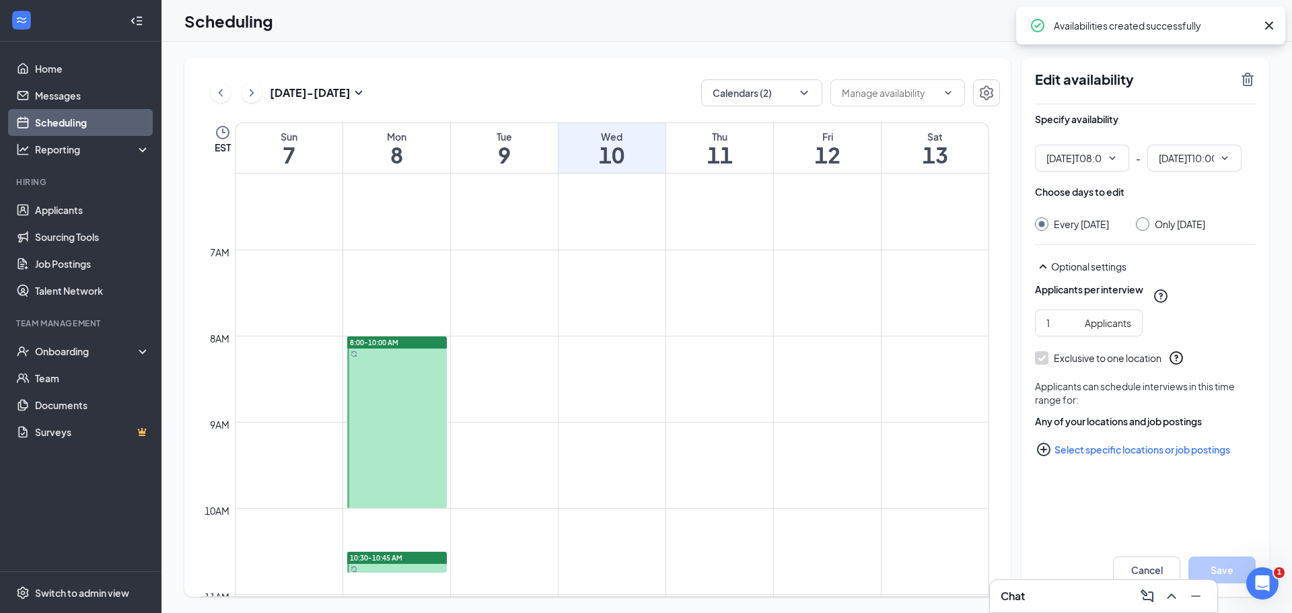
type input "08:00 AM"
type input "10:00 AM"
click at [1257, 77] on div "Edit availability Specify availability 08:00 AM - 10:00 AM Choose days to edit …" at bounding box center [1146, 327] width 248 height 539
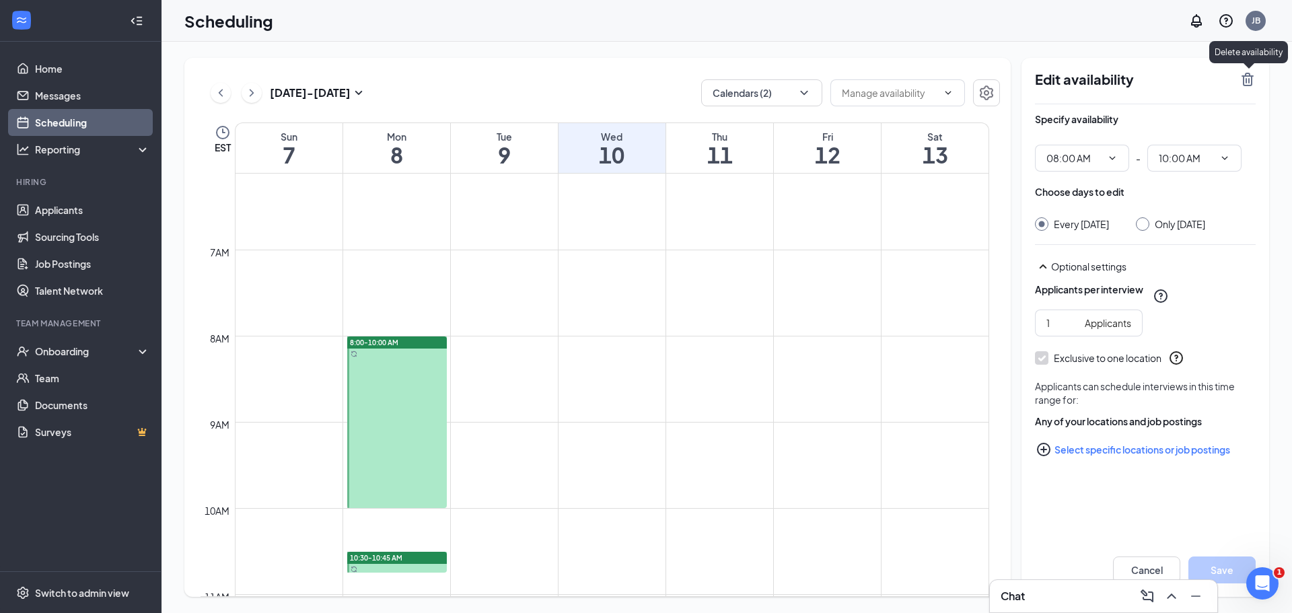
click at [1251, 76] on icon "TrashOutline" at bounding box center [1248, 79] width 12 height 13
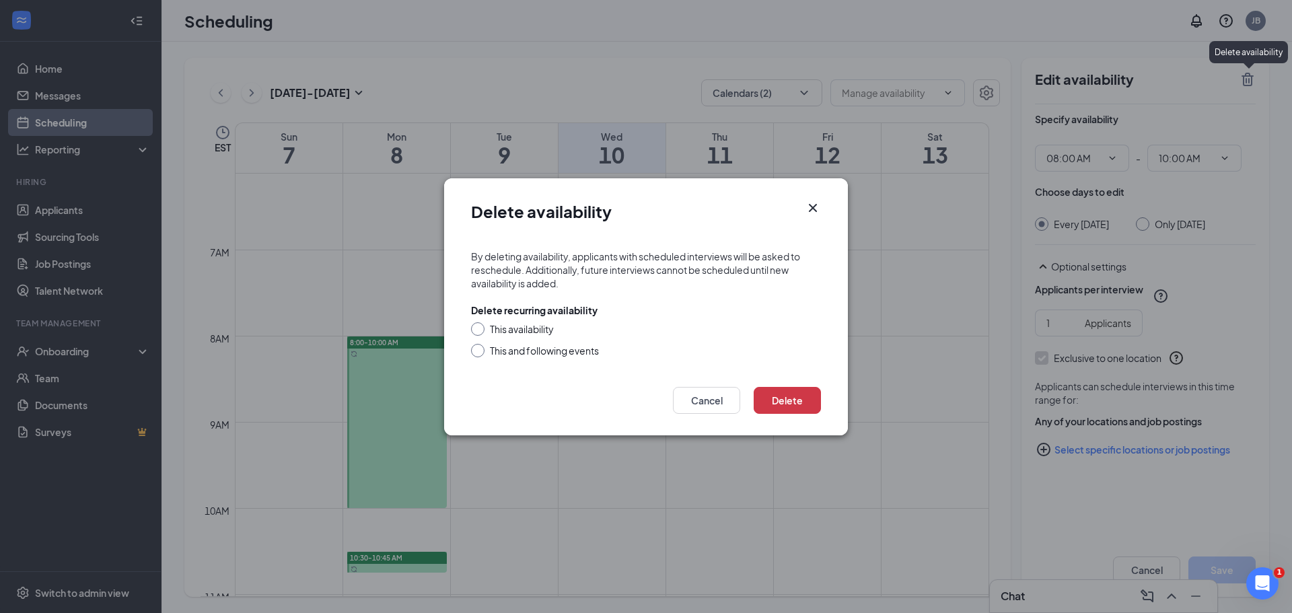
click at [500, 350] on div "This and following events" at bounding box center [544, 350] width 109 height 13
click at [481, 350] on input "This and following events" at bounding box center [475, 348] width 9 height 9
radio input "true"
click at [786, 402] on button "Delete" at bounding box center [787, 400] width 67 height 27
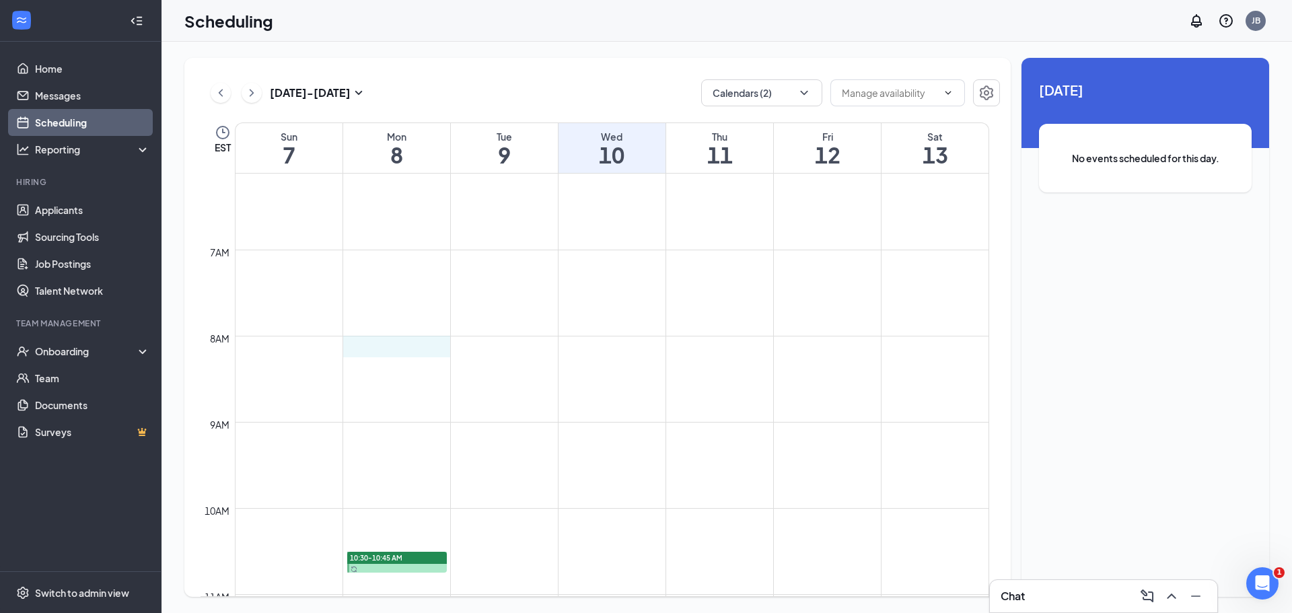
drag, startPoint x: 353, startPoint y: 341, endPoint x: 374, endPoint y: 376, distance: 41.0
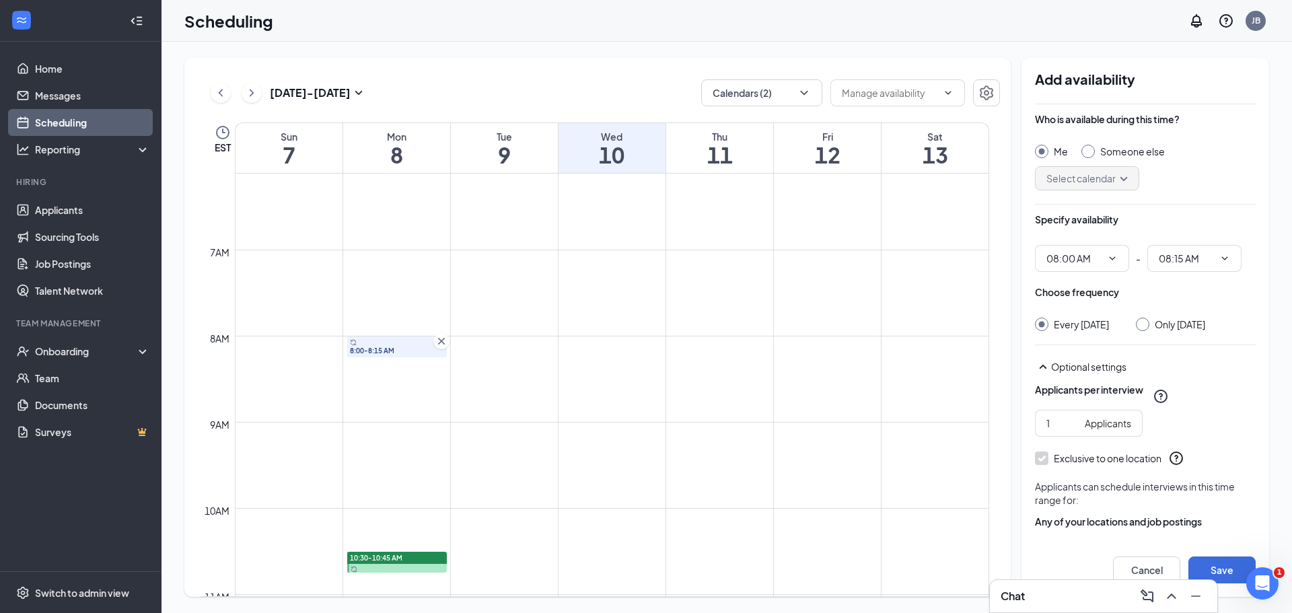
type input "08:00 AM"
type input "08:15 AM"
drag, startPoint x: 350, startPoint y: 366, endPoint x: 425, endPoint y: 368, distance: 75.4
drag, startPoint x: 351, startPoint y: 384, endPoint x: 406, endPoint y: 383, distance: 54.5
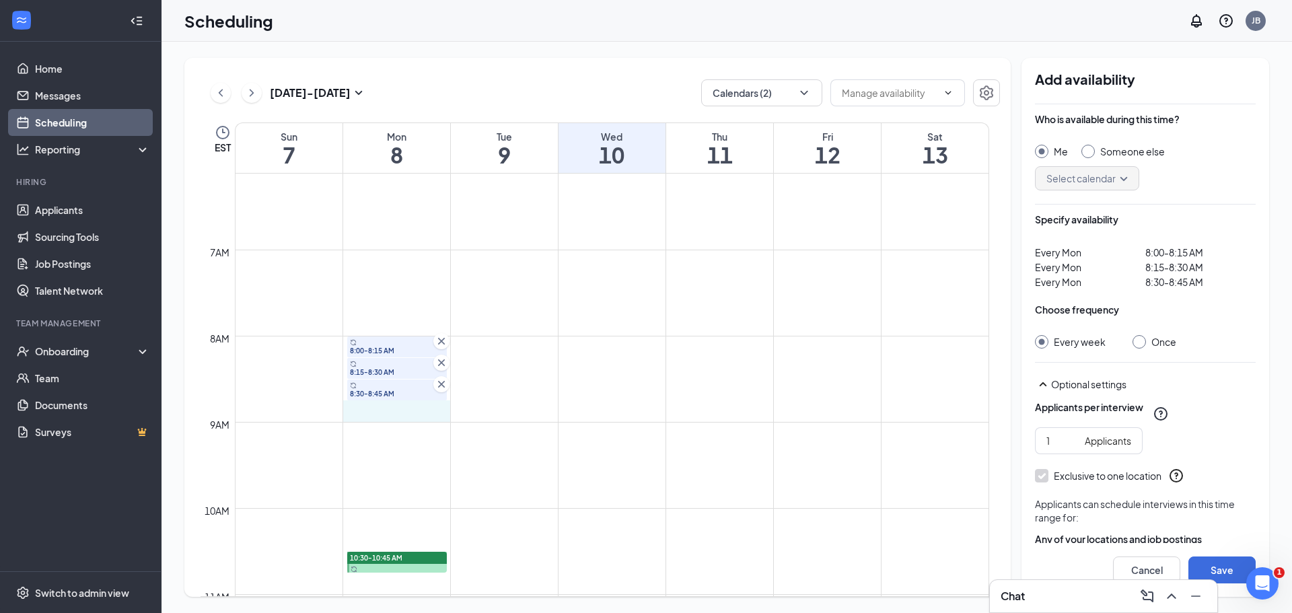
drag, startPoint x: 357, startPoint y: 408, endPoint x: 380, endPoint y: 438, distance: 38.4
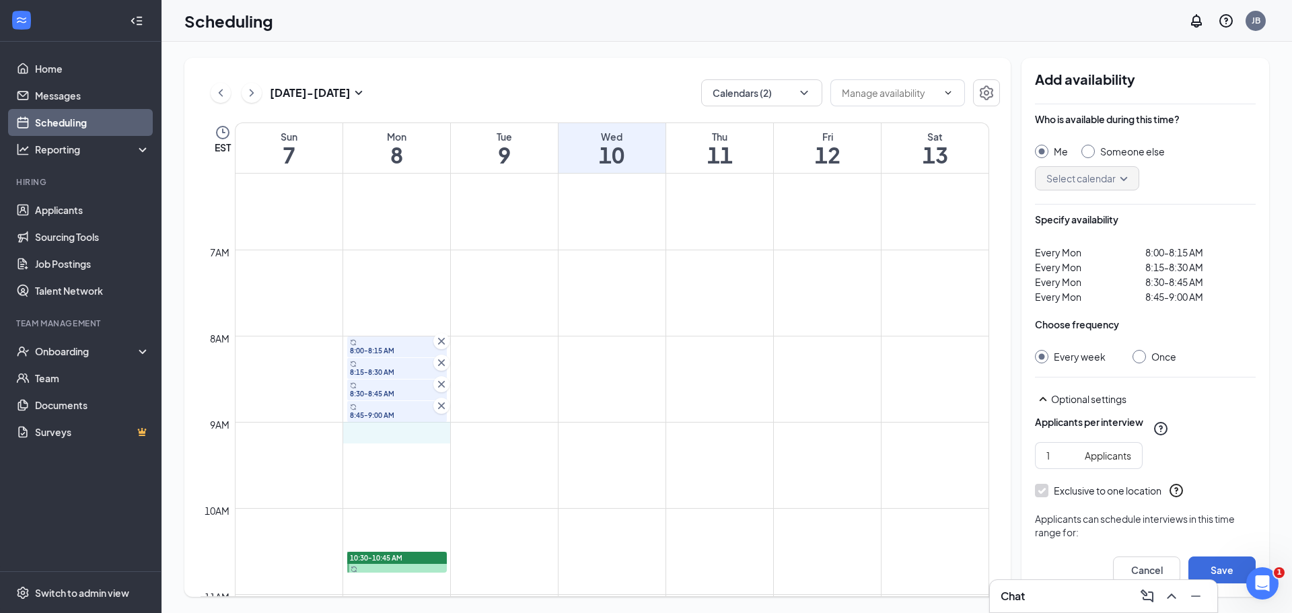
drag, startPoint x: 352, startPoint y: 436, endPoint x: 427, endPoint y: 436, distance: 74.7
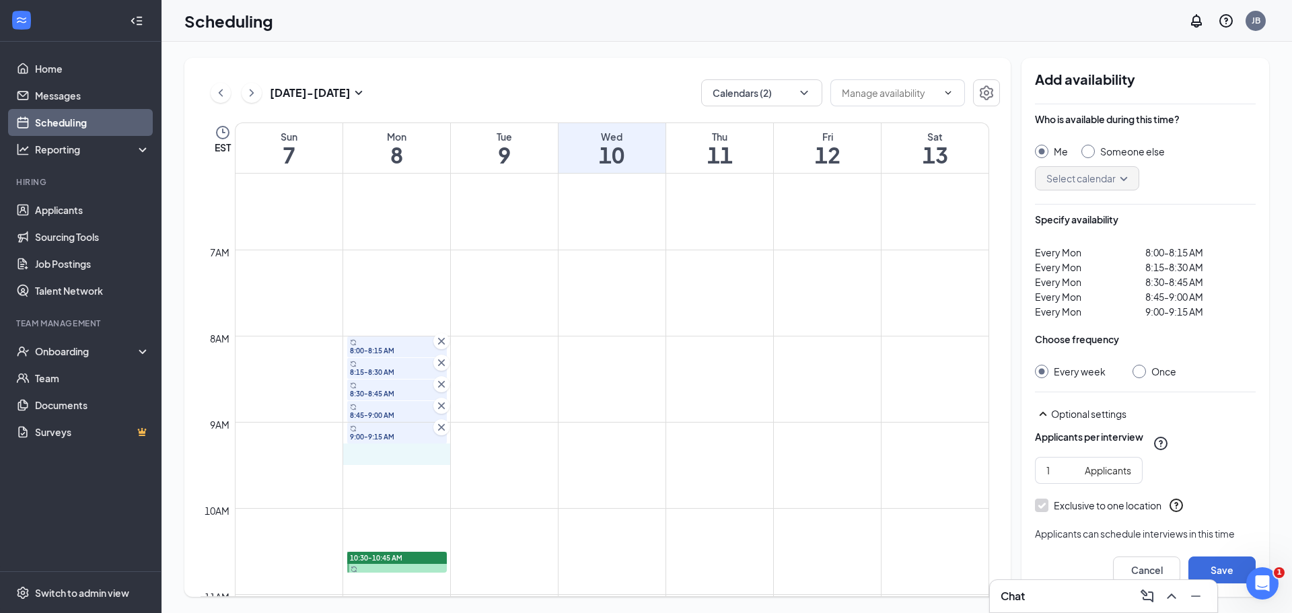
drag, startPoint x: 355, startPoint y: 454, endPoint x: 432, endPoint y: 452, distance: 76.8
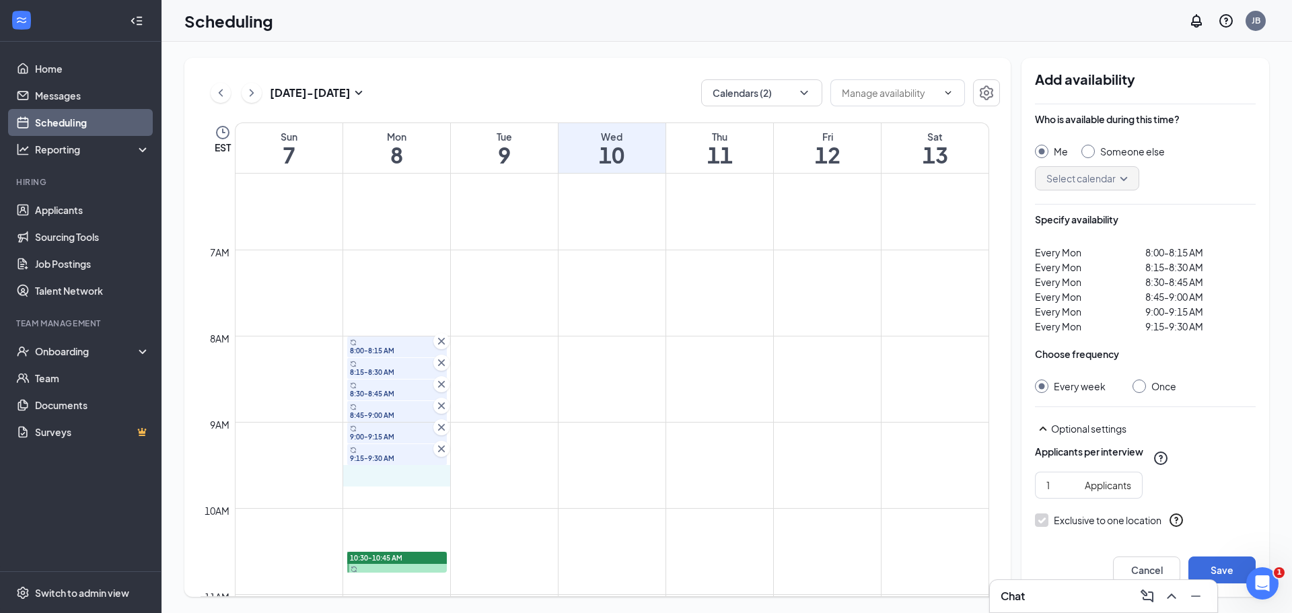
drag, startPoint x: 362, startPoint y: 474, endPoint x: 357, endPoint y: 499, distance: 26.0
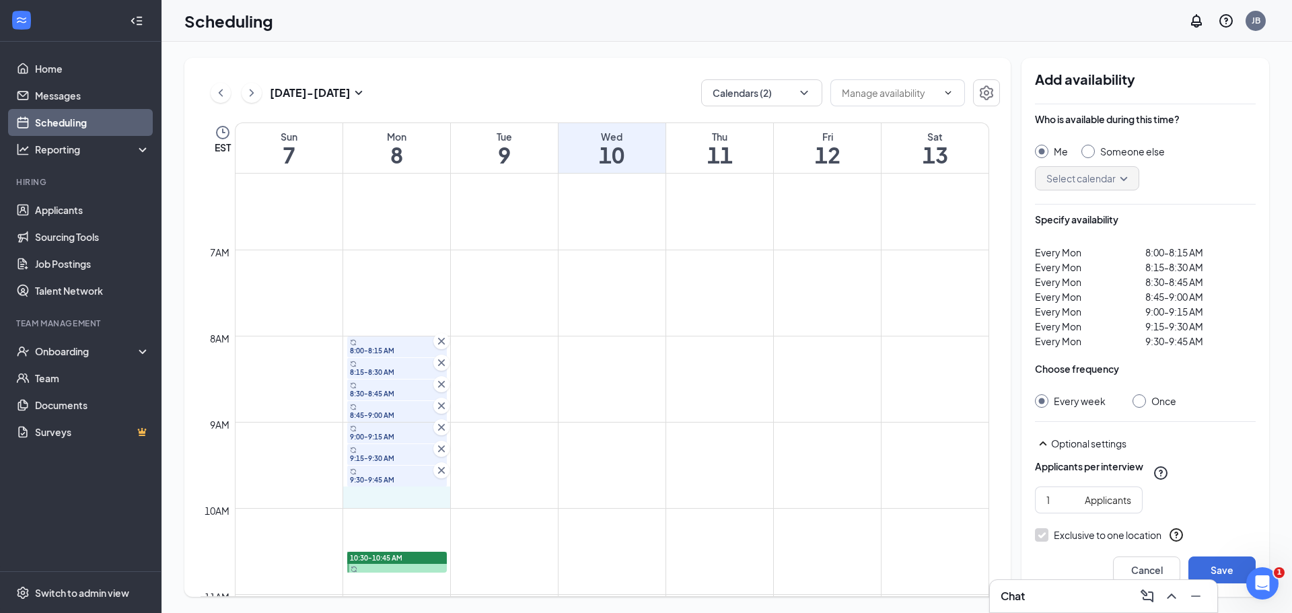
drag, startPoint x: 346, startPoint y: 507, endPoint x: 401, endPoint y: 504, distance: 55.3
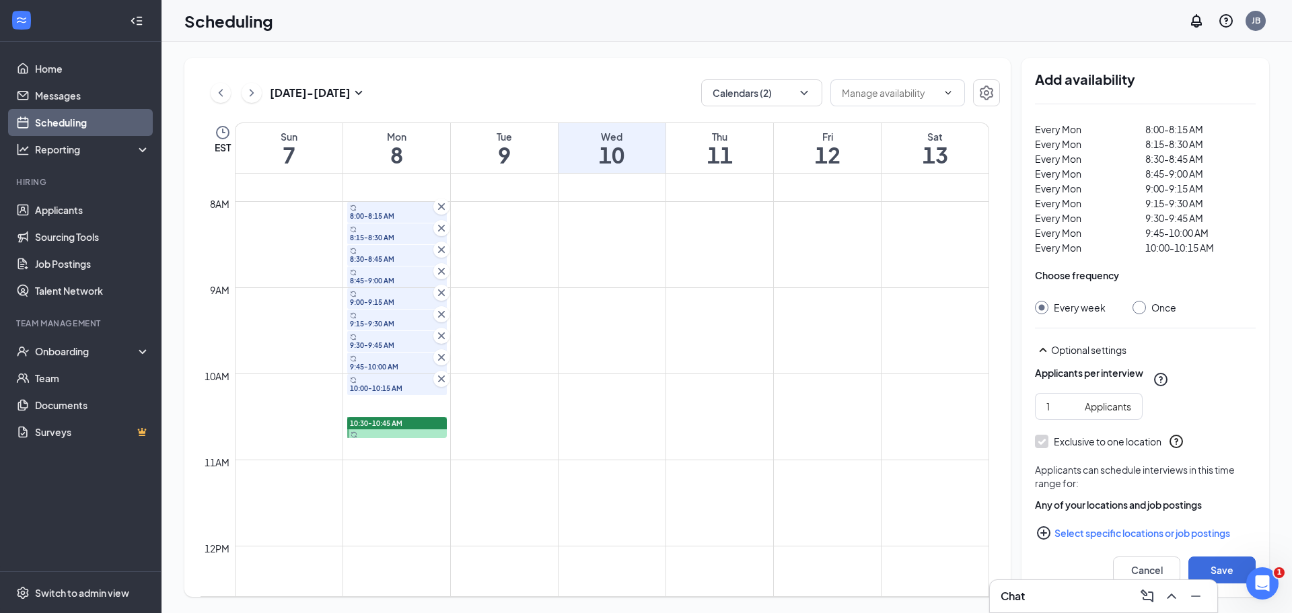
scroll to position [140, 0]
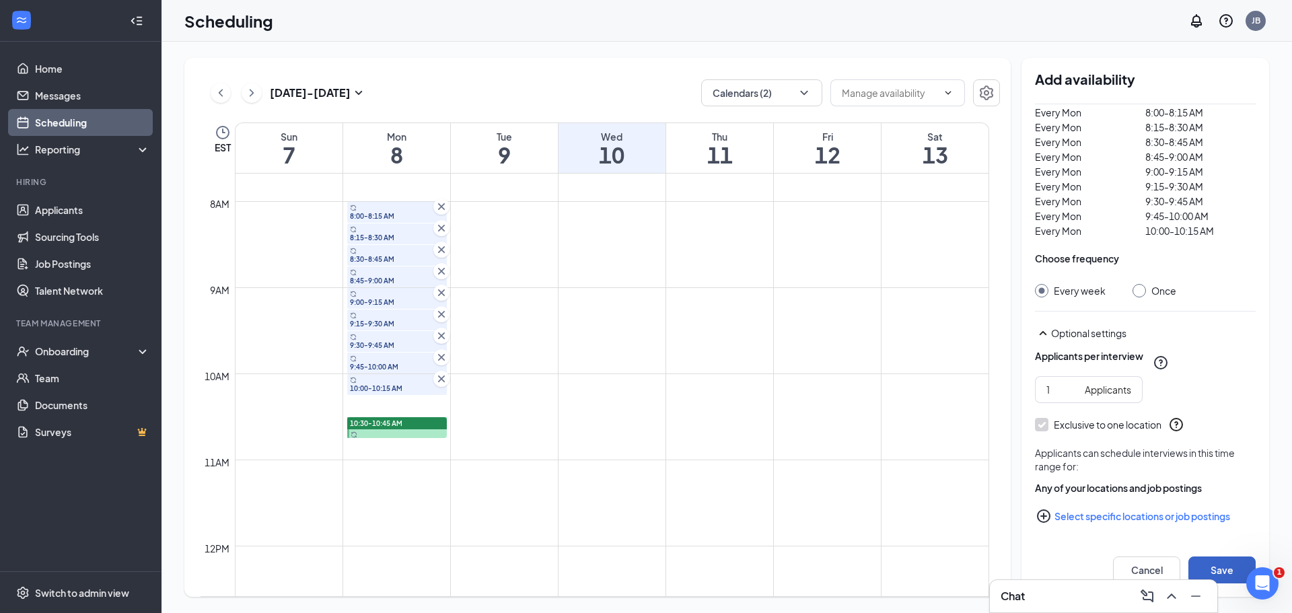
click at [1216, 561] on button "Save" at bounding box center [1222, 570] width 67 height 27
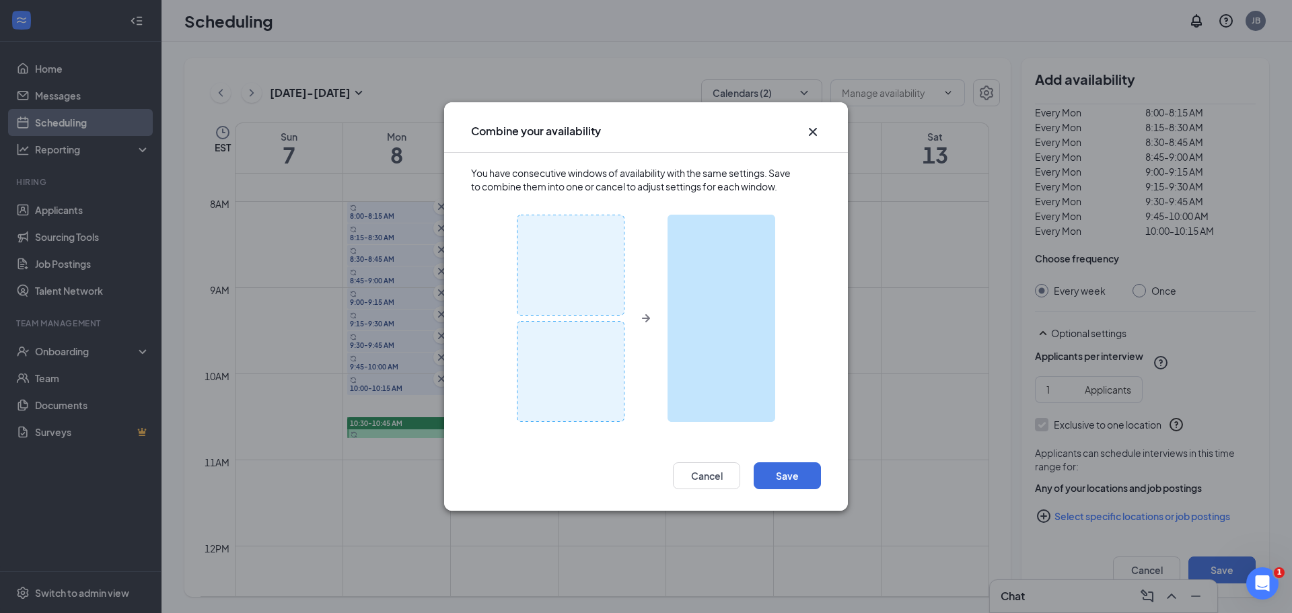
click at [737, 293] on img at bounding box center [646, 318] width 258 height 207
click at [817, 134] on icon "Cross" at bounding box center [813, 132] width 16 height 16
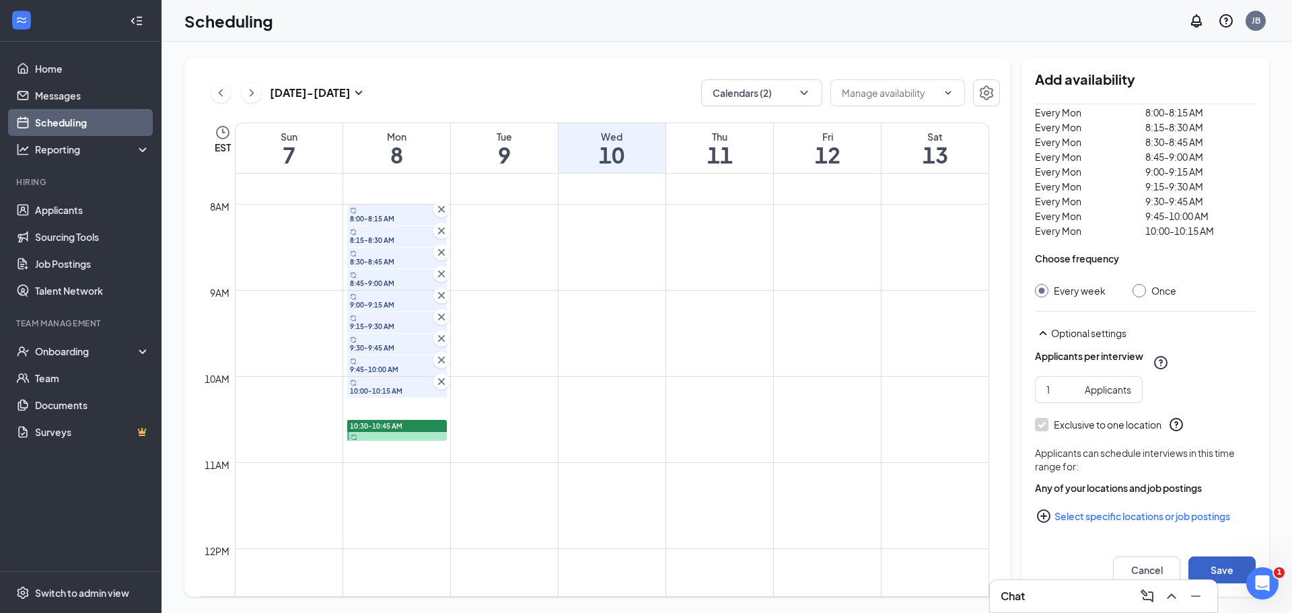
scroll to position [662, 0]
click at [1218, 567] on button "Save" at bounding box center [1222, 570] width 67 height 27
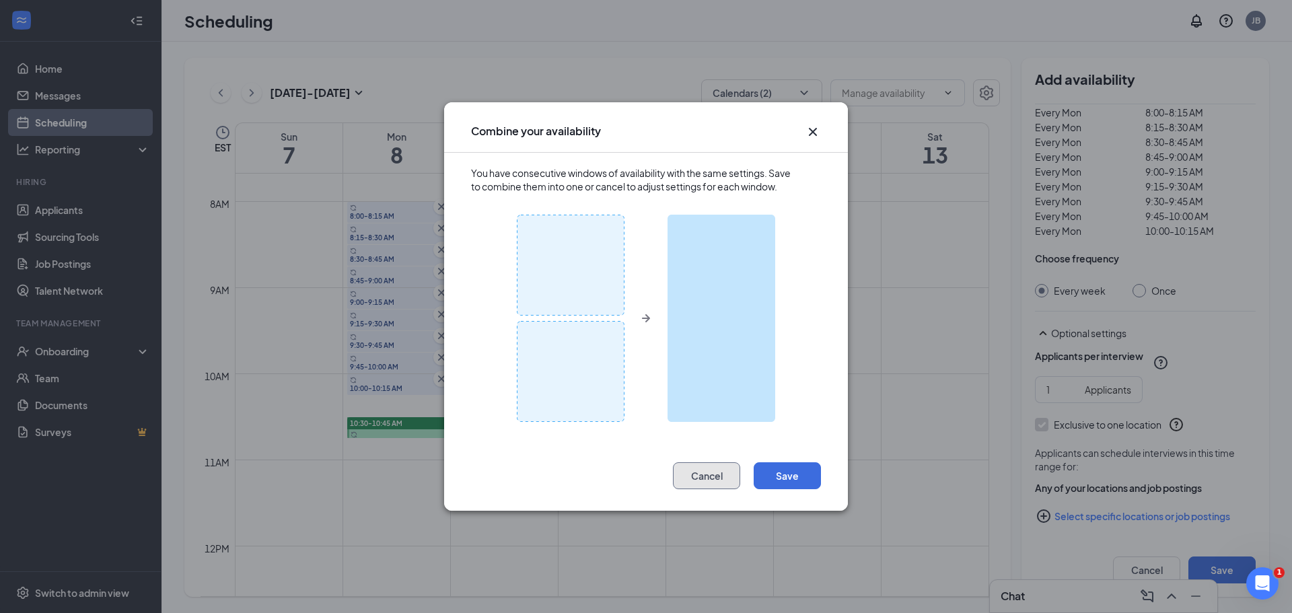
click at [705, 473] on button "Cancel" at bounding box center [706, 475] width 67 height 27
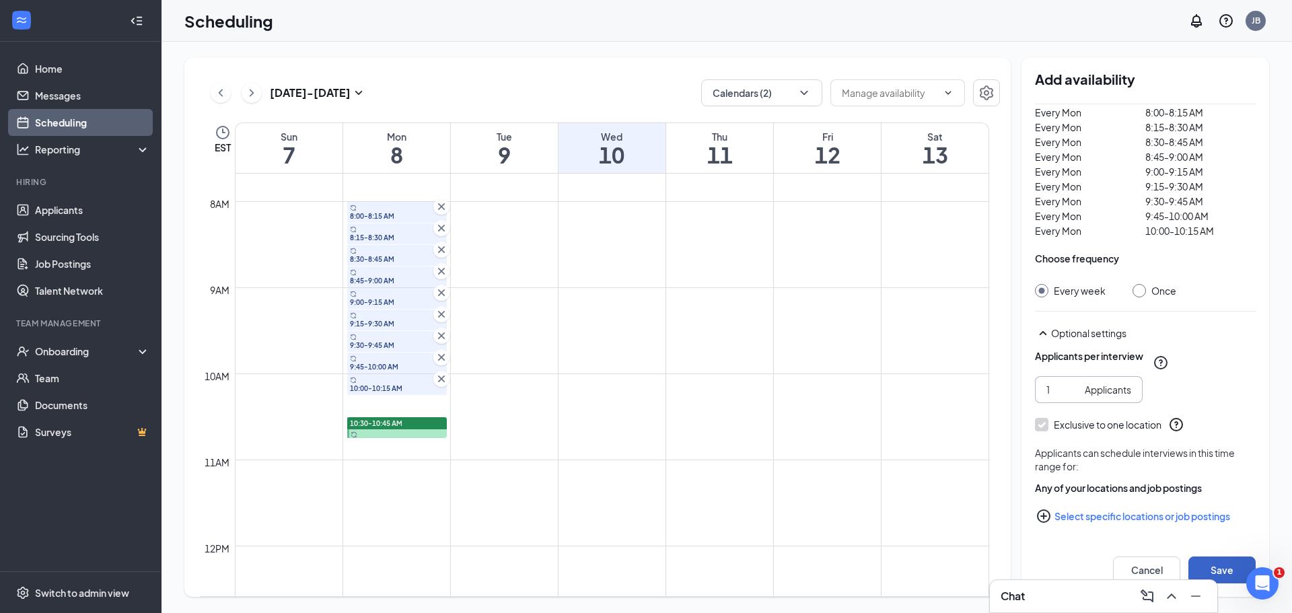
scroll to position [512, 0]
click at [1115, 392] on div "Applicants" at bounding box center [1108, 389] width 46 height 15
click at [1074, 382] on input "2" at bounding box center [1063, 389] width 33 height 15
click at [1074, 384] on input "3" at bounding box center [1063, 389] width 33 height 15
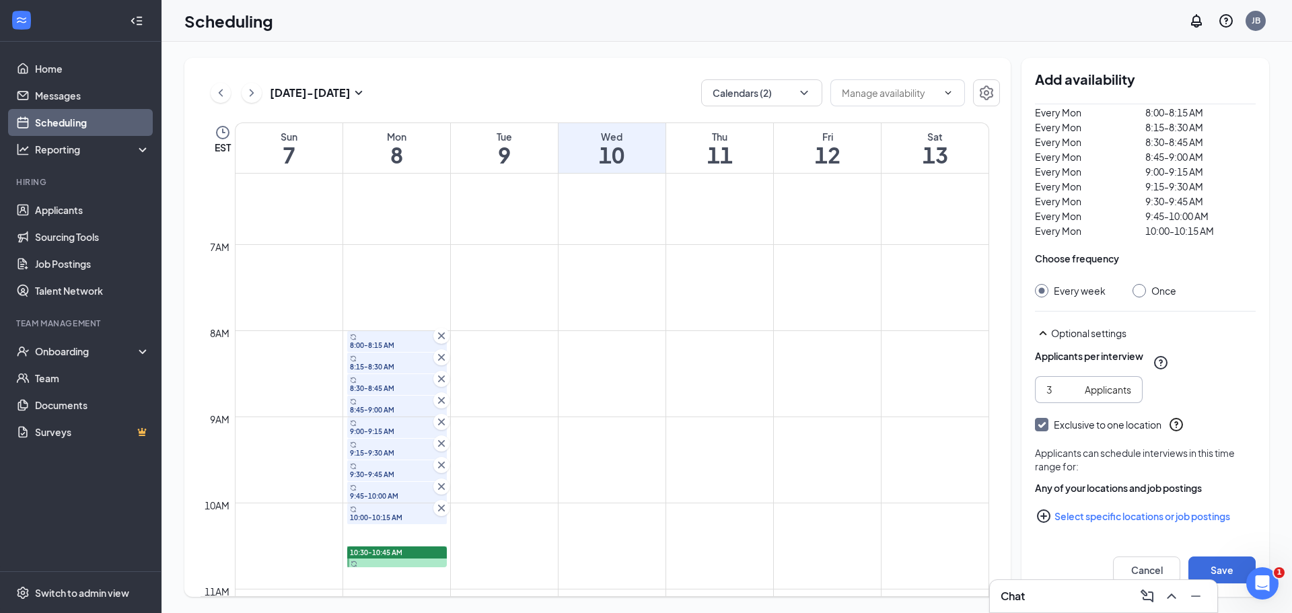
scroll to position [527, 0]
click at [1075, 384] on input "4" at bounding box center [1063, 389] width 33 height 15
click at [1075, 384] on input "5" at bounding box center [1063, 389] width 33 height 15
click at [1075, 384] on input "6" at bounding box center [1063, 389] width 33 height 15
click at [1075, 384] on input "7" at bounding box center [1063, 389] width 33 height 15
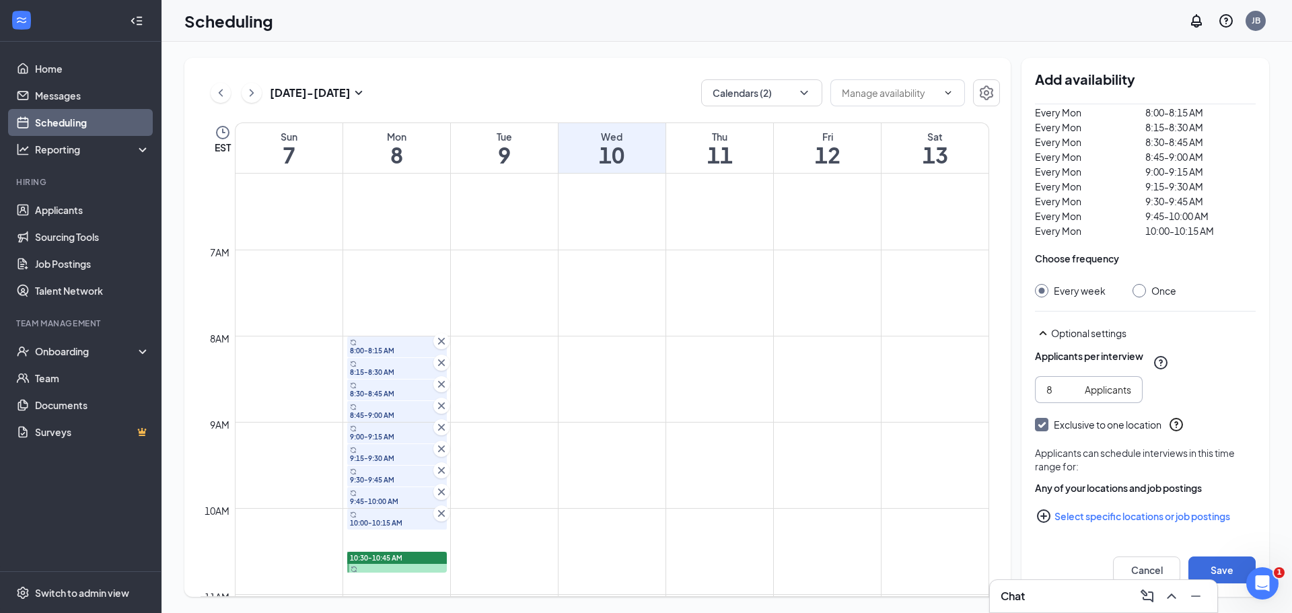
click at [1075, 384] on input "8" at bounding box center [1063, 389] width 33 height 15
click at [1075, 384] on input "9" at bounding box center [1063, 389] width 33 height 15
type input "9"
click at [1073, 383] on input "9" at bounding box center [1063, 389] width 33 height 15
click at [1263, 405] on div "Add availability Who is available during this time? Me Someone else Select cale…" at bounding box center [1146, 327] width 248 height 539
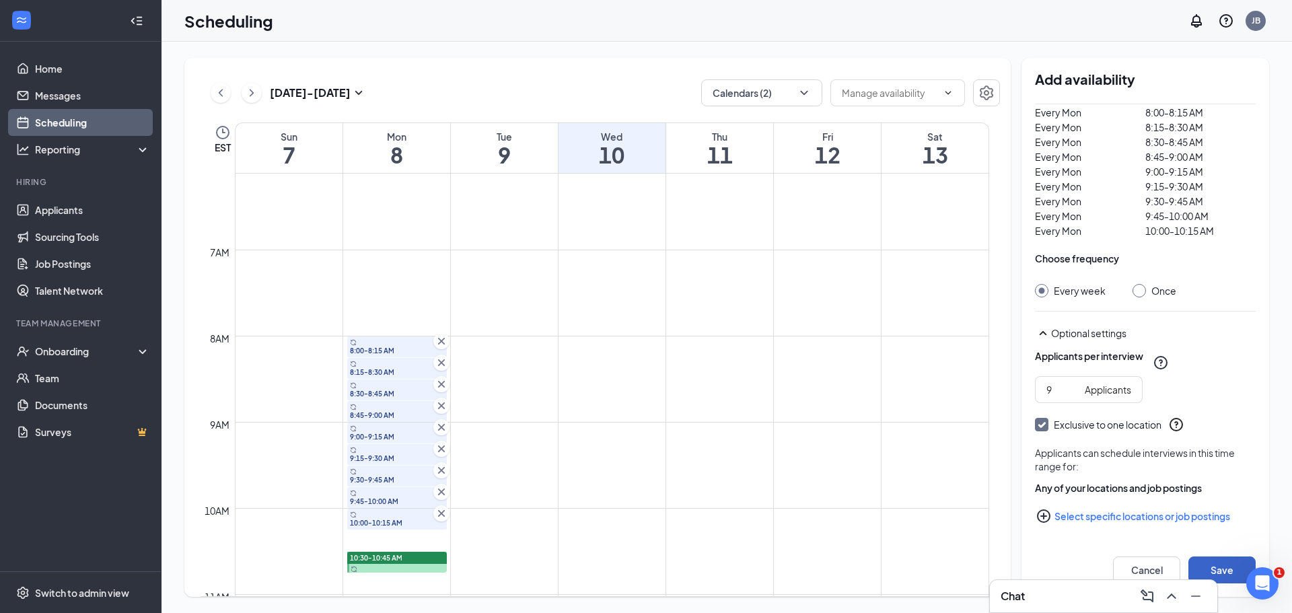
click at [1213, 563] on button "Save" at bounding box center [1222, 570] width 67 height 27
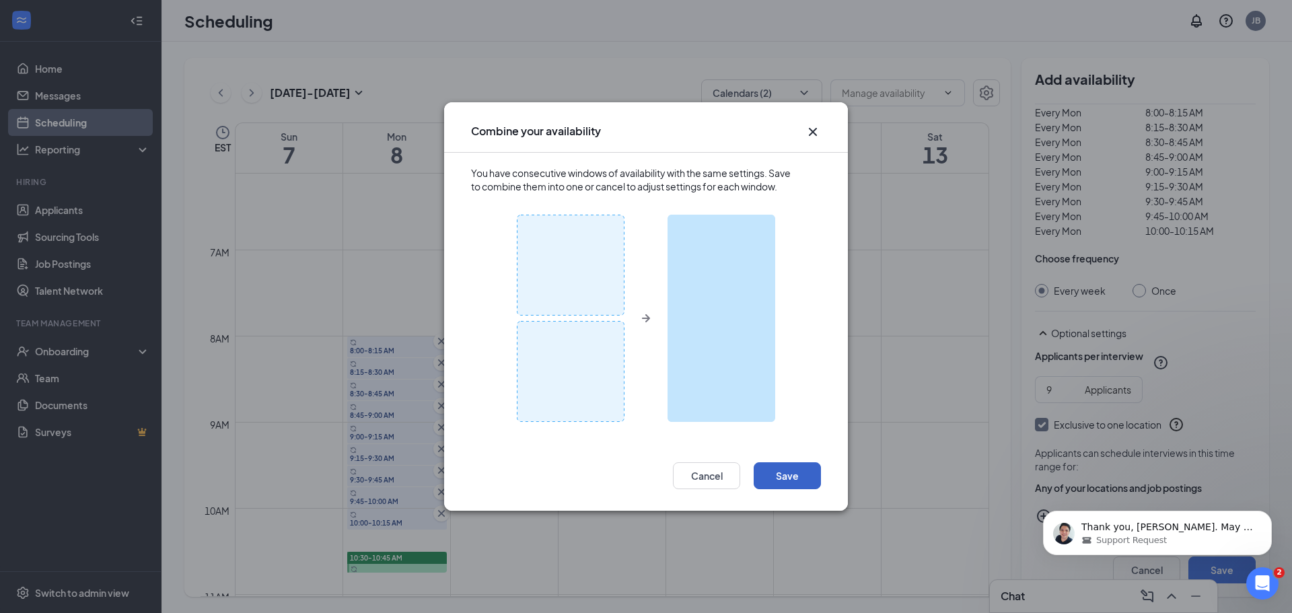
scroll to position [0, 0]
click at [769, 471] on button "Save" at bounding box center [787, 475] width 67 height 27
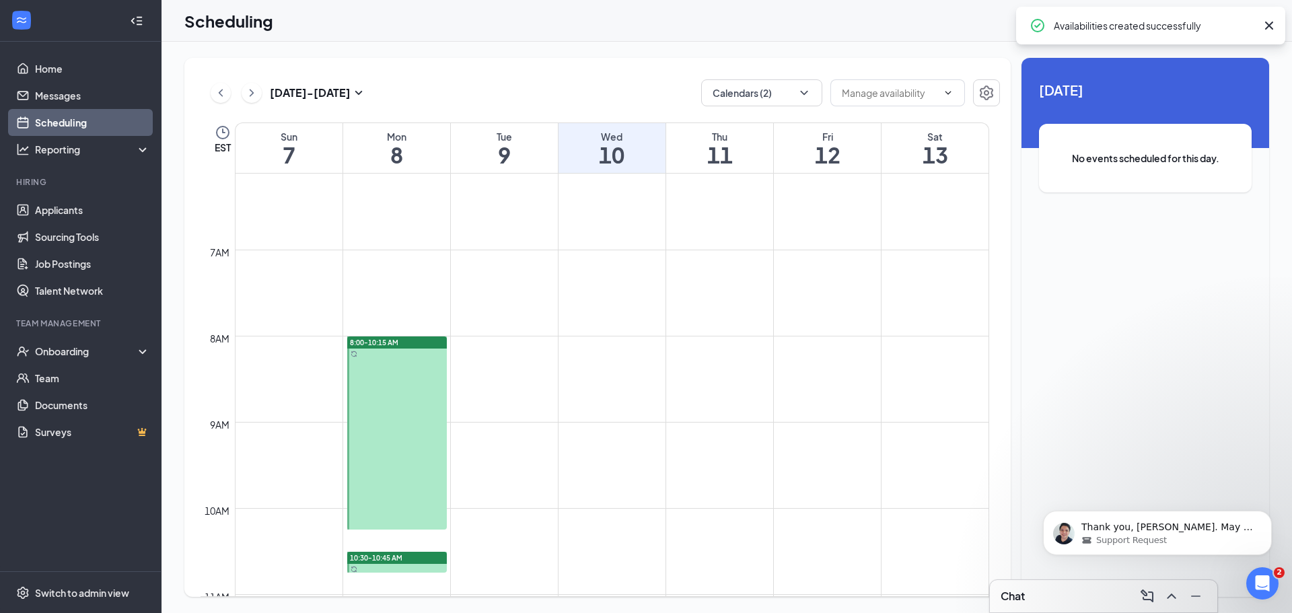
click at [413, 381] on div at bounding box center [397, 433] width 100 height 193
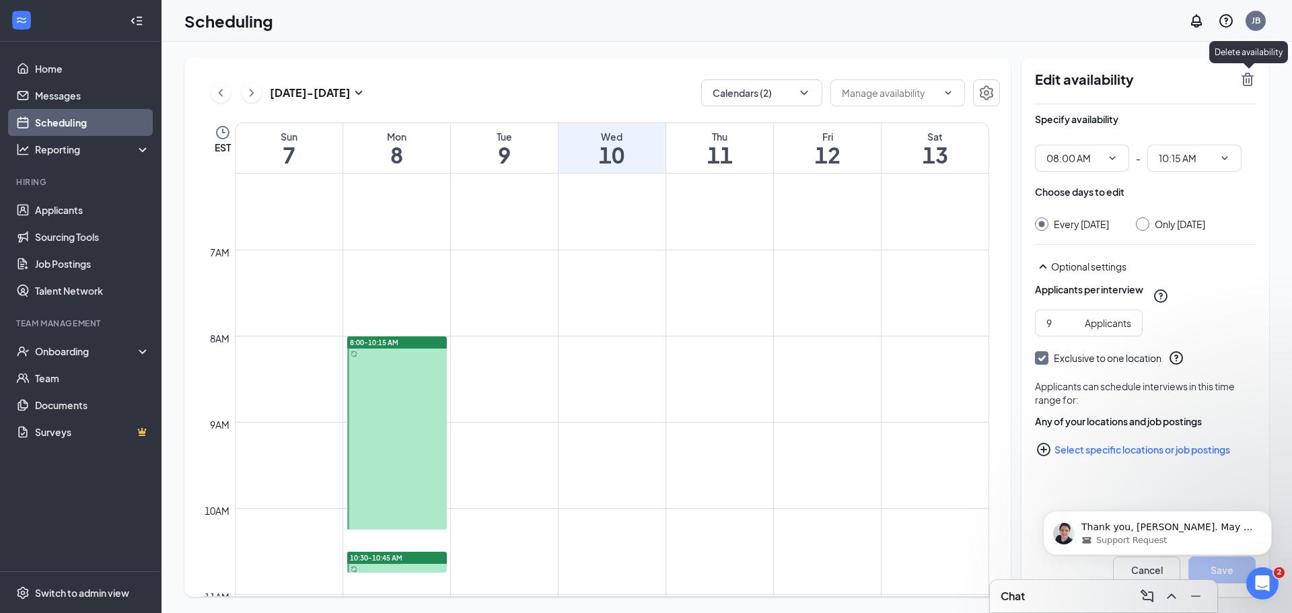
click at [1249, 79] on icon "TrashOutline" at bounding box center [1248, 79] width 12 height 13
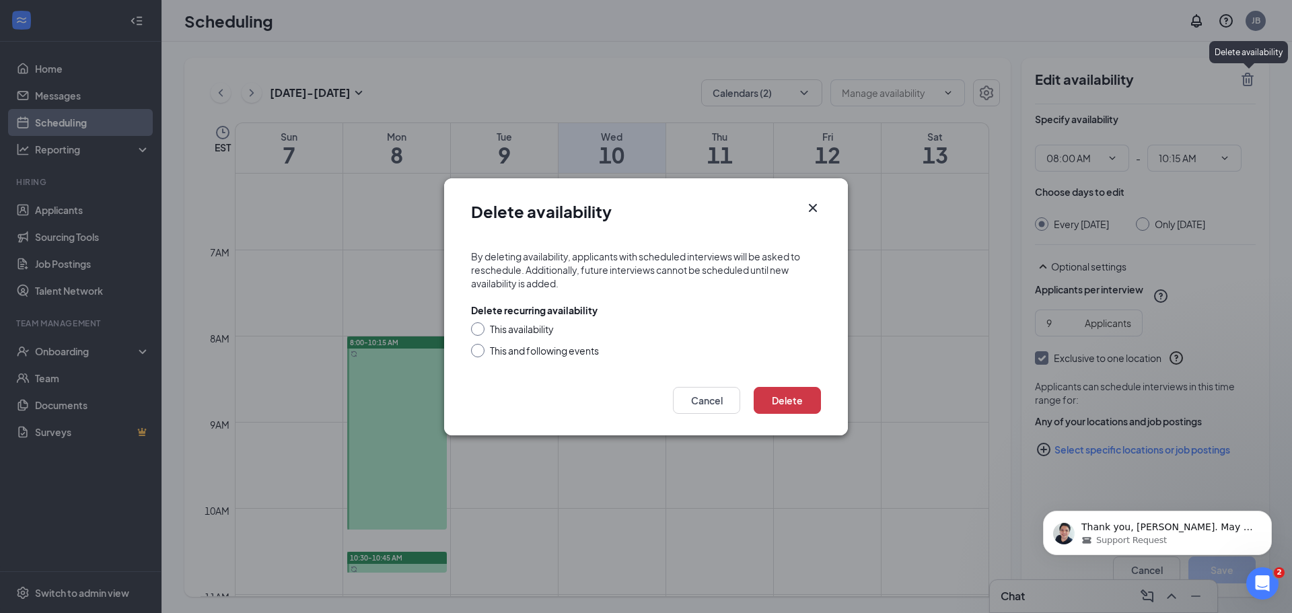
click at [481, 349] on div at bounding box center [477, 350] width 13 height 13
click at [481, 355] on div at bounding box center [477, 350] width 13 height 13
click at [481, 353] on div at bounding box center [477, 350] width 13 height 13
click at [480, 351] on input "This and following events" at bounding box center [475, 348] width 9 height 9
radio input "true"
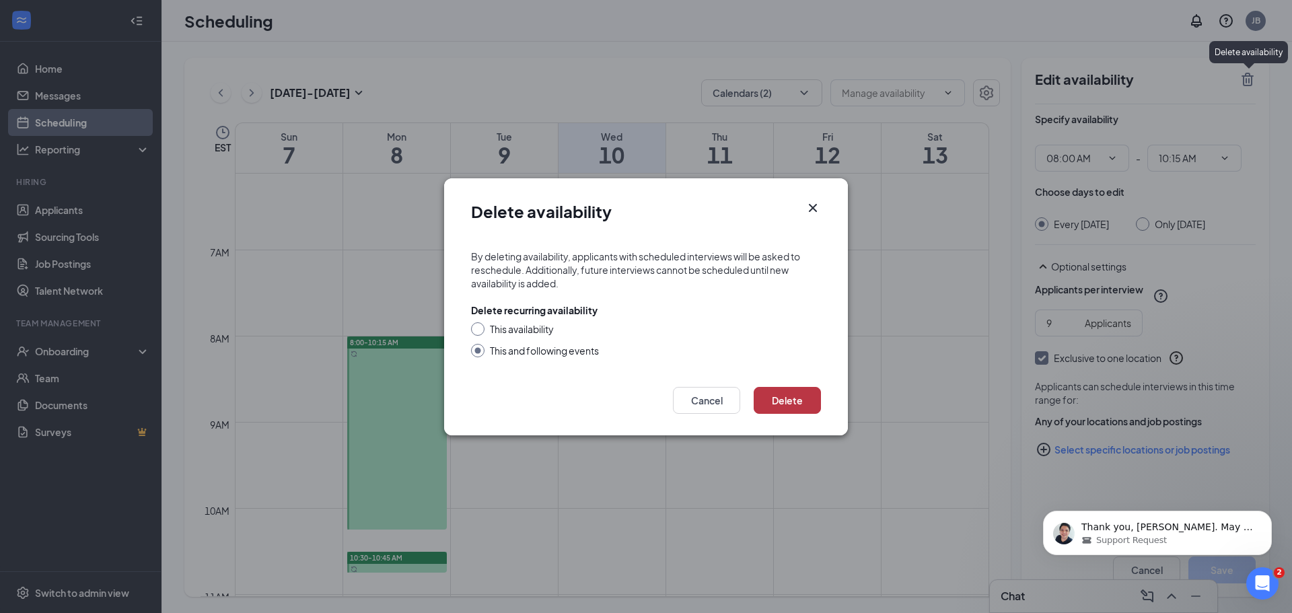
click at [776, 401] on button "Delete" at bounding box center [787, 400] width 67 height 27
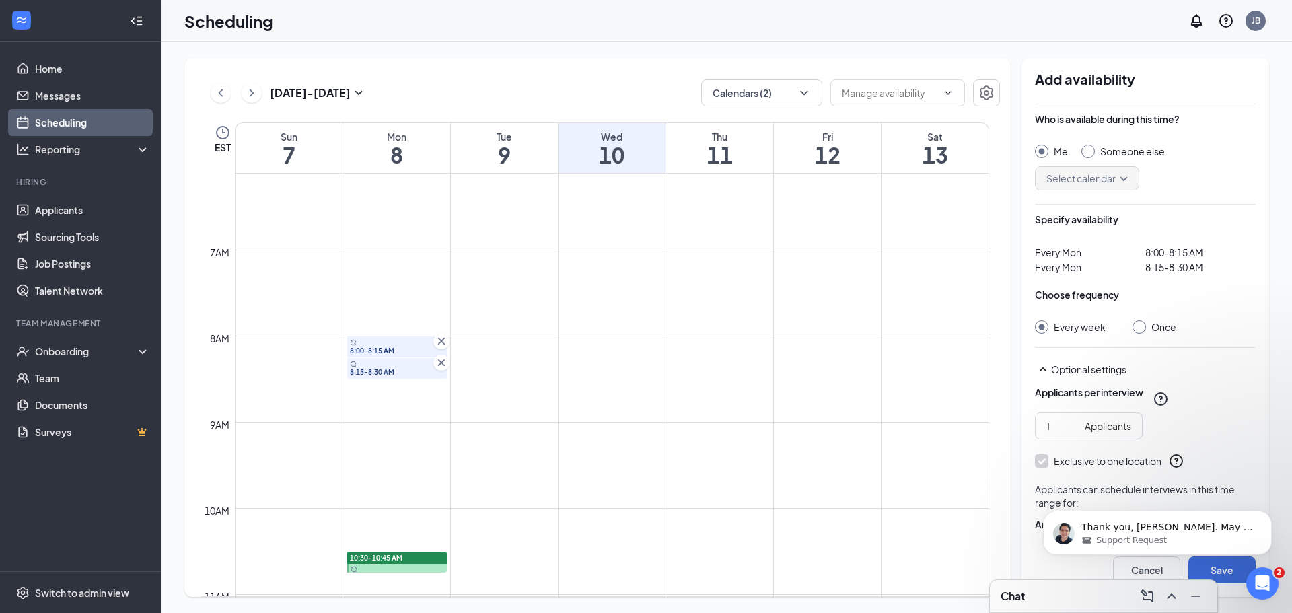
click at [444, 363] on icon "Cross" at bounding box center [441, 362] width 13 height 13
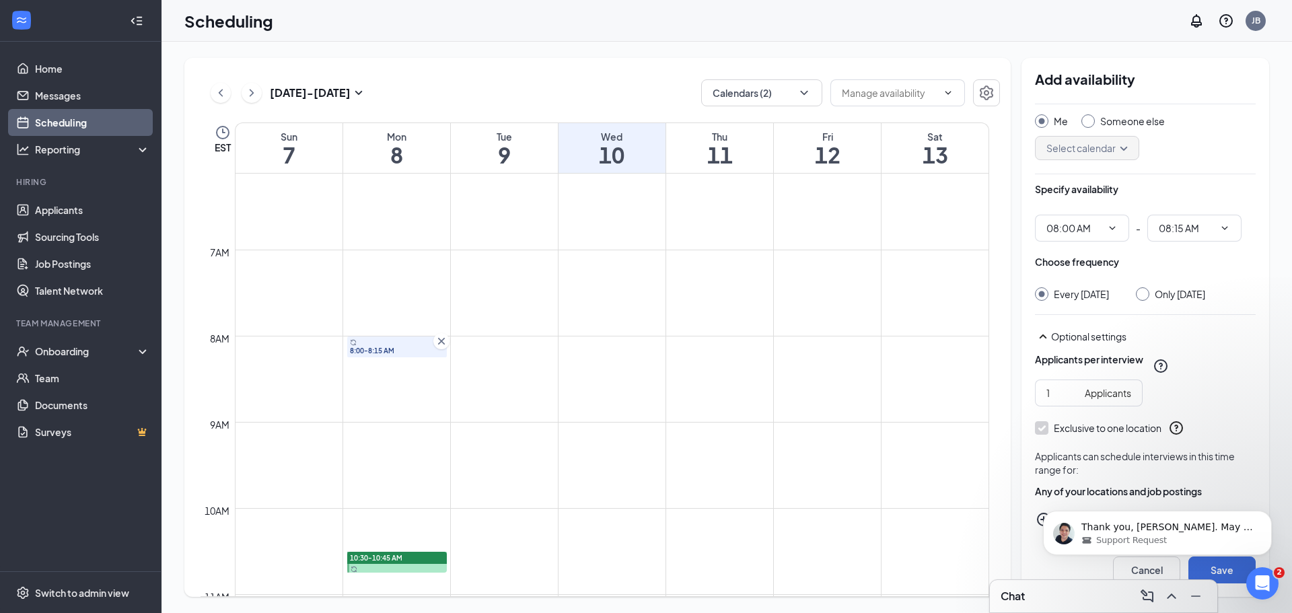
scroll to position [47, 0]
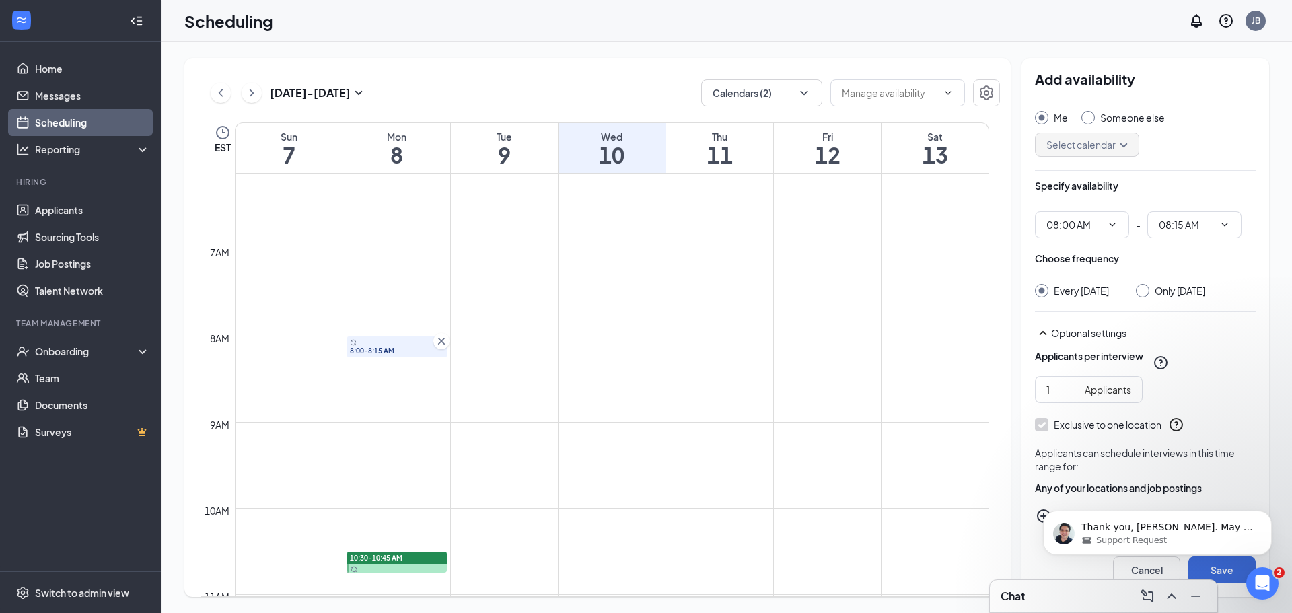
click html "Thank you, Jason. May I ask if you integrate your Google or Outlook calendar to…"
click at [1098, 340] on div "Optional settings" at bounding box center [1145, 333] width 221 height 16
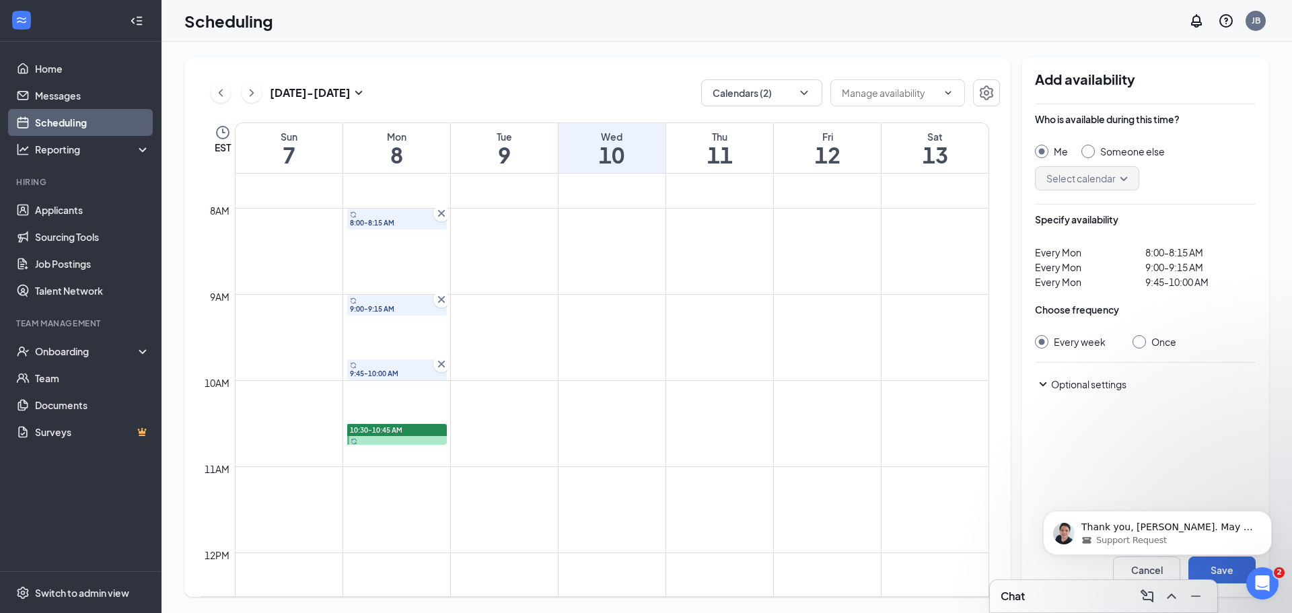
scroll to position [662, 0]
click at [1044, 381] on icon "SmallChevronDown" at bounding box center [1043, 384] width 16 height 16
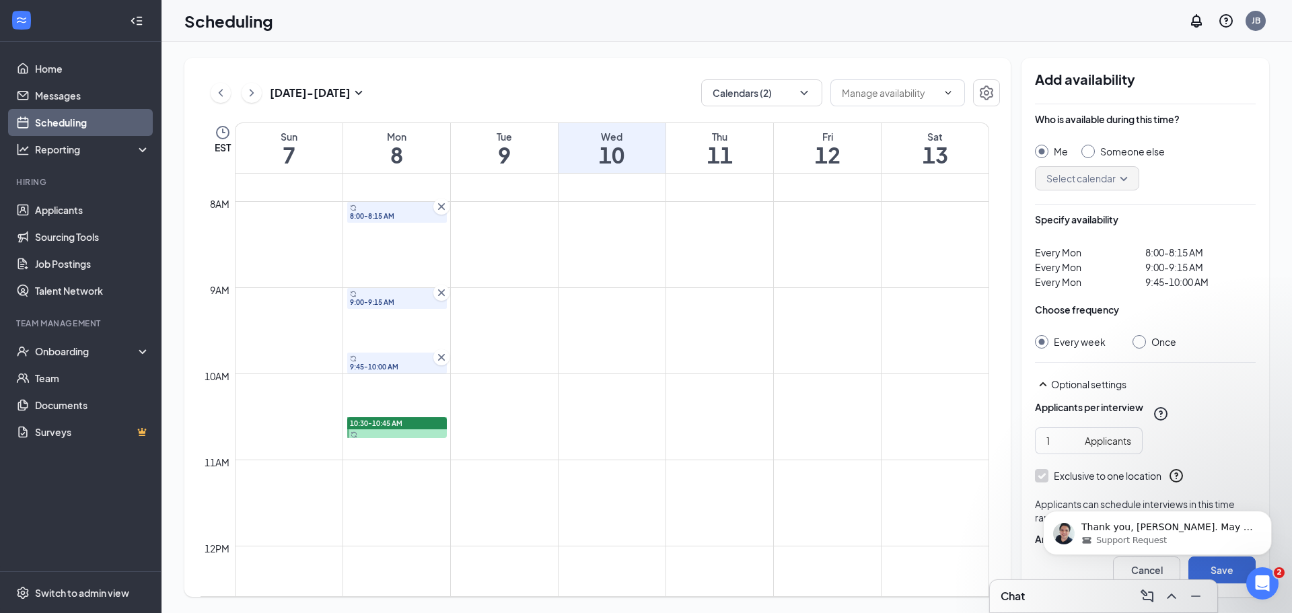
click html "Thank you, Jason. May I ask if you integrate your Google or Outlook calendar to…"
click at [1196, 534] on div "Support Request" at bounding box center [1169, 540] width 174 height 12
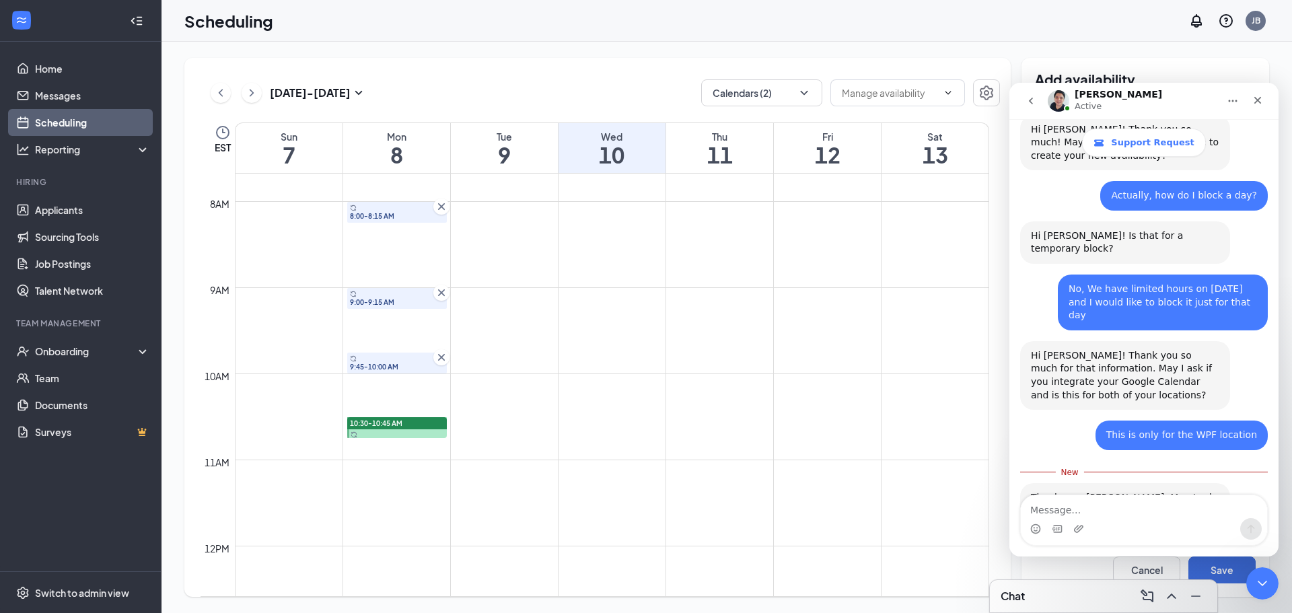
scroll to position [549, 0]
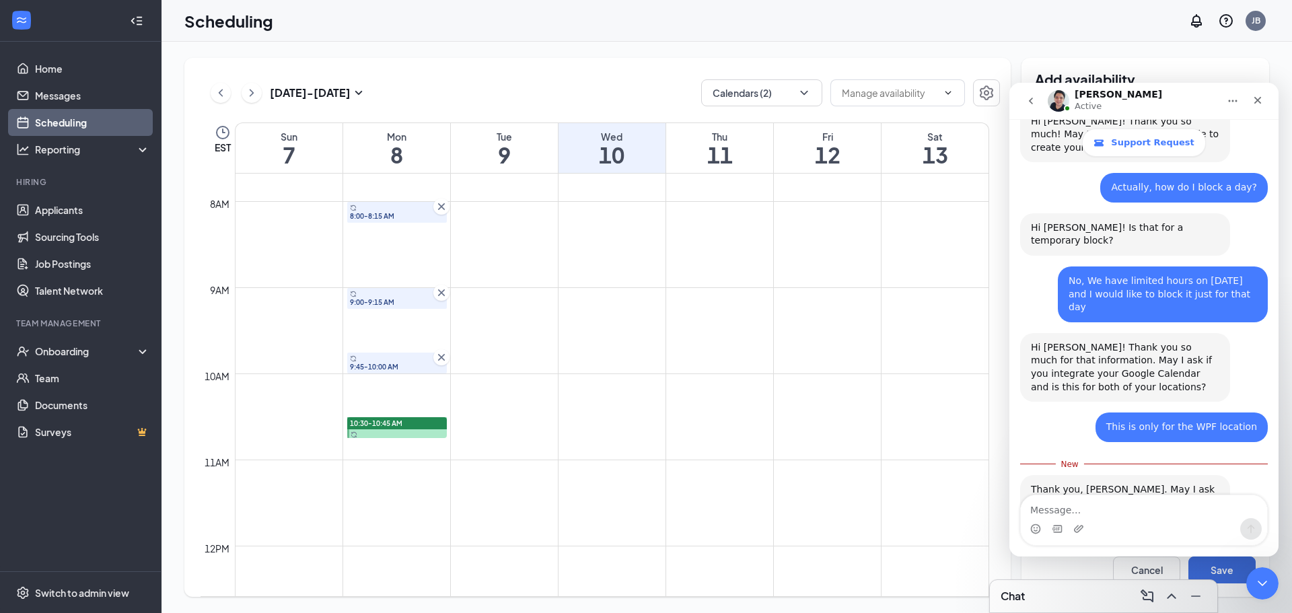
click at [1082, 520] on div "Intercom messenger" at bounding box center [1079, 529] width 11 height 22
click at [1088, 520] on div "Intercom messenger" at bounding box center [1144, 529] width 246 height 22
click at [1076, 513] on textarea "Message…" at bounding box center [1144, 506] width 246 height 23
click at [749, 97] on button "Calendars (2)" at bounding box center [761, 92] width 121 height 27
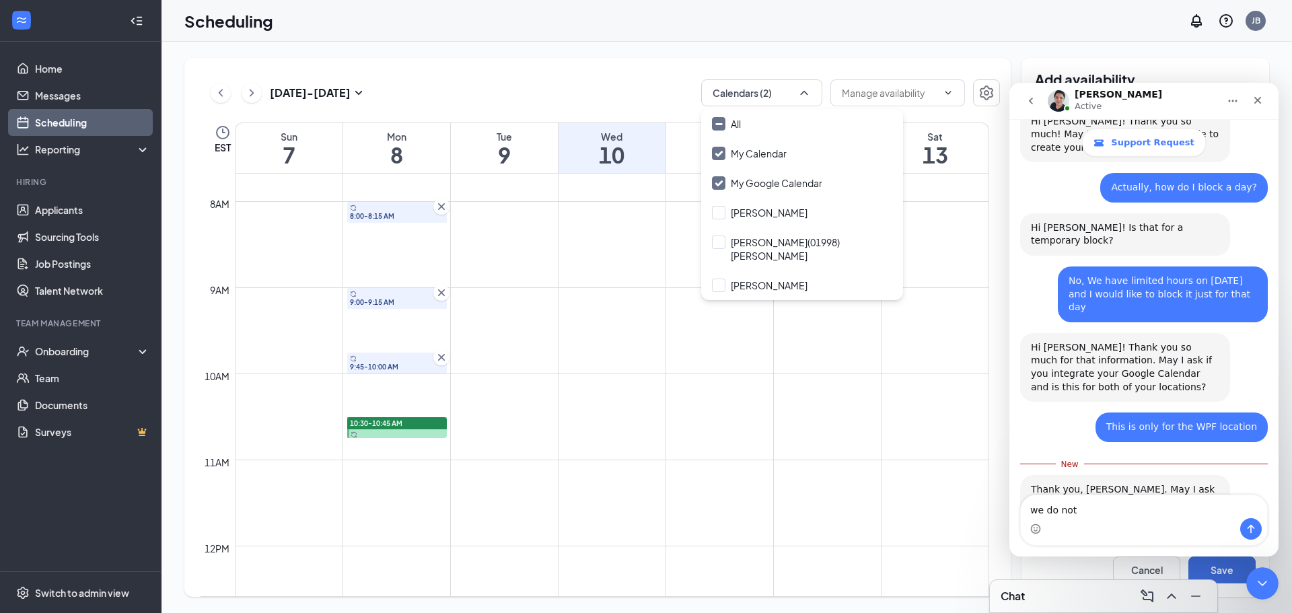
click at [1078, 520] on div "Intercom messenger" at bounding box center [1144, 529] width 246 height 22
click at [1103, 509] on textarea "we do not" at bounding box center [1144, 506] width 246 height 23
click at [812, 94] on button "Calendars (2)" at bounding box center [761, 92] width 121 height 27
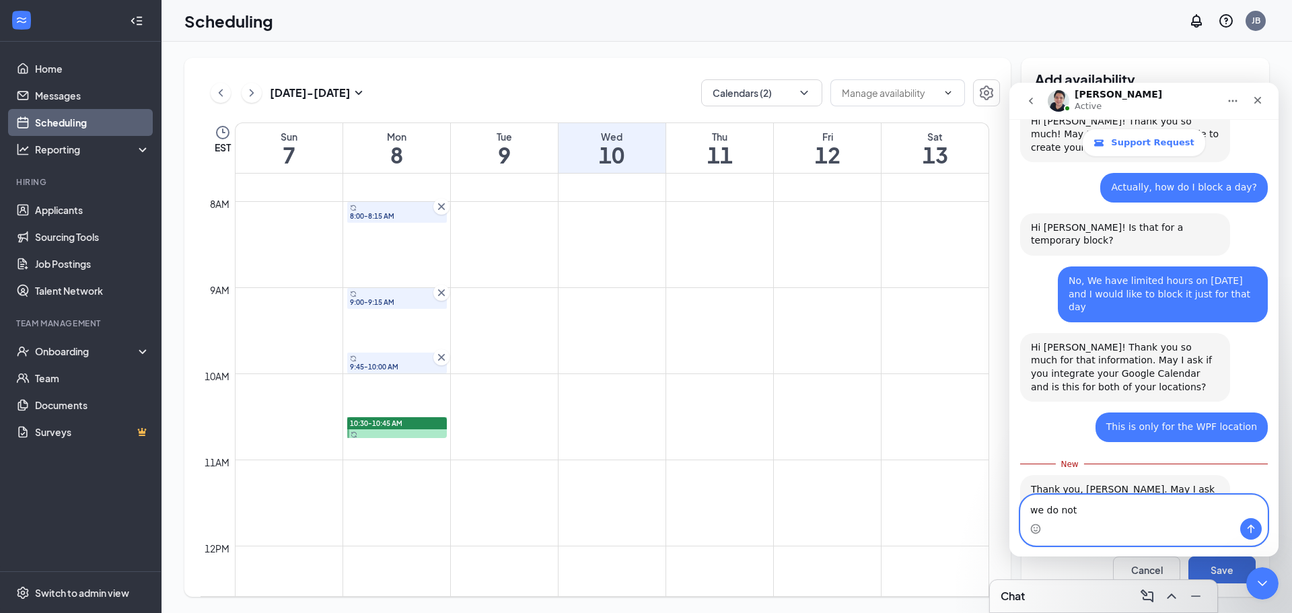
drag, startPoint x: 1093, startPoint y: 517, endPoint x: 983, endPoint y: 520, distance: 110.4
click html "Adrian Active Support Request Ask us anything, or share your feedback. Good mor…"
type textarea "I"
type textarea "yes"
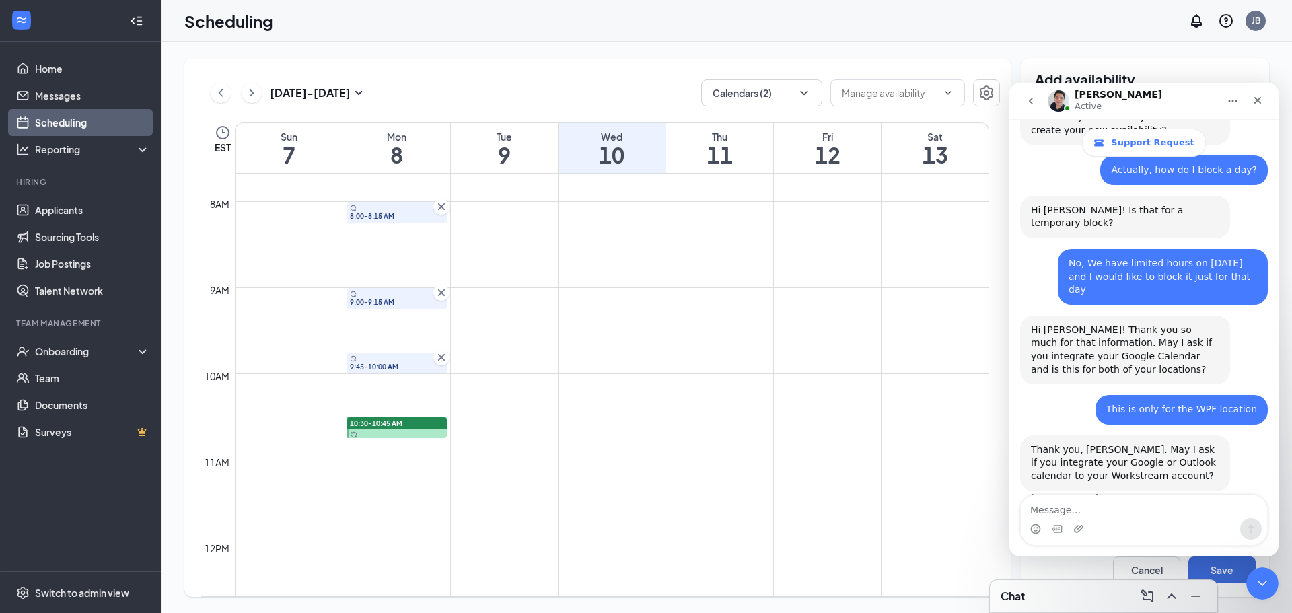
click at [1119, 35] on div "Scheduling JB" at bounding box center [727, 21] width 1131 height 42
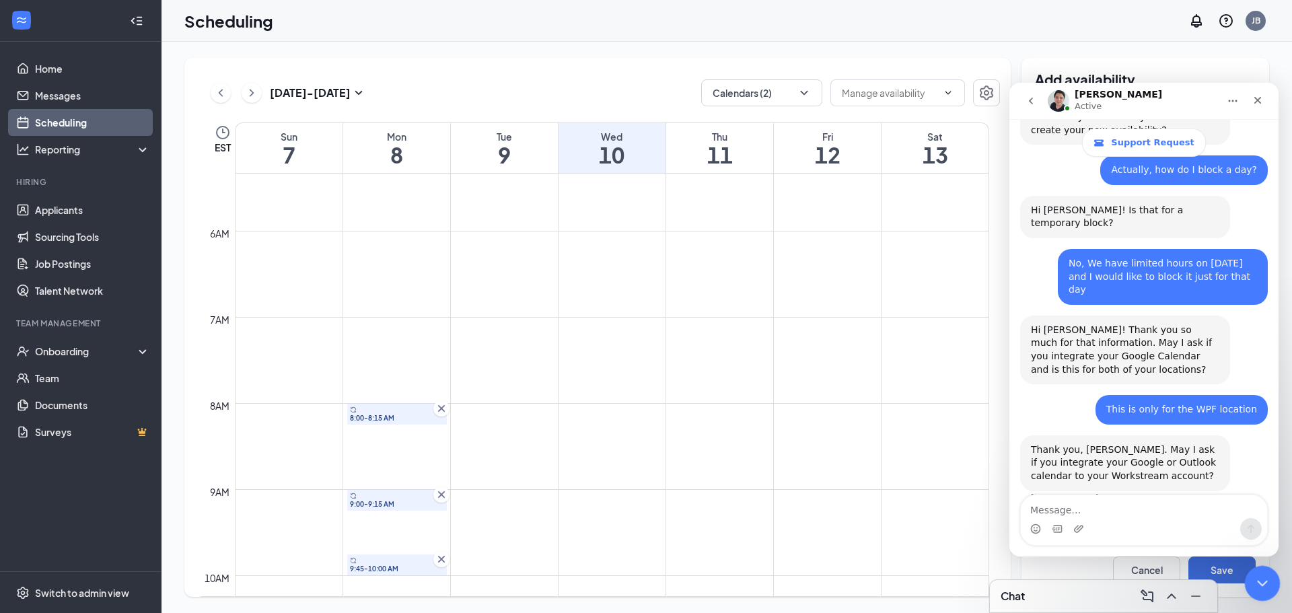
click at [1249, 584] on div "Close Intercom Messenger" at bounding box center [1261, 581] width 32 height 32
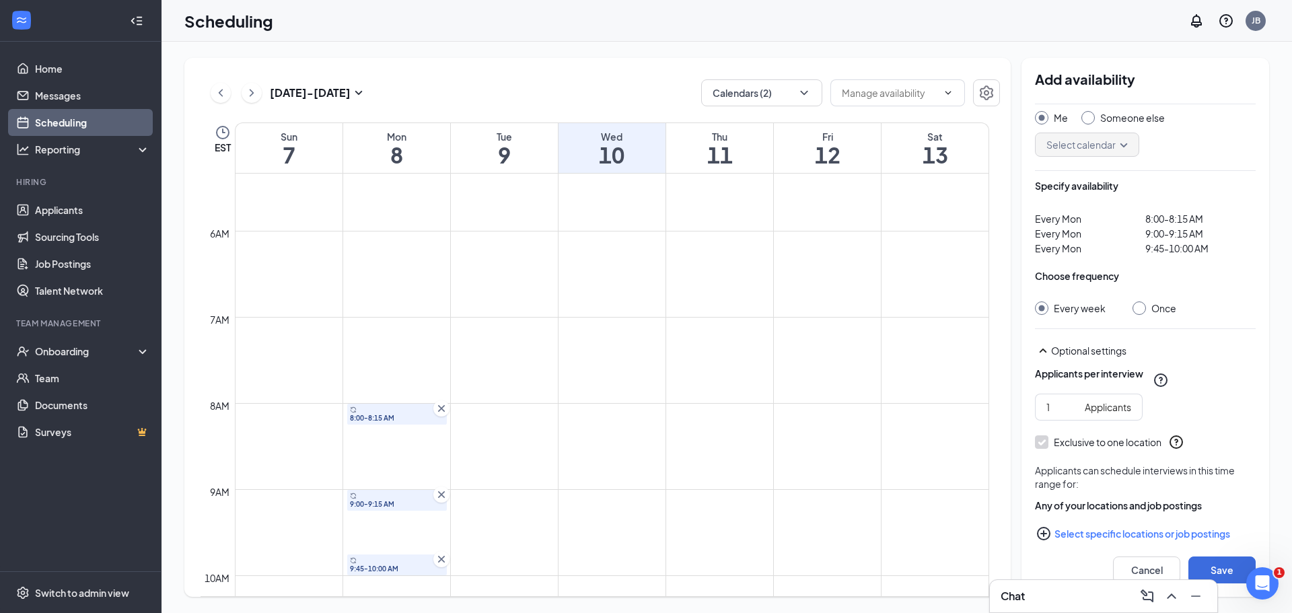
scroll to position [51, 0]
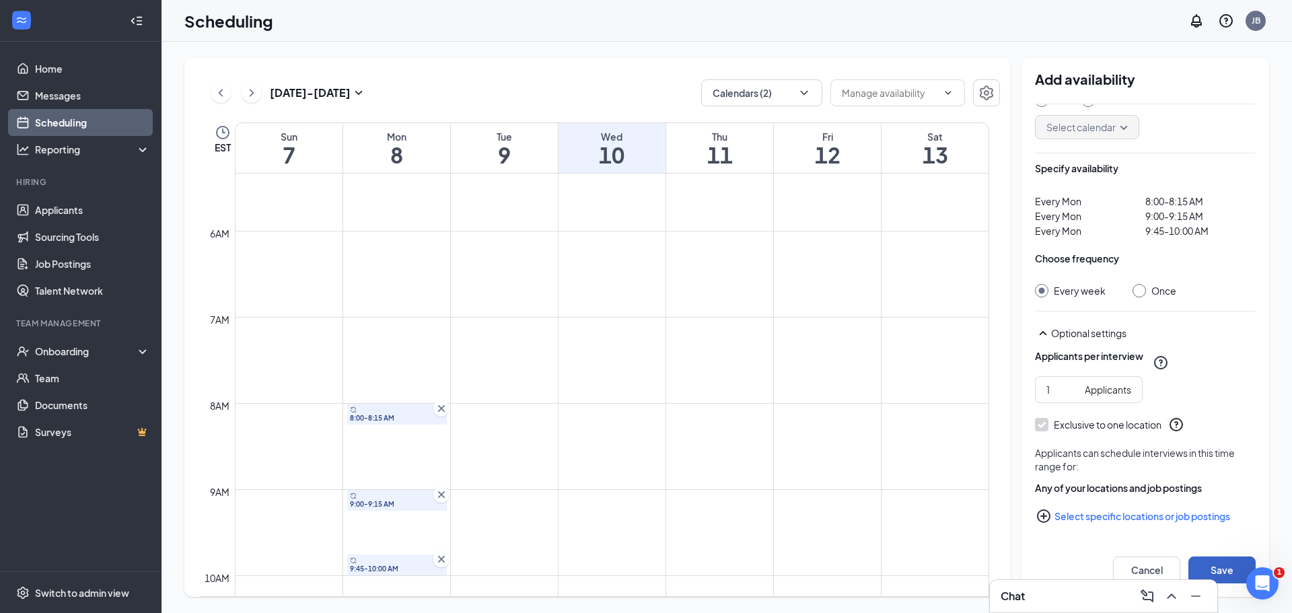
click at [1231, 571] on button "Save" at bounding box center [1222, 570] width 67 height 27
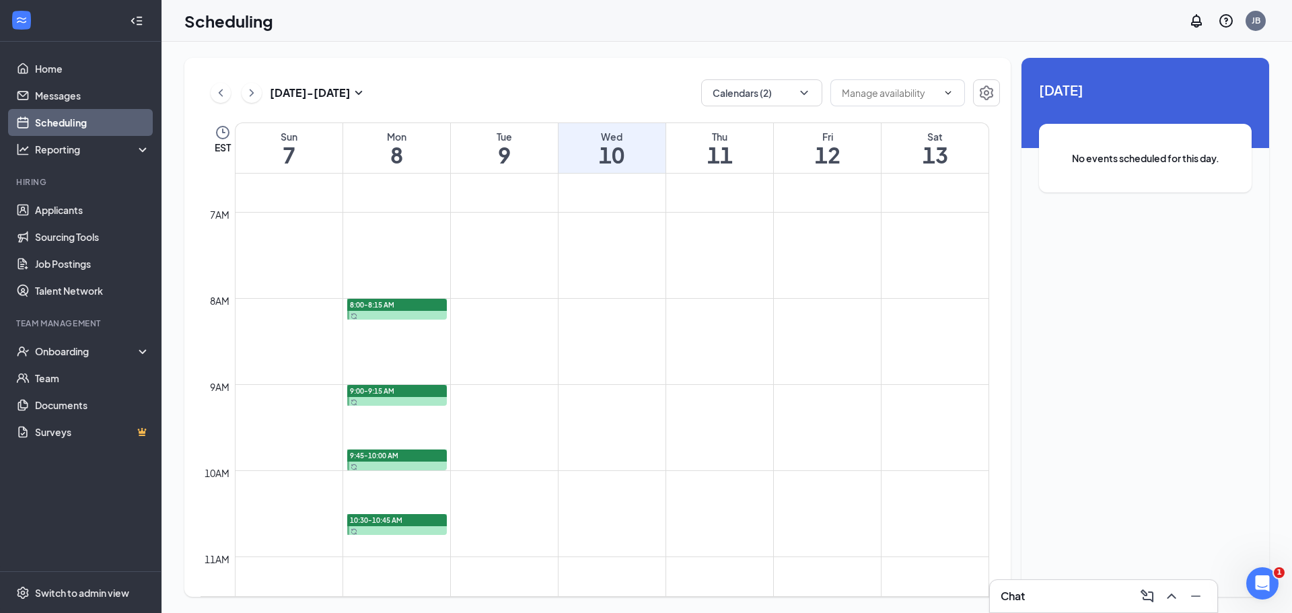
scroll to position [594, 0]
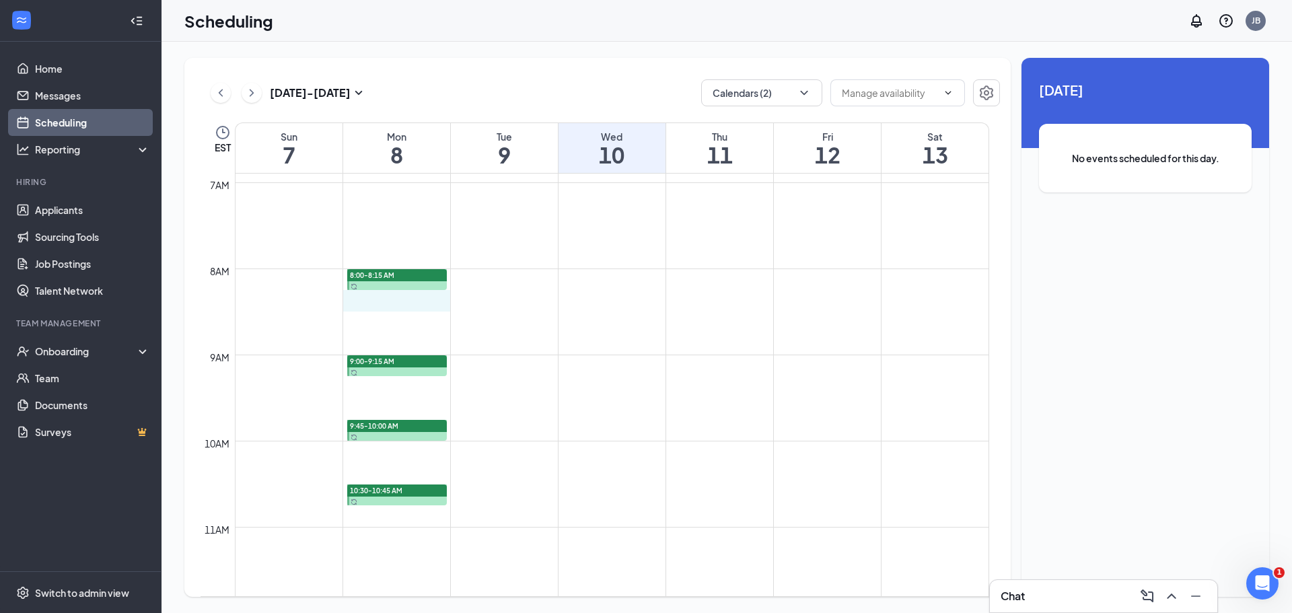
drag, startPoint x: 348, startPoint y: 293, endPoint x: 395, endPoint y: 296, distance: 47.2
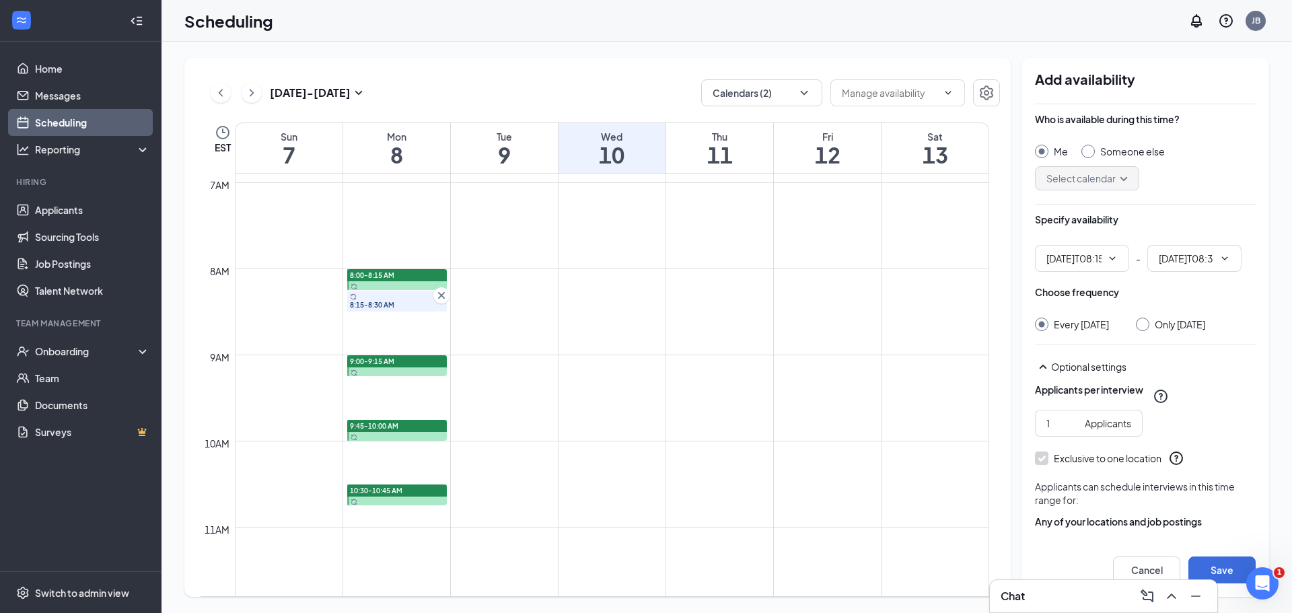
type input "08:15 AM"
type input "08:30 AM"
drag, startPoint x: 345, startPoint y: 383, endPoint x: 378, endPoint y: 444, distance: 69.0
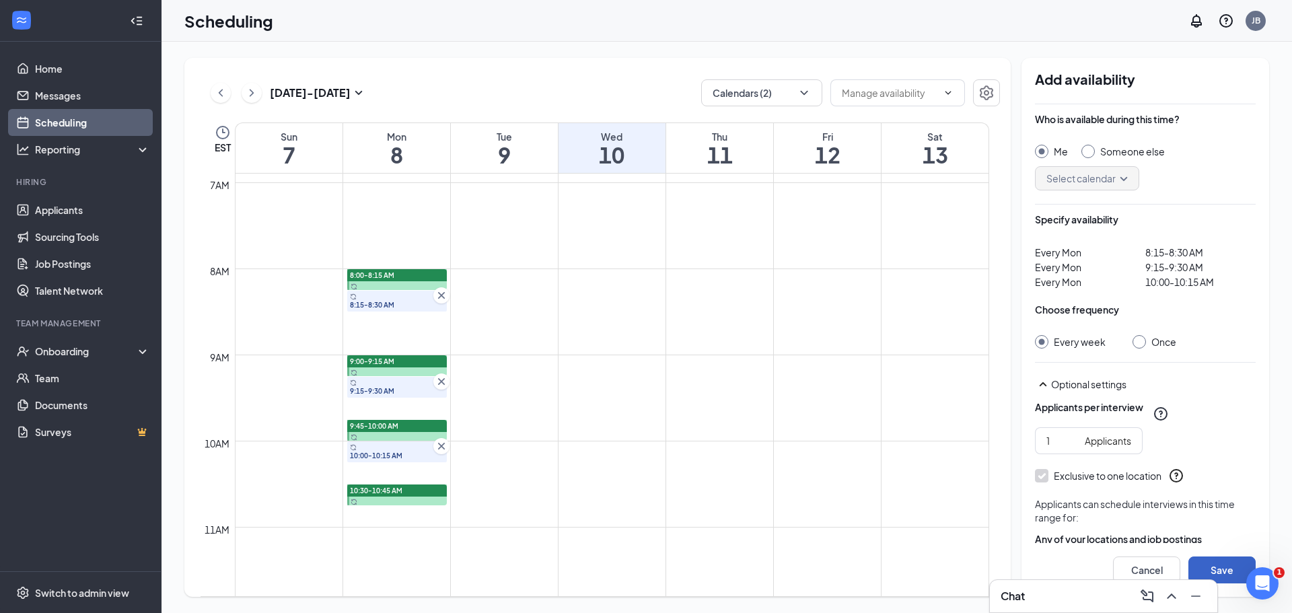
click at [1233, 568] on button "Save" at bounding box center [1222, 570] width 67 height 27
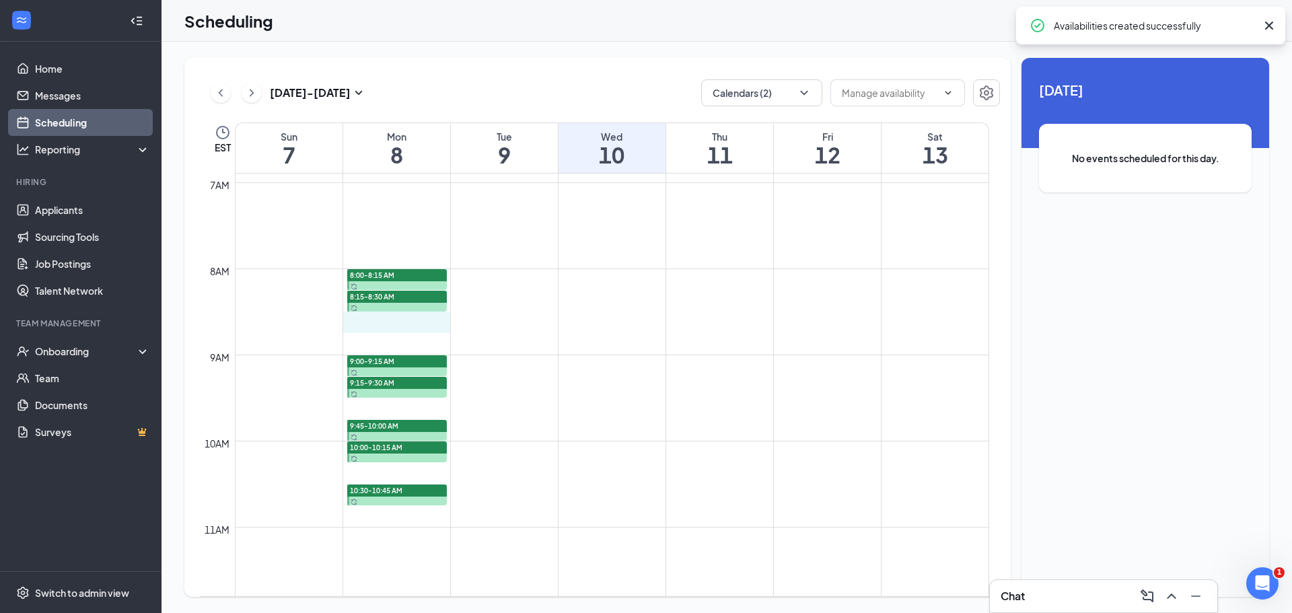
drag, startPoint x: 350, startPoint y: 318, endPoint x: 368, endPoint y: 358, distance: 44.0
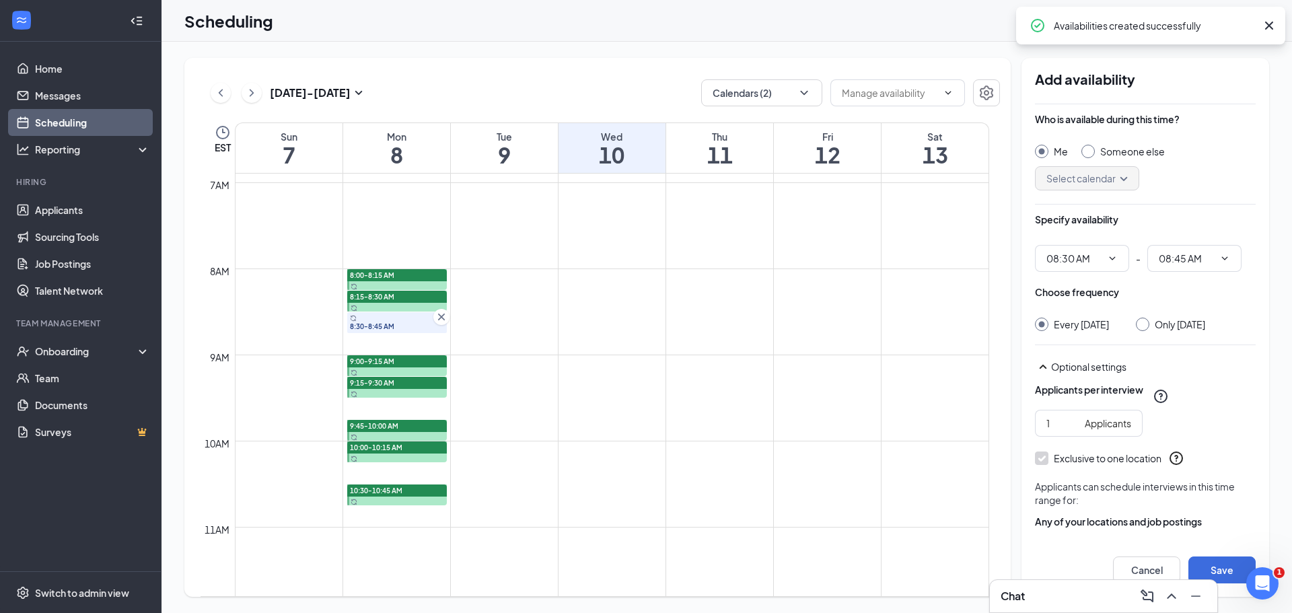
type input "08:30 AM"
type input "08:45 AM"
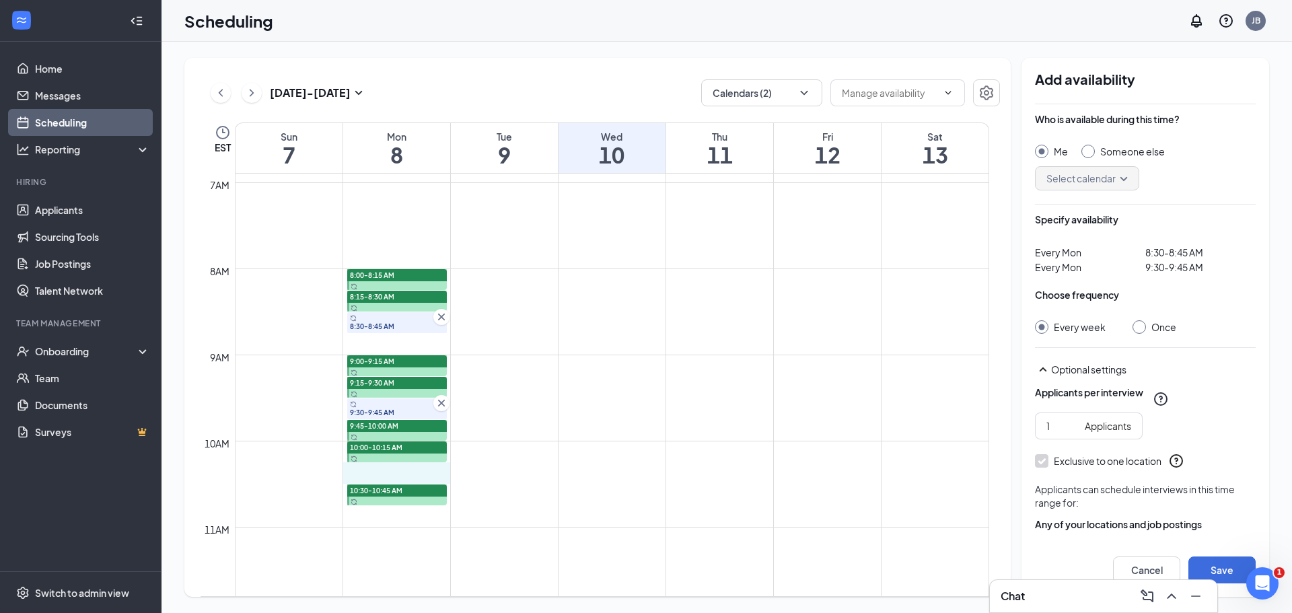
drag, startPoint x: 351, startPoint y: 471, endPoint x: 405, endPoint y: 471, distance: 53.2
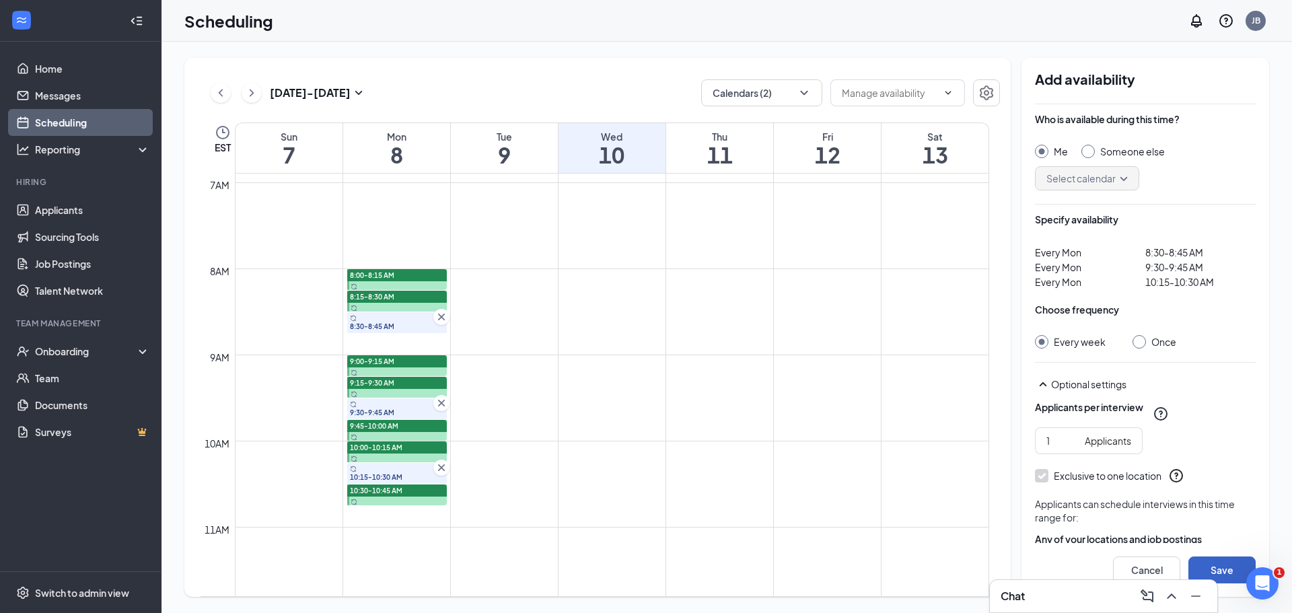
click at [1213, 568] on button "Save" at bounding box center [1222, 570] width 67 height 27
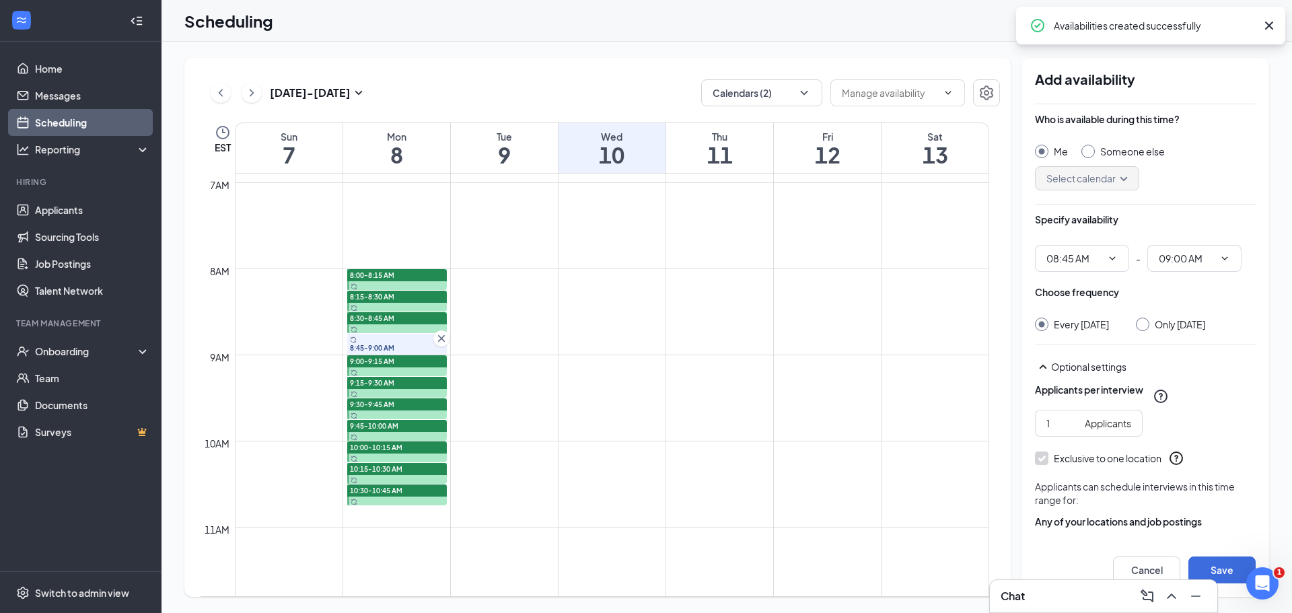
type input "08:45 AM"
type input "09:00 AM"
click at [1225, 566] on button "Save" at bounding box center [1222, 570] width 67 height 27
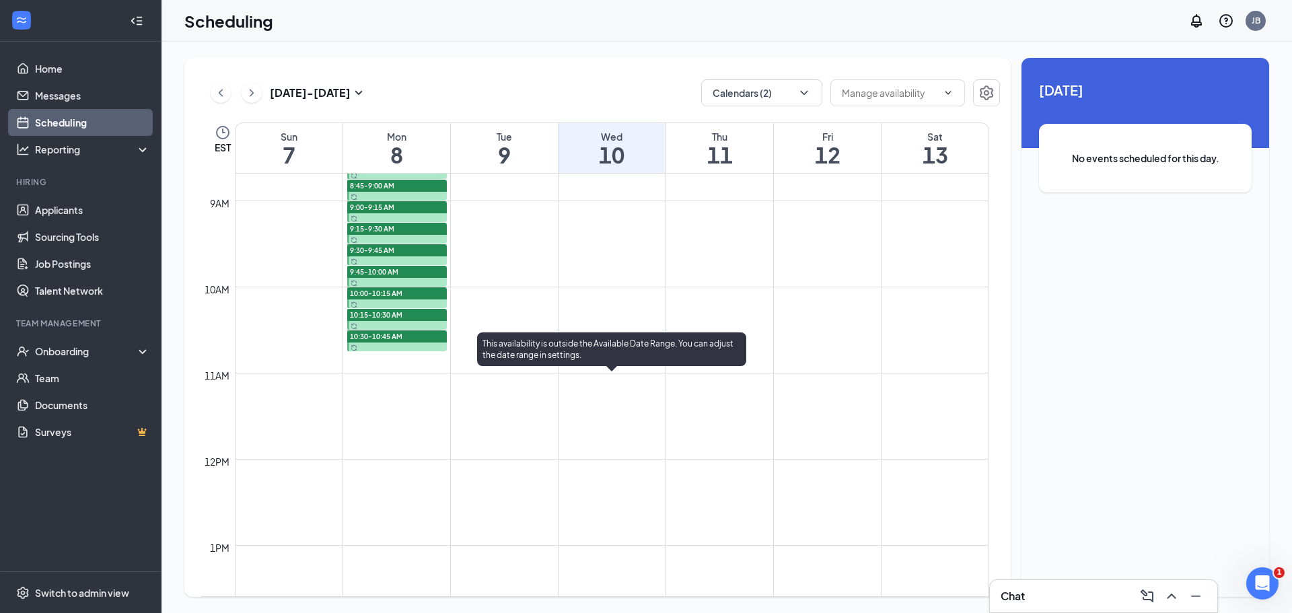
scroll to position [729, 0]
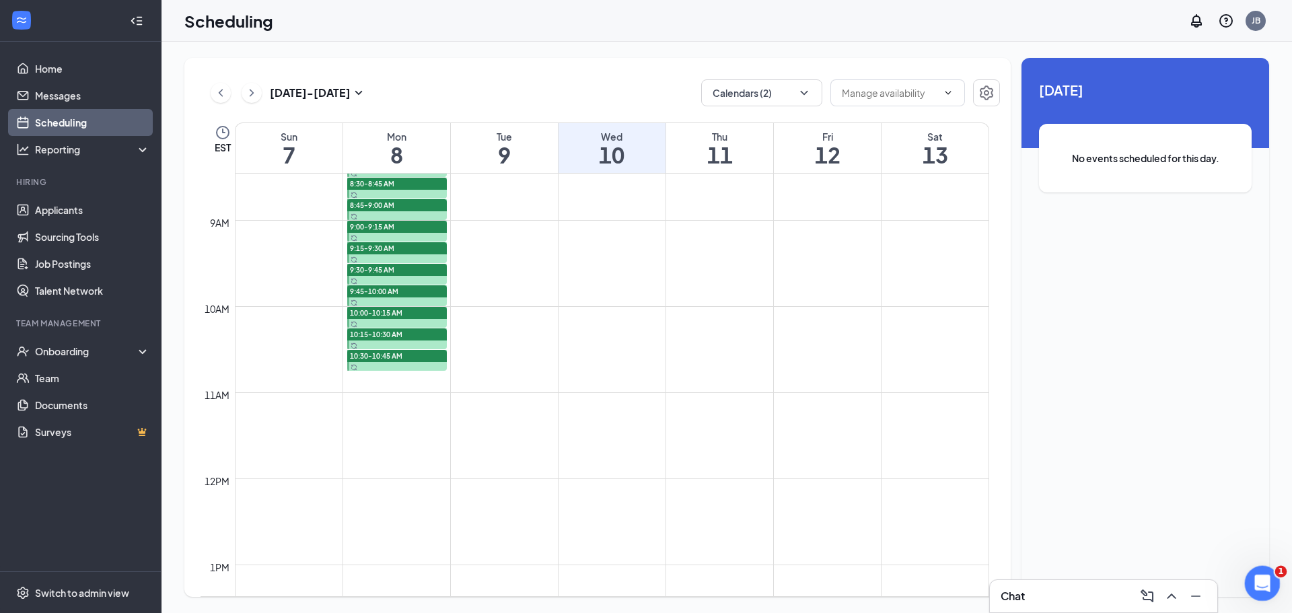
click at [1255, 578] on icon "Open Intercom Messenger" at bounding box center [1261, 582] width 22 height 22
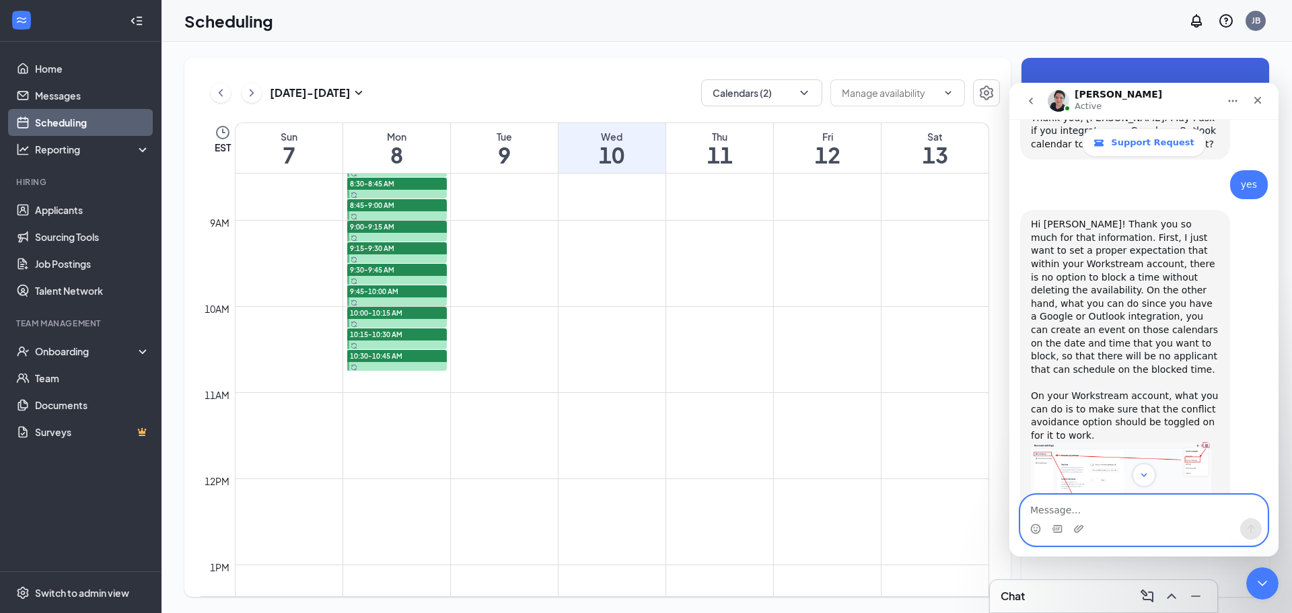
scroll to position [919, 0]
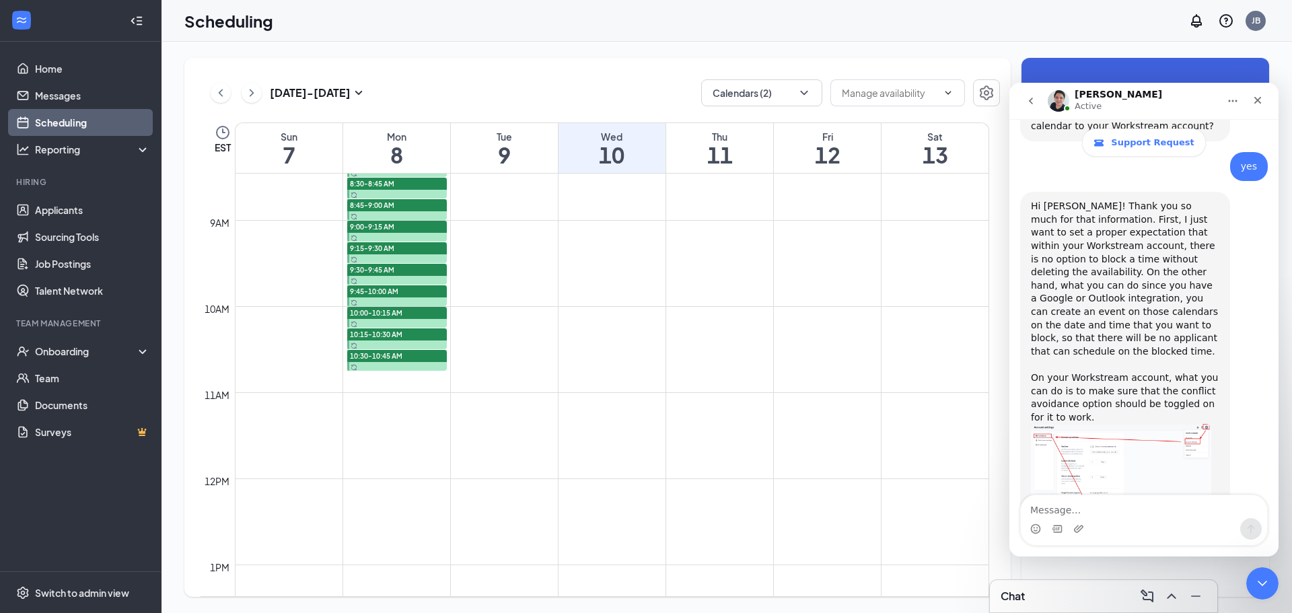
click at [1082, 424] on img "Adrian says…" at bounding box center [1121, 481] width 180 height 114
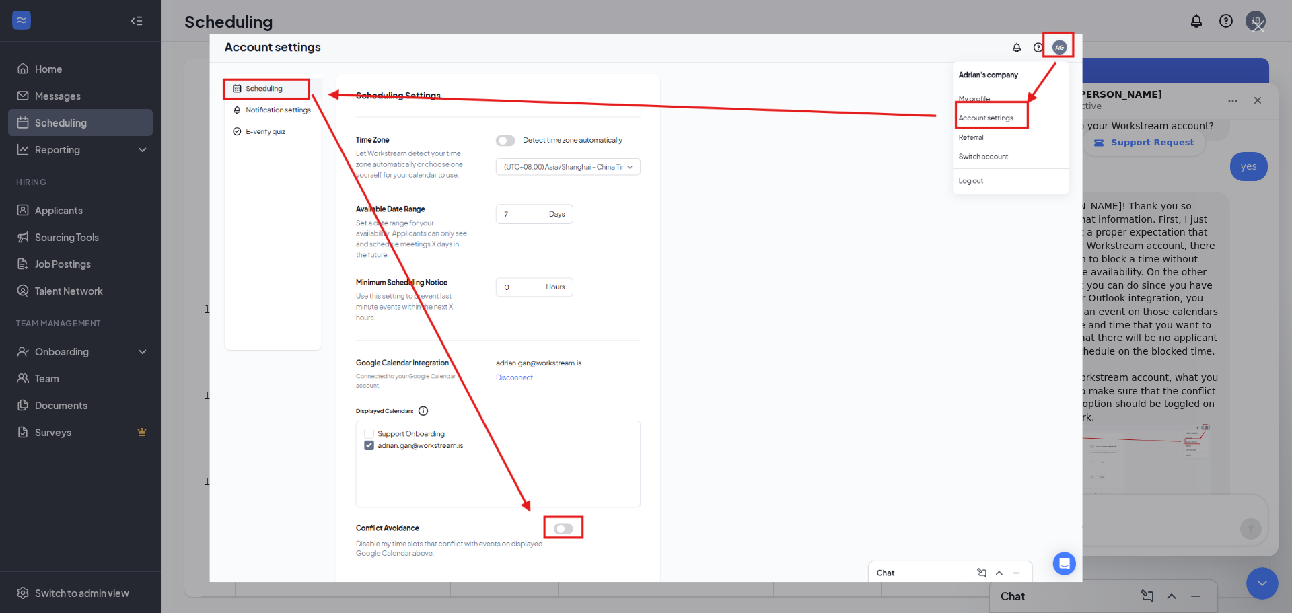
scroll to position [0, 0]
click at [1232, 447] on div "Intercom messenger" at bounding box center [646, 306] width 1292 height 613
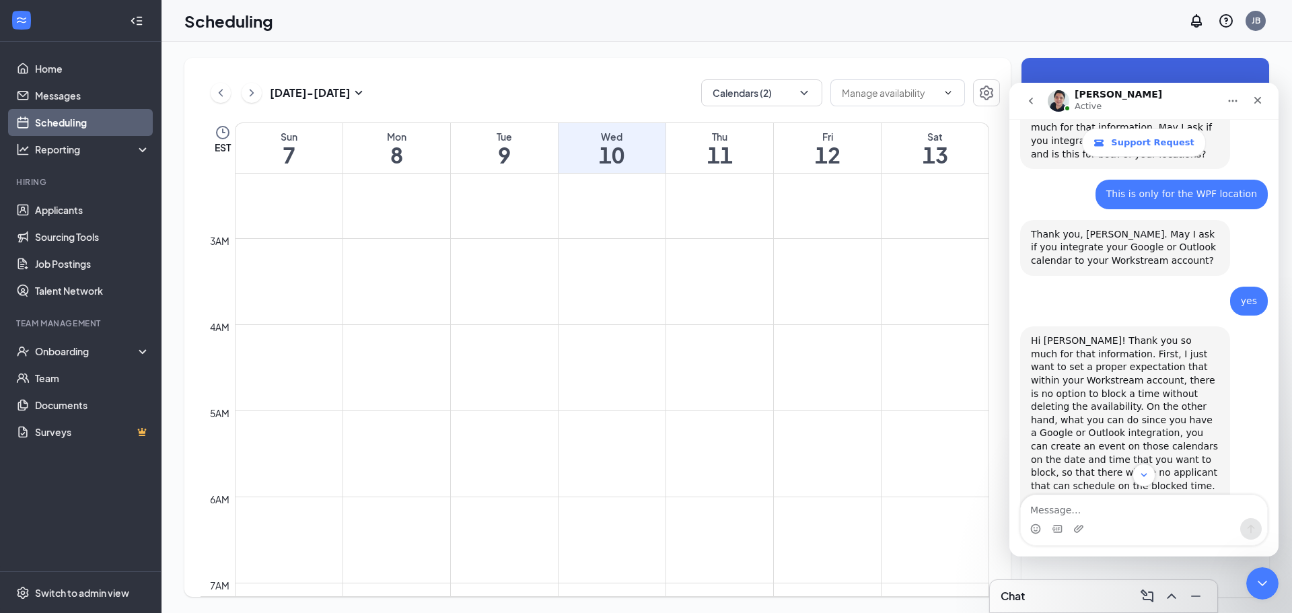
scroll to position [190, 0]
click at [777, 94] on button "Calendars (2)" at bounding box center [761, 92] width 121 height 27
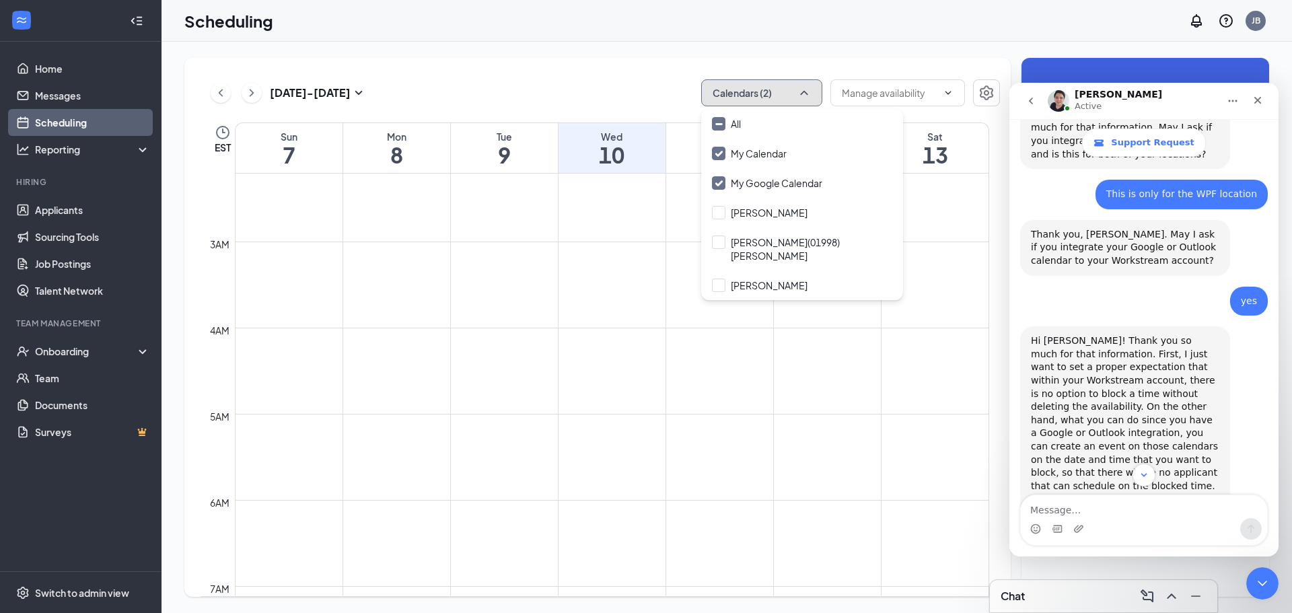
click at [777, 94] on button "Calendars (2)" at bounding box center [761, 92] width 121 height 27
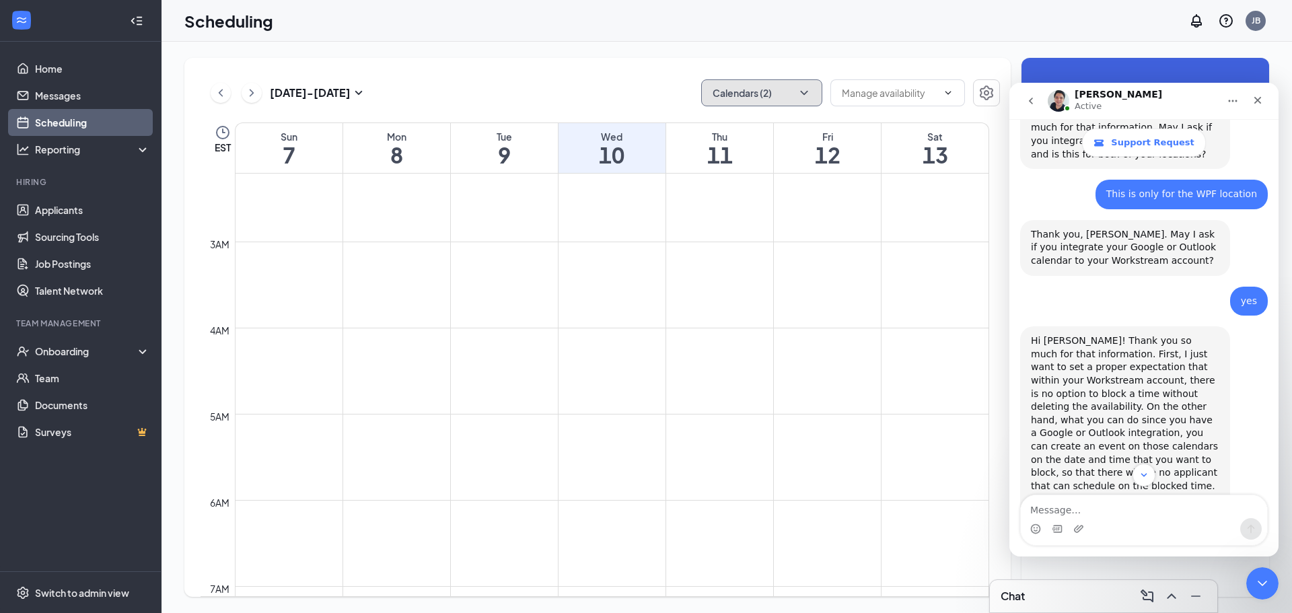
scroll to position [852, 0]
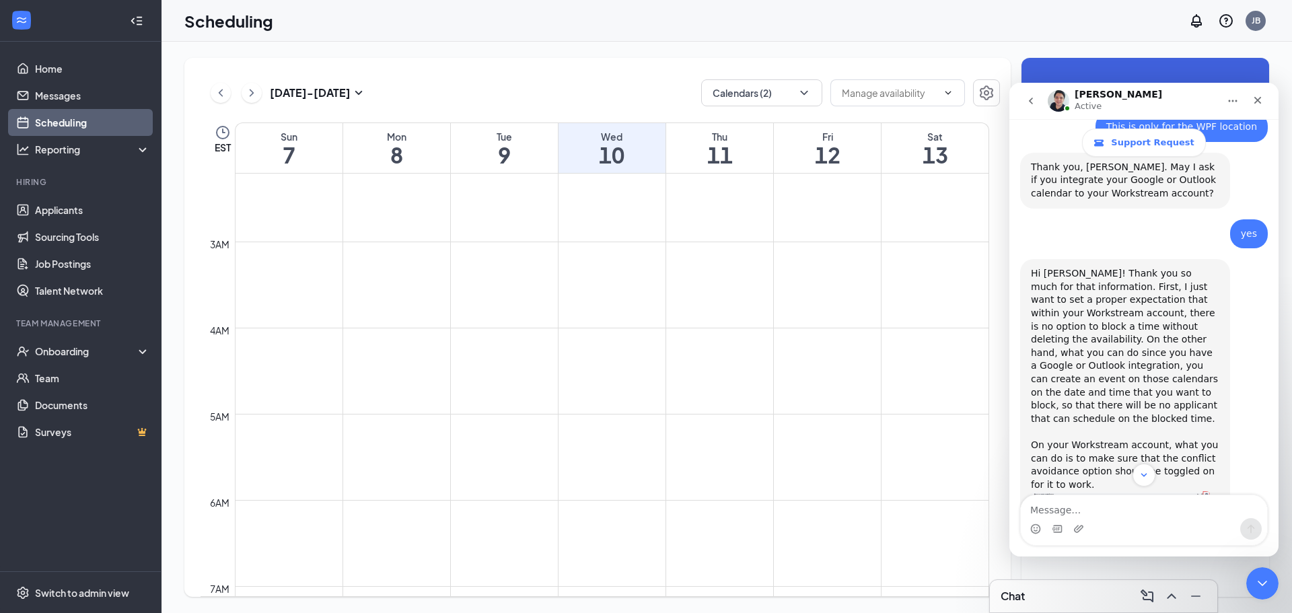
click at [52, 125] on link "Scheduling" at bounding box center [92, 122] width 115 height 27
click at [1259, 98] on icon "Close" at bounding box center [1258, 100] width 11 height 11
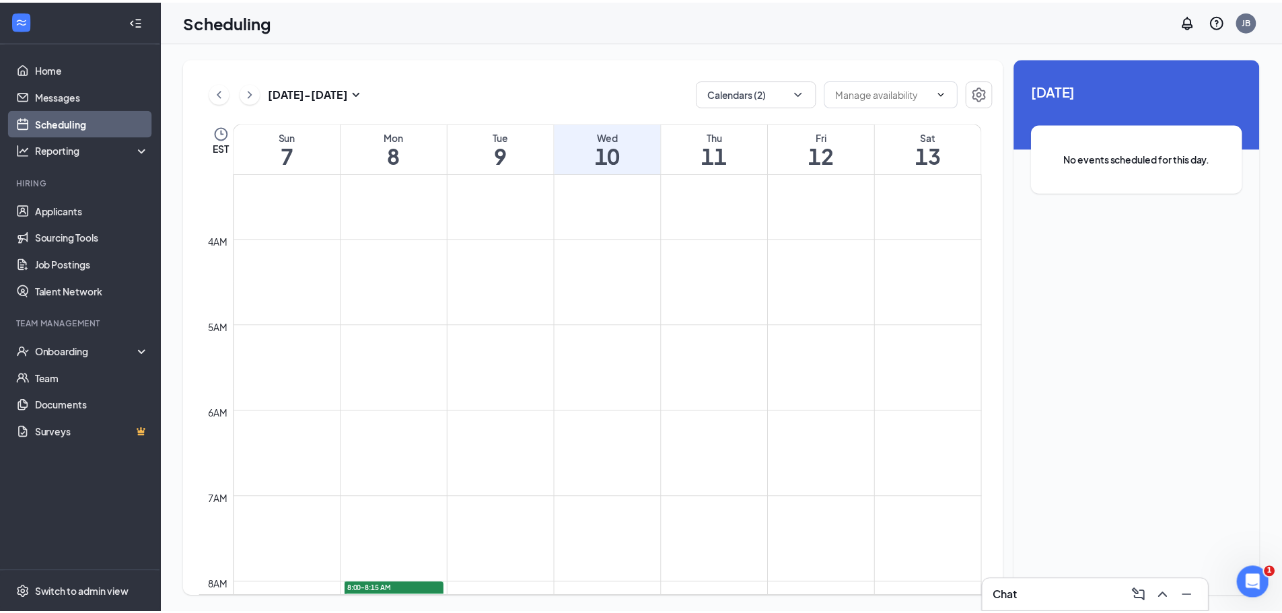
scroll to position [232, 0]
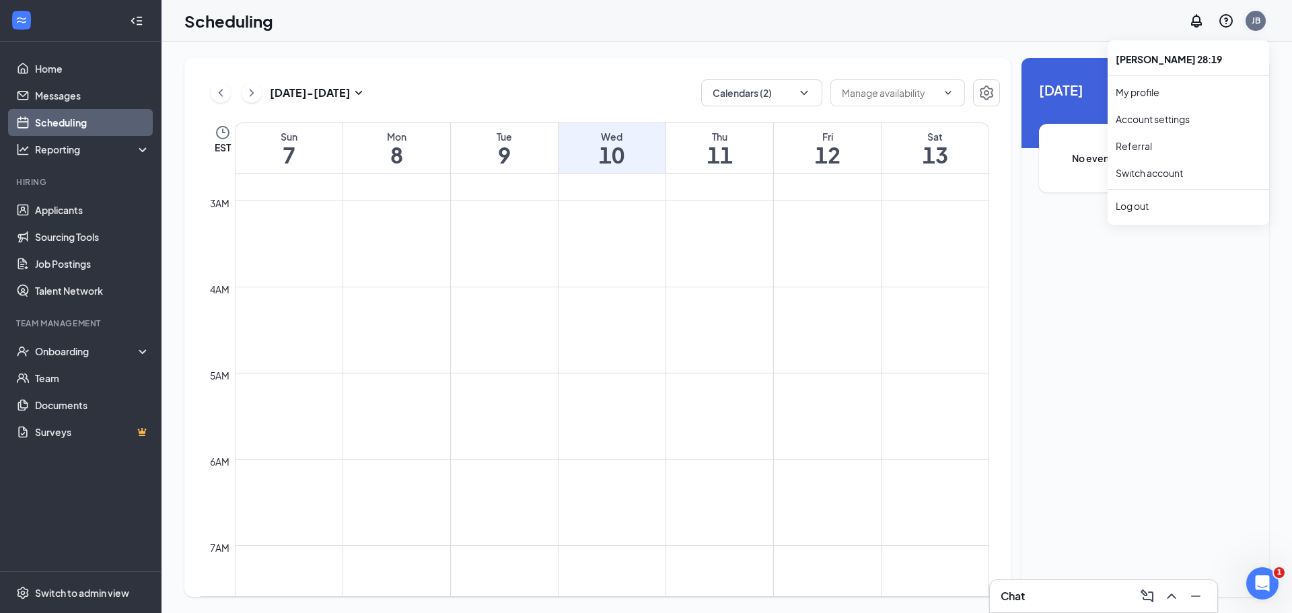
click at [1255, 18] on div "JB" at bounding box center [1256, 20] width 9 height 11
click at [1170, 114] on link "Account settings" at bounding box center [1188, 118] width 145 height 13
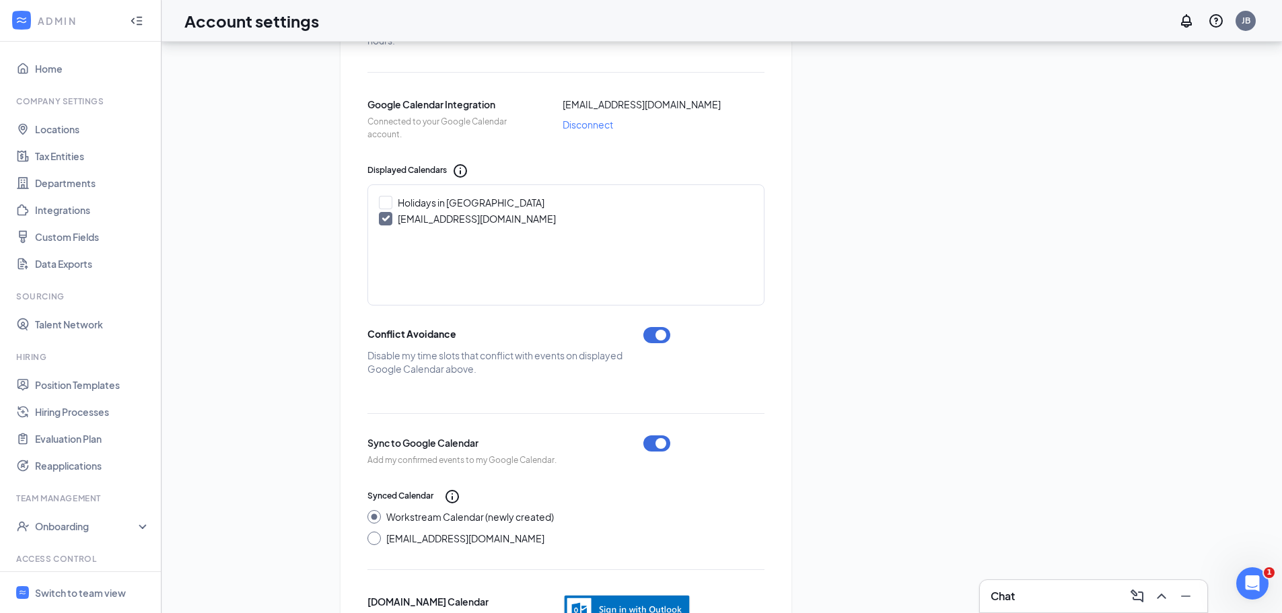
scroll to position [435, 0]
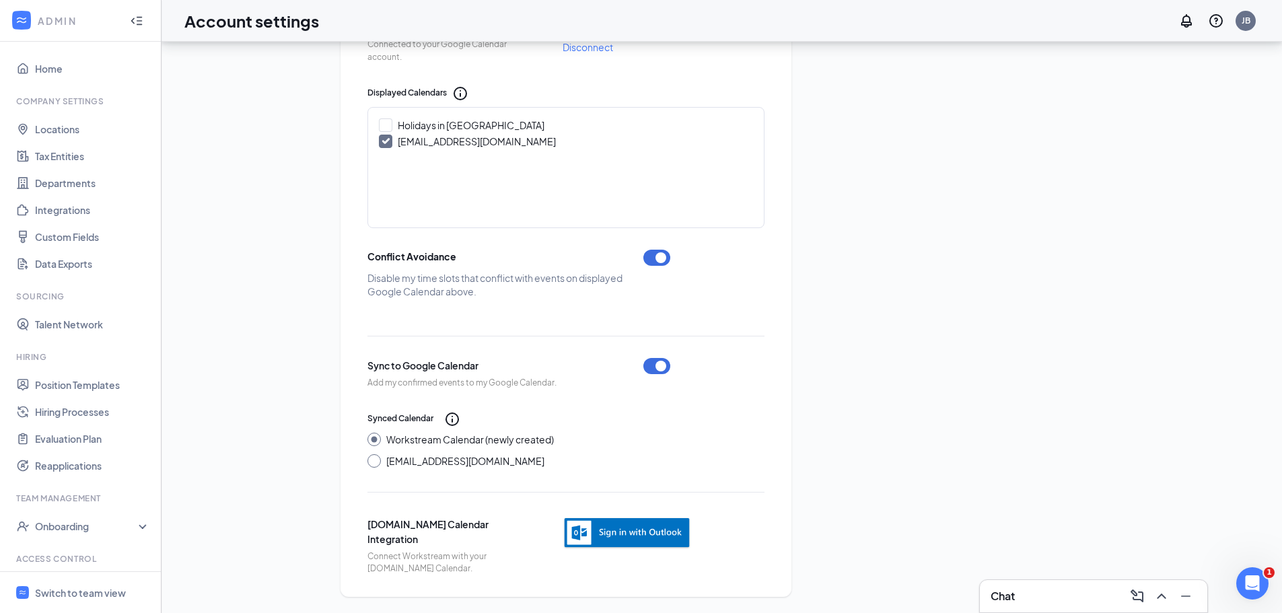
click at [363, 457] on div "Scheduling Settings Time Zone Let Workstream detect your time zone automaticall…" at bounding box center [566, 110] width 451 height 974
click at [368, 460] on input "wpfteamtraining@gmail.com" at bounding box center [372, 458] width 9 height 9
radio input "true"
radio input "false"
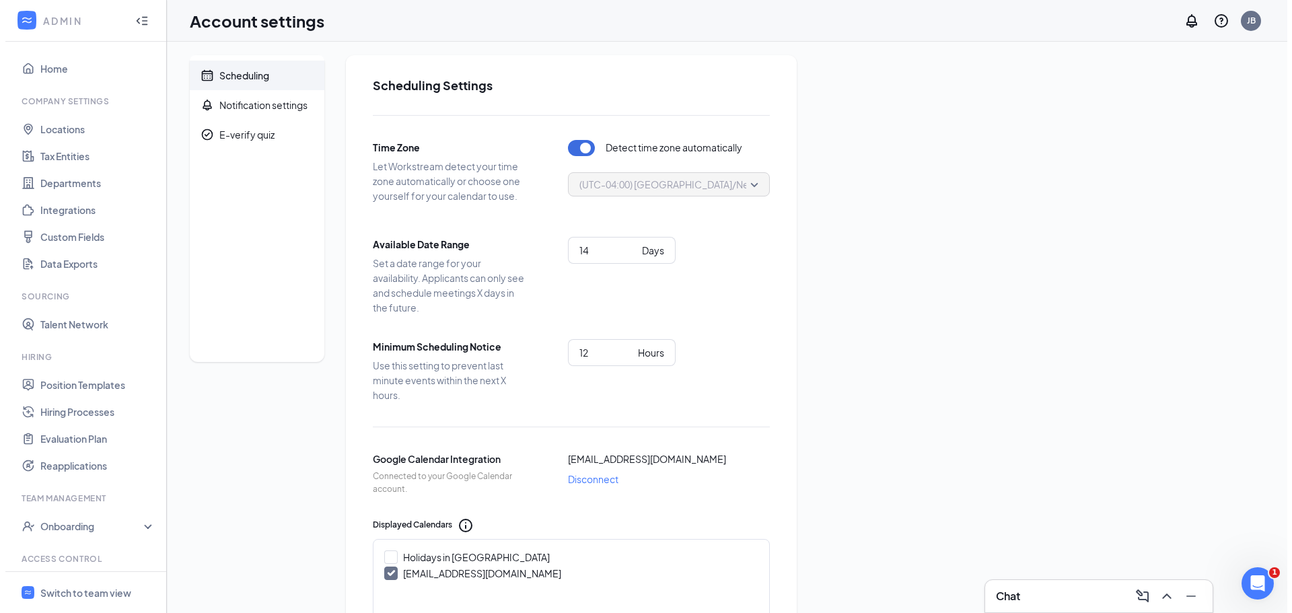
scroll to position [0, 0]
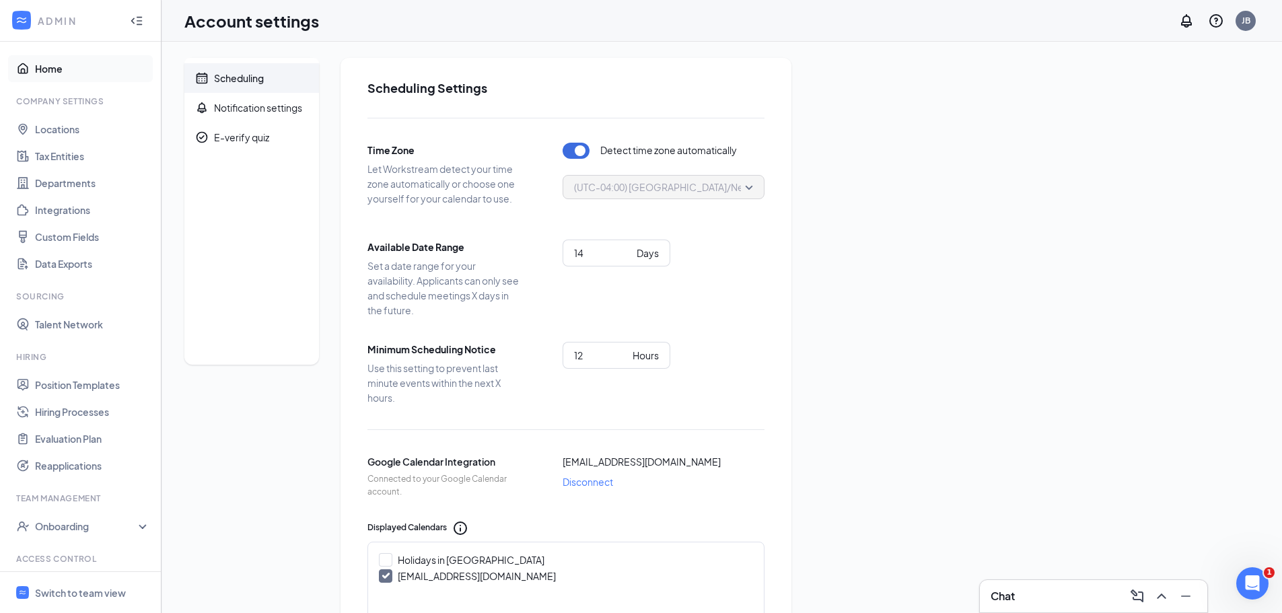
click at [50, 75] on link "Home" at bounding box center [92, 68] width 115 height 27
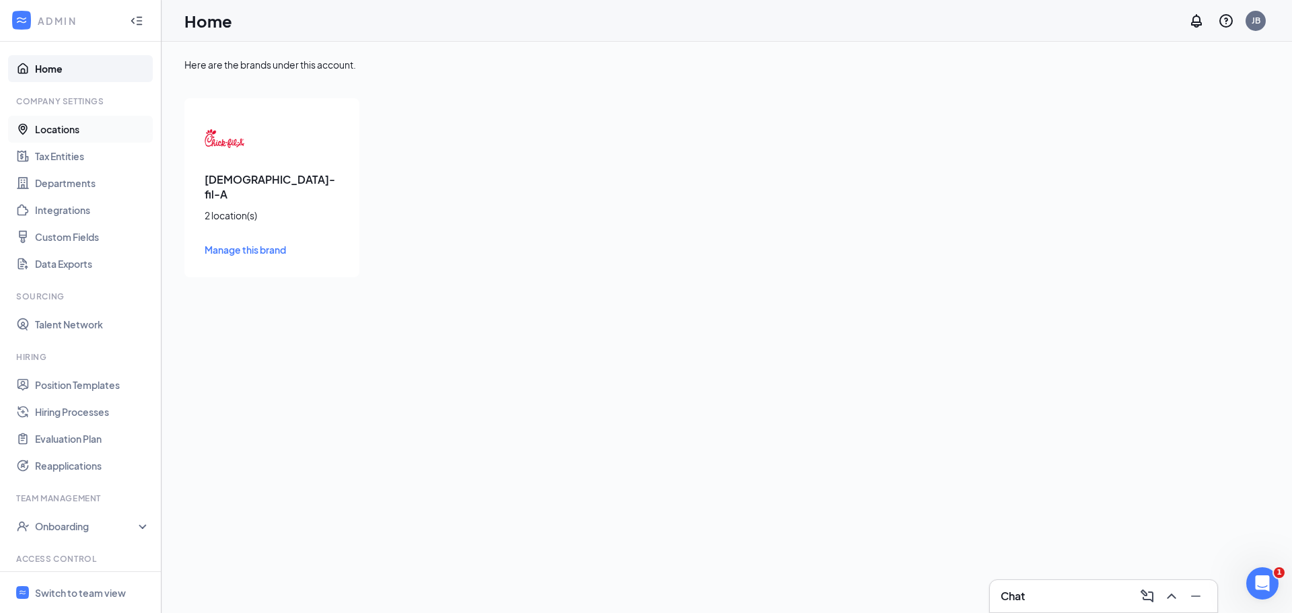
click at [56, 133] on link "Locations" at bounding box center [92, 129] width 115 height 27
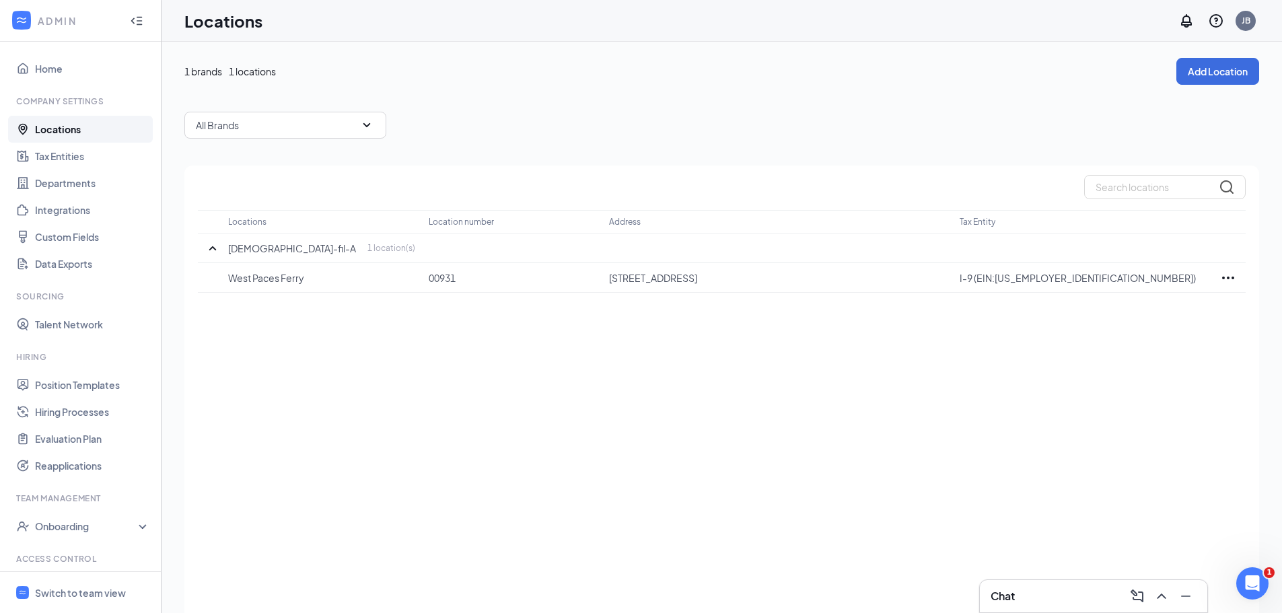
click at [59, 20] on div "ADMIN" at bounding box center [78, 20] width 80 height 13
click at [85, 597] on div "Switch to team view" at bounding box center [80, 592] width 91 height 13
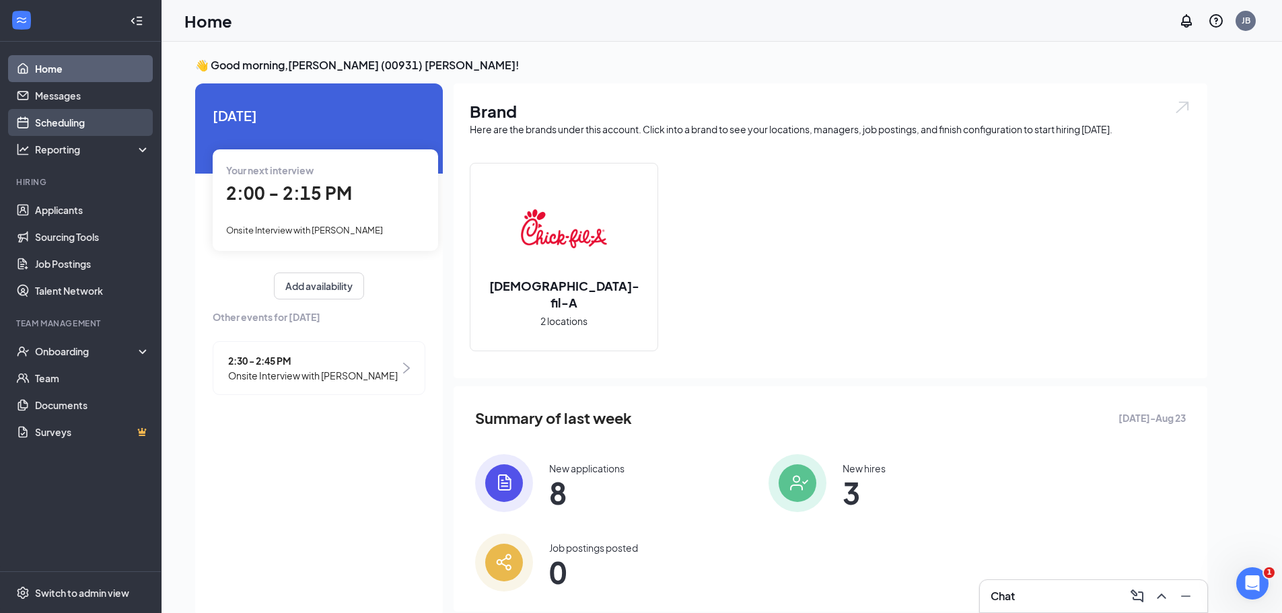
click at [83, 126] on link "Scheduling" at bounding box center [92, 122] width 115 height 27
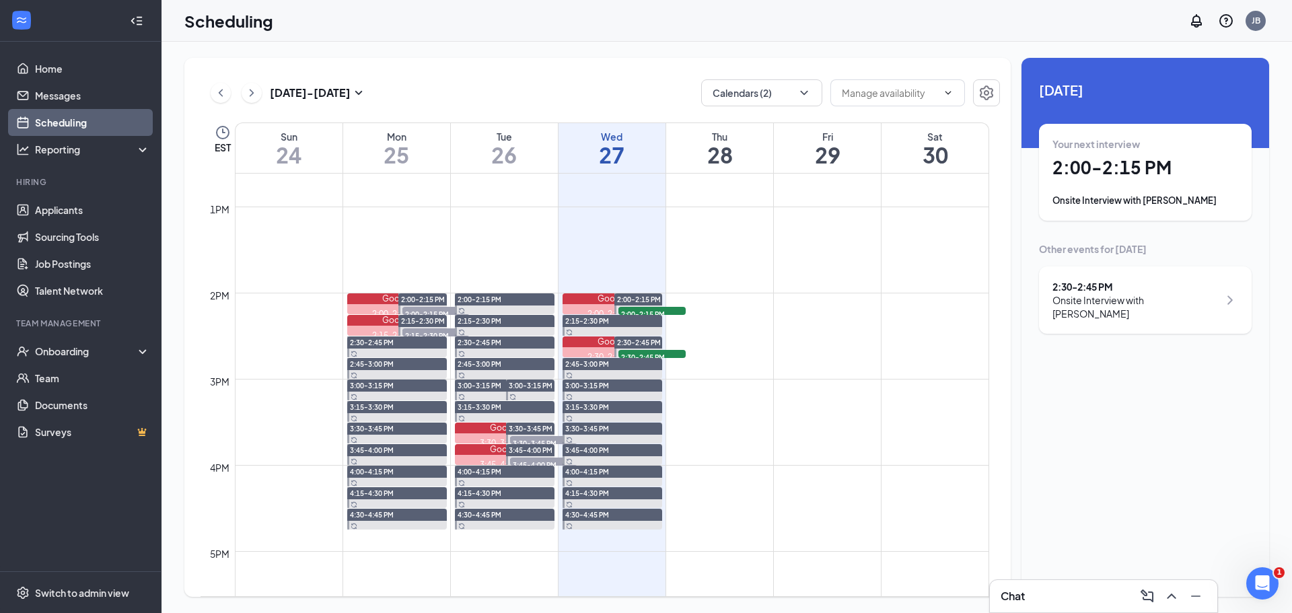
scroll to position [1212, 0]
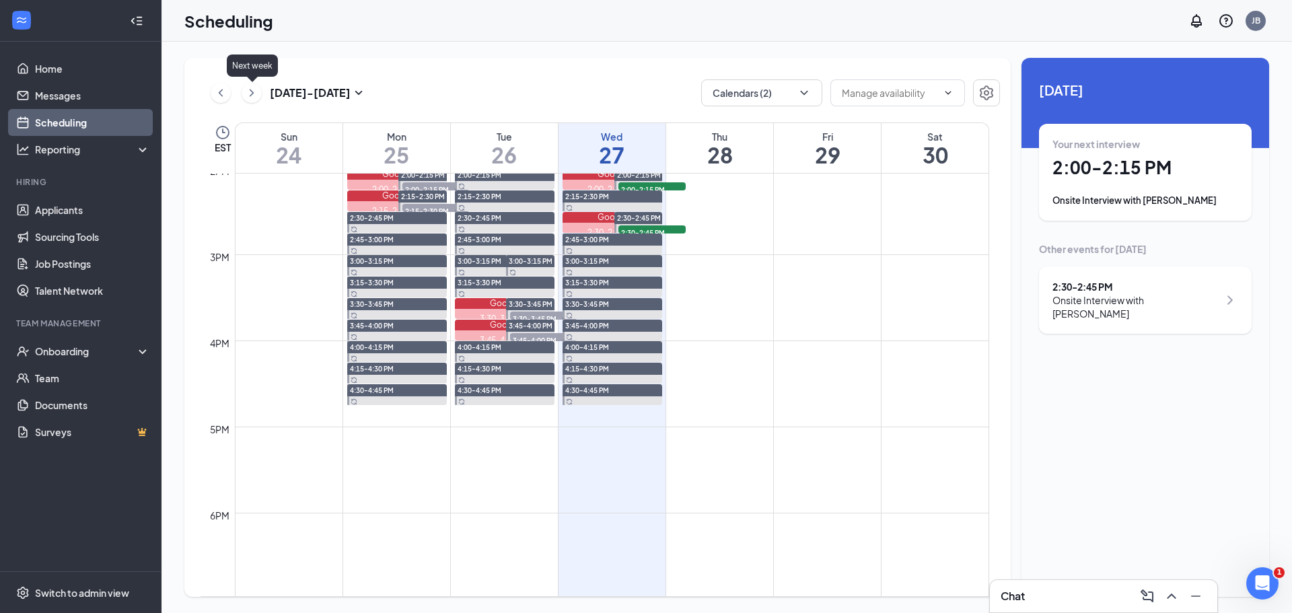
click at [252, 92] on icon "ChevronRight" at bounding box center [252, 92] width 4 height 7
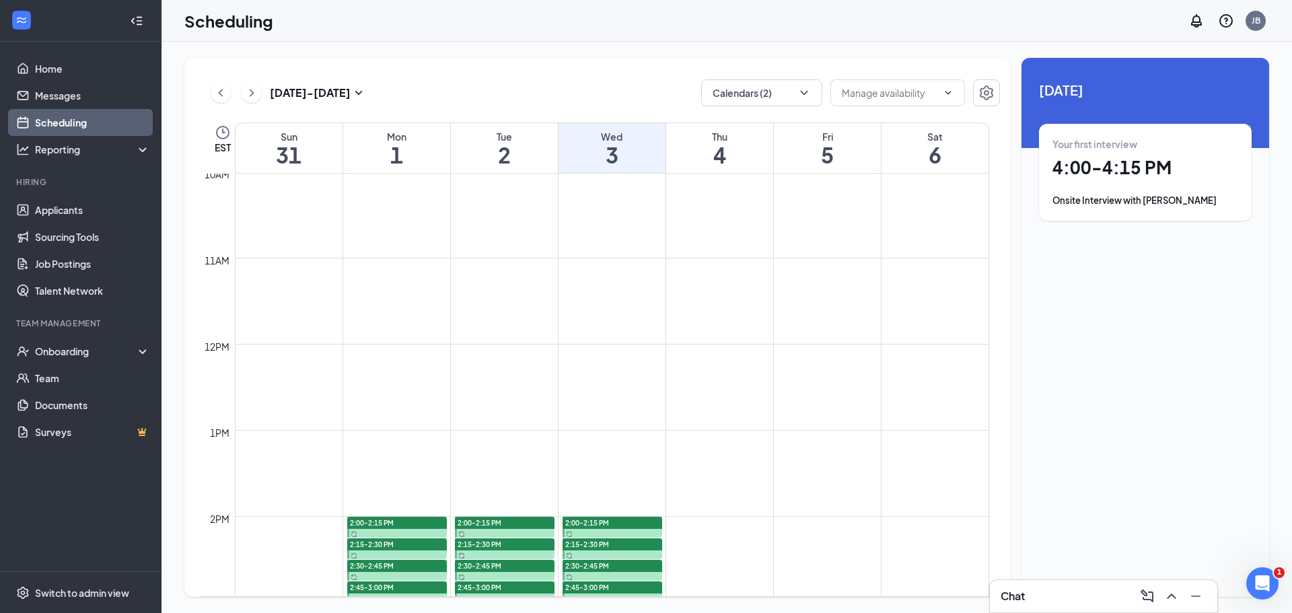
scroll to position [1066, 0]
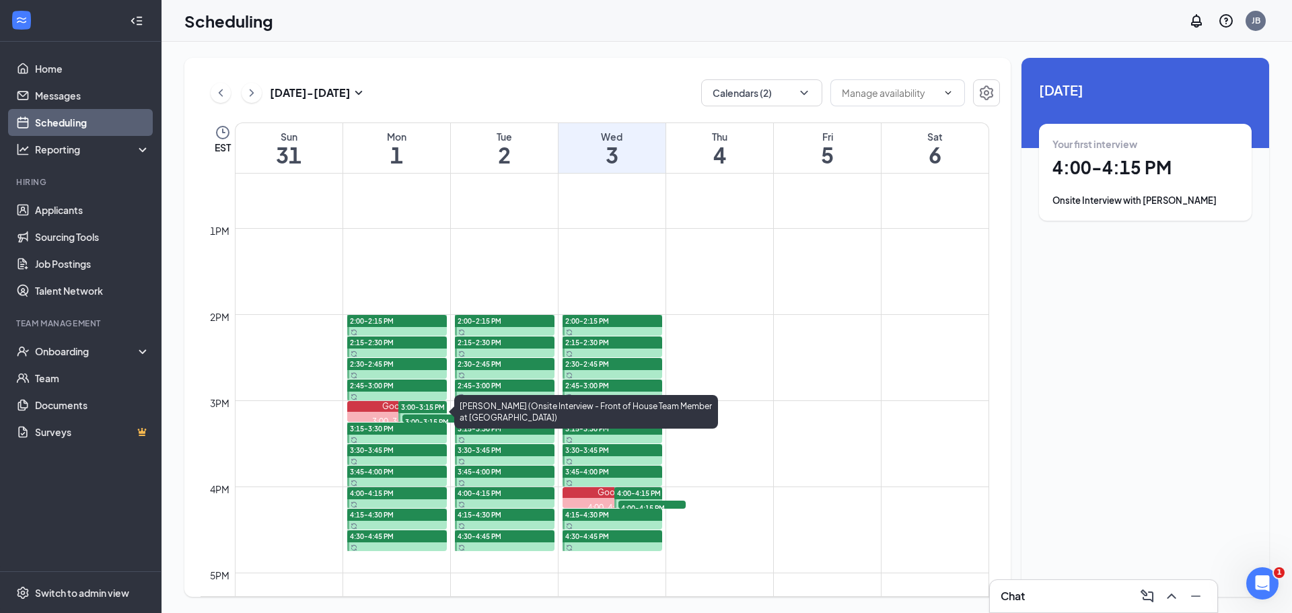
click at [390, 409] on div "Google" at bounding box center [397, 406] width 100 height 11
click at [370, 407] on div "Google" at bounding box center [397, 406] width 100 height 11
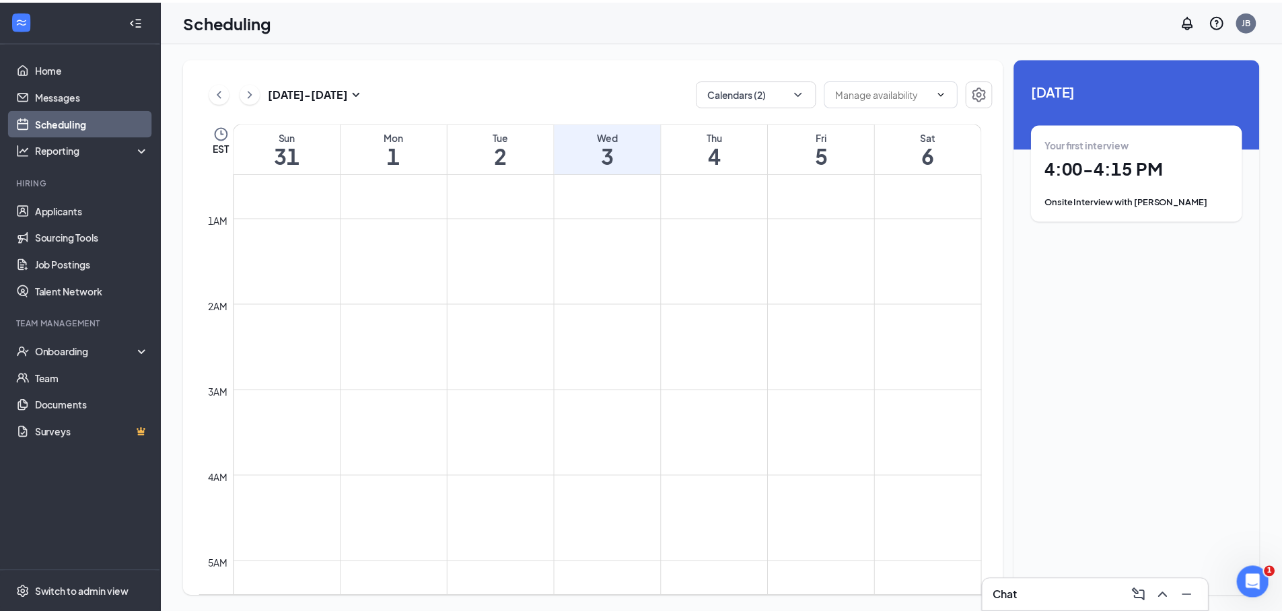
scroll to position [0, 0]
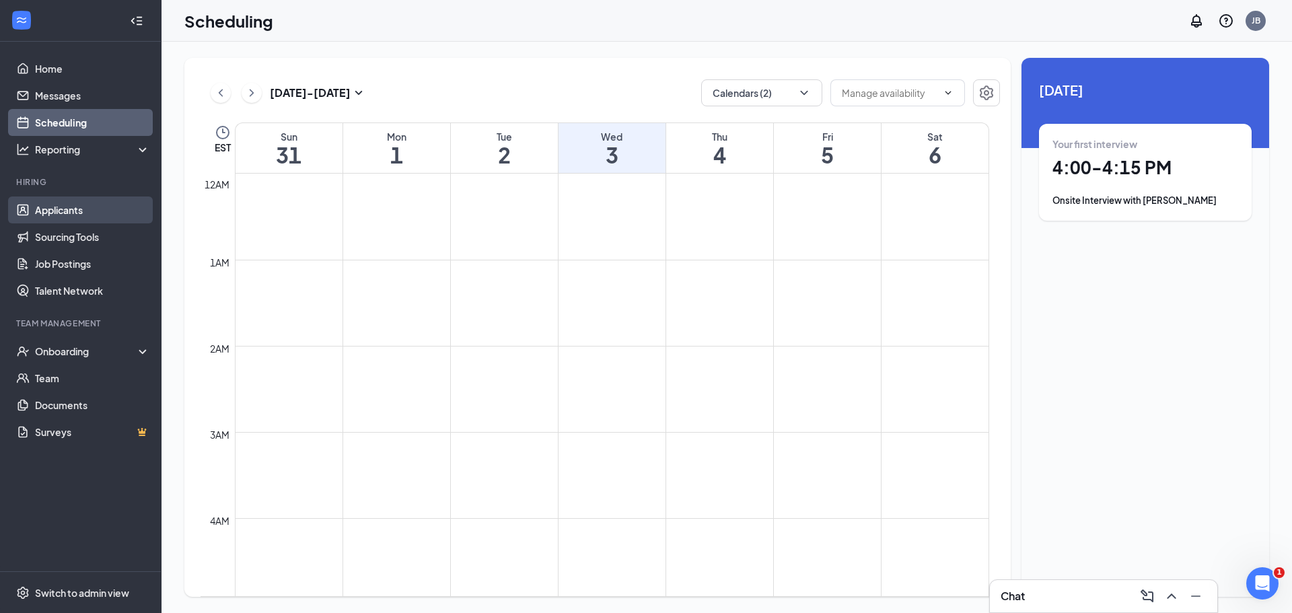
click at [79, 217] on link "Applicants" at bounding box center [92, 210] width 115 height 27
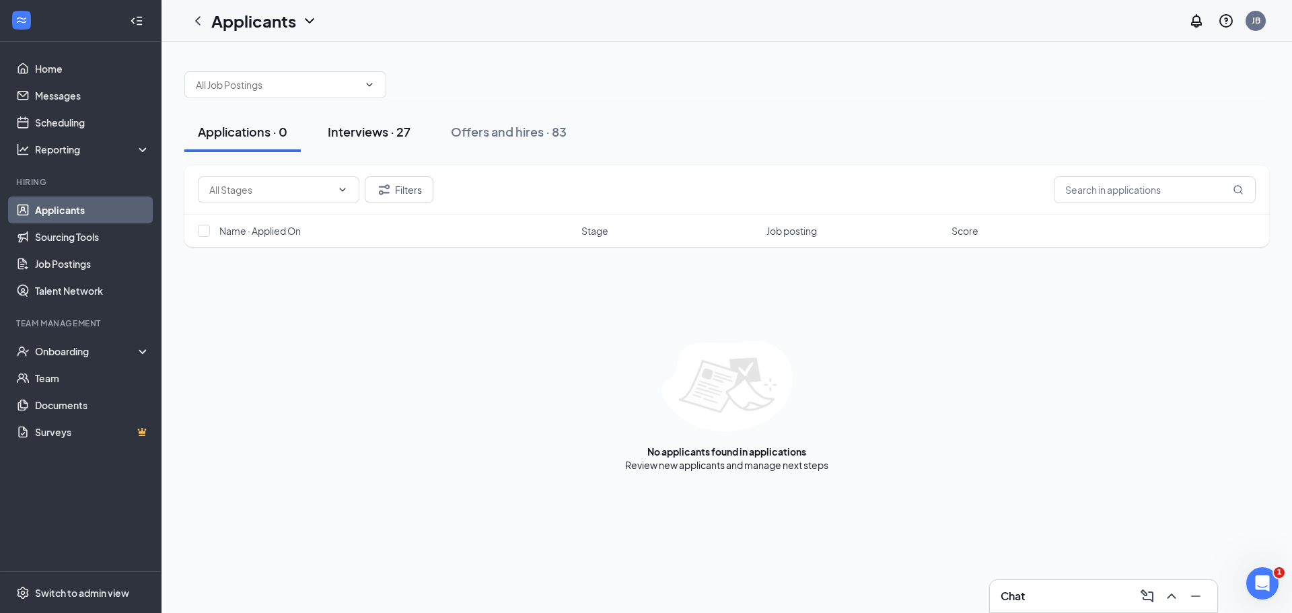
click at [359, 131] on div "Interviews · 27" at bounding box center [369, 131] width 83 height 17
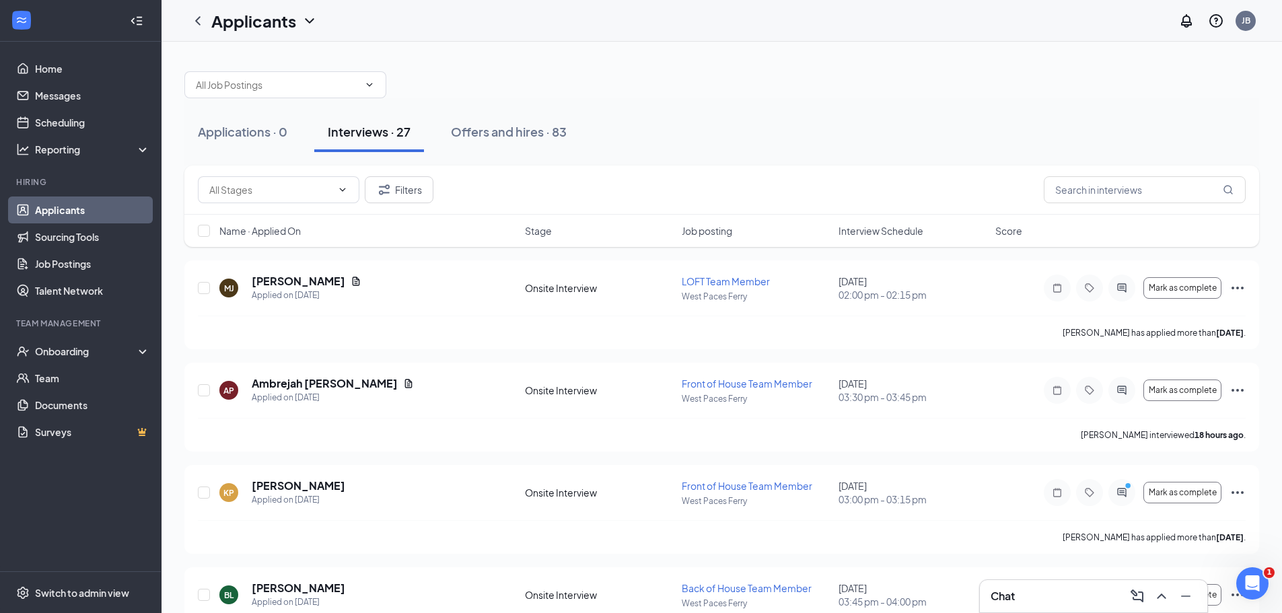
click at [860, 236] on span "Interview Schedule" at bounding box center [881, 230] width 85 height 13
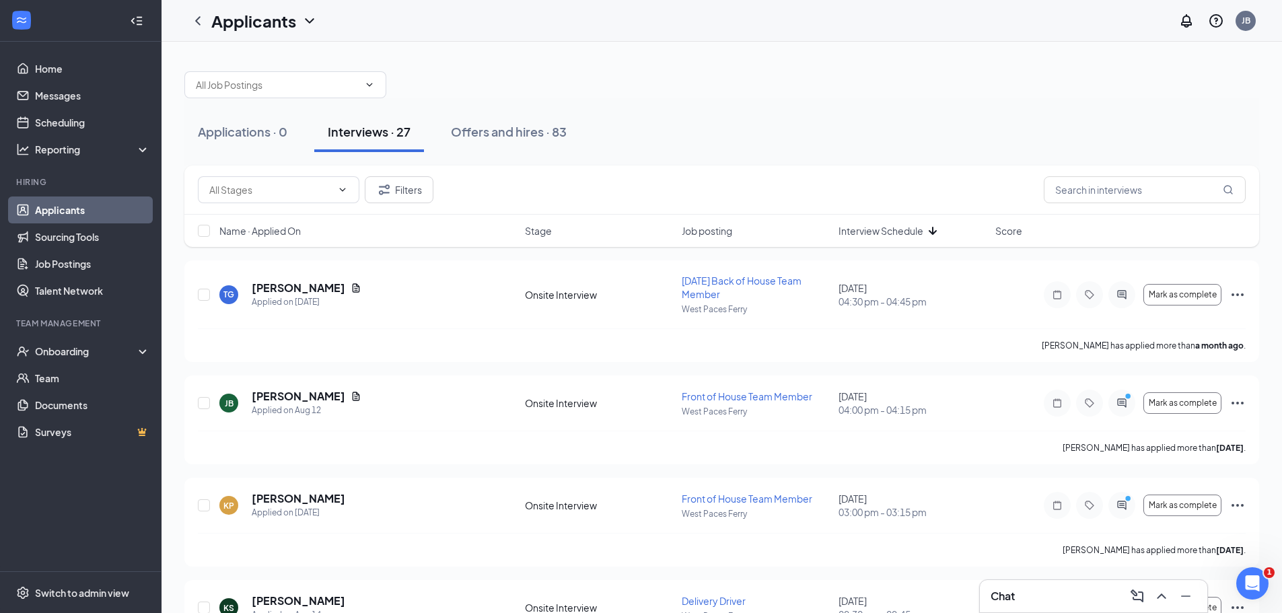
click at [882, 231] on span "Interview Schedule" at bounding box center [881, 230] width 85 height 13
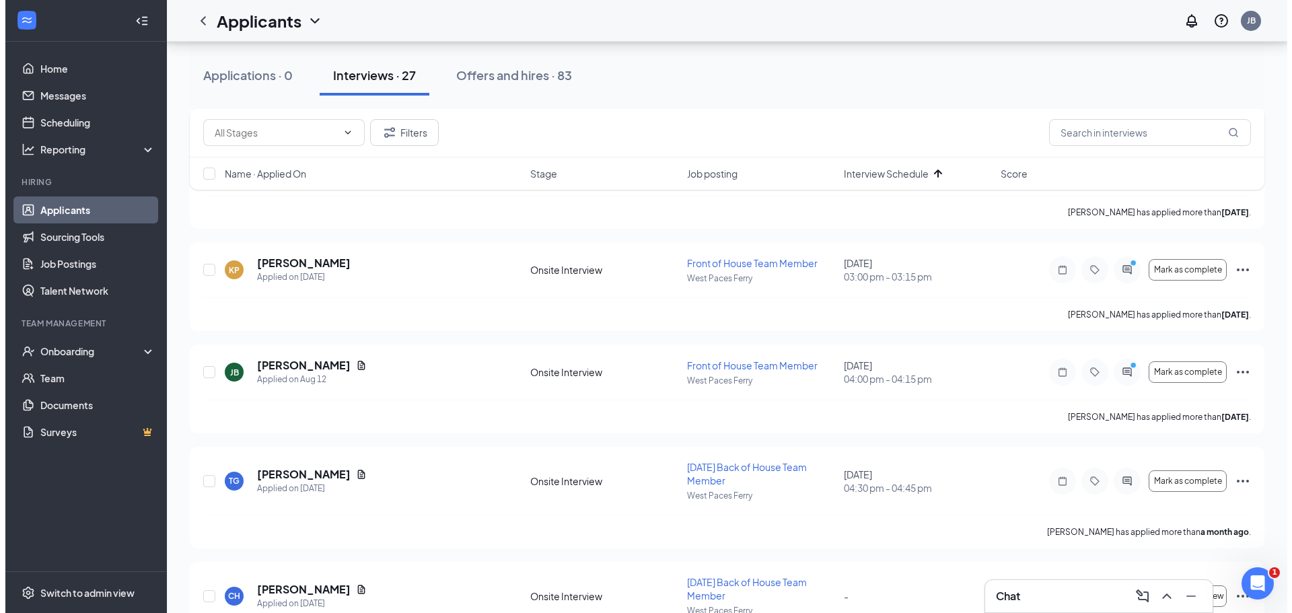
scroll to position [404, 0]
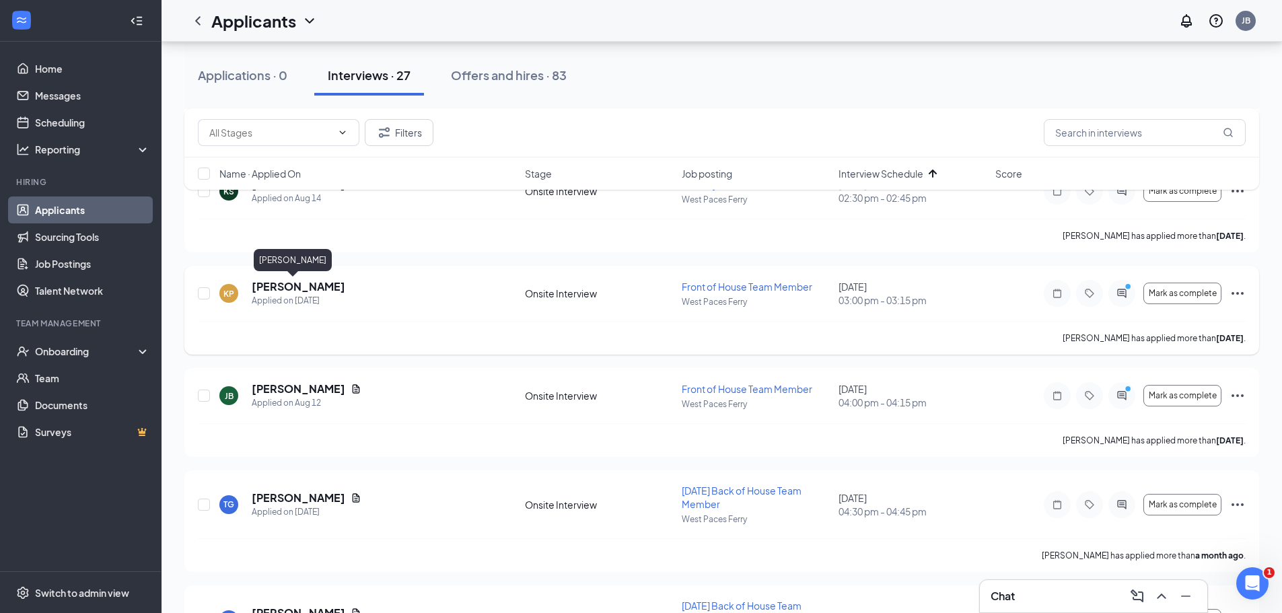
click at [288, 288] on h5 "[PERSON_NAME]" at bounding box center [299, 286] width 94 height 15
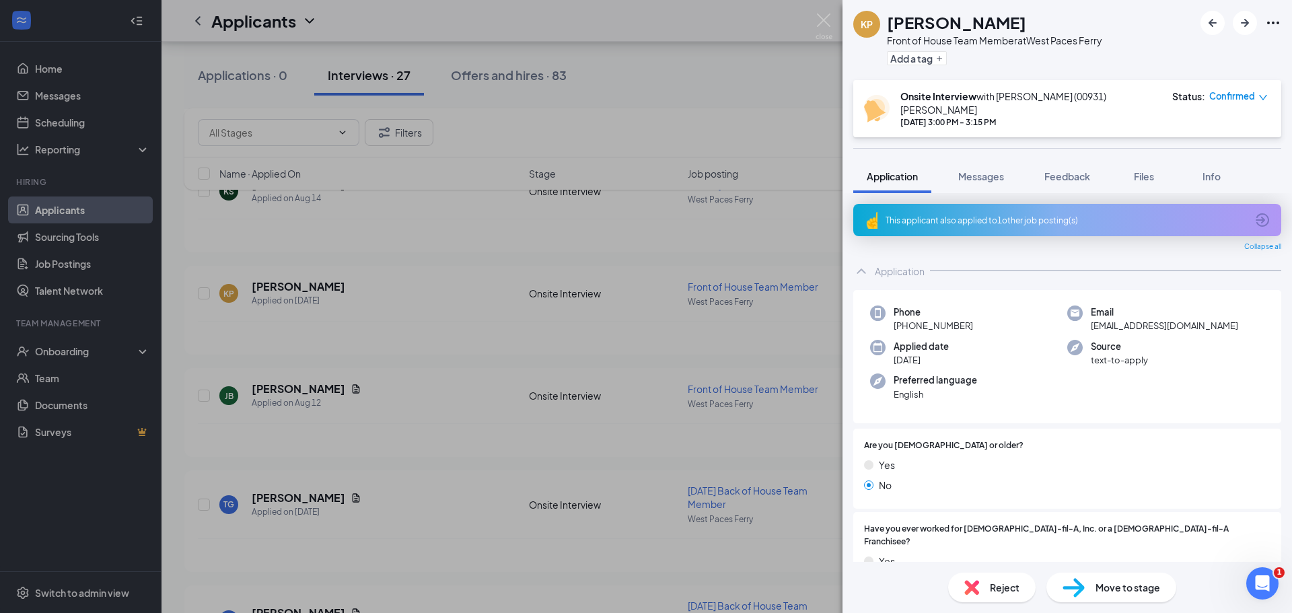
click at [1264, 98] on icon "down" at bounding box center [1263, 97] width 9 height 9
click at [1196, 135] on span "Request Reschedule" at bounding box center [1211, 135] width 92 height 15
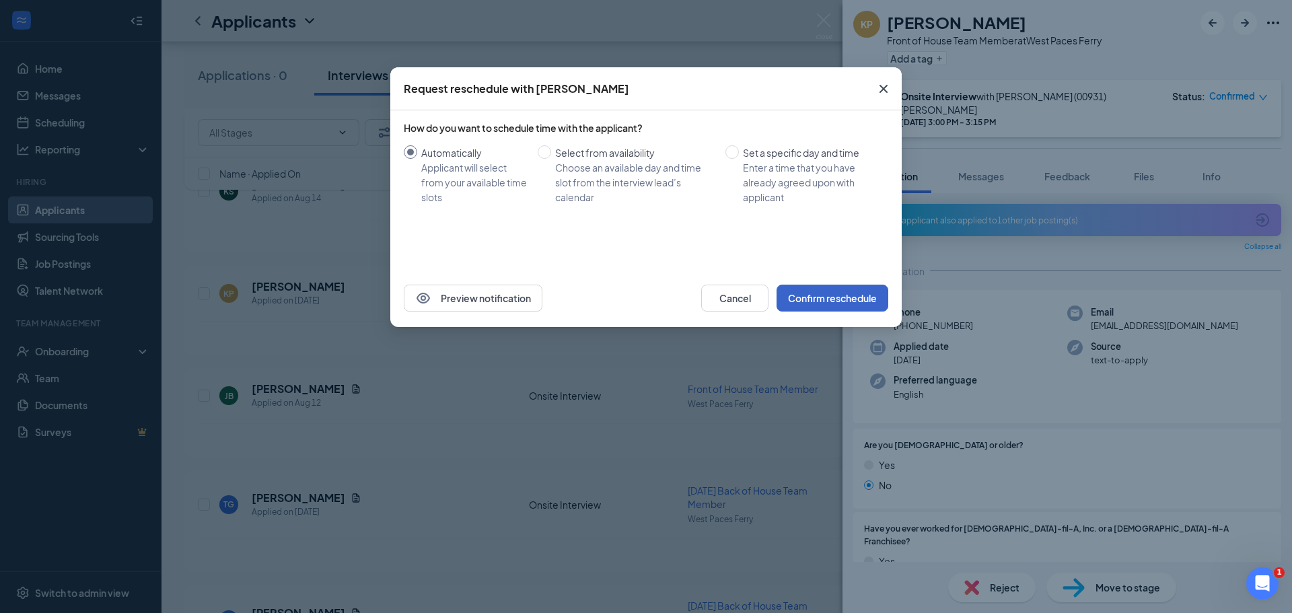
click at [849, 299] on button "Confirm reschedule" at bounding box center [833, 298] width 112 height 27
